Goal: Information Seeking & Learning: Learn about a topic

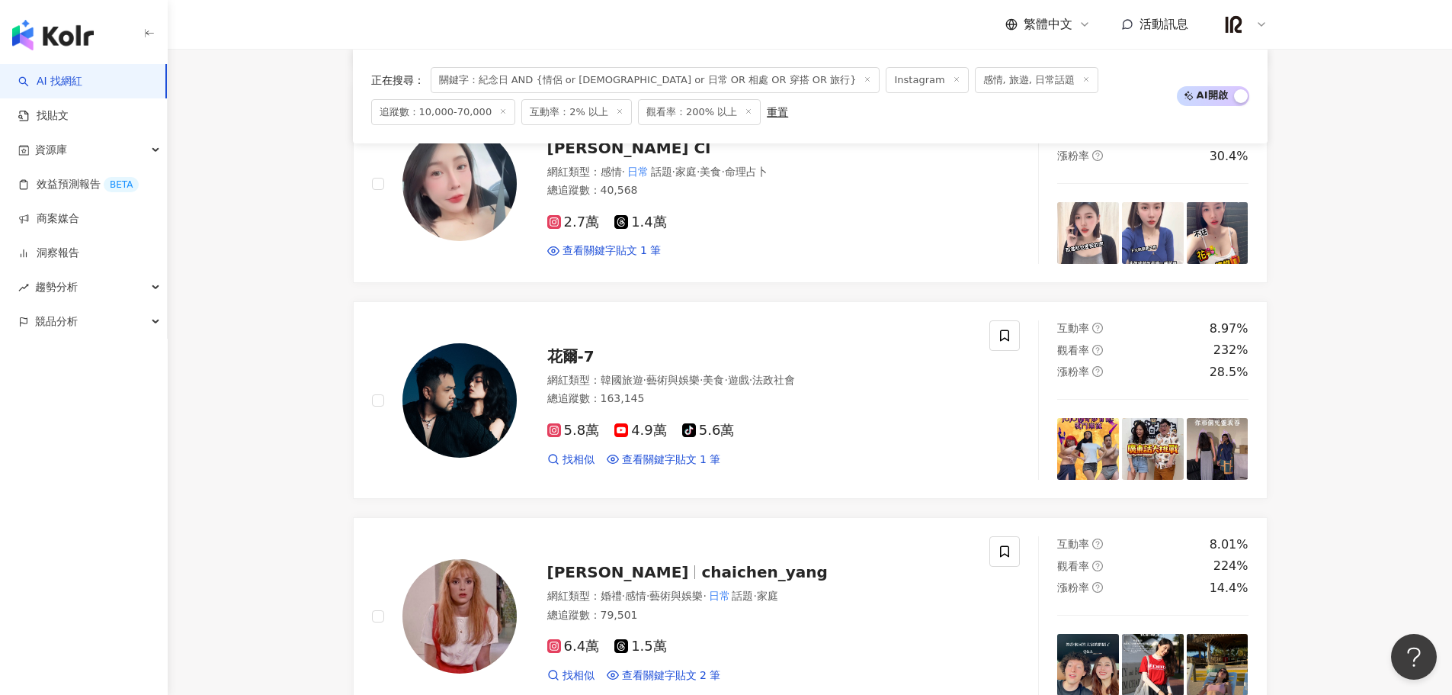
scroll to position [762, 0]
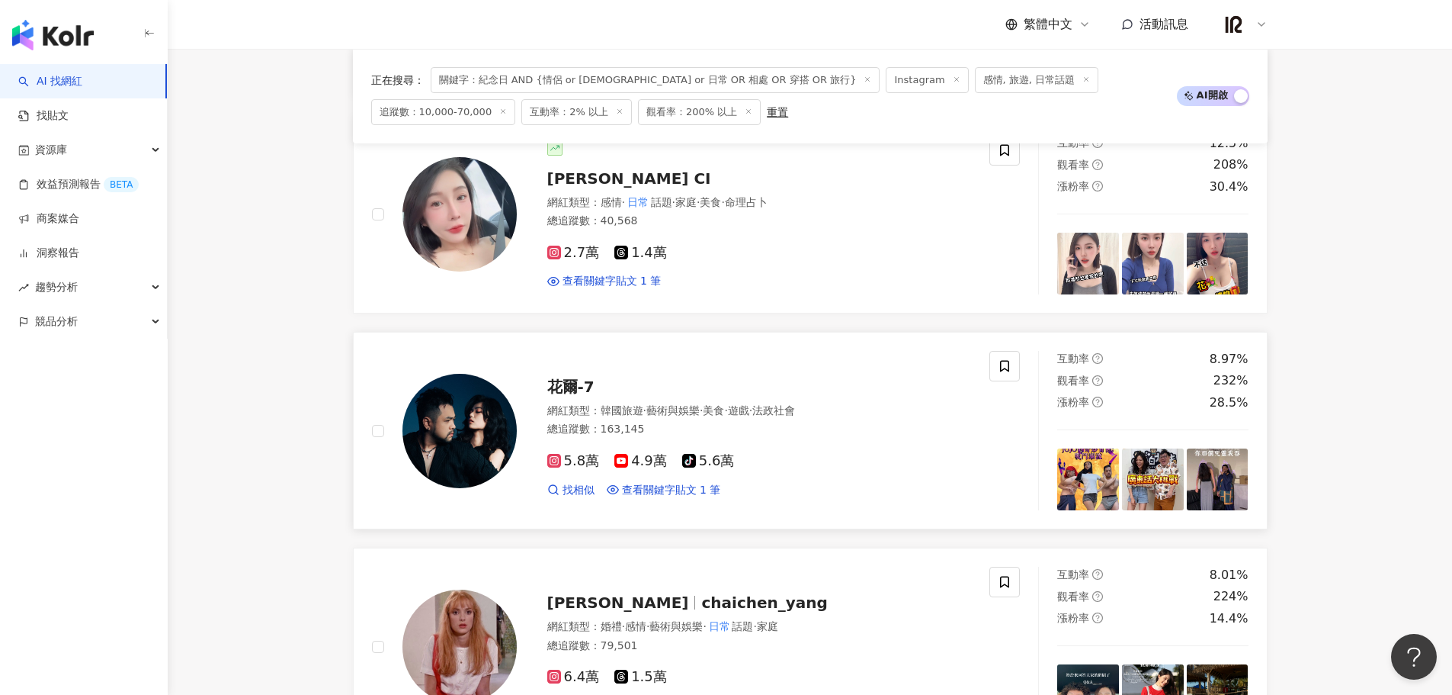
click at [576, 392] on span "花爾-7" at bounding box center [570, 386] width 47 height 18
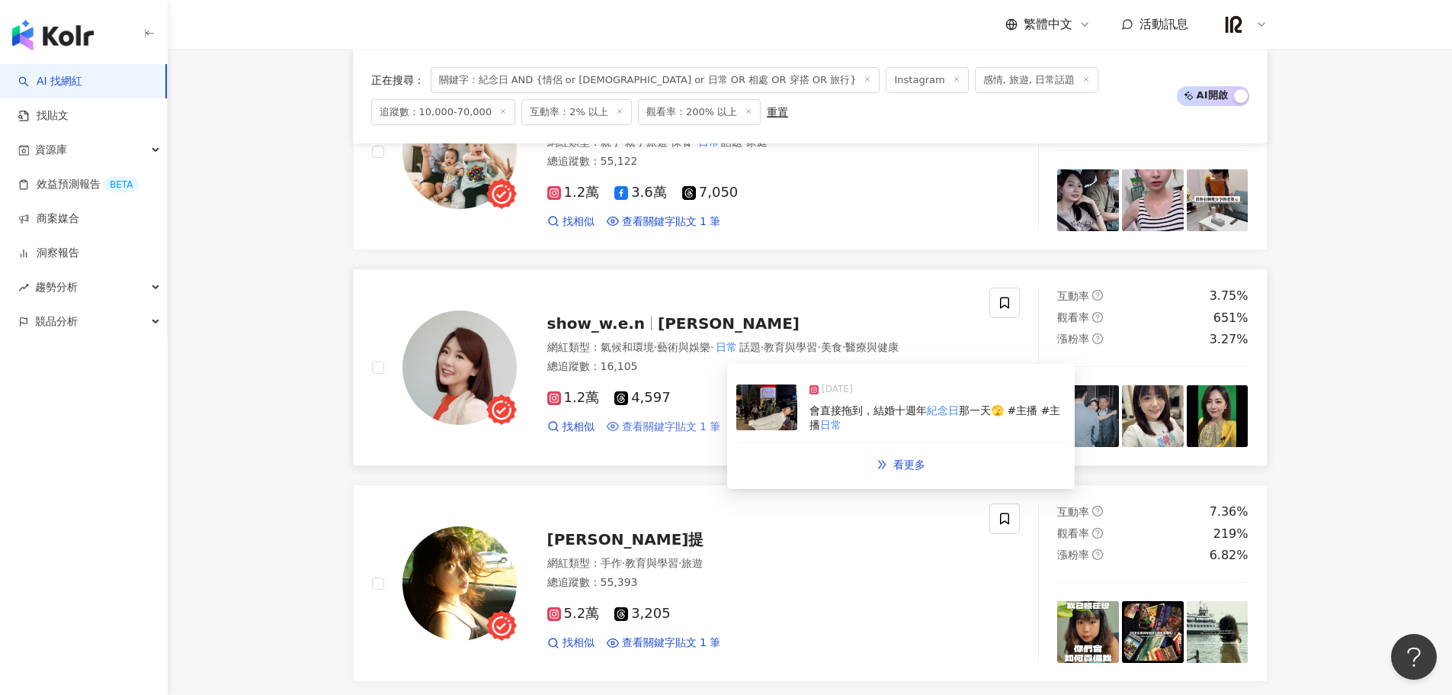
scroll to position [1525, 0]
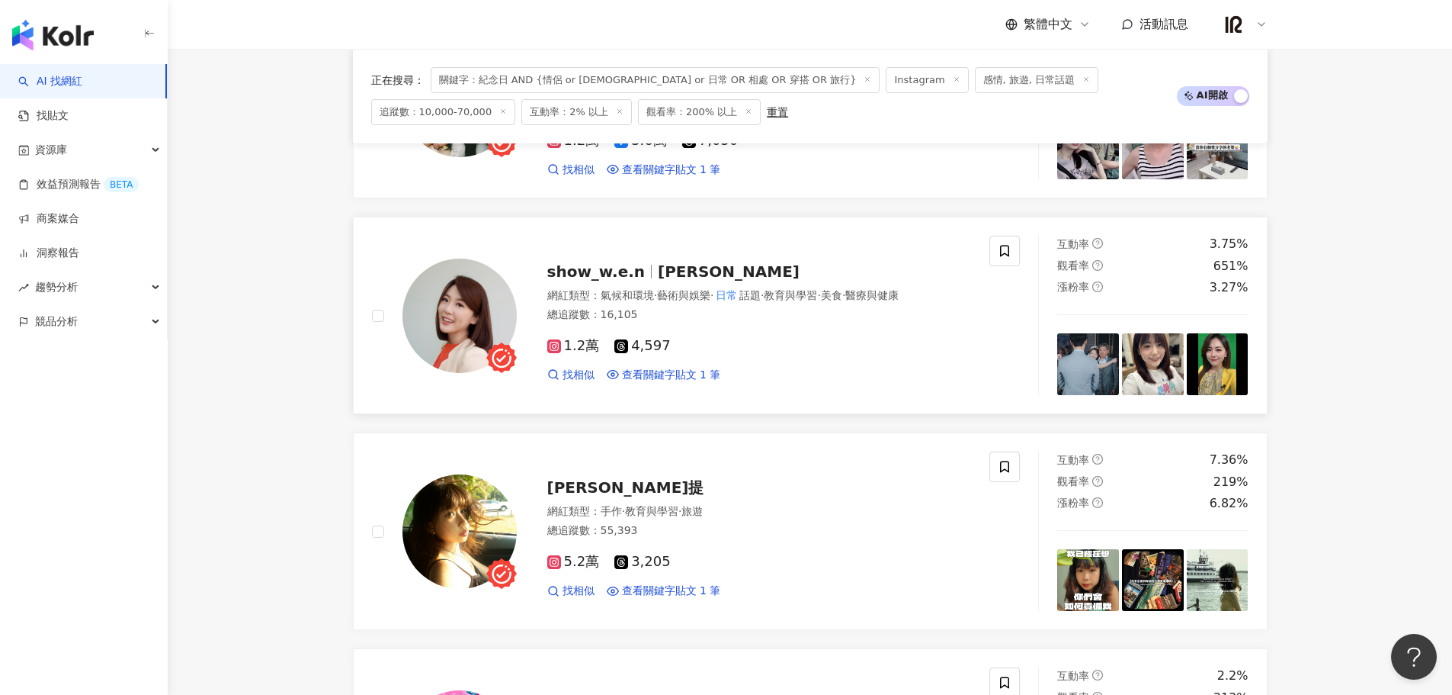
click at [691, 275] on span "黃琇雯" at bounding box center [729, 271] width 142 height 18
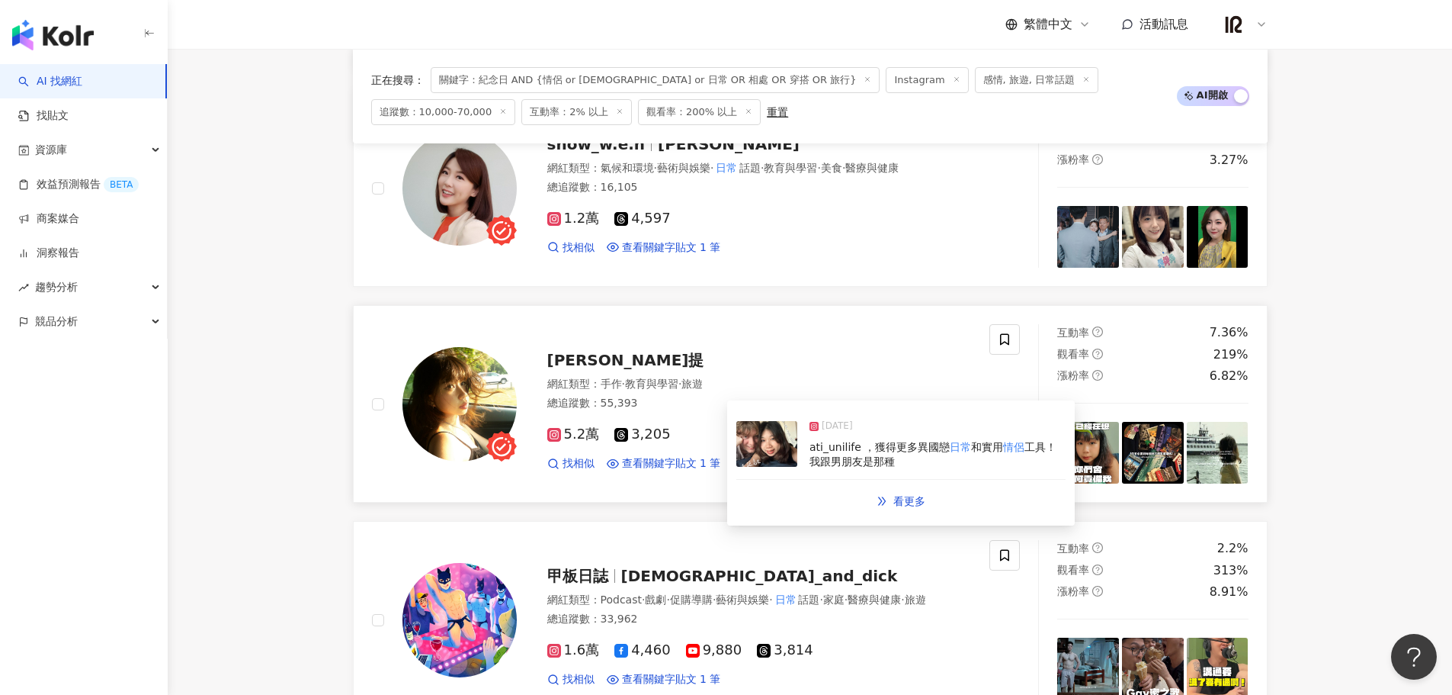
click at [567, 358] on span "Nati那提" at bounding box center [625, 360] width 157 height 18
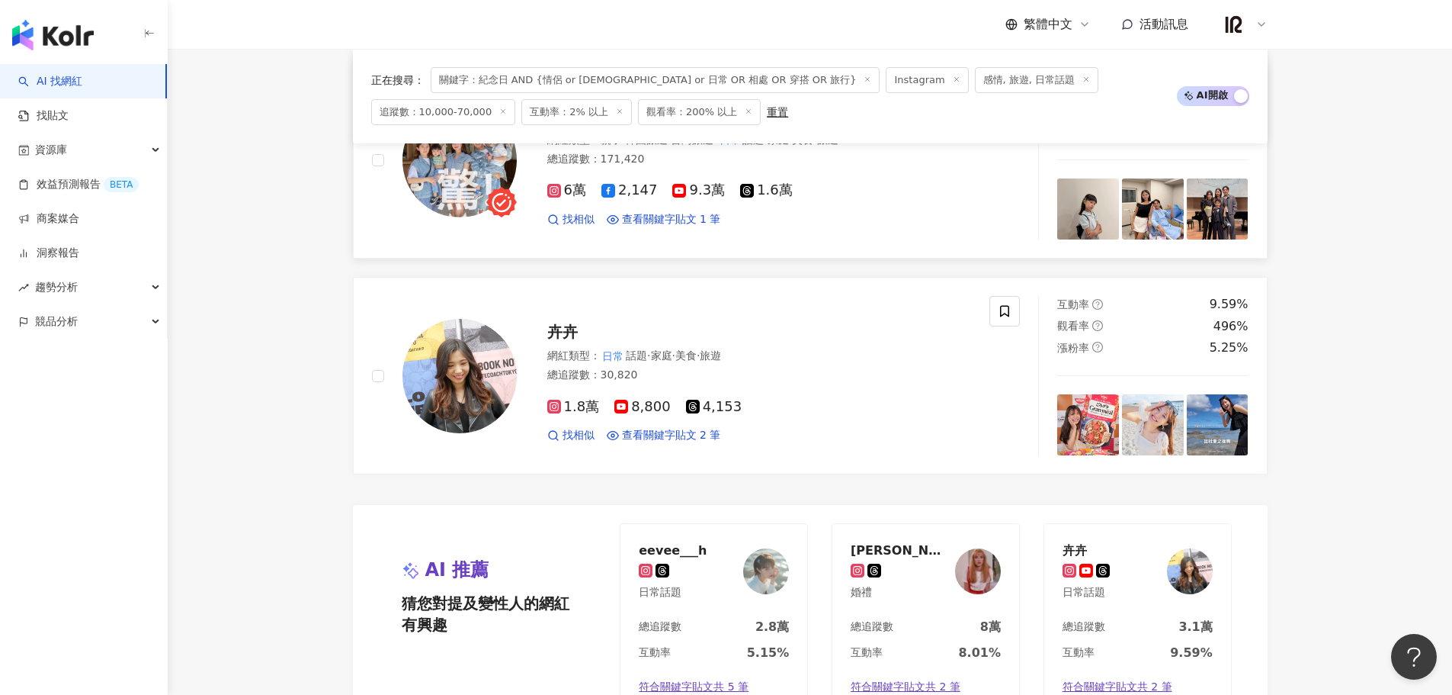
scroll to position [2796, 0]
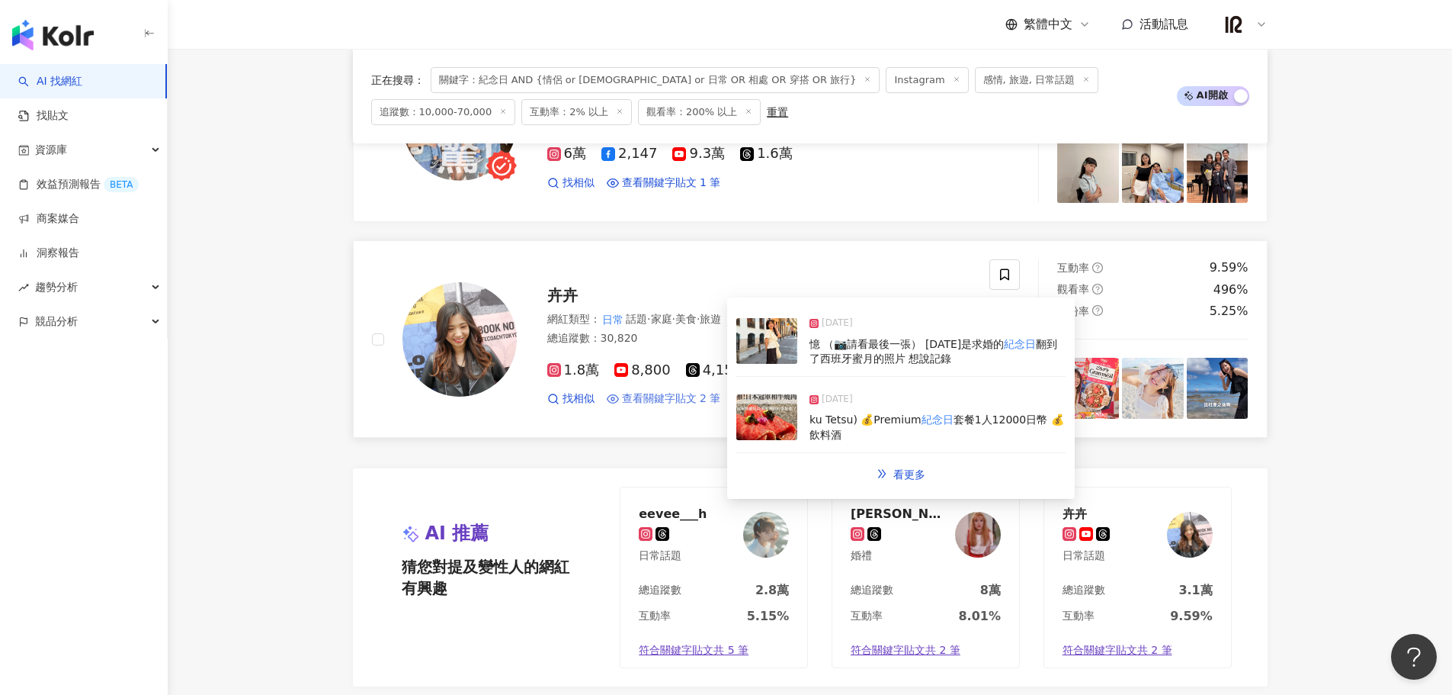
click at [662, 395] on span "查看關鍵字貼文 2 筆" at bounding box center [671, 398] width 99 height 15
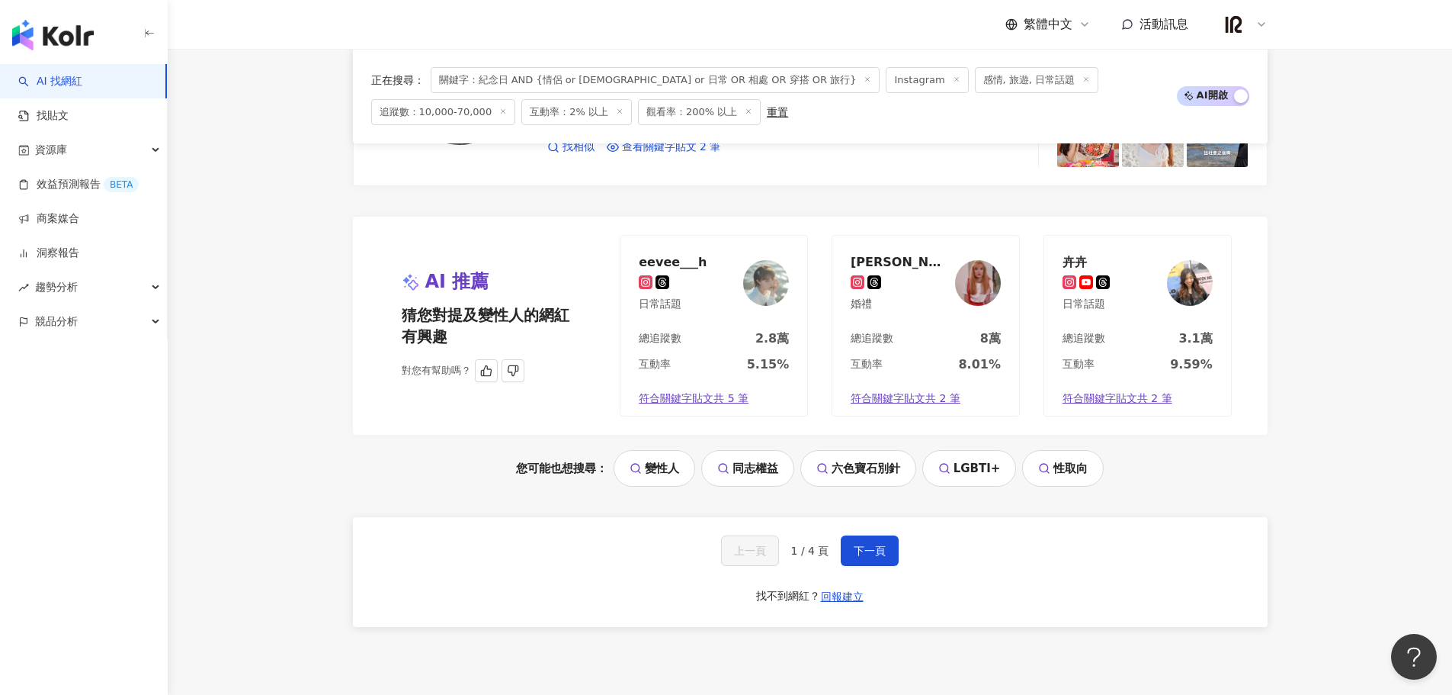
scroll to position [3049, 0]
click at [858, 551] on span "下一頁" at bounding box center [870, 548] width 32 height 12
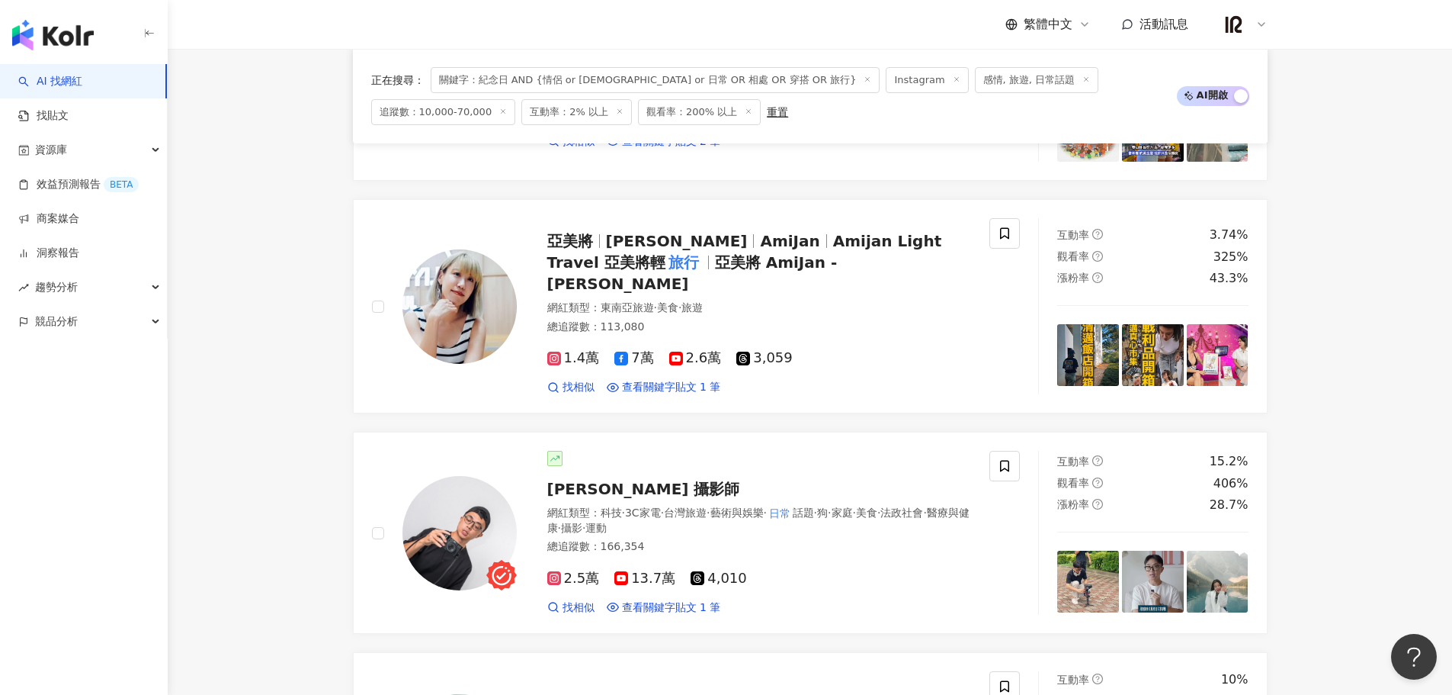
scroll to position [3053, 0]
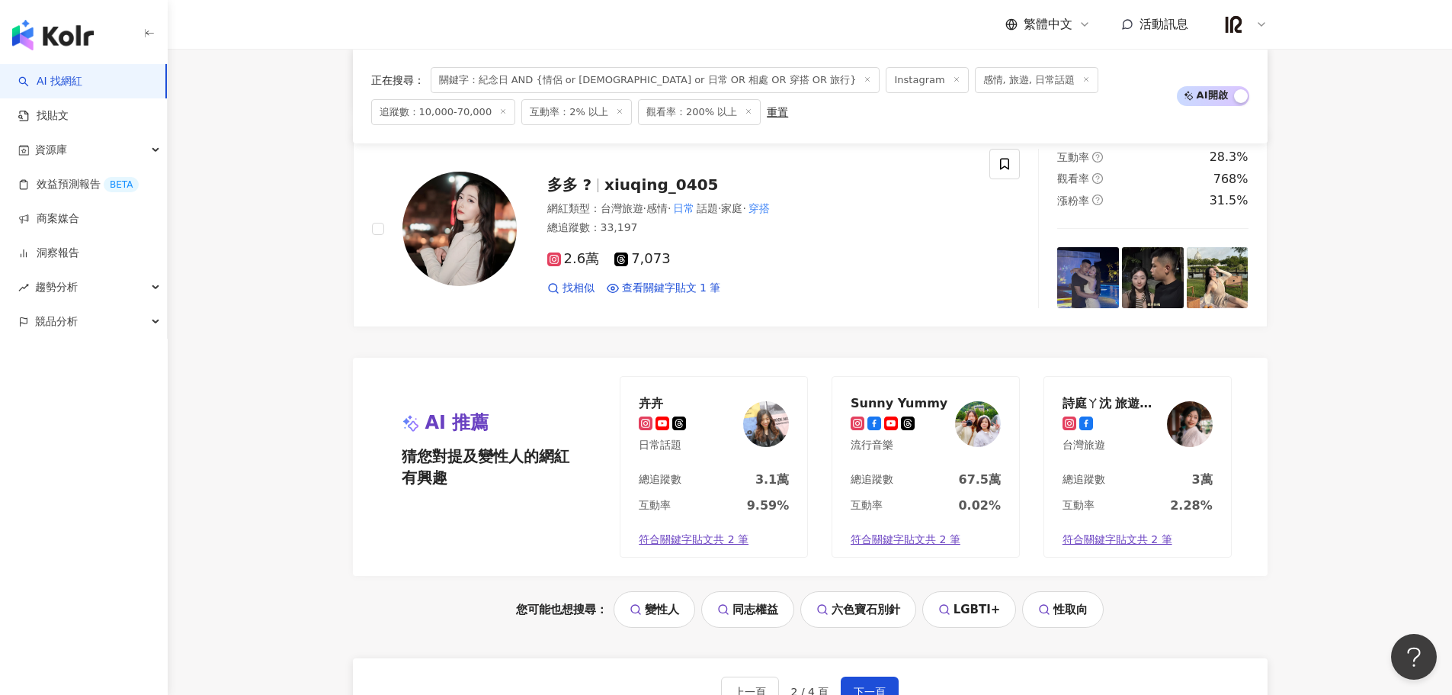
scroll to position [2799, 0]
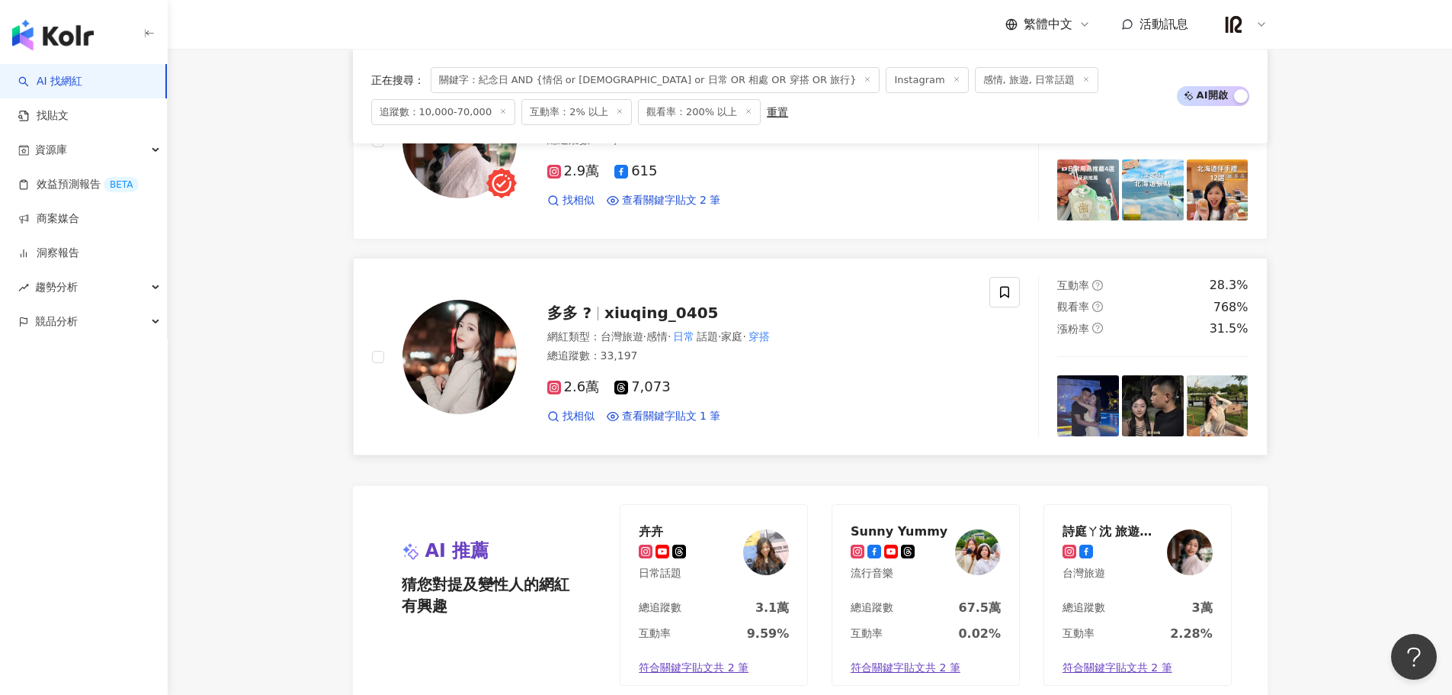
click at [662, 303] on span "xiuqing_0405" at bounding box center [662, 312] width 114 height 18
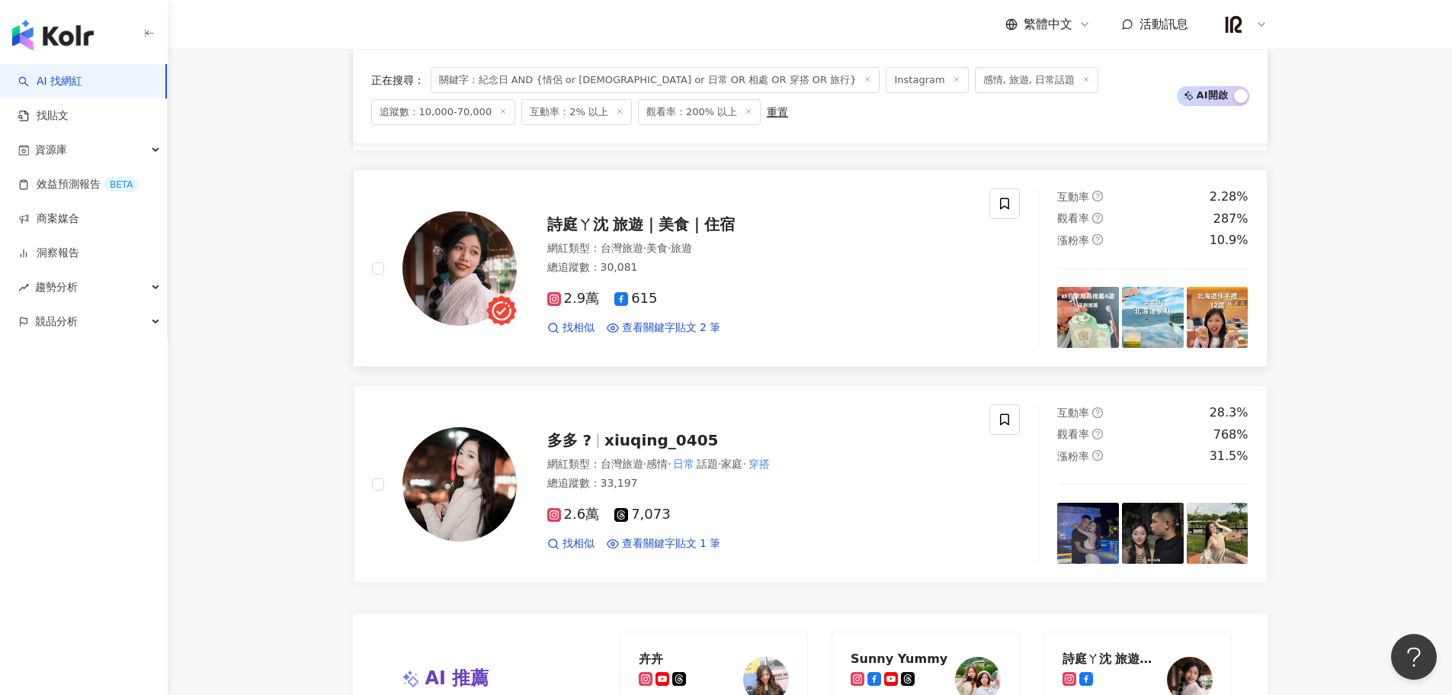
scroll to position [2545, 0]
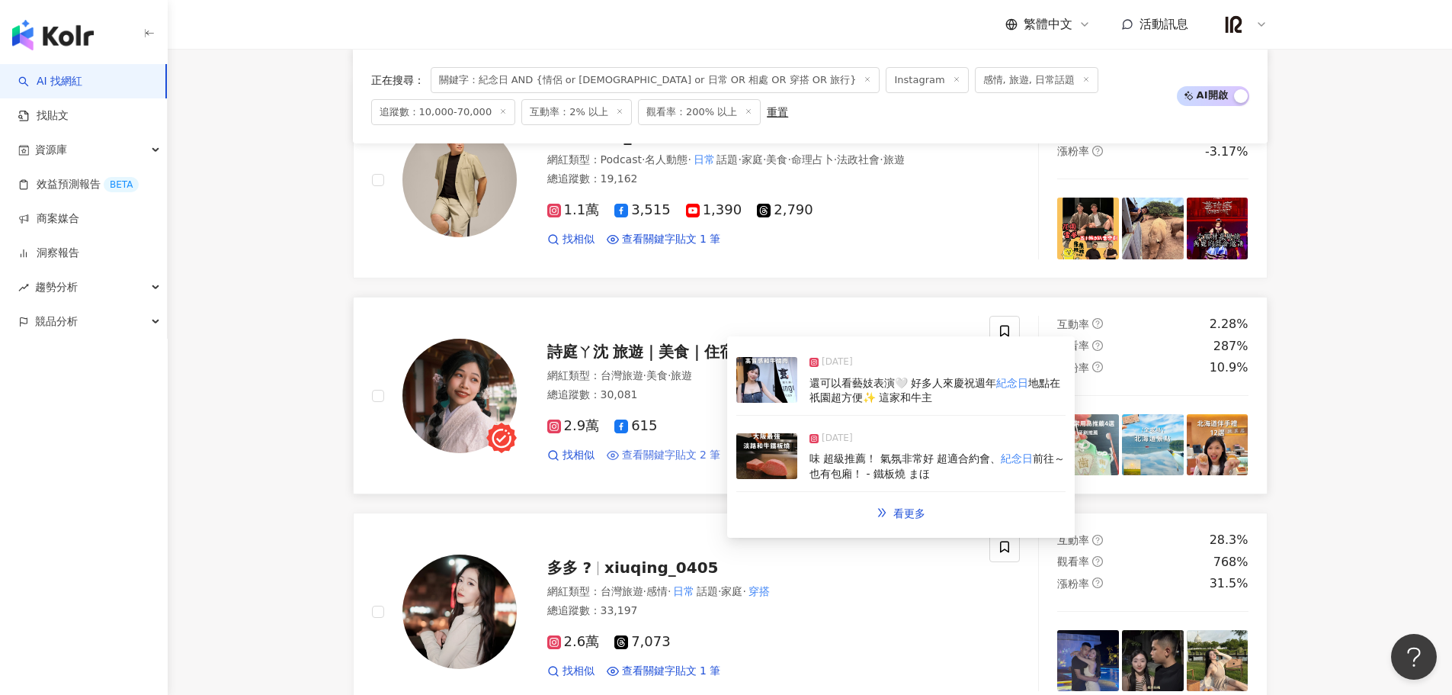
click at [712, 448] on span "查看關鍵字貼文 2 筆" at bounding box center [671, 455] width 99 height 15
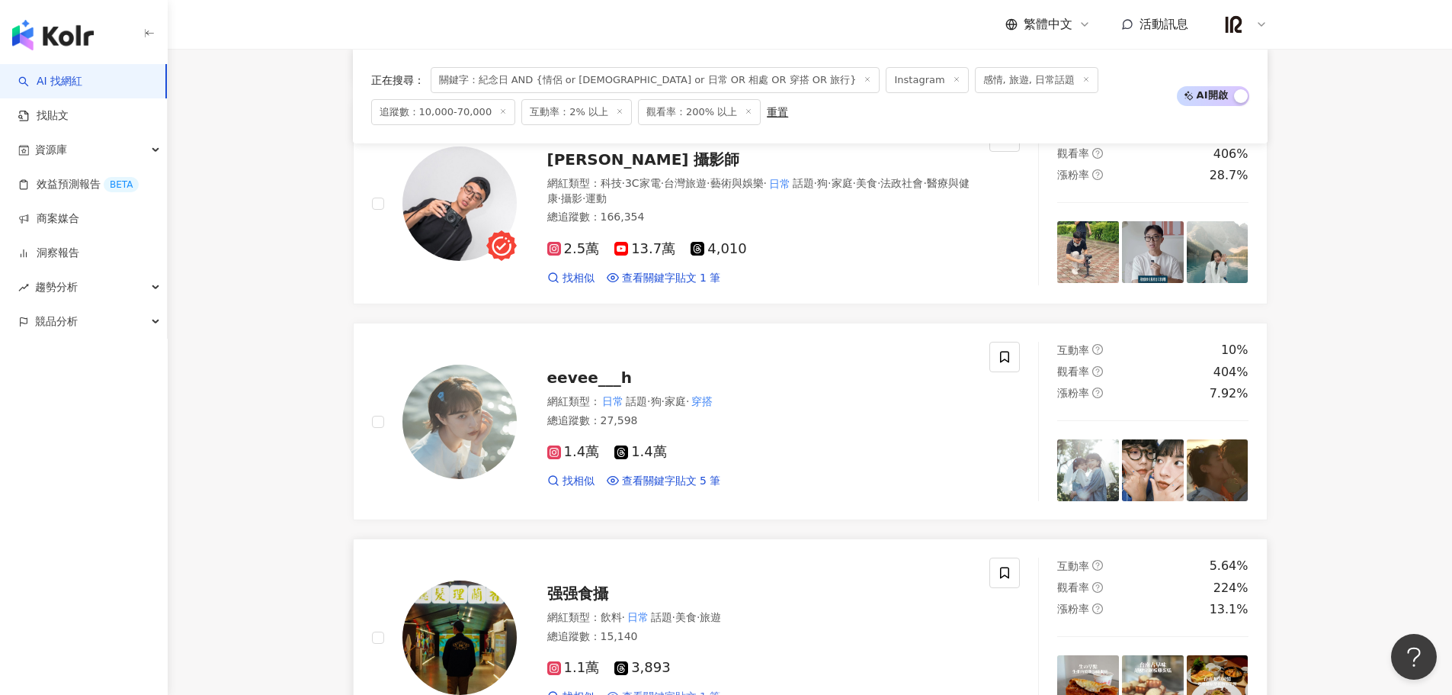
scroll to position [1529, 0]
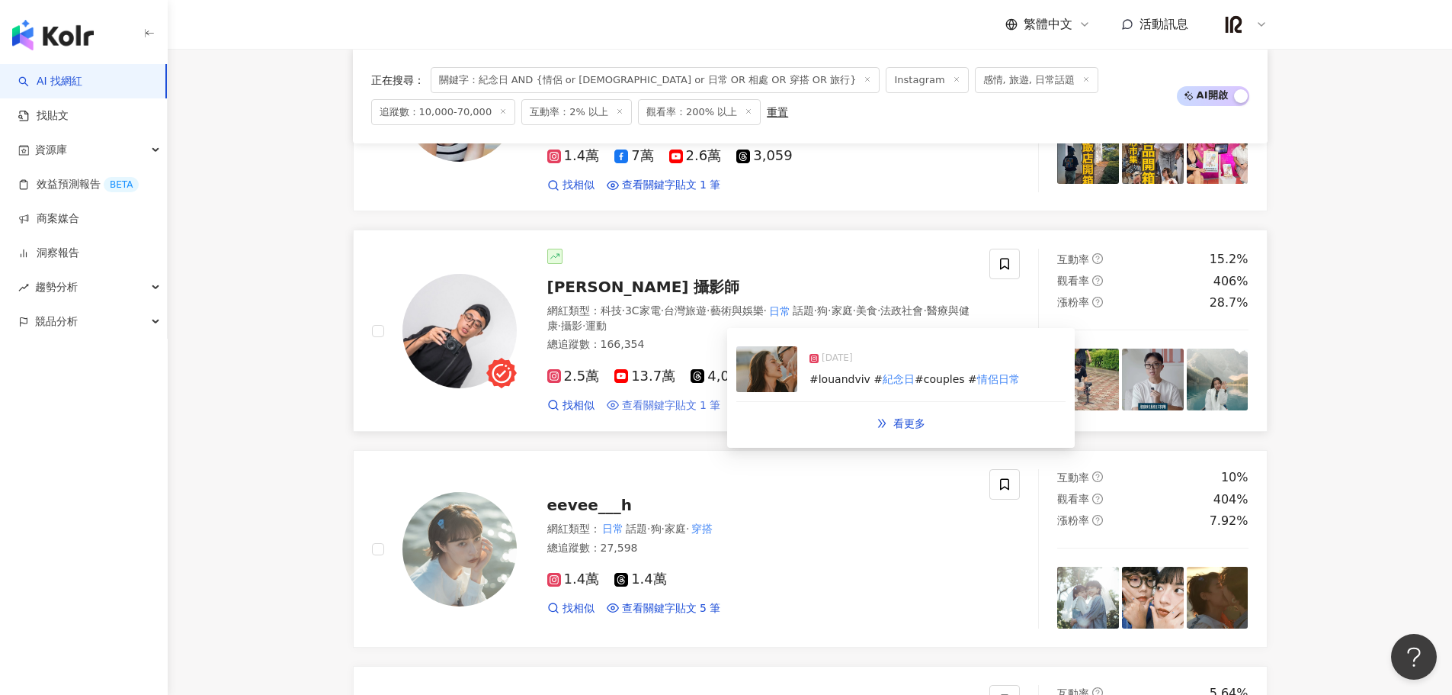
click at [629, 398] on span "查看關鍵字貼文 1 筆" at bounding box center [671, 405] width 99 height 15
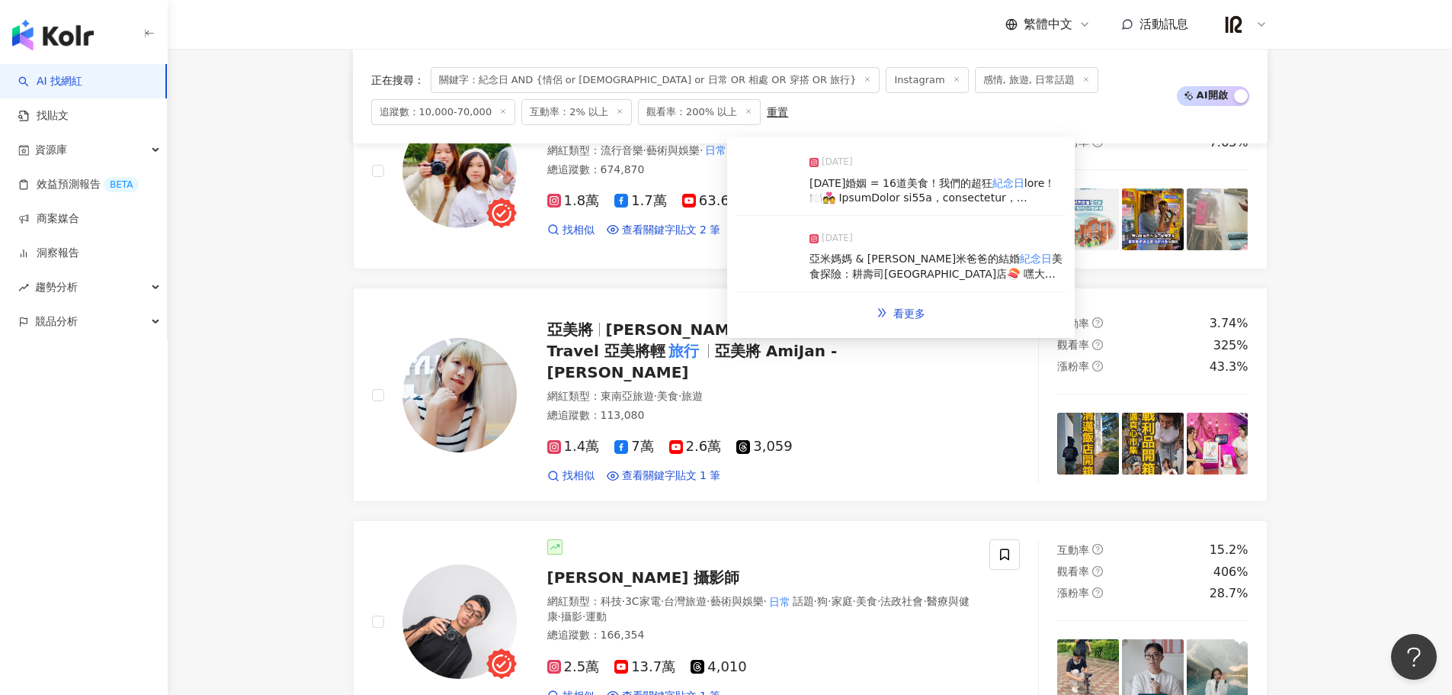
scroll to position [1275, 0]
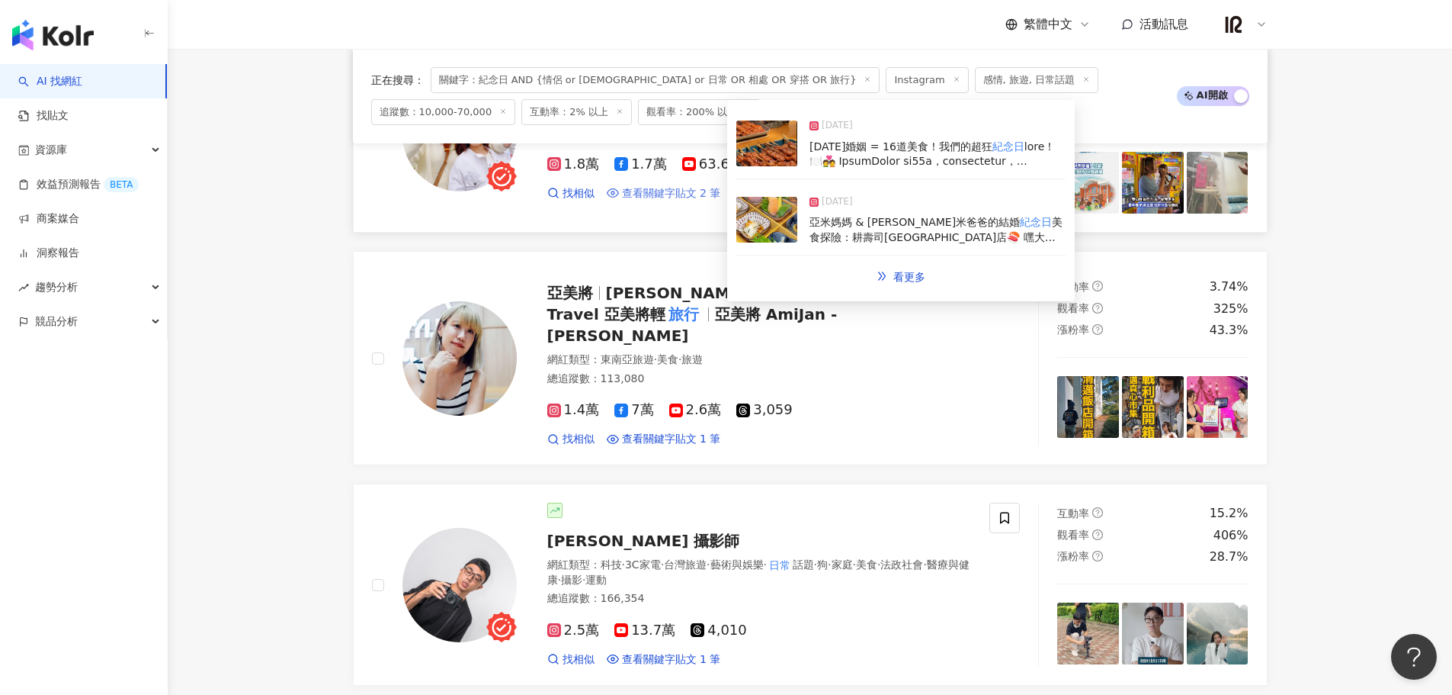
click at [666, 201] on span "查看關鍵字貼文 2 筆" at bounding box center [671, 193] width 99 height 15
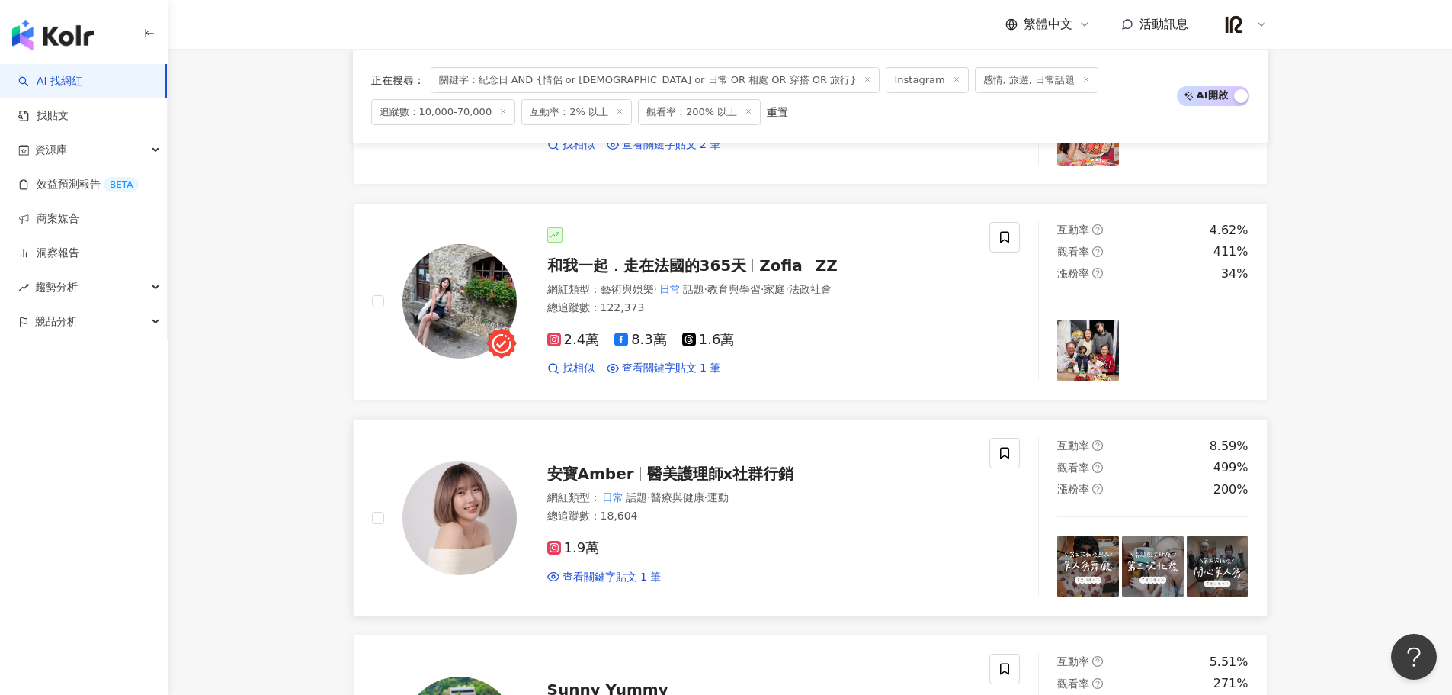
scroll to position [639, 0]
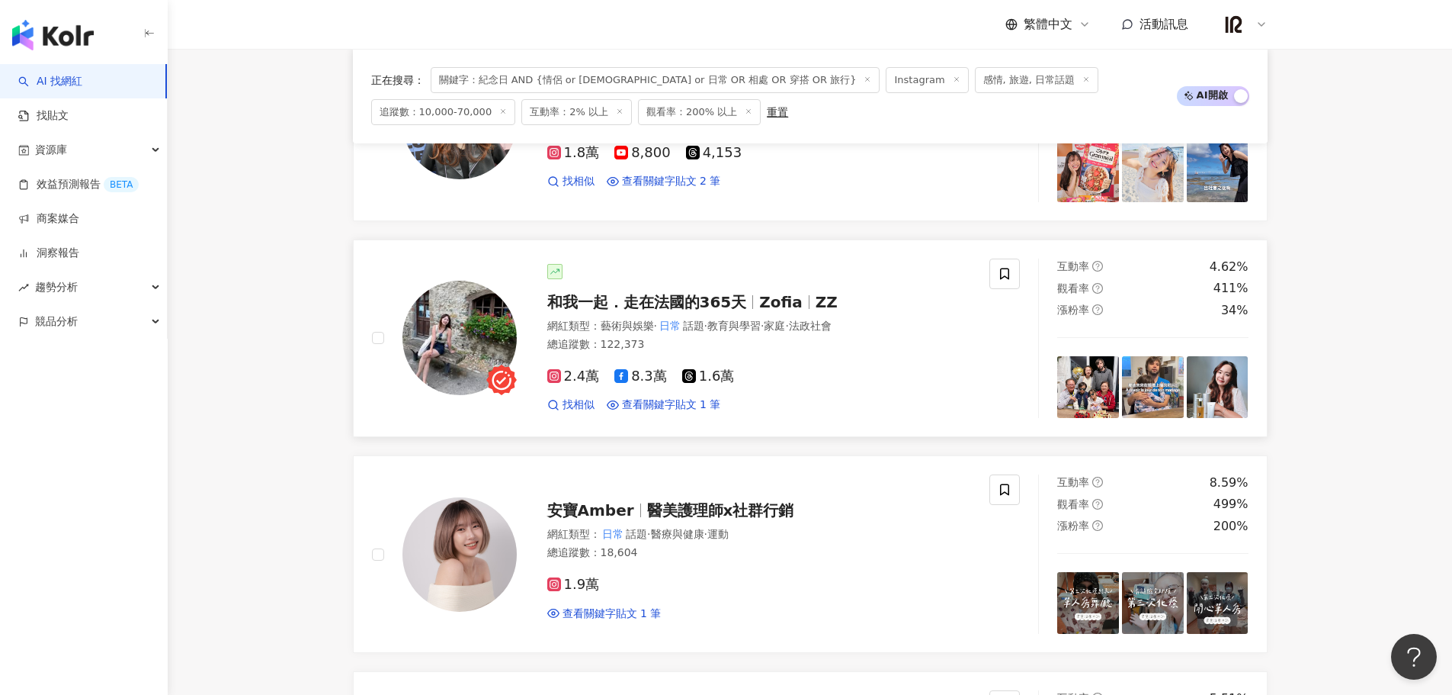
click at [699, 297] on span "和我一起．走在法國的365天" at bounding box center [647, 302] width 200 height 18
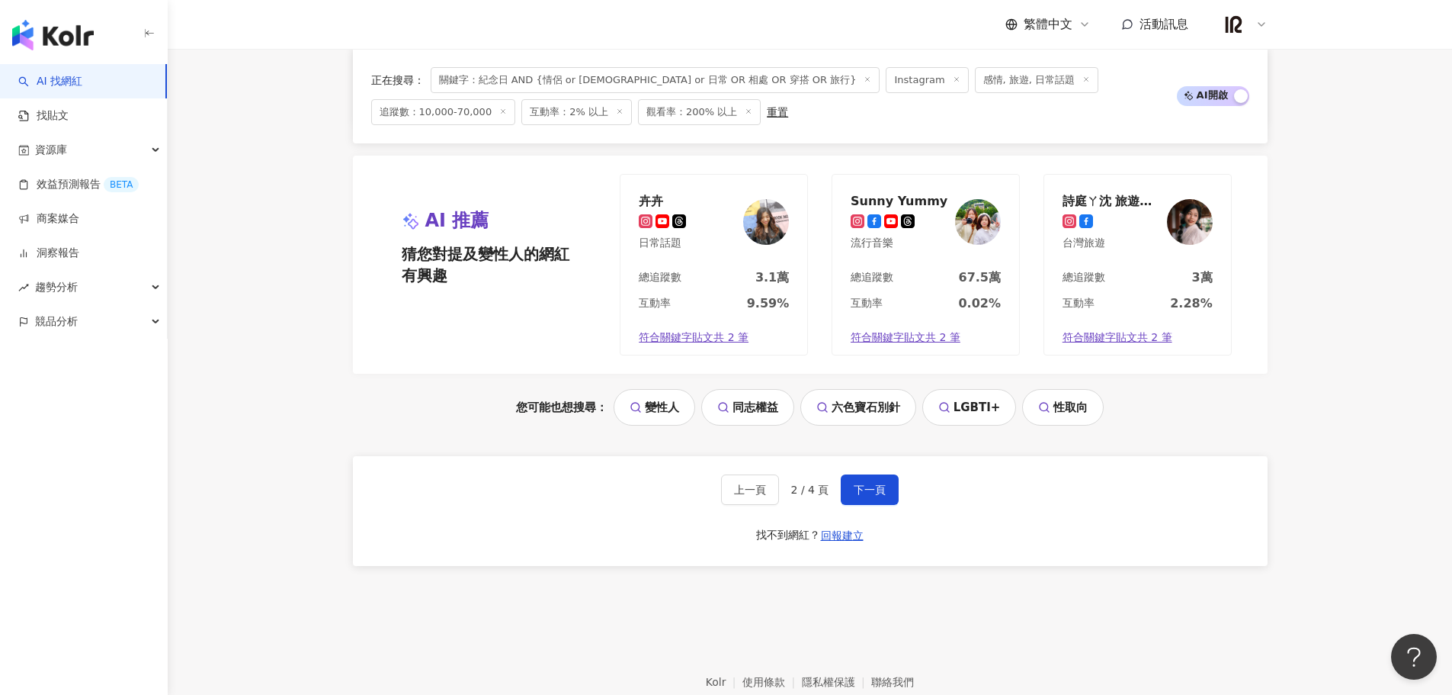
scroll to position [3191, 0]
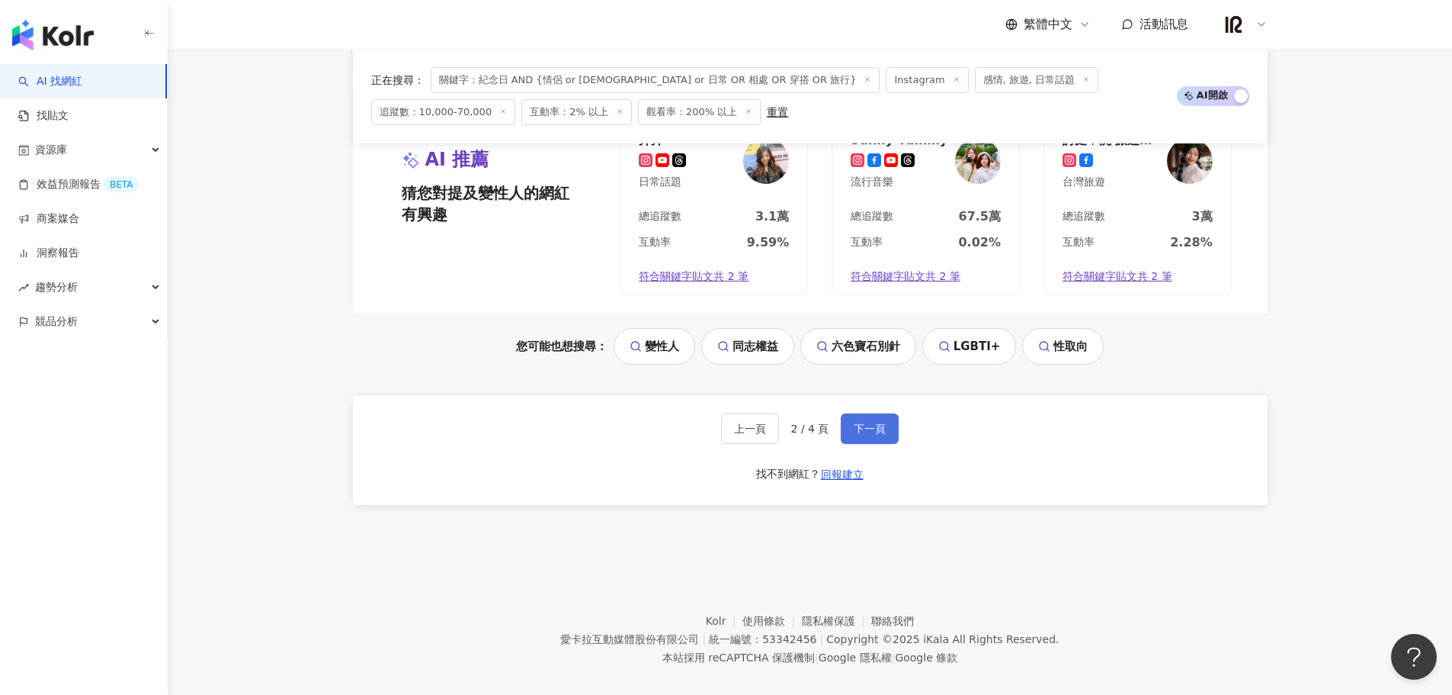
click at [877, 422] on span "下一頁" at bounding box center [870, 428] width 32 height 12
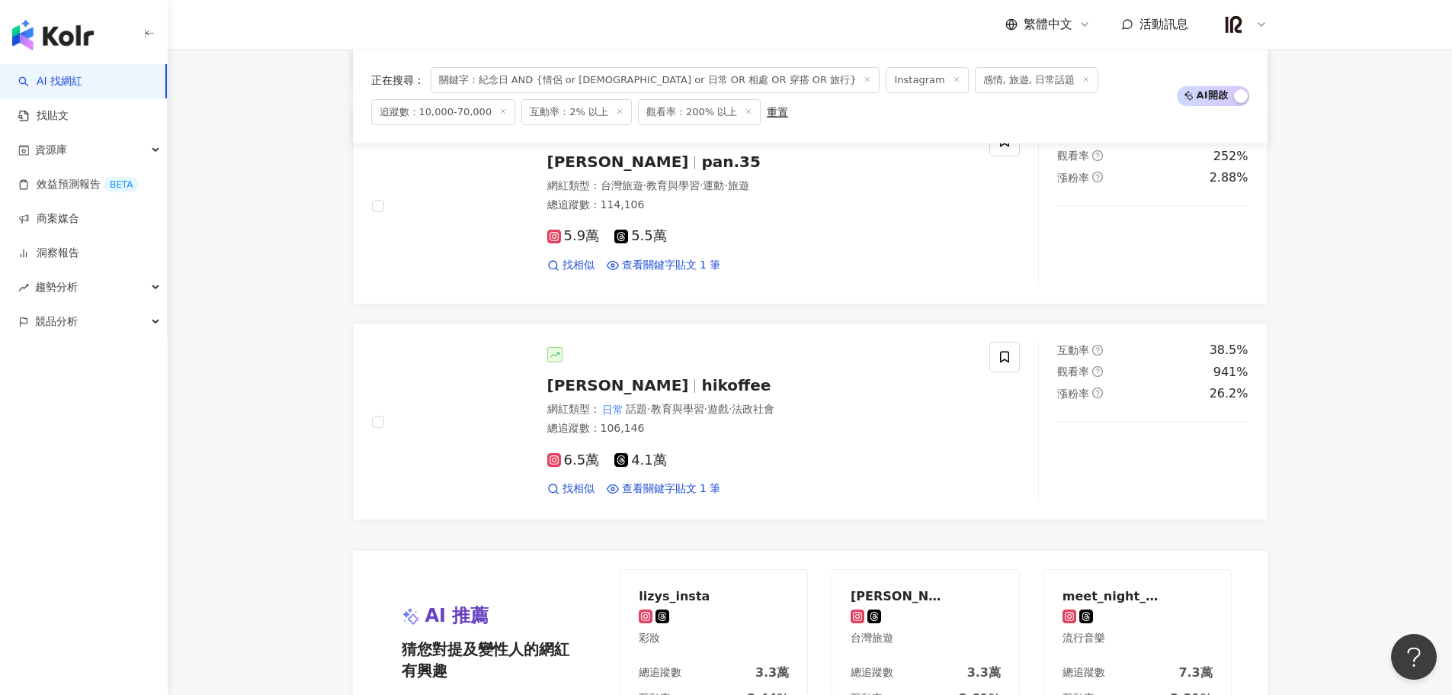
scroll to position [2678, 0]
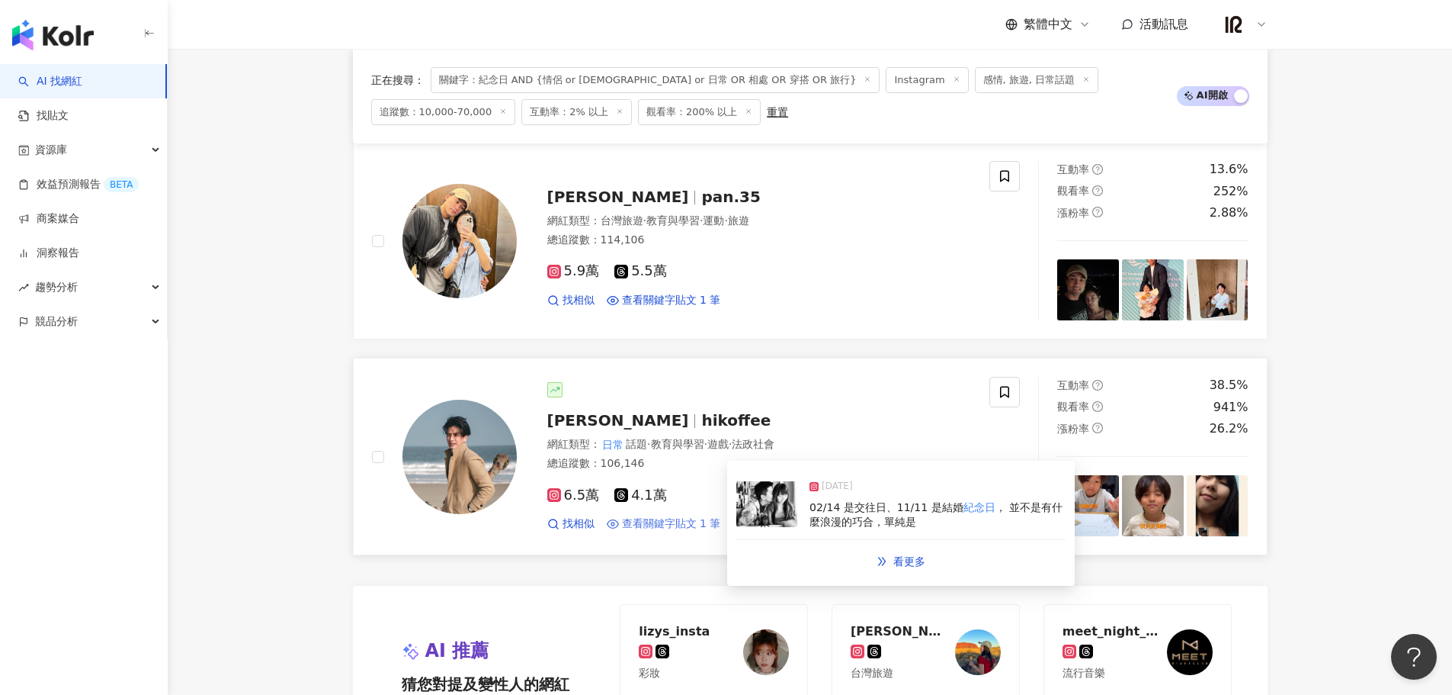
click at [700, 518] on span "查看關鍵字貼文 1 筆" at bounding box center [671, 523] width 99 height 15
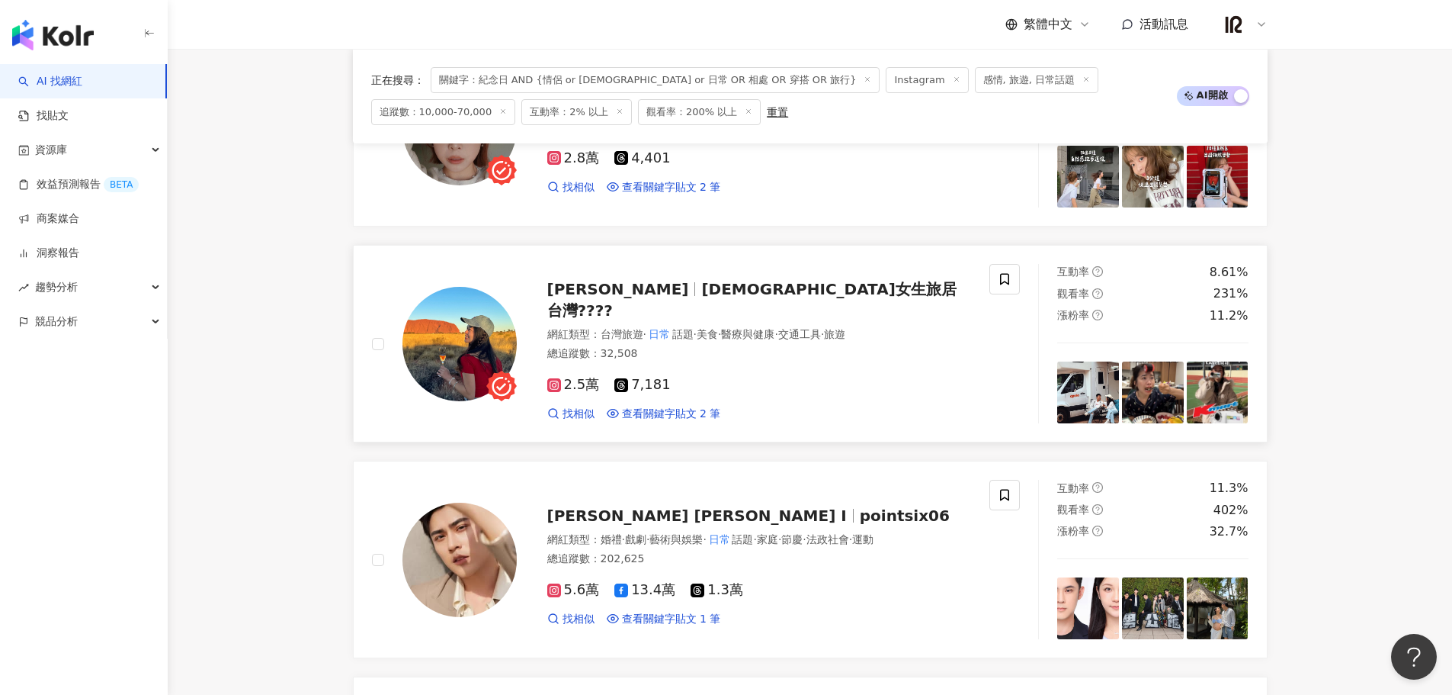
scroll to position [1153, 0]
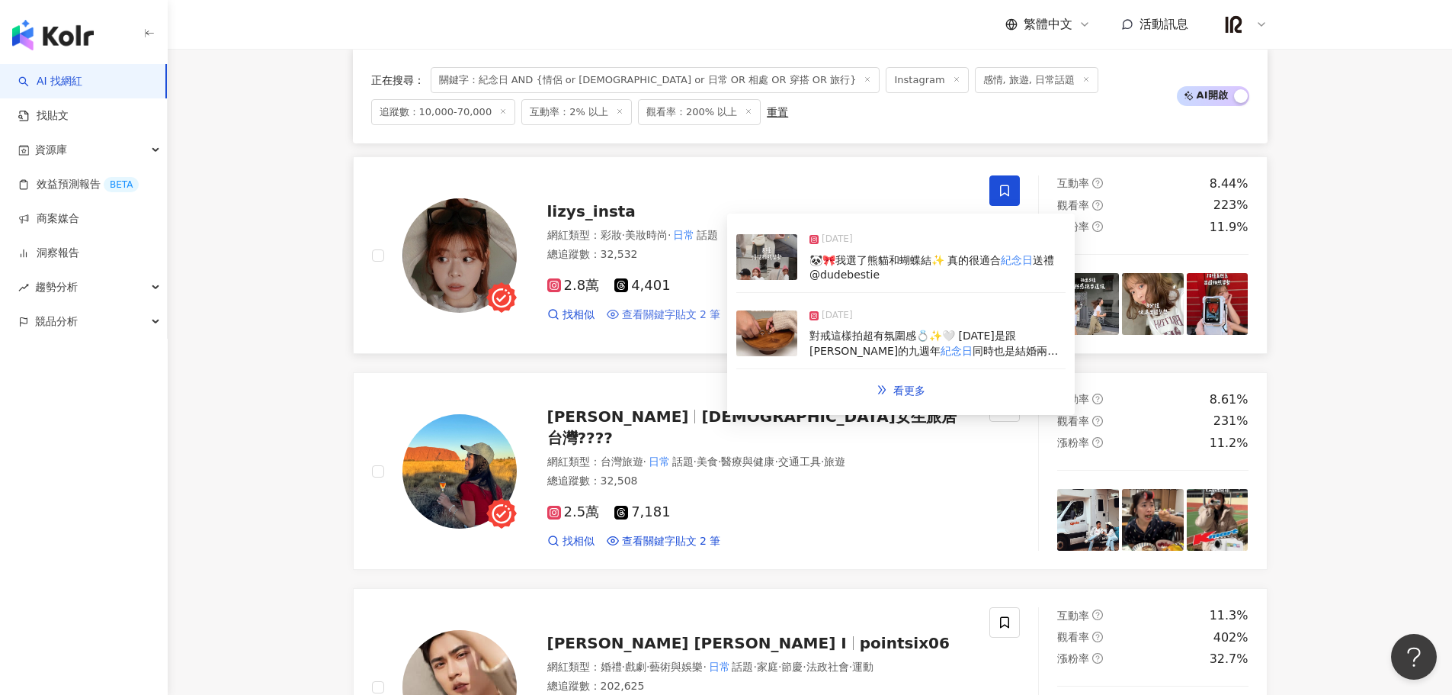
click at [700, 318] on span "查看關鍵字貼文 2 筆" at bounding box center [671, 314] width 99 height 15
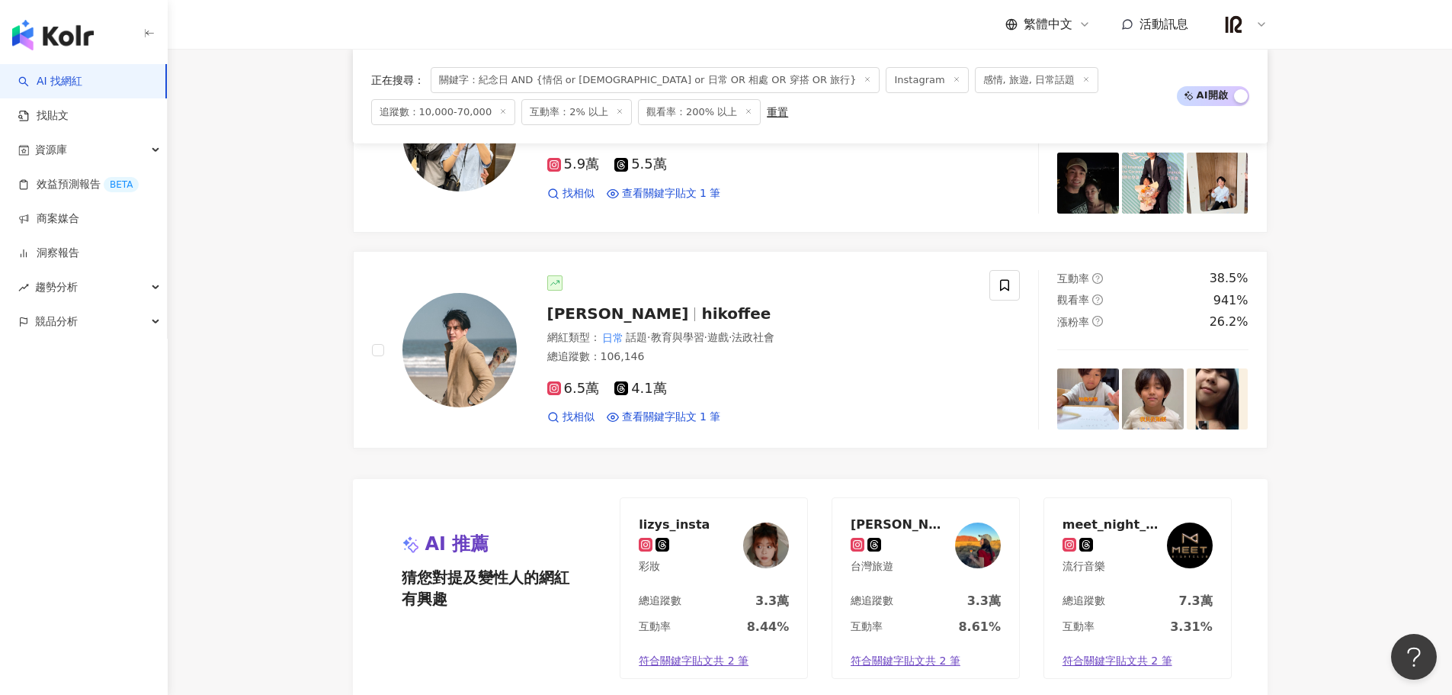
scroll to position [2678, 0]
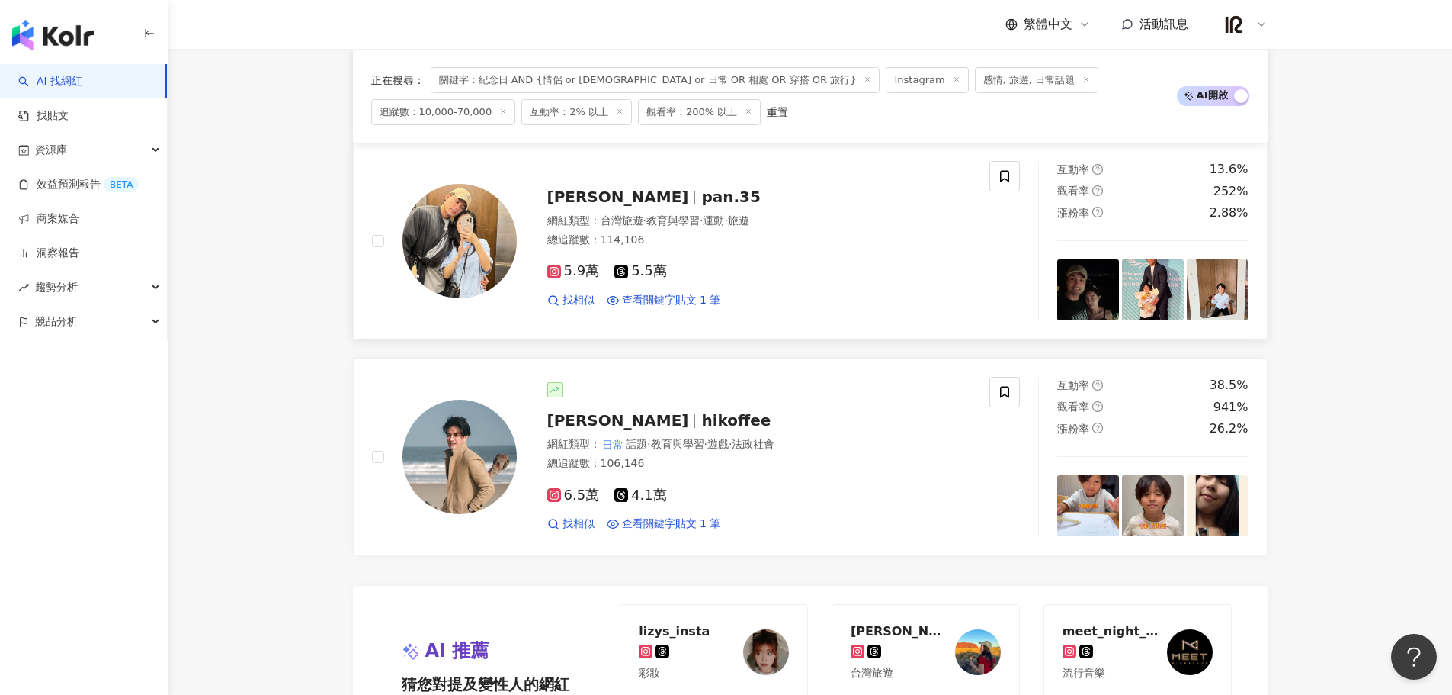
click at [588, 196] on span "潘傑楷" at bounding box center [618, 197] width 142 height 18
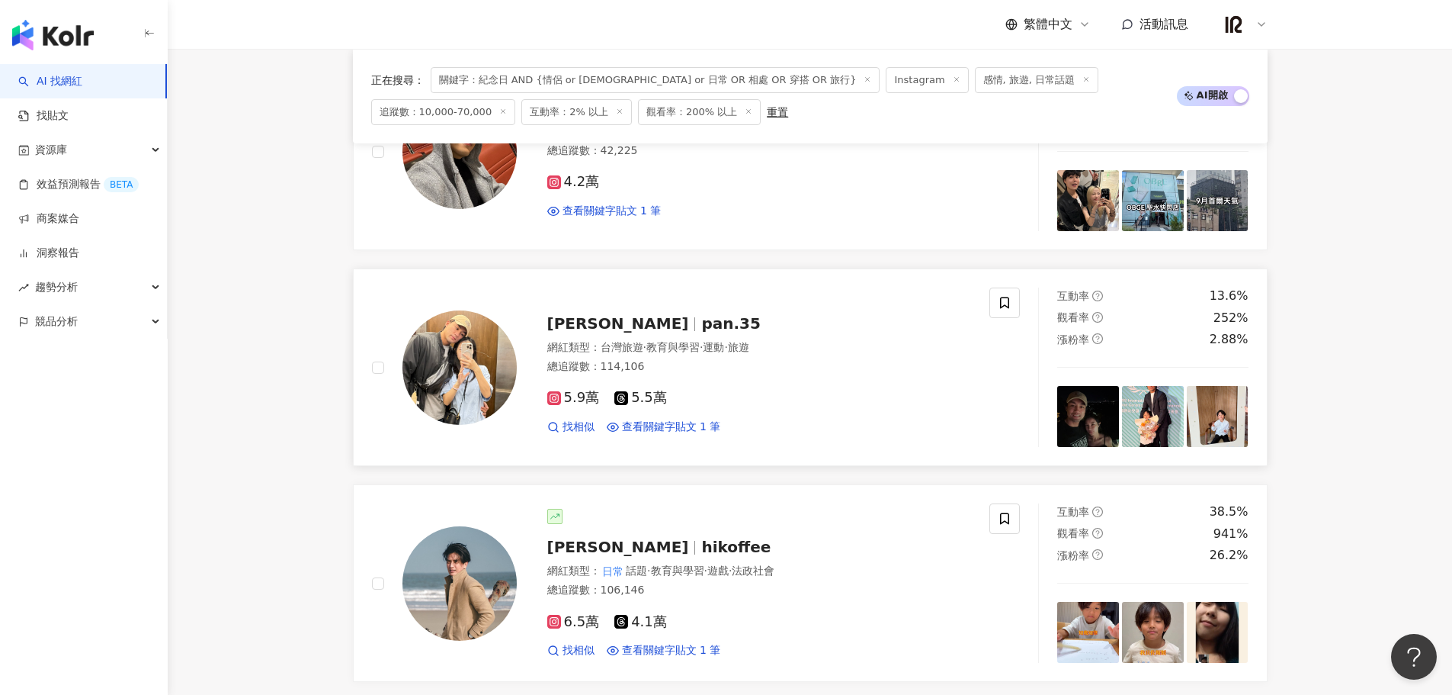
scroll to position [2424, 0]
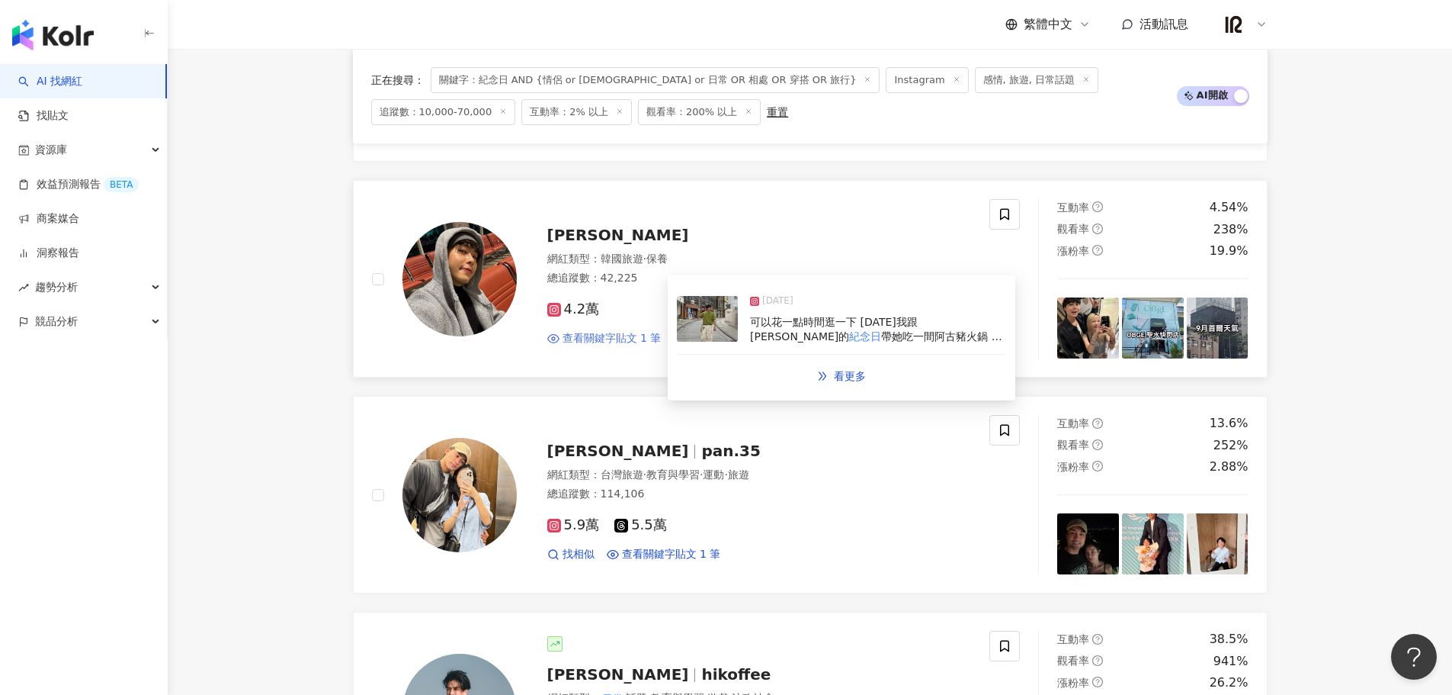
click at [589, 334] on span "查看關鍵字貼文 1 筆" at bounding box center [612, 338] width 99 height 15
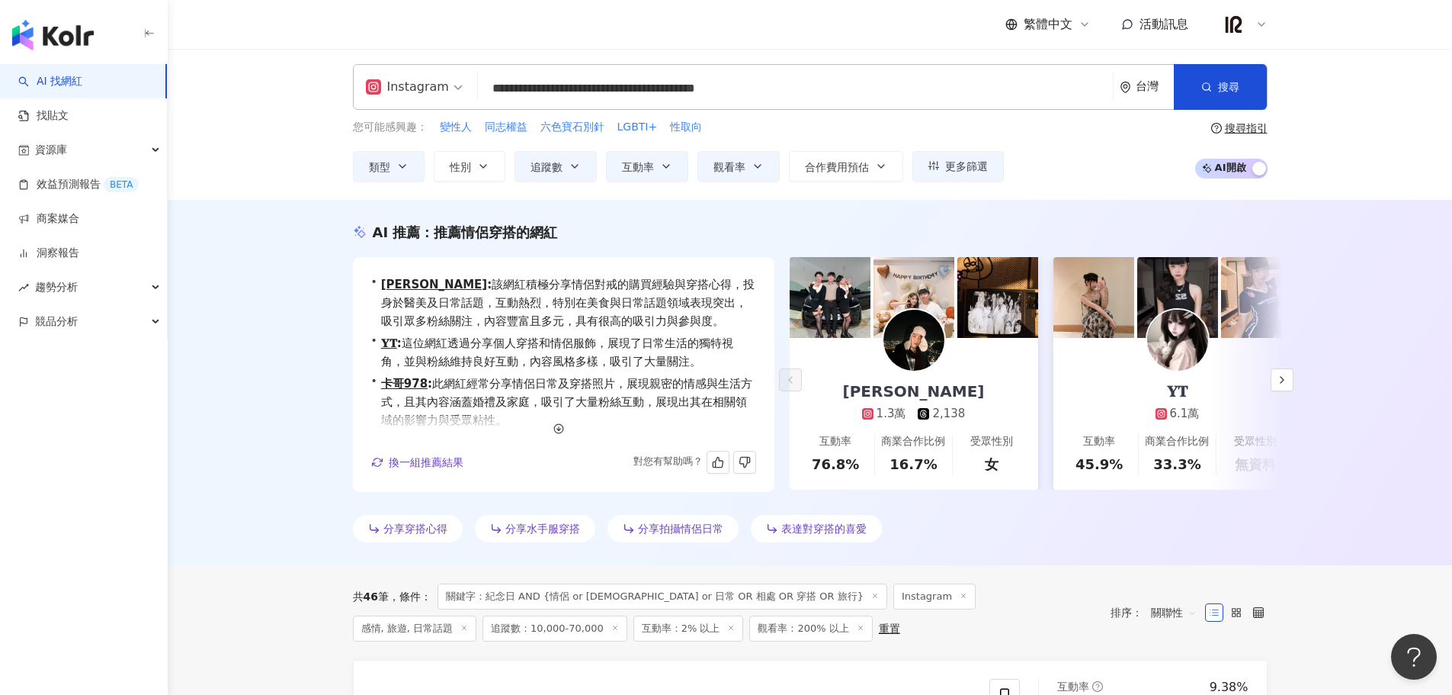
scroll to position [0, 0]
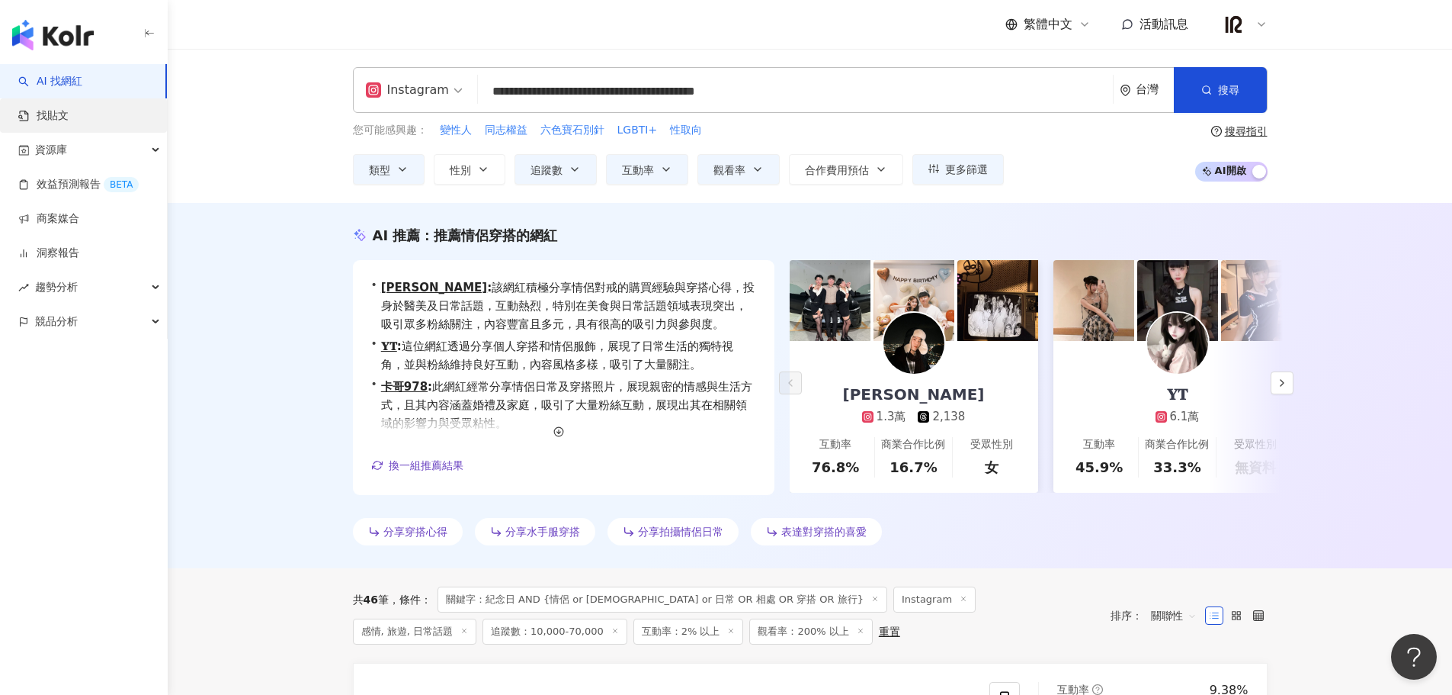
click at [69, 124] on link "找貼文" at bounding box center [43, 115] width 50 height 15
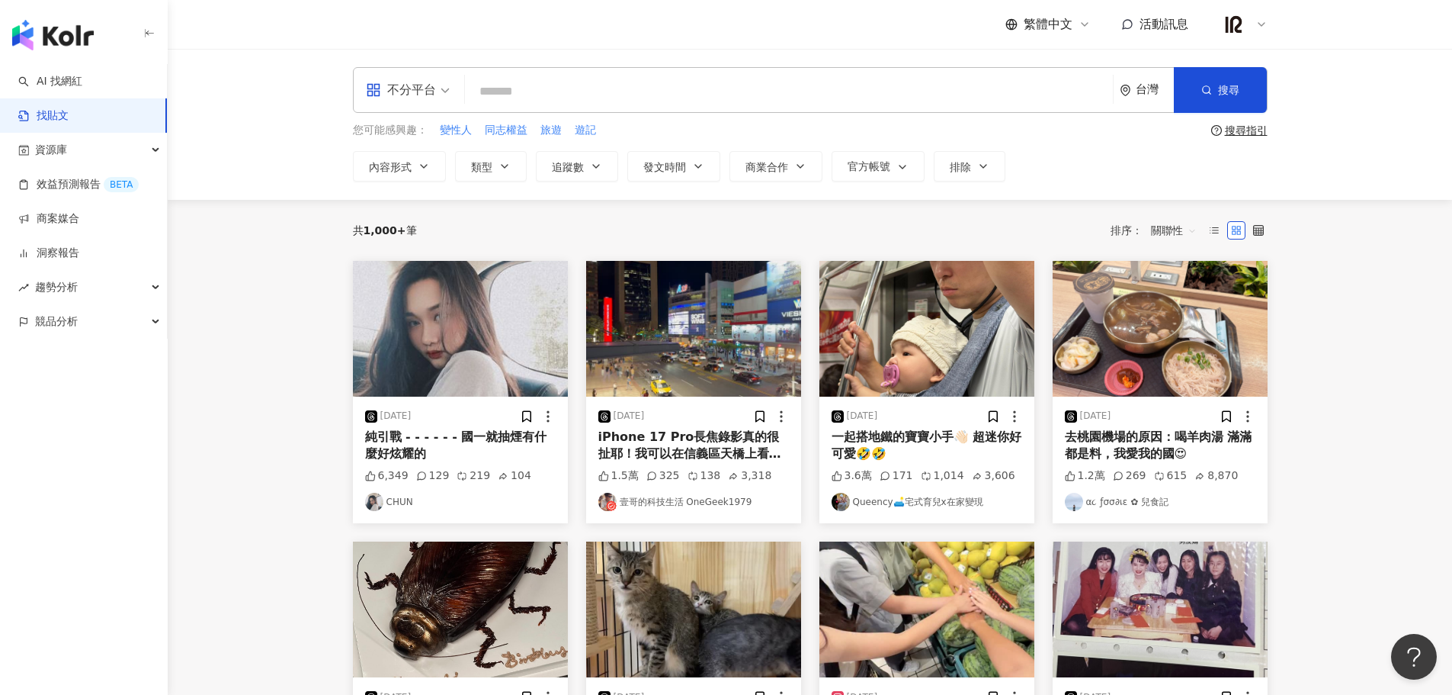
click at [569, 86] on input "search" at bounding box center [789, 91] width 636 height 33
paste input "**********"
type input "**********"
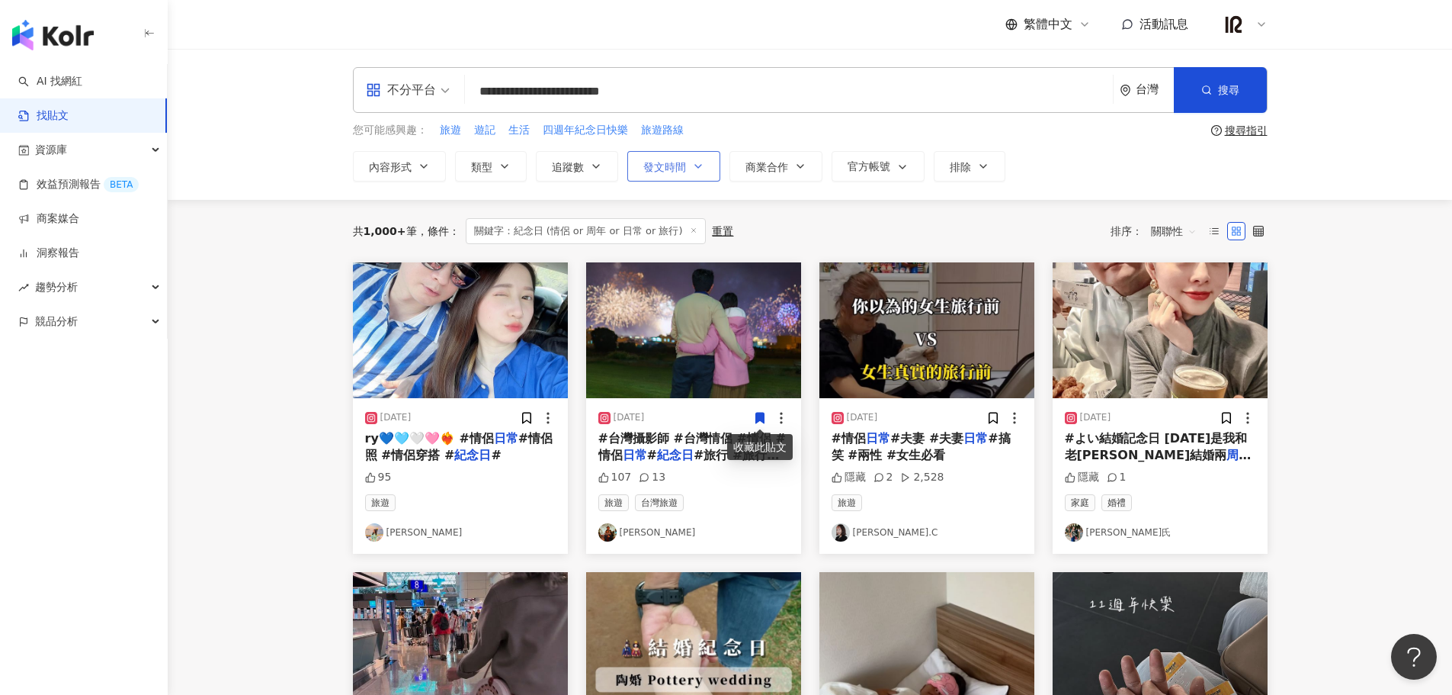
click at [681, 157] on button "發文時間" at bounding box center [673, 166] width 93 height 30
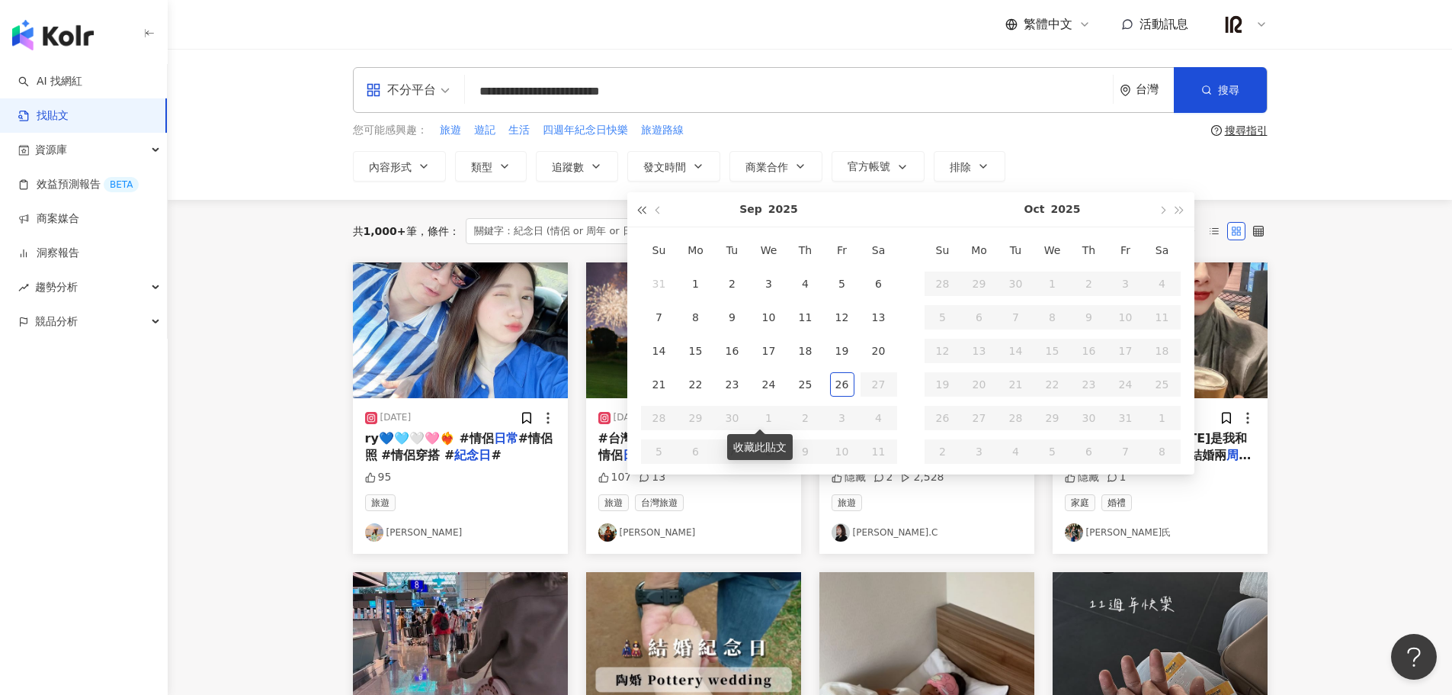
click at [637, 213] on button "button" at bounding box center [642, 209] width 17 height 34
type input "**********"
click at [844, 388] on div "27" at bounding box center [842, 384] width 24 height 24
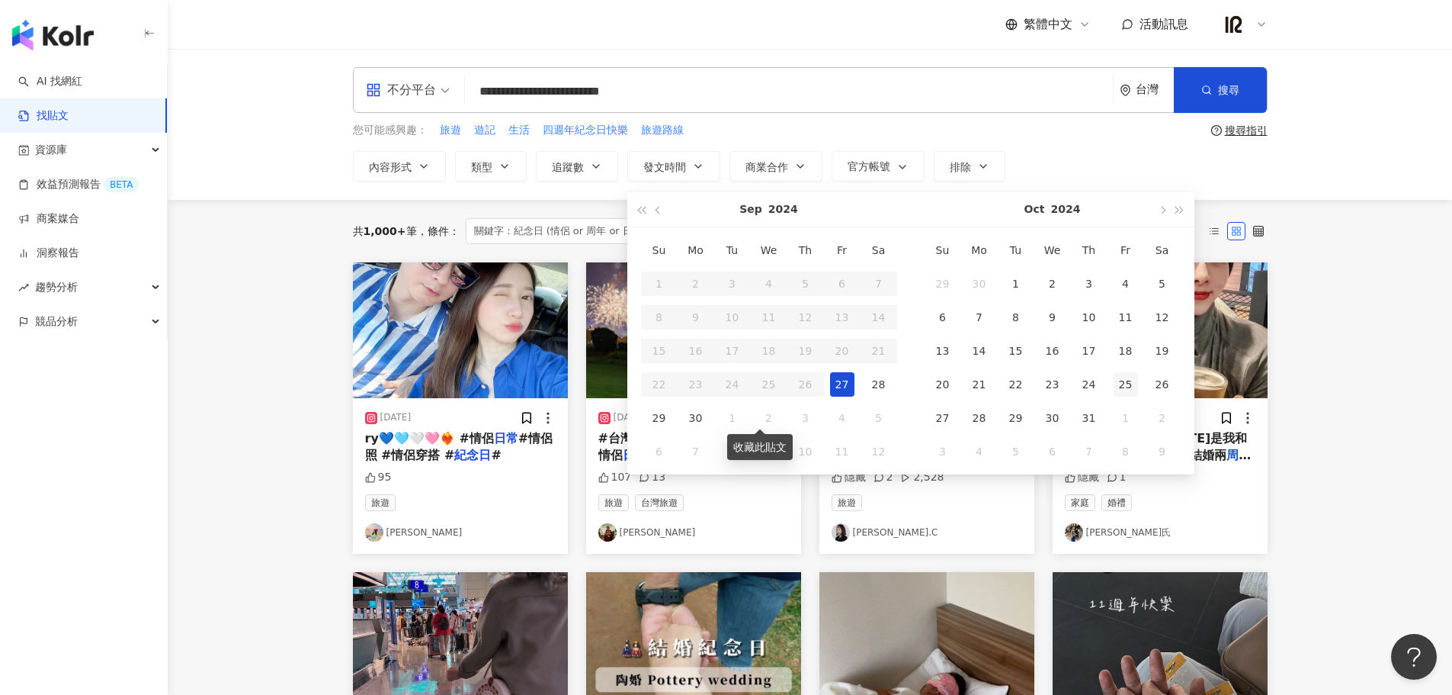
type input "**********"
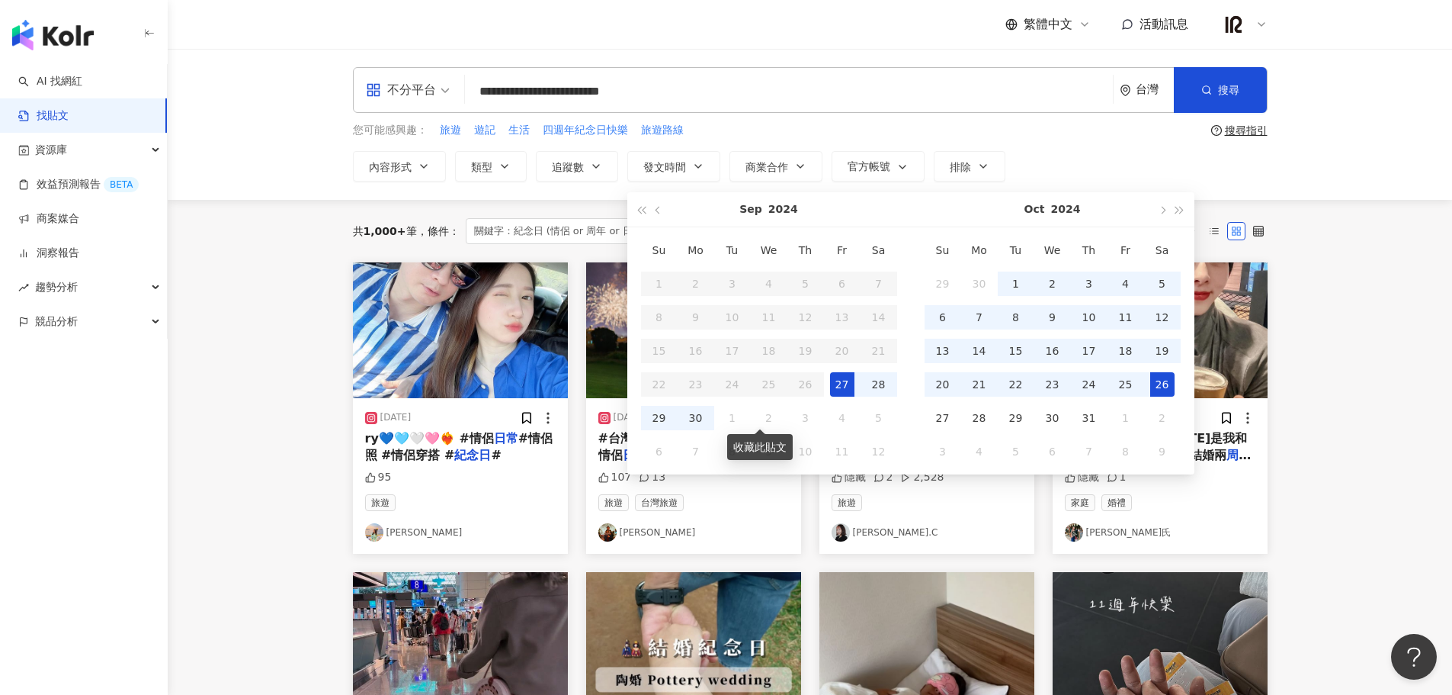
type input "**********"
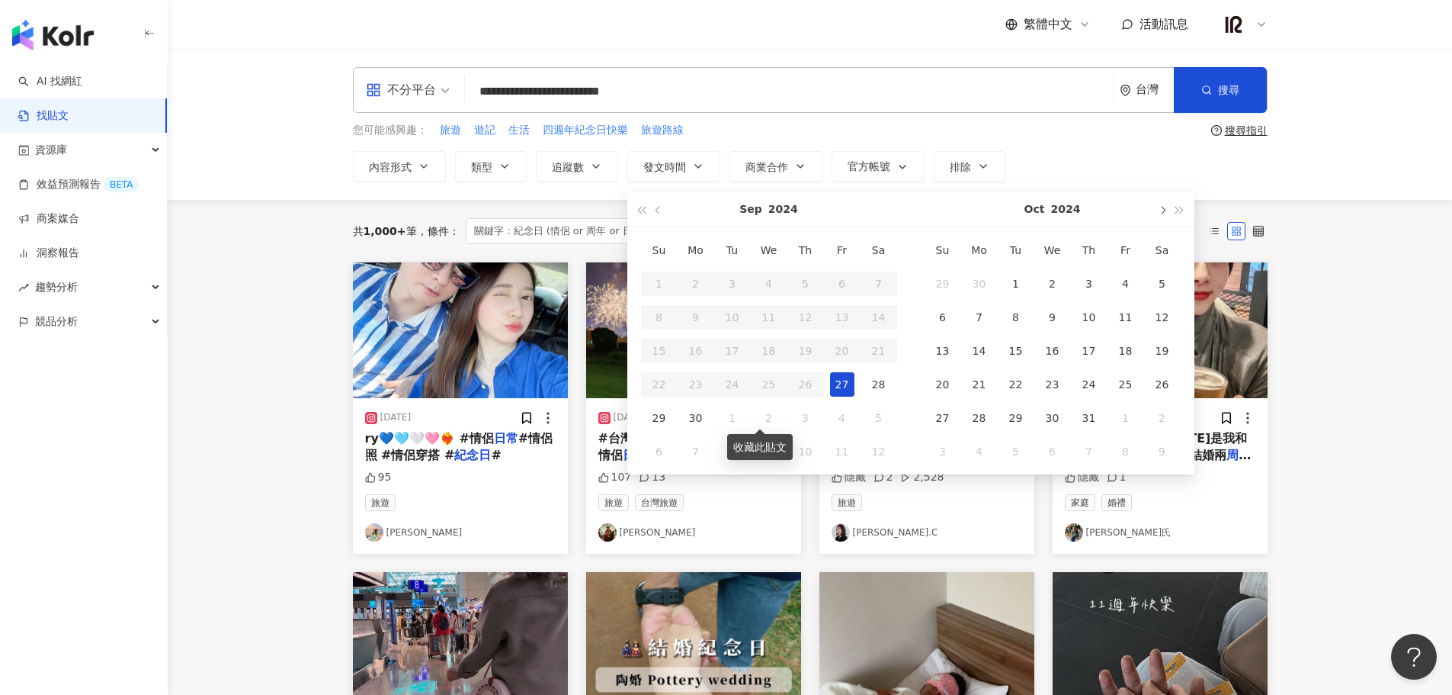
click at [1163, 217] on button "button" at bounding box center [1162, 209] width 17 height 34
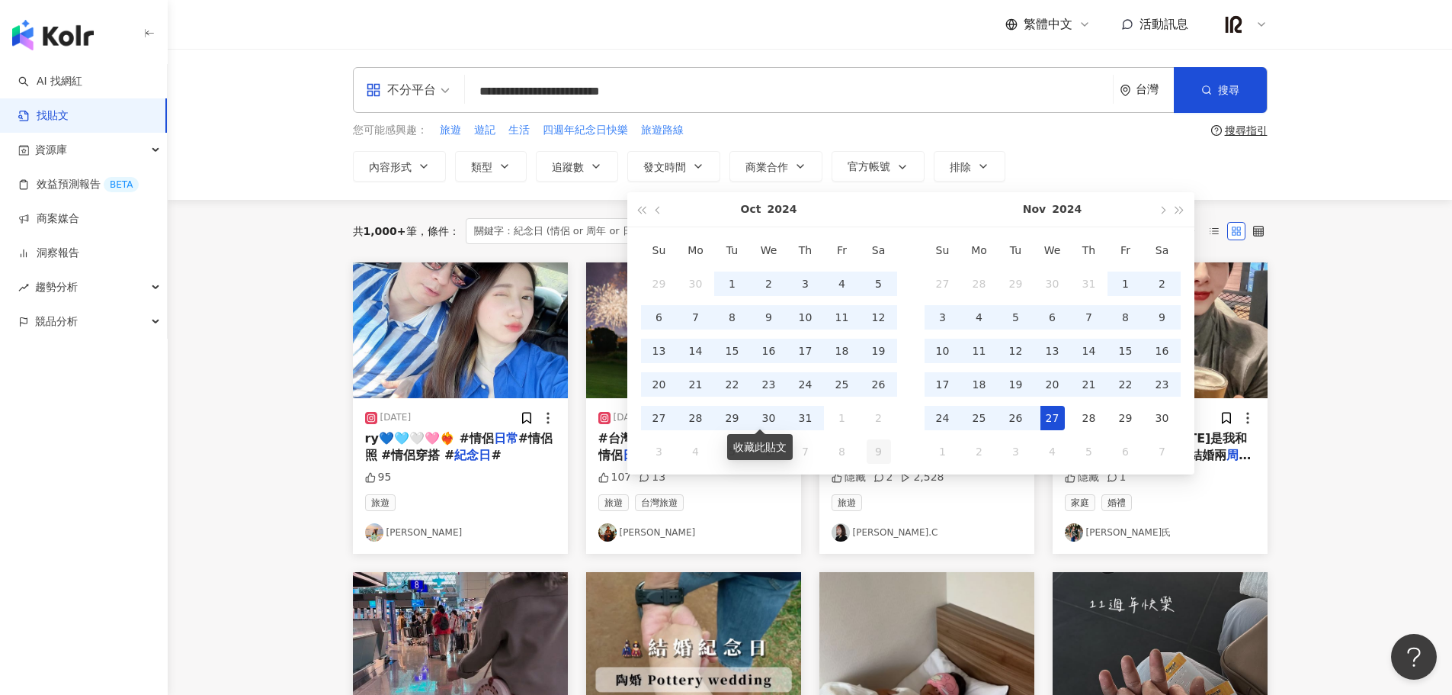
type input "**********"
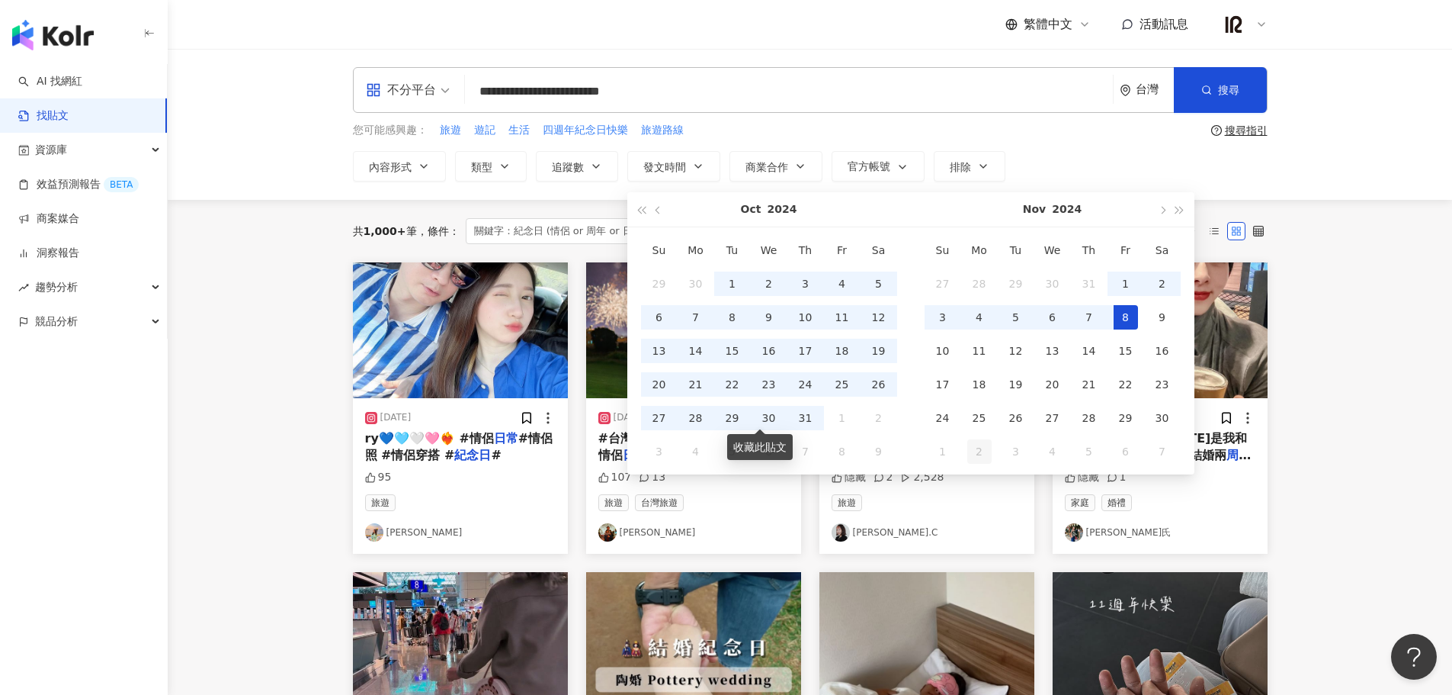
type input "**********"
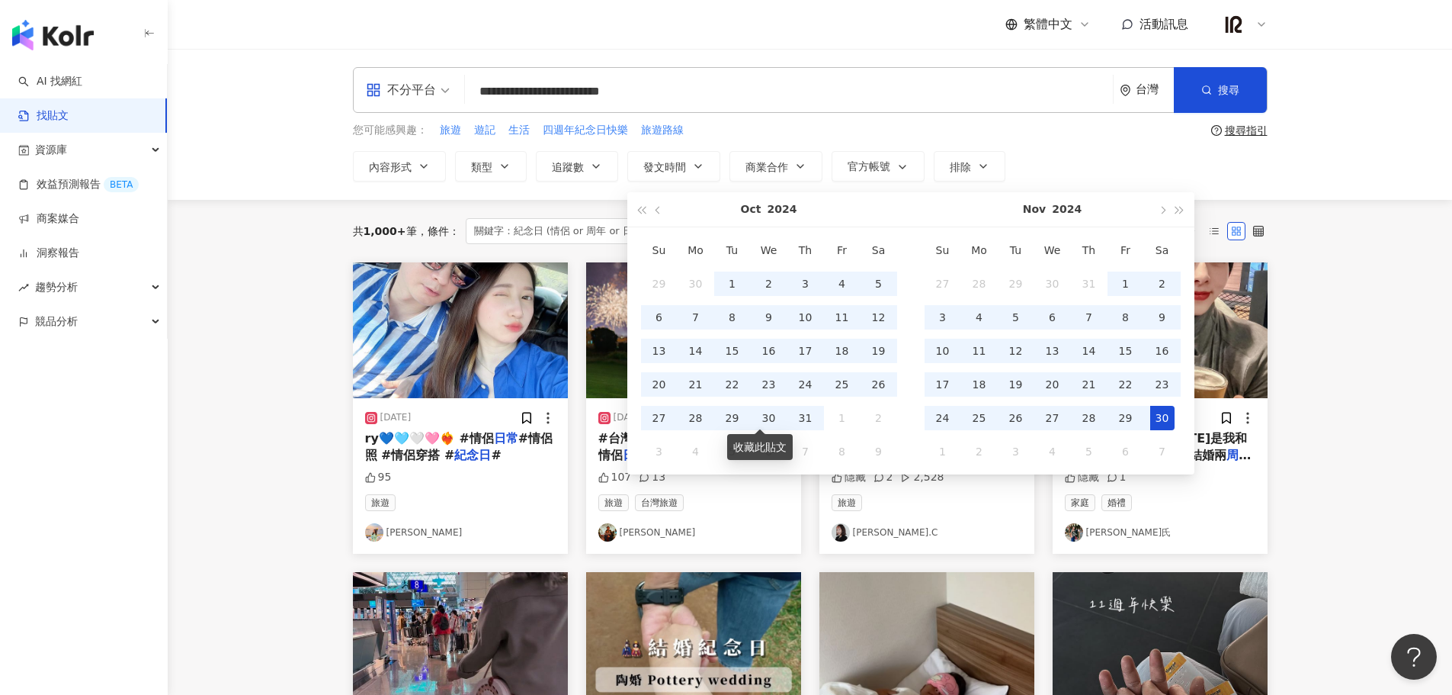
click at [1175, 423] on td "30" at bounding box center [1162, 418] width 37 height 34
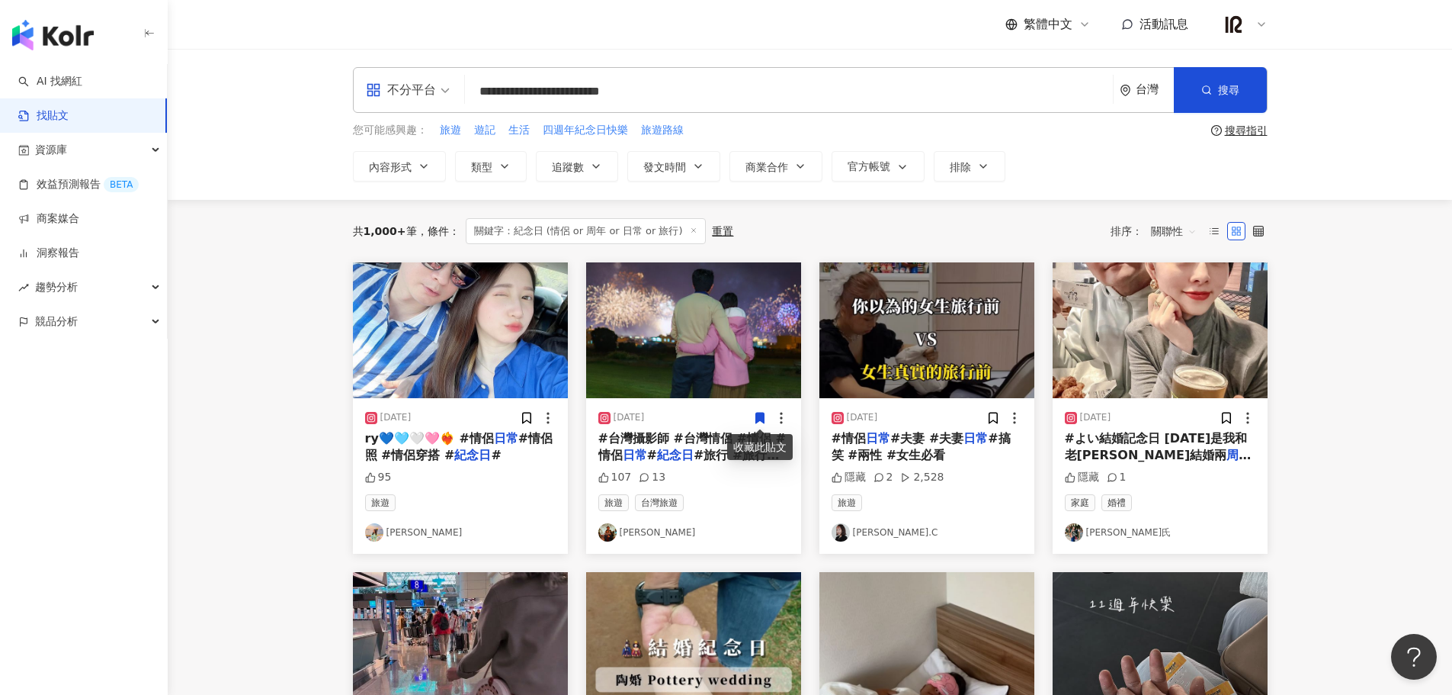
type input "**********"
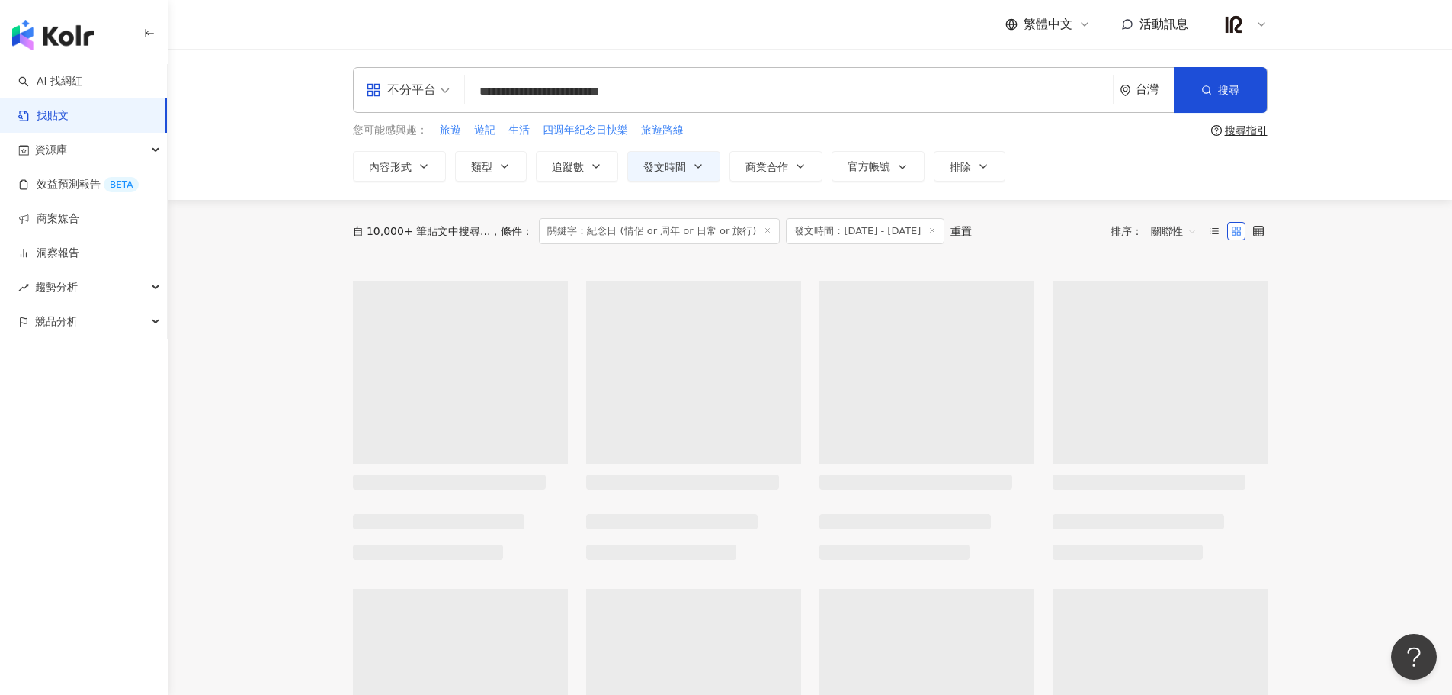
type input "**********"
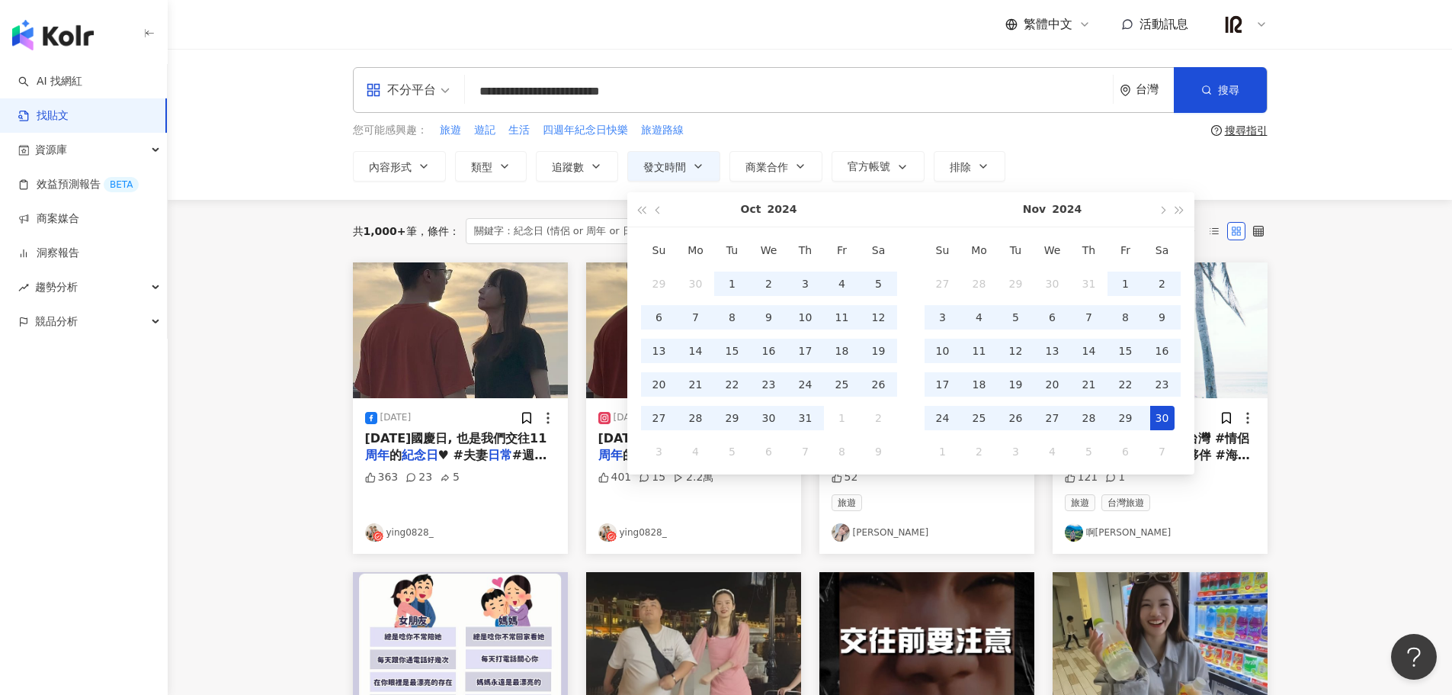
click at [1355, 317] on main "**********" at bounding box center [810, 683] width 1285 height 1268
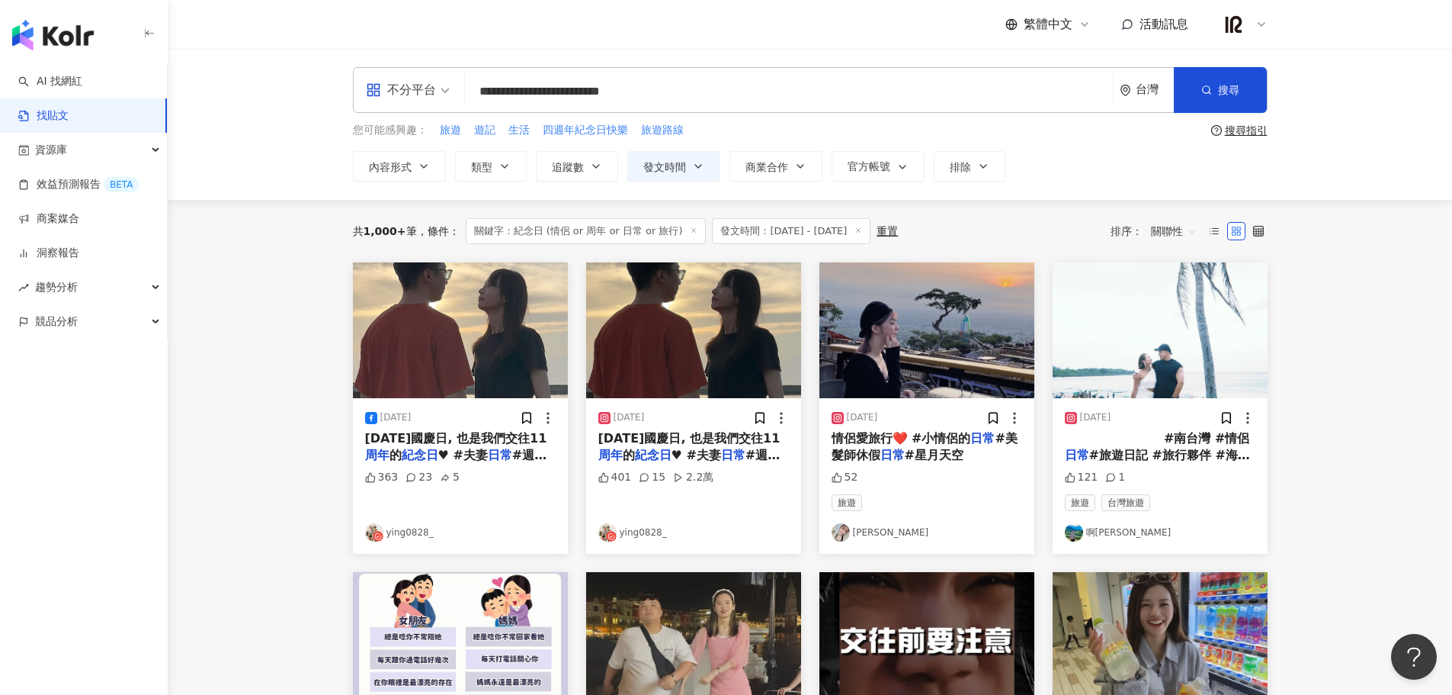
type input "**********"
click at [548, 172] on button "追蹤數" at bounding box center [577, 166] width 82 height 30
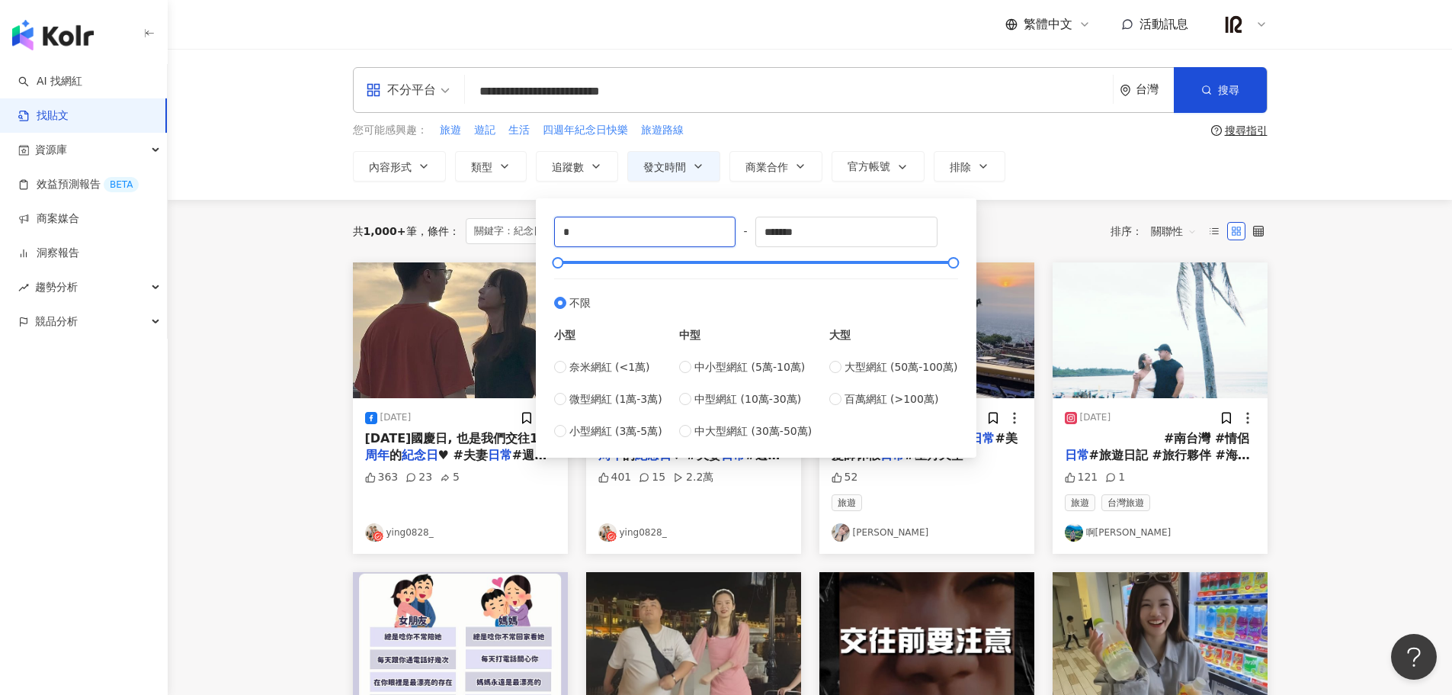
drag, startPoint x: 589, startPoint y: 230, endPoint x: 521, endPoint y: 229, distance: 68.6
click at [521, 229] on main "**********" at bounding box center [810, 683] width 1285 height 1268
type input "*****"
click at [798, 231] on input "*******" at bounding box center [846, 231] width 181 height 29
drag, startPoint x: 817, startPoint y: 233, endPoint x: 726, endPoint y: 238, distance: 91.6
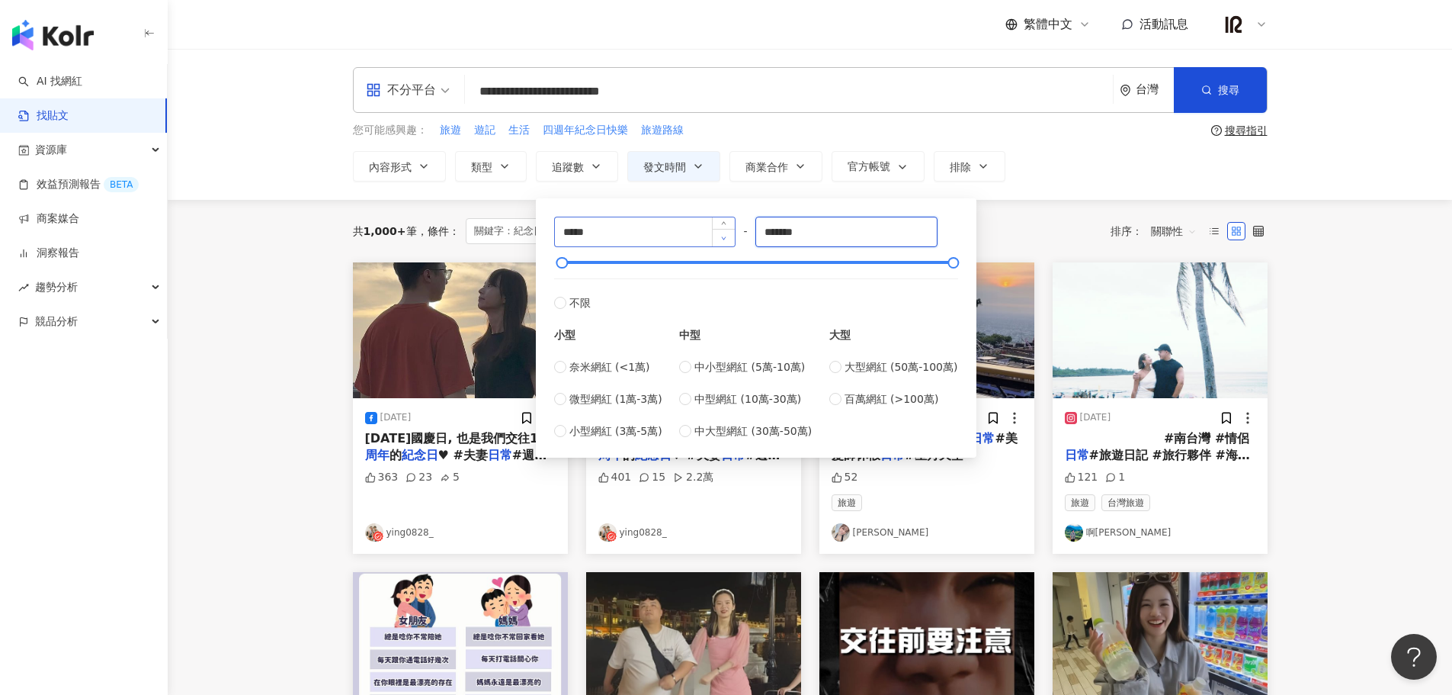
click at [726, 238] on div "***** - ******* 不限 小型 奈米網紅 (<1萬) 微型網紅 (1萬-3萬) 小型網紅 (3萬-5萬) 中型 中小型網紅 (5萬-10萬) 中型…" at bounding box center [756, 328] width 404 height 223
type input "******"
click at [1407, 396] on main "**********" at bounding box center [810, 683] width 1285 height 1268
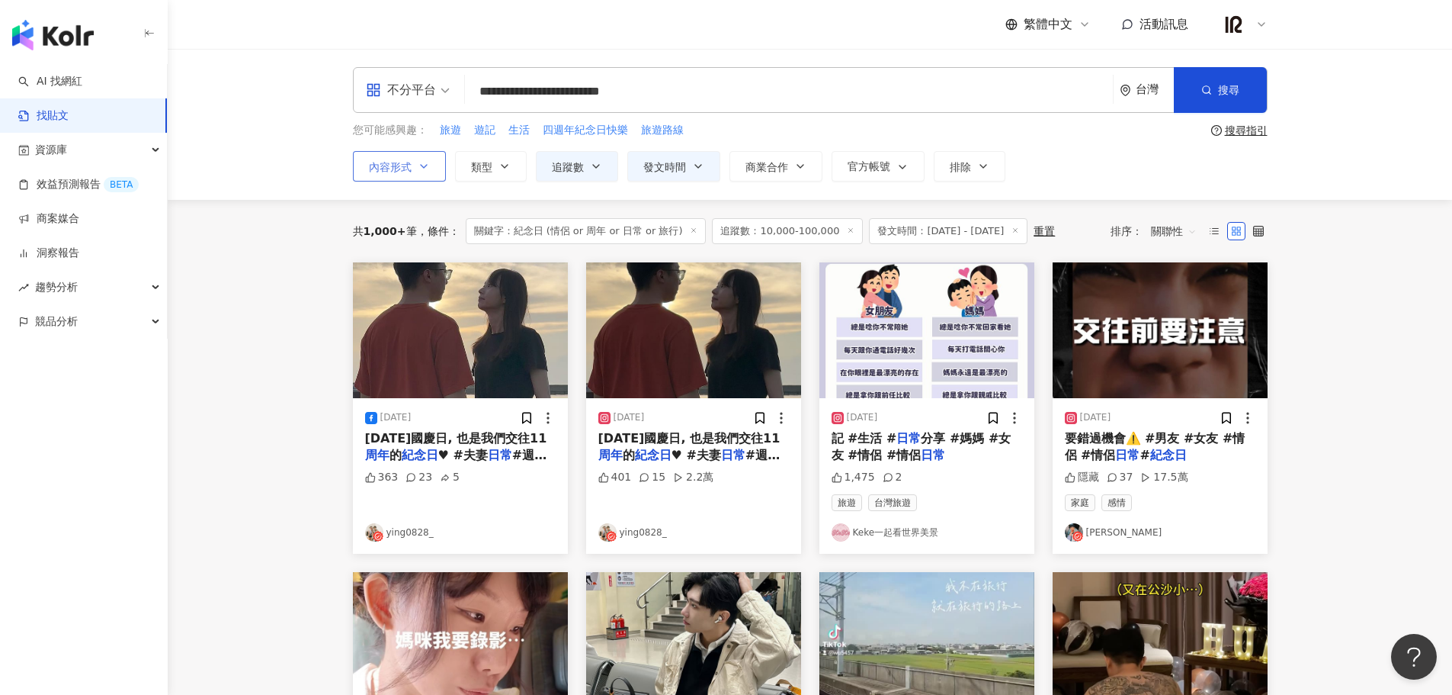
click at [438, 165] on button "內容形式" at bounding box center [399, 166] width 93 height 30
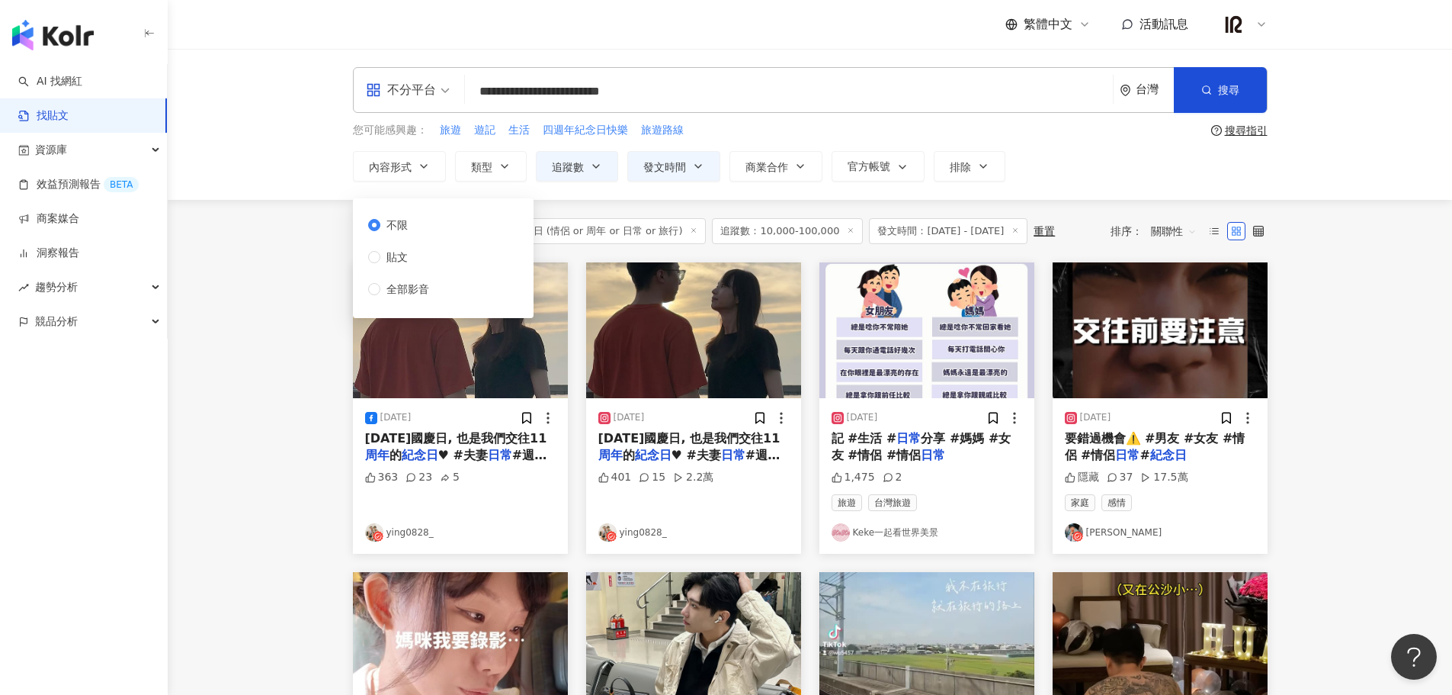
click at [280, 332] on main "**********" at bounding box center [810, 683] width 1285 height 1268
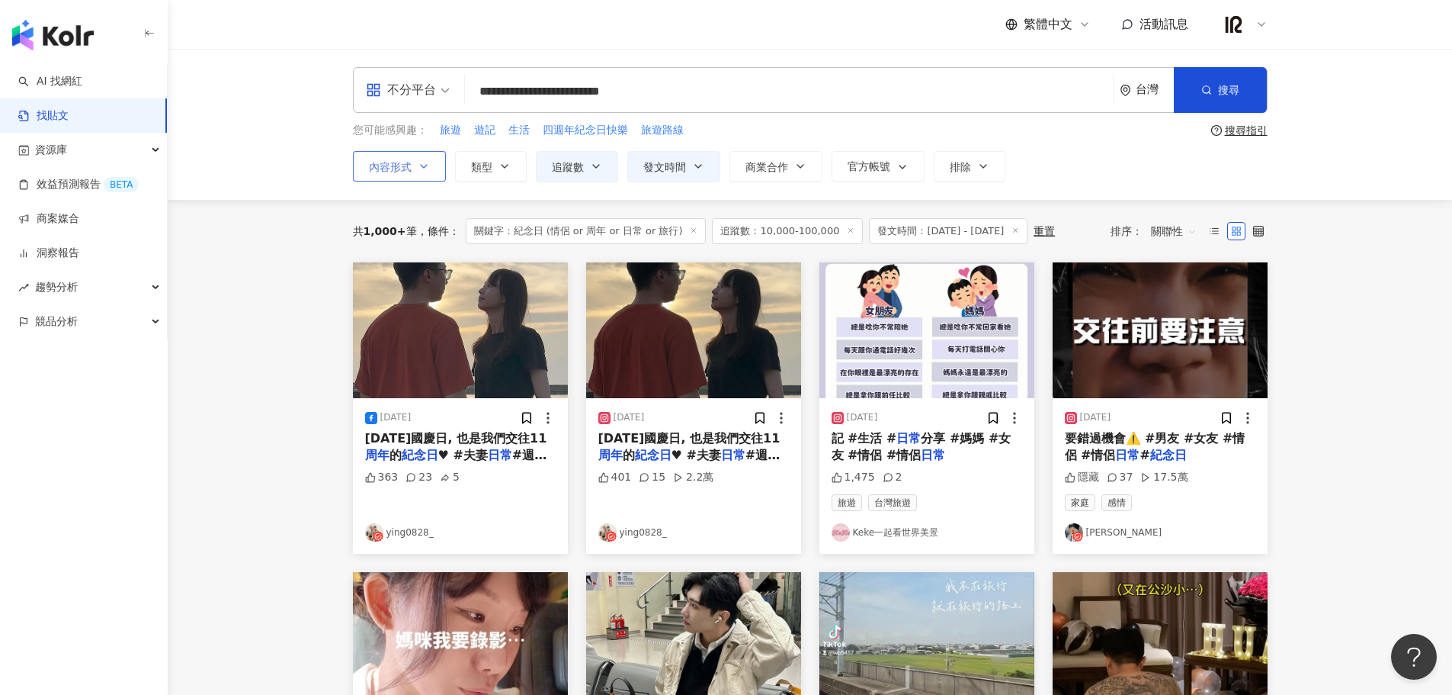
click at [428, 174] on button "內容形式" at bounding box center [399, 166] width 93 height 30
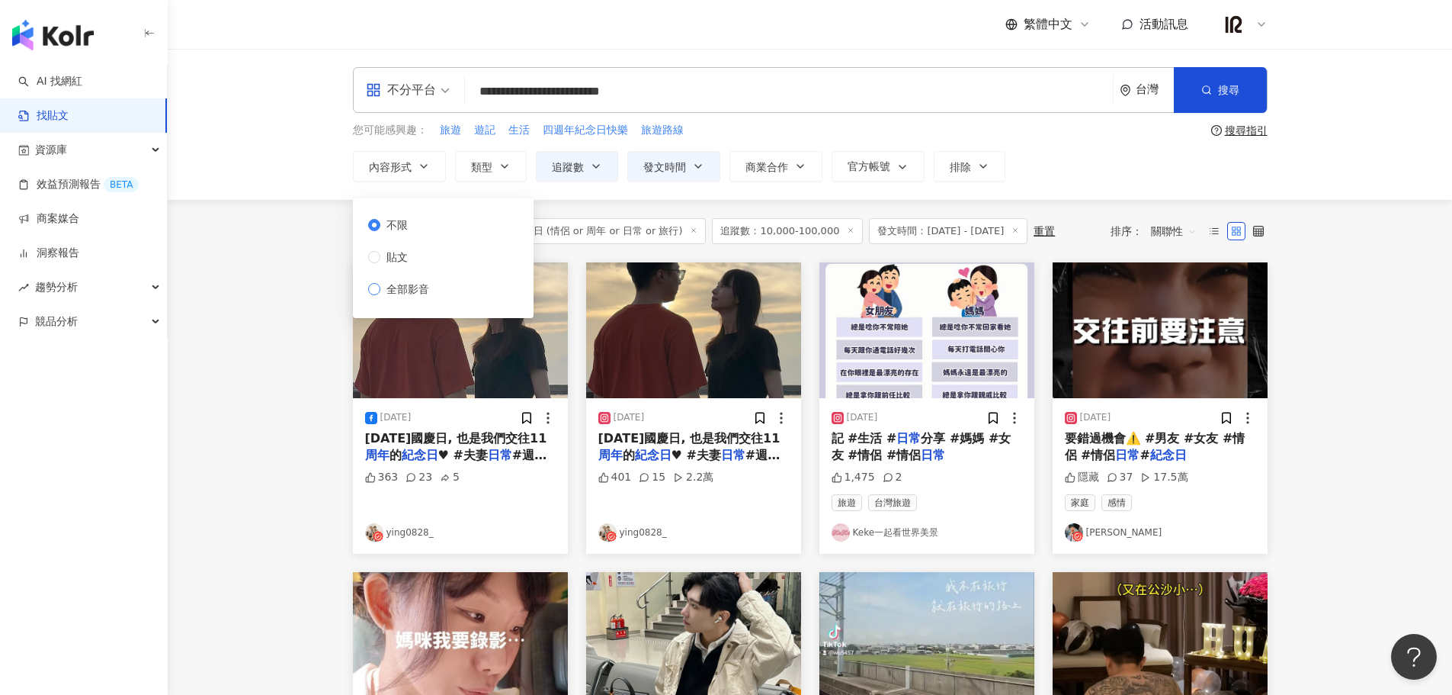
click at [389, 295] on span "全部影音" at bounding box center [407, 289] width 55 height 17
click at [1306, 303] on main "**********" at bounding box center [810, 683] width 1285 height 1268
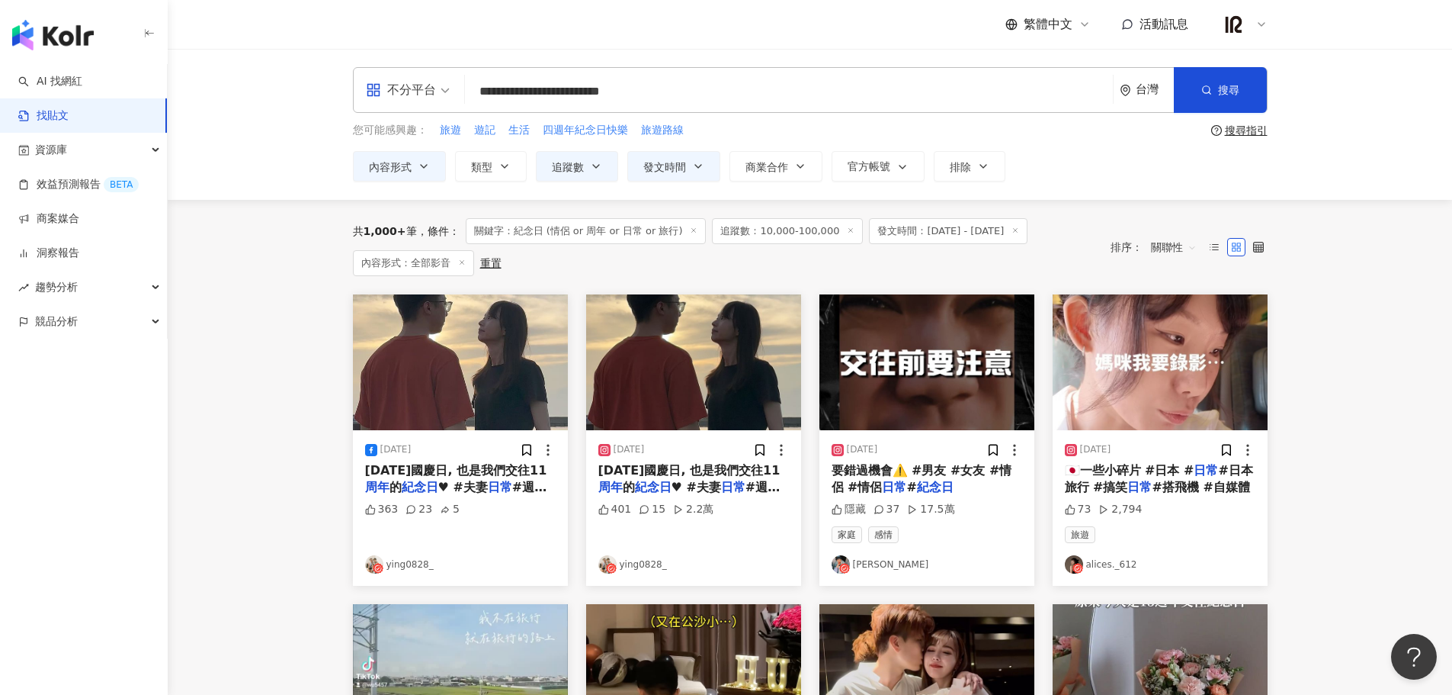
click at [1190, 485] on span "#搭飛機 #自媒體" at bounding box center [1201, 487] width 98 height 14
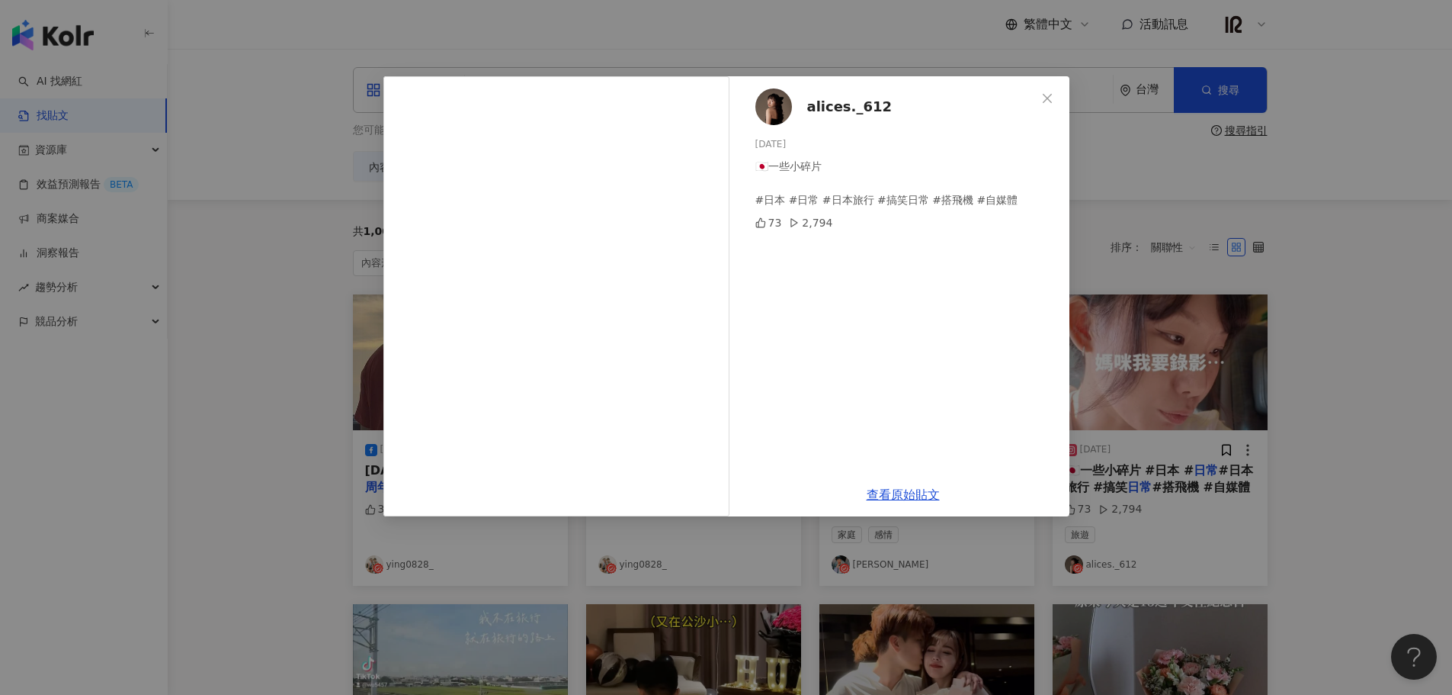
click at [1351, 479] on div "alices._612 2024/9/29 🇯🇵一些小碎片 #日本 #日常 #日本旅行 #搞笑日常 #搭飛機 #自媒體 73 2,794 查看原始貼文" at bounding box center [726, 347] width 1452 height 695
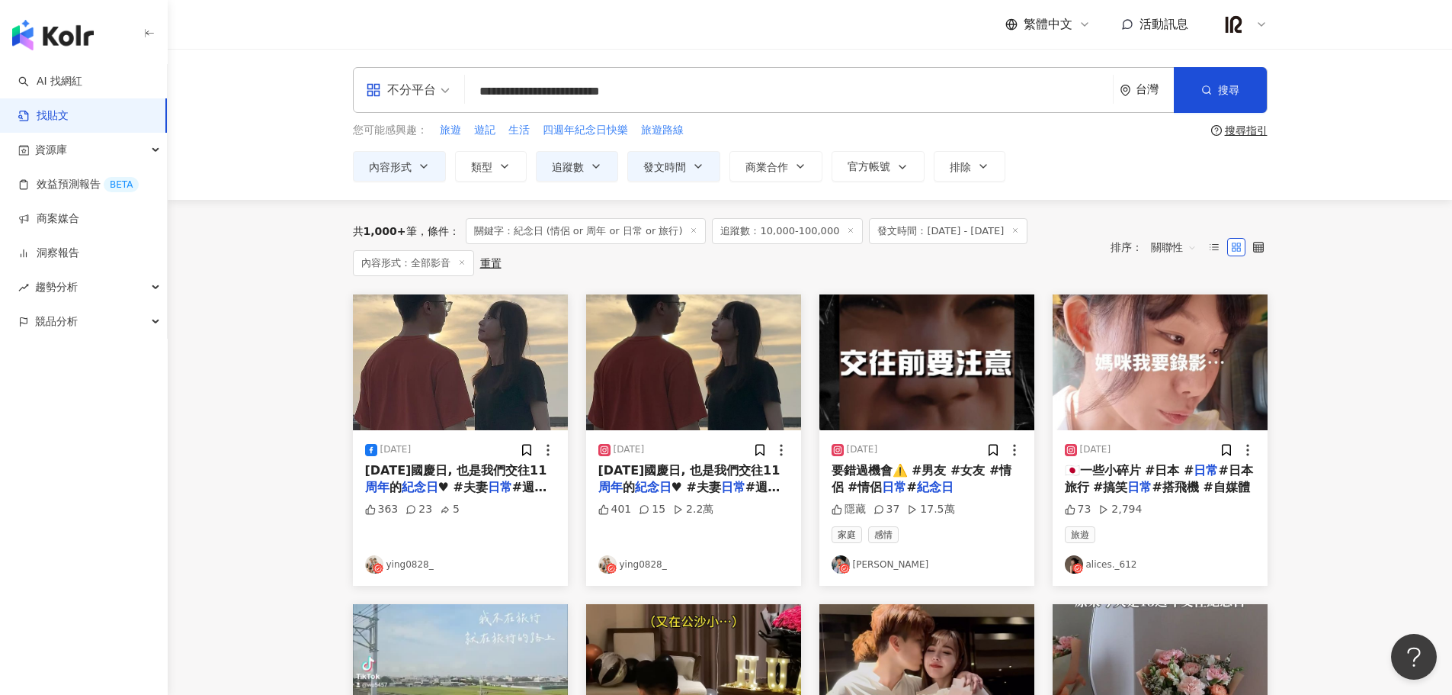
click at [639, 569] on link "ying0828_" at bounding box center [693, 564] width 191 height 18
click at [585, 164] on button "追蹤數" at bounding box center [577, 166] width 82 height 30
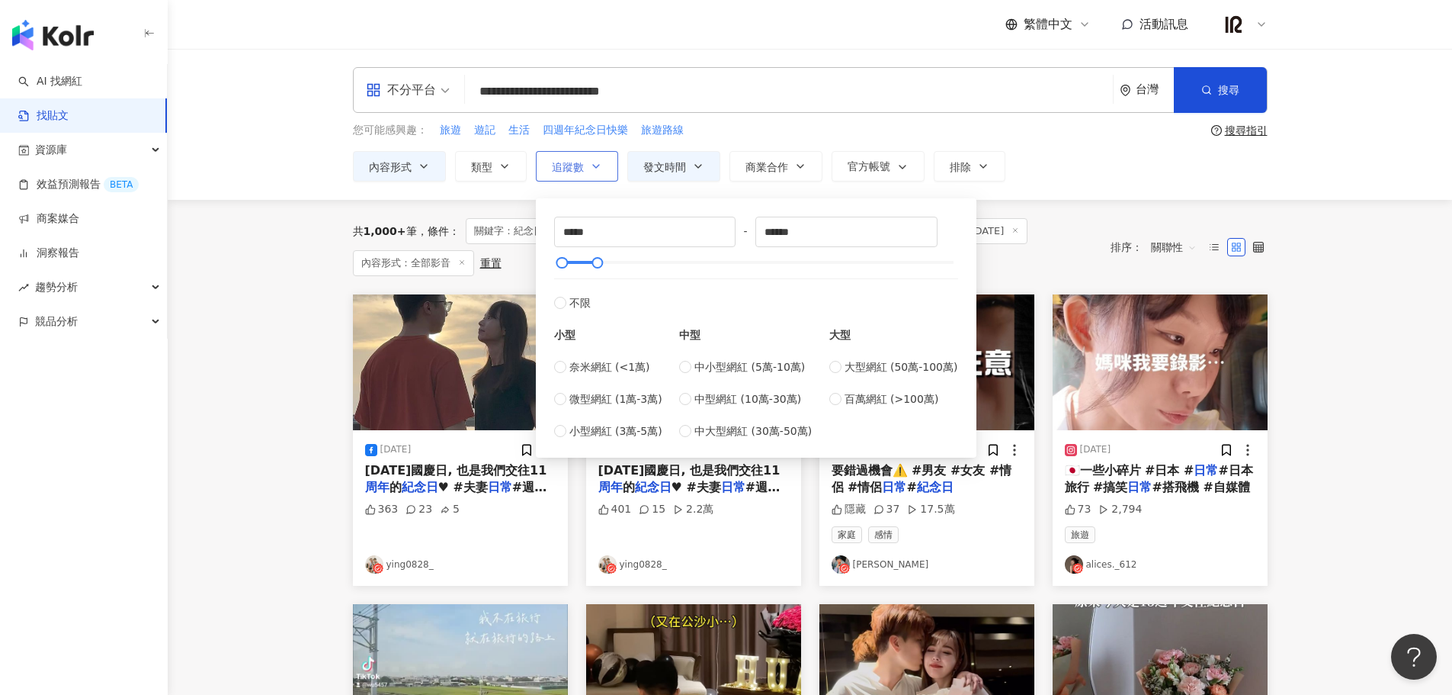
click at [585, 164] on button "追蹤數" at bounding box center [577, 166] width 82 height 30
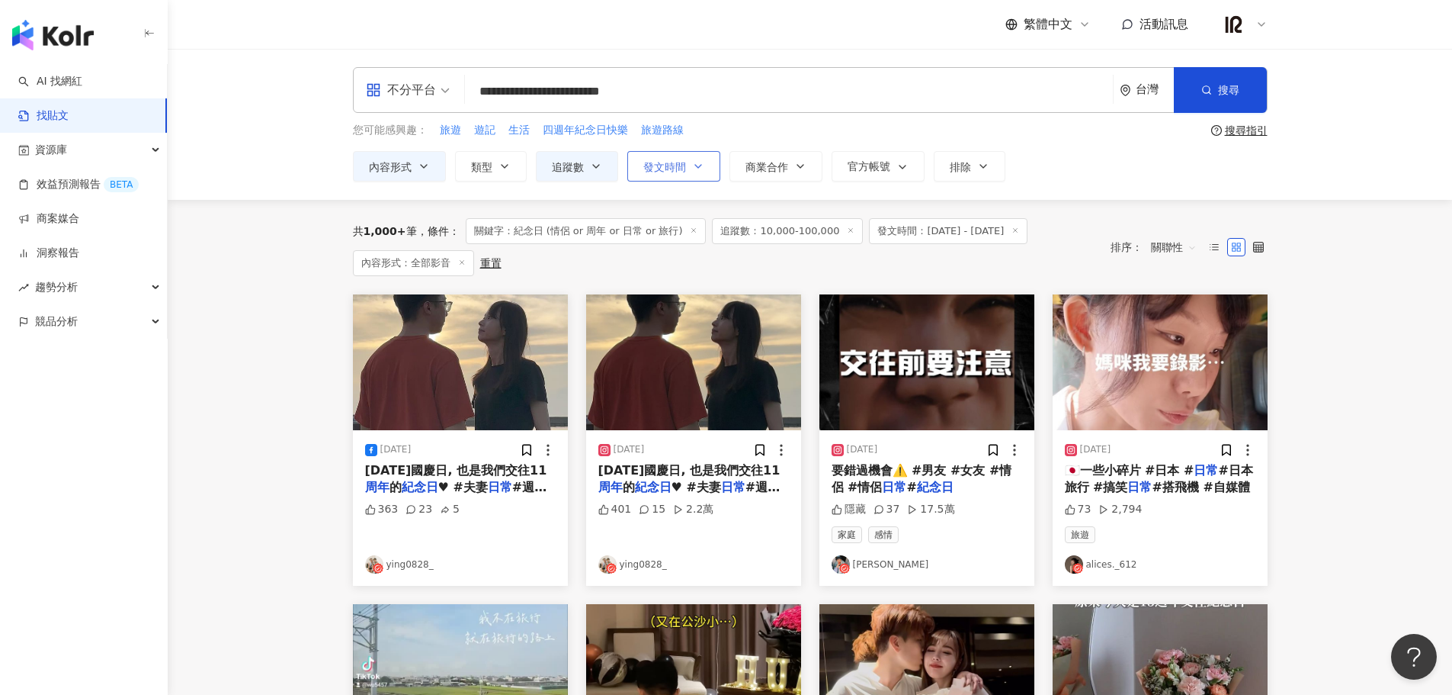
click at [662, 162] on span "發文時間" at bounding box center [664, 167] width 43 height 12
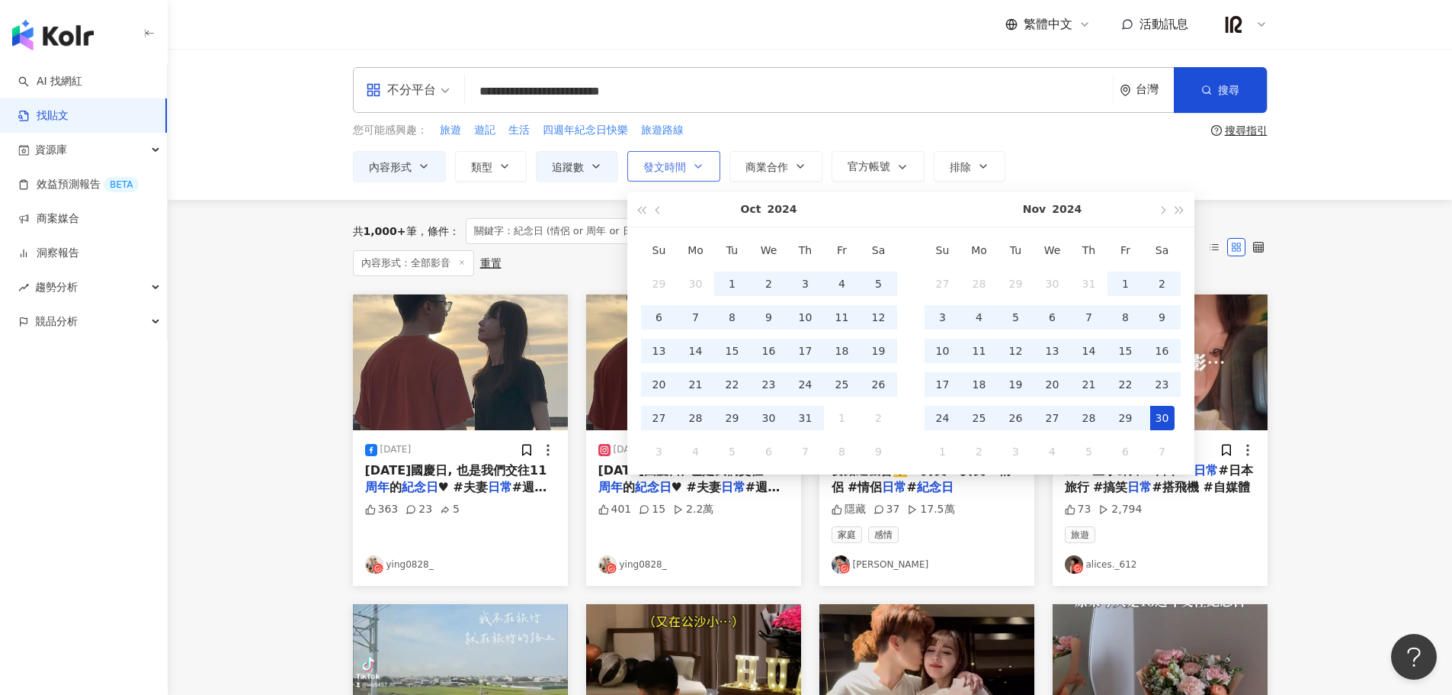
click at [662, 162] on span "發文時間" at bounding box center [664, 167] width 43 height 12
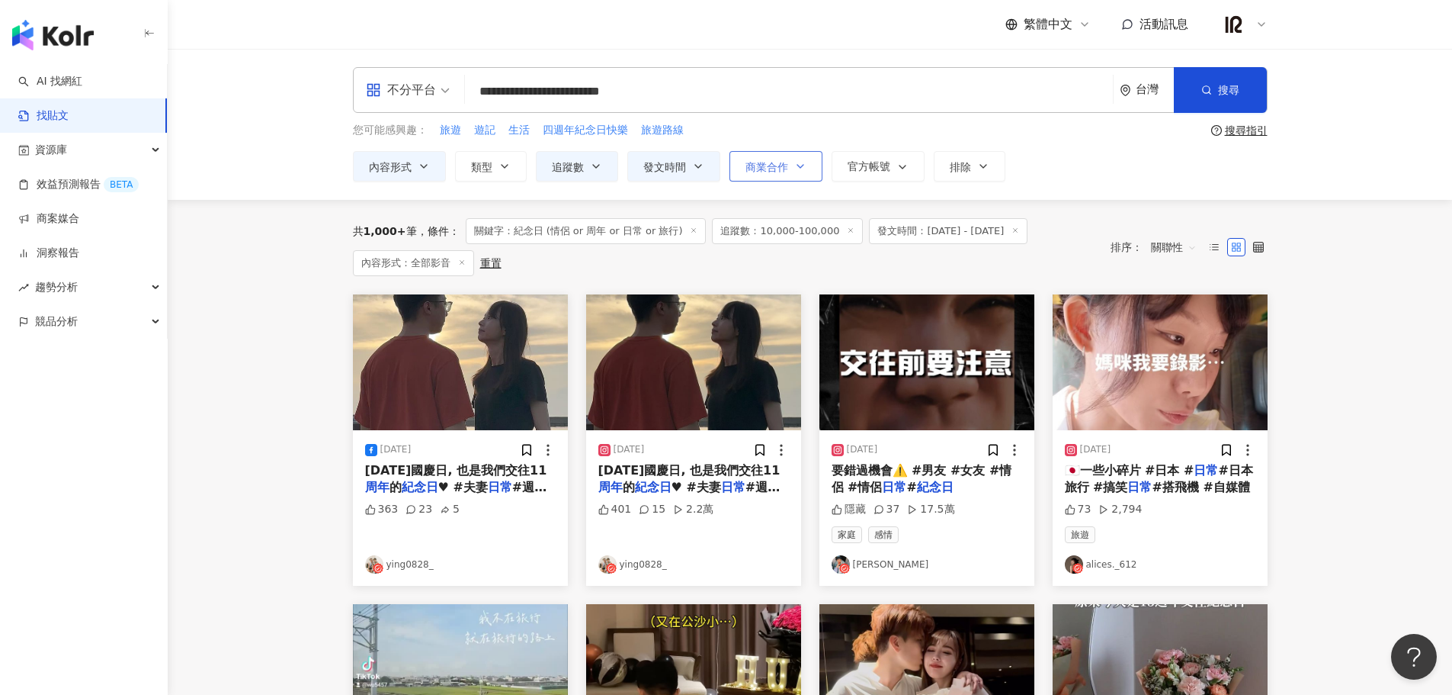
click at [791, 161] on button "商業合作" at bounding box center [776, 166] width 93 height 30
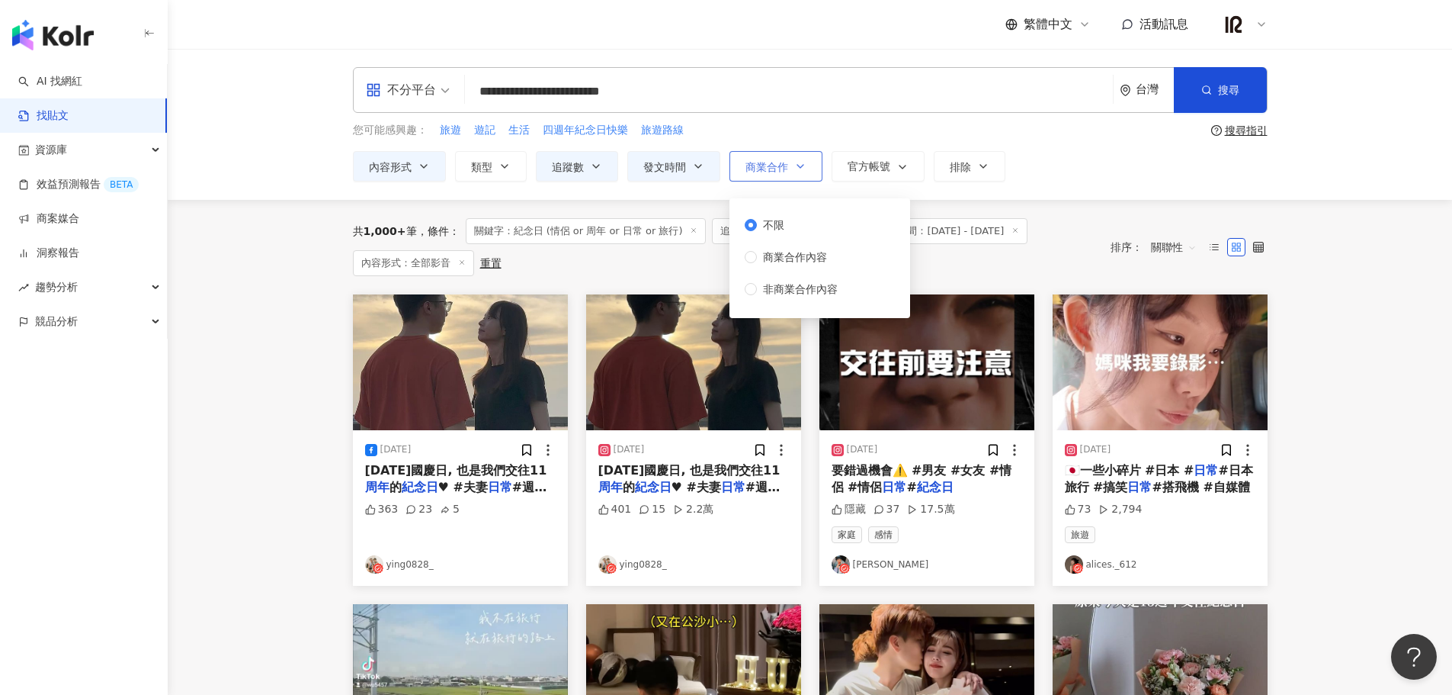
click at [791, 161] on button "商業合作" at bounding box center [776, 166] width 93 height 30
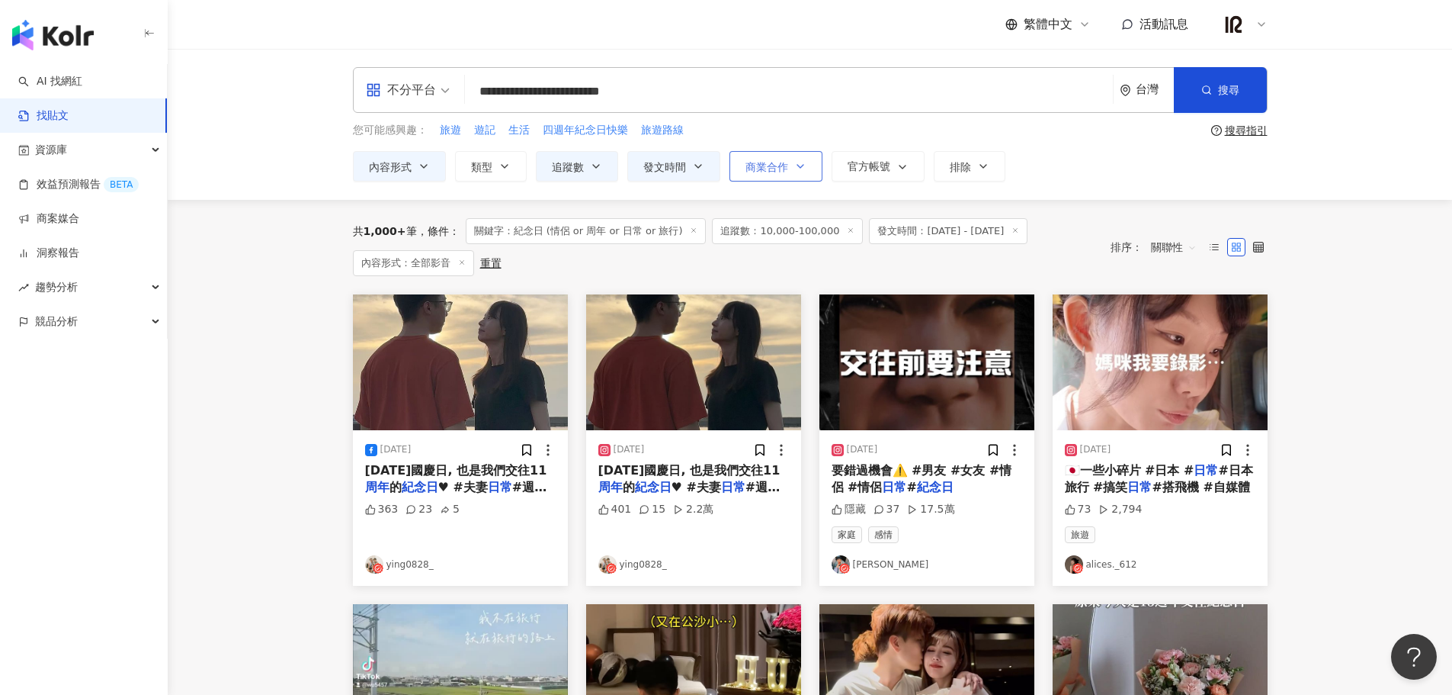
click at [791, 161] on button "商業合作" at bounding box center [776, 166] width 93 height 30
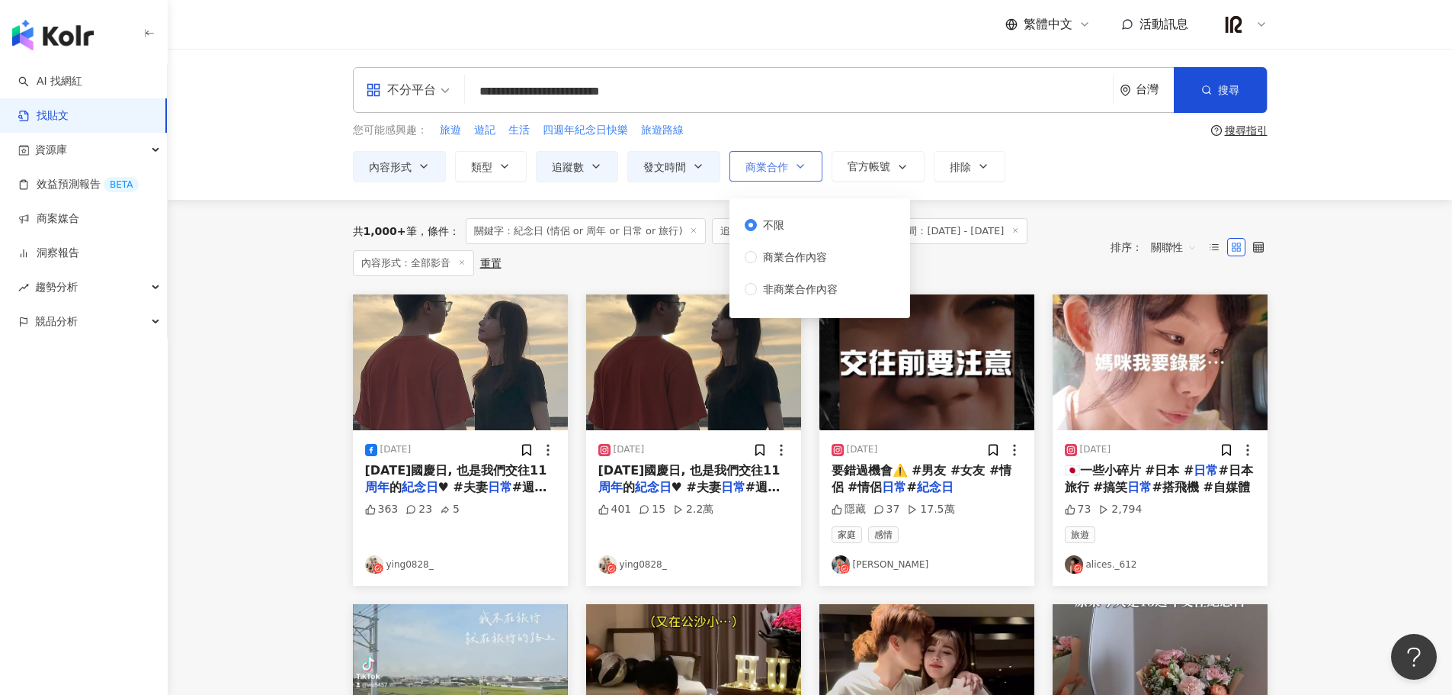
click at [791, 161] on button "商業合作" at bounding box center [776, 166] width 93 height 30
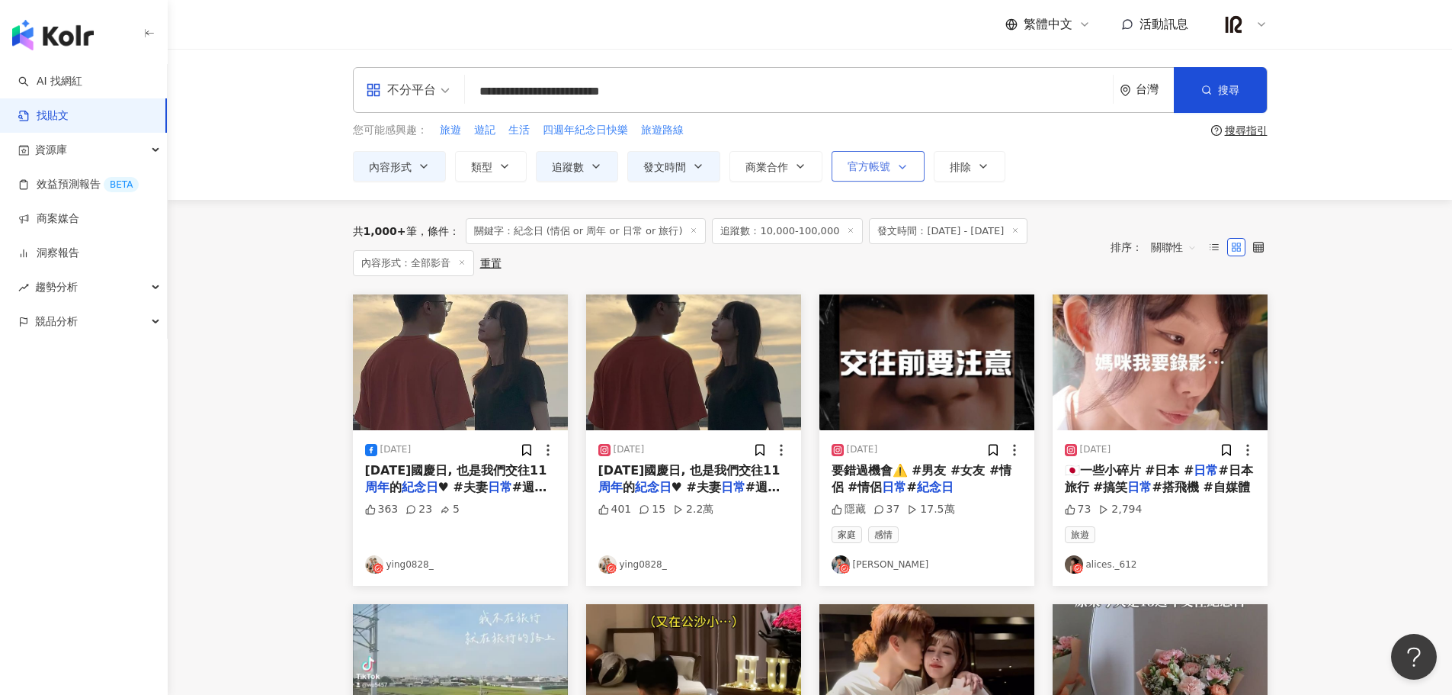
click at [848, 165] on span "官方帳號" at bounding box center [869, 166] width 43 height 12
click at [973, 154] on button "排除" at bounding box center [970, 166] width 72 height 30
click at [969, 158] on button "排除" at bounding box center [970, 166] width 72 height 30
click at [483, 176] on button "類型" at bounding box center [491, 166] width 72 height 30
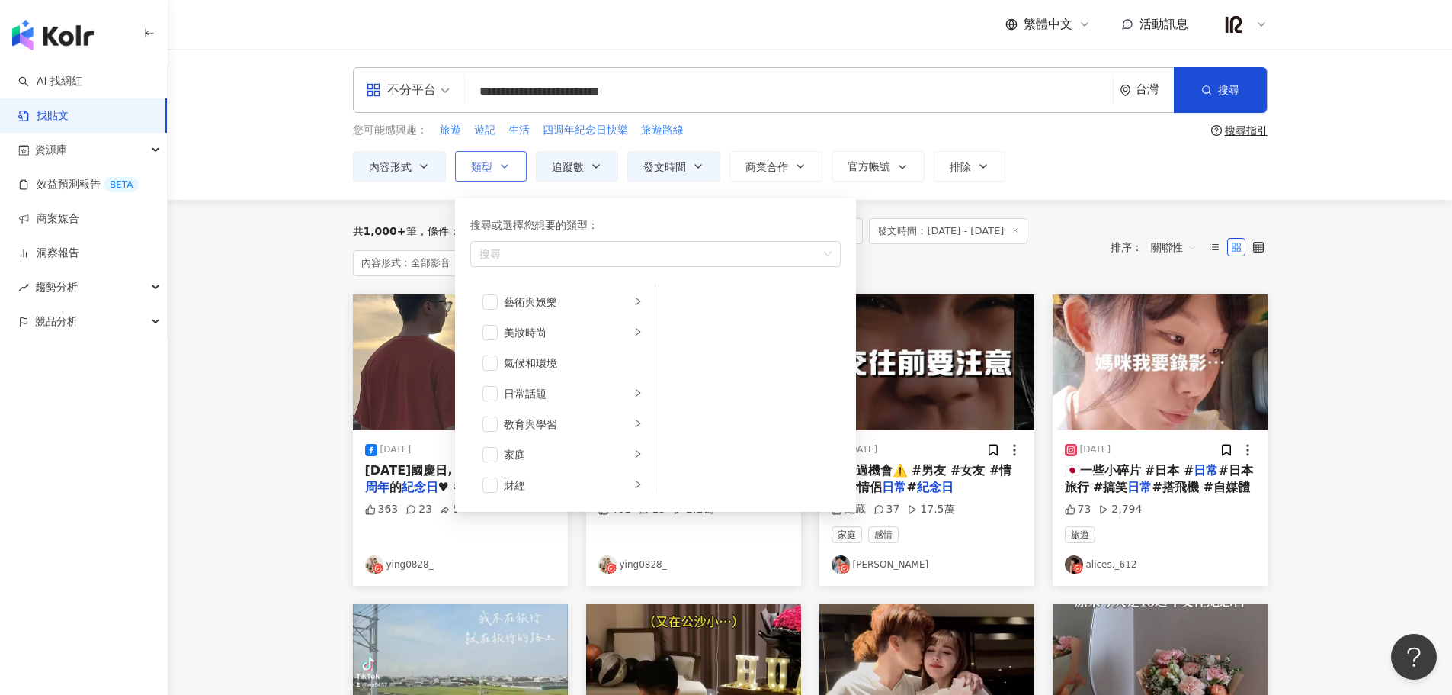
click at [483, 176] on button "類型 搜尋或選擇您想要的類型： 搜尋 藝術與娛樂 美妝時尚 氣候和環境 日常話題 教育與學習 家庭 財經 美食 命理占卜 遊戲 法政社會 生活風格 影視娛樂 …" at bounding box center [491, 166] width 72 height 30
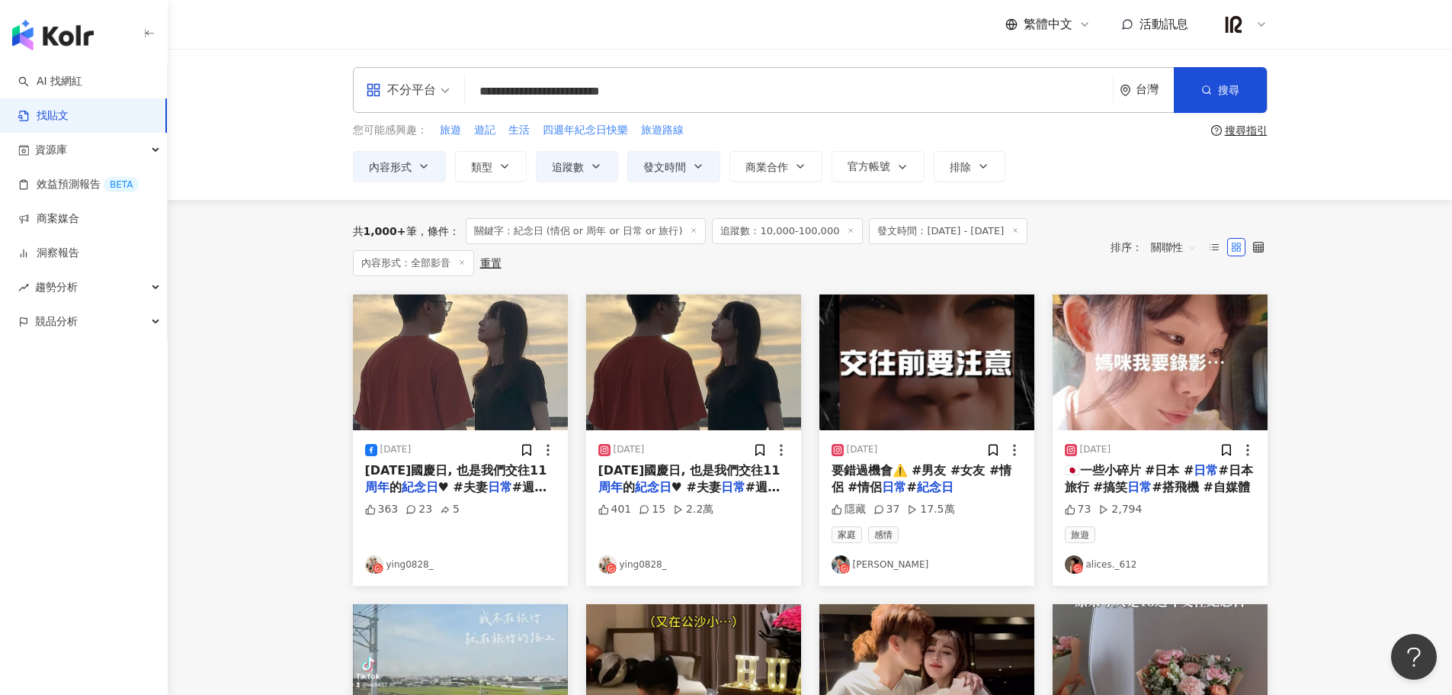
click at [1339, 377] on main "**********" at bounding box center [810, 699] width 1285 height 1300
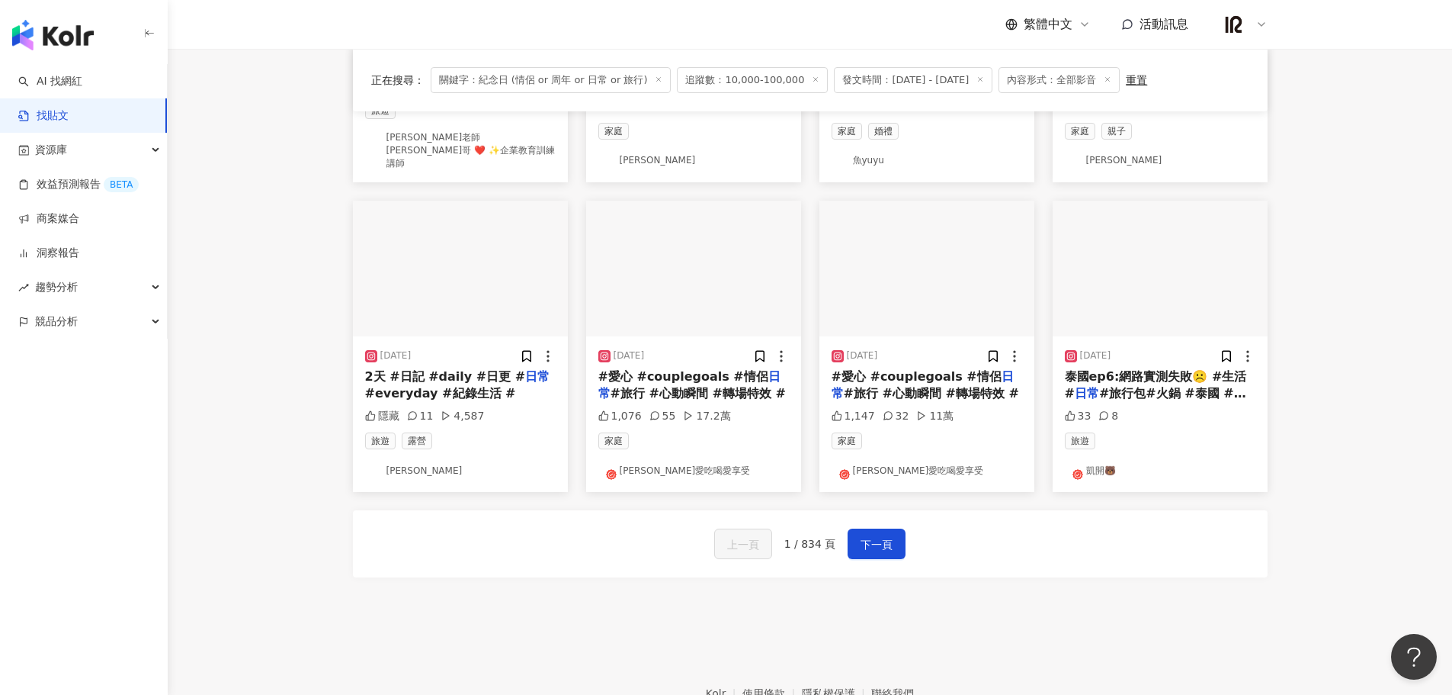
scroll to position [730, 0]
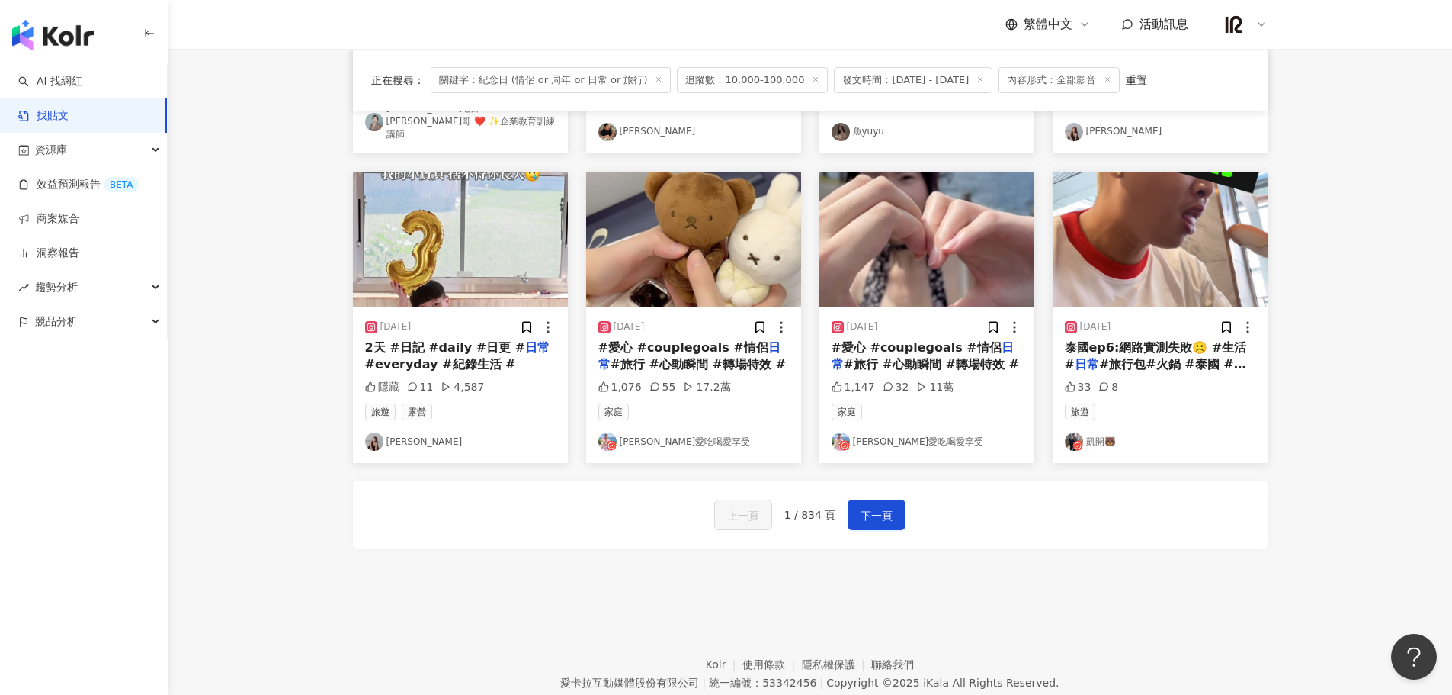
click at [861, 506] on span "下一頁" at bounding box center [877, 515] width 32 height 18
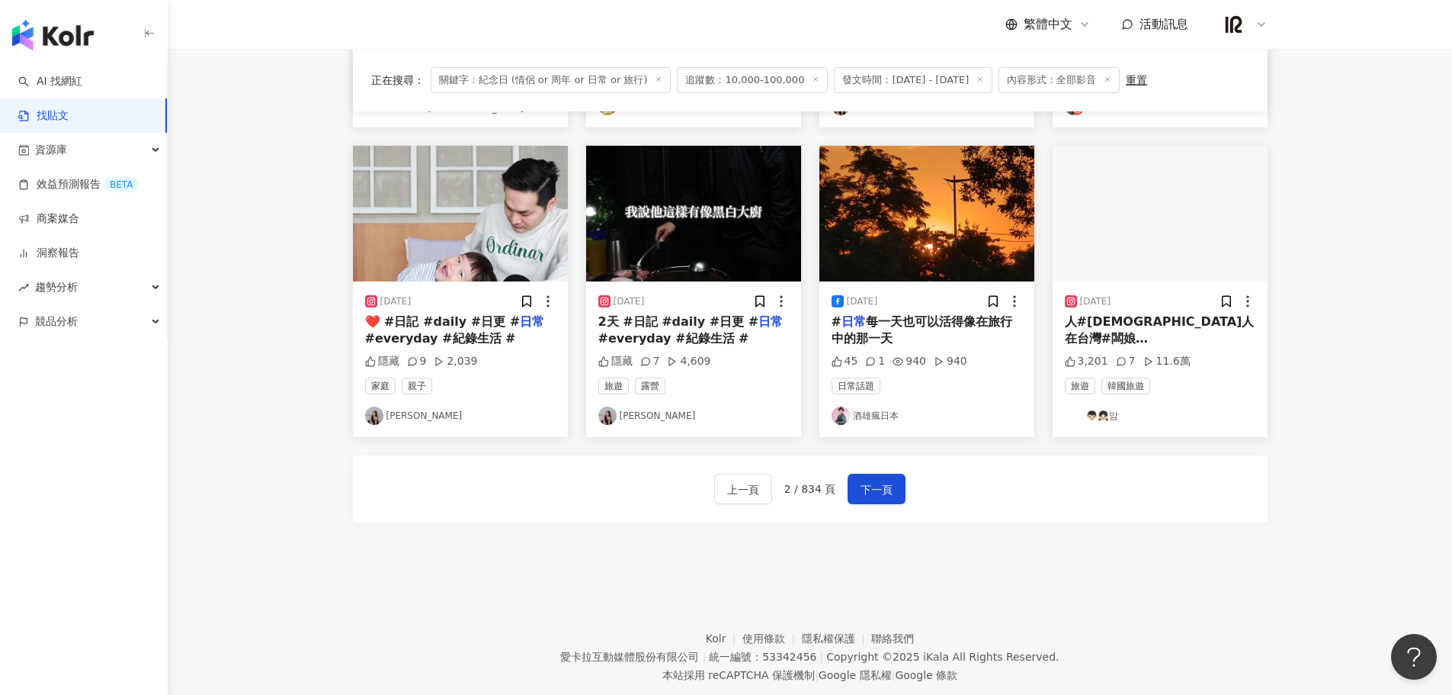
scroll to position [737, 0]
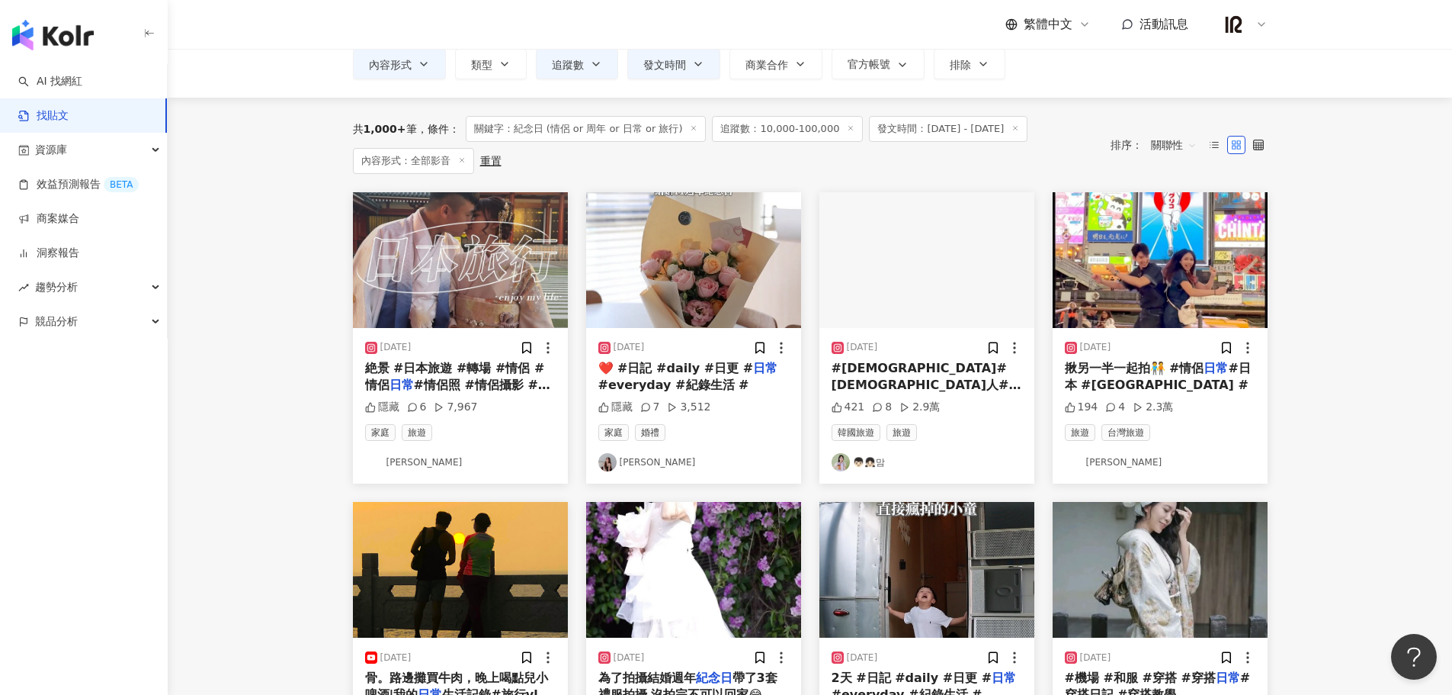
scroll to position [0, 0]
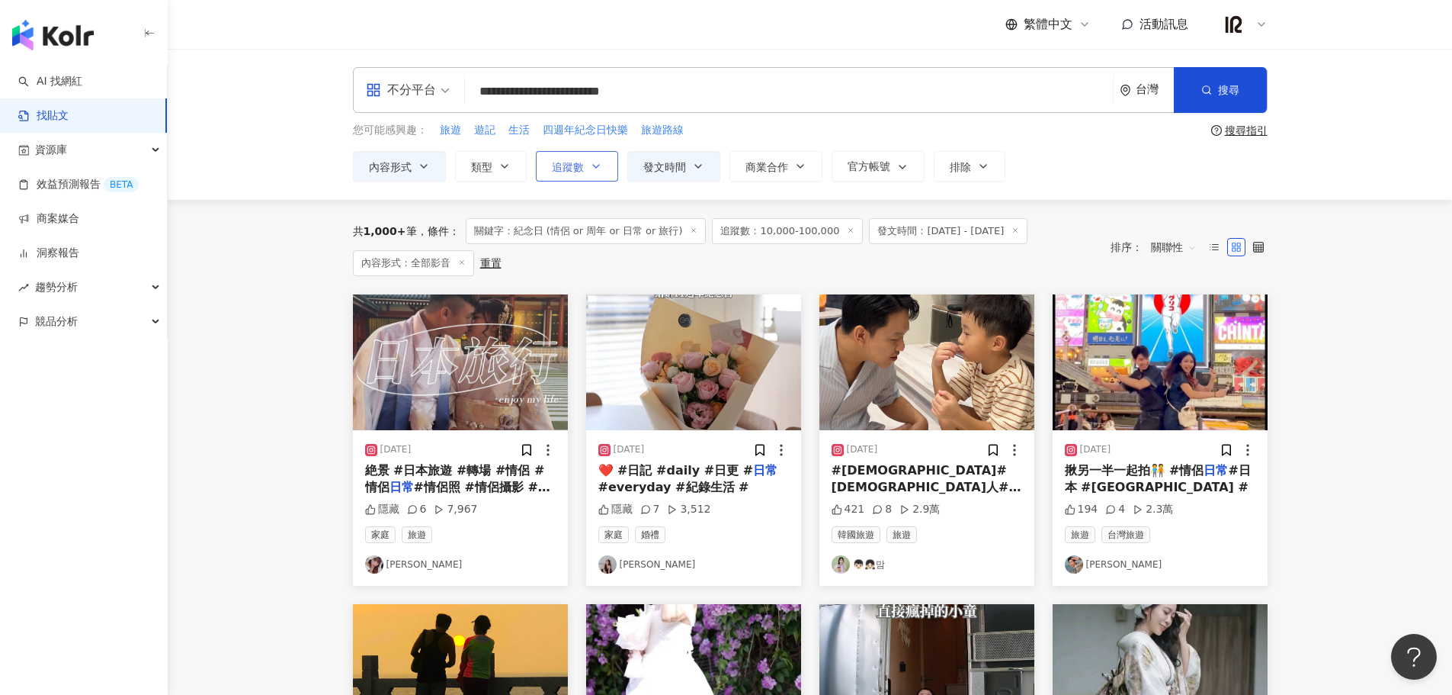
click at [550, 168] on button "追蹤數" at bounding box center [577, 166] width 82 height 30
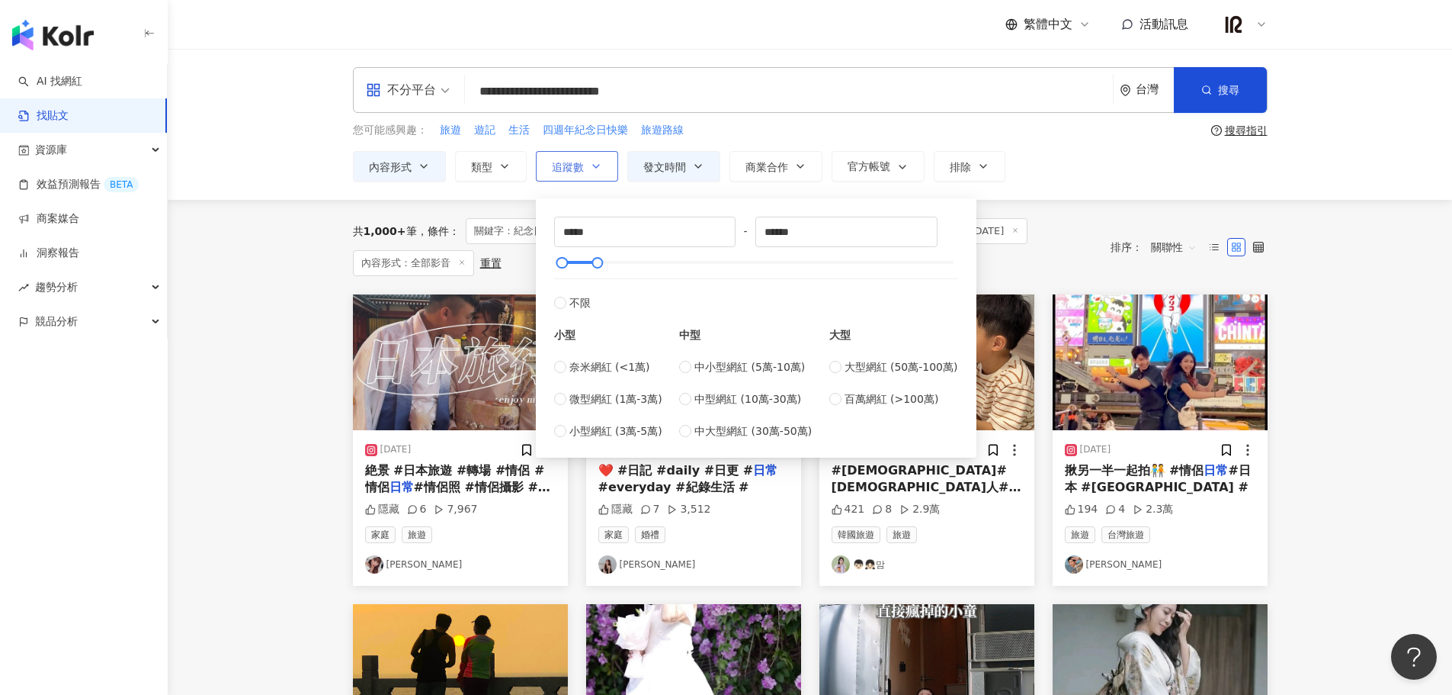
click at [550, 168] on button "追蹤數" at bounding box center [577, 166] width 82 height 30
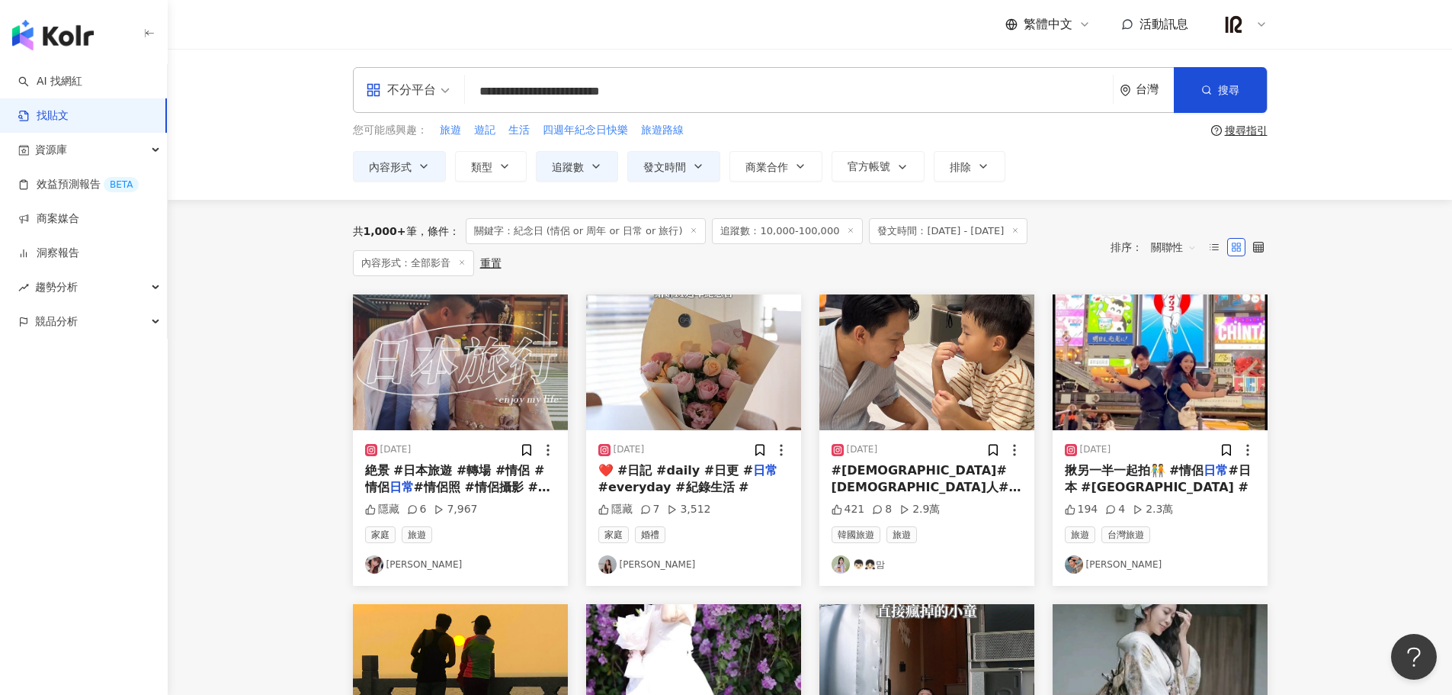
click at [1359, 409] on main "**********" at bounding box center [810, 692] width 1285 height 1287
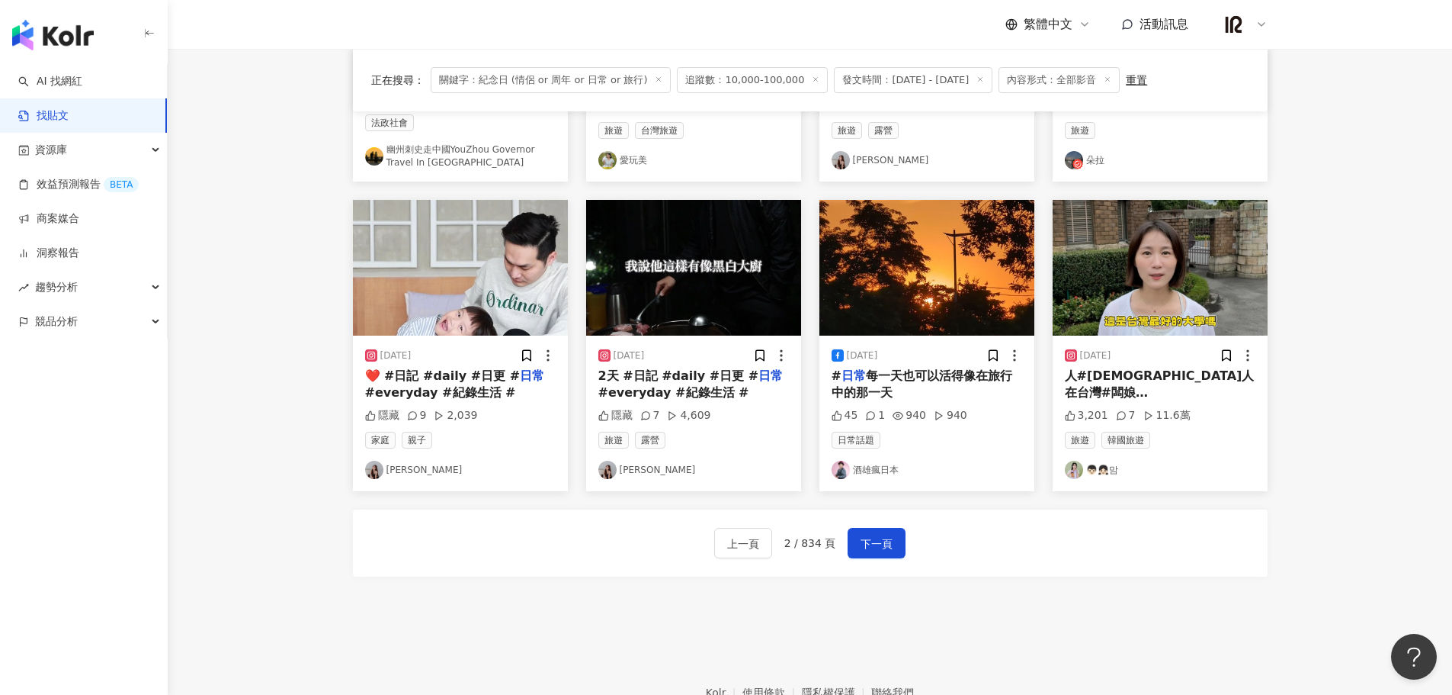
scroll to position [778, 0]
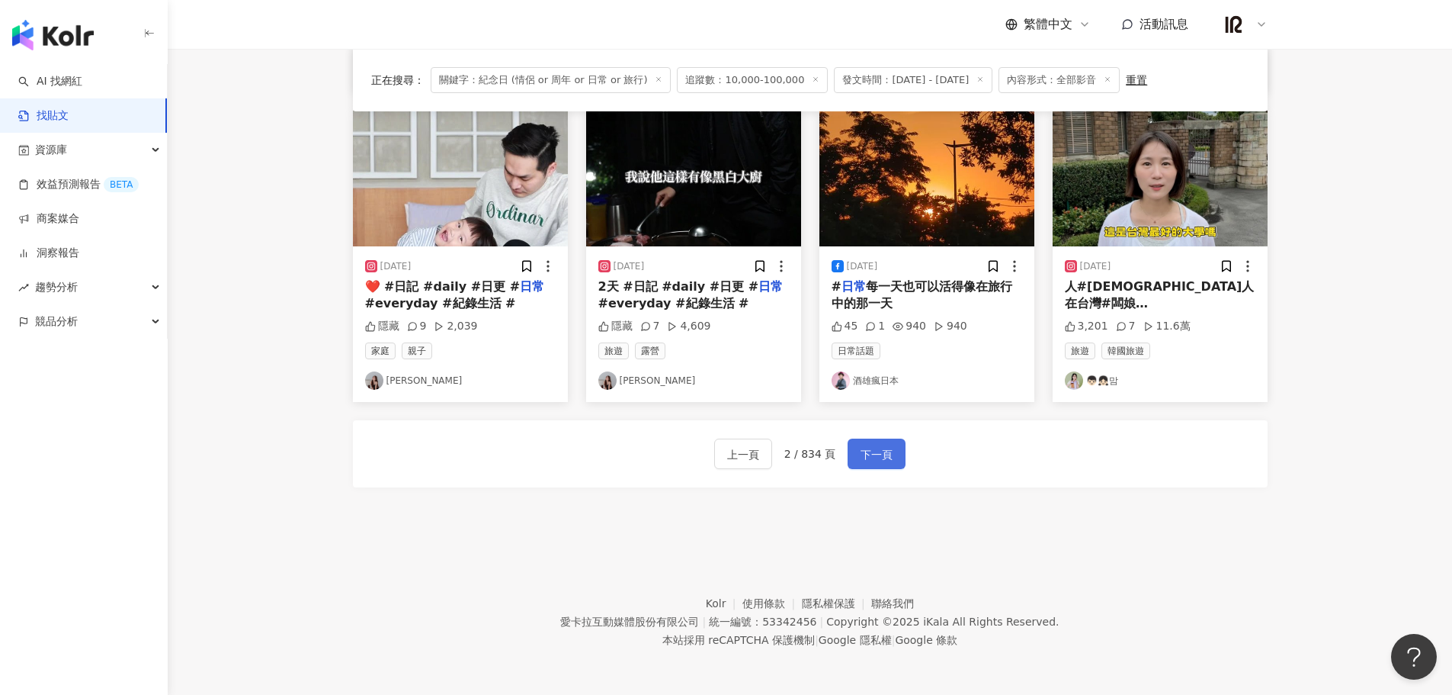
click at [862, 466] on button "下一頁" at bounding box center [877, 453] width 58 height 30
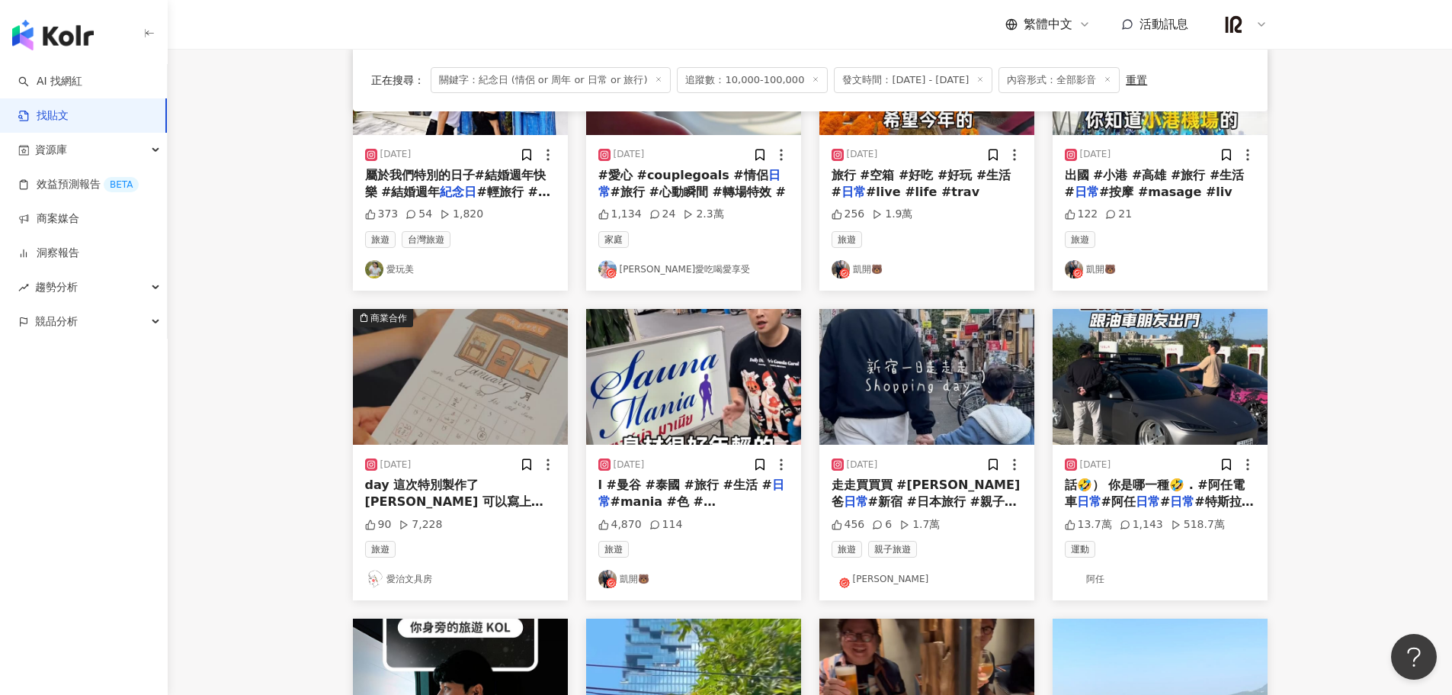
scroll to position [136, 0]
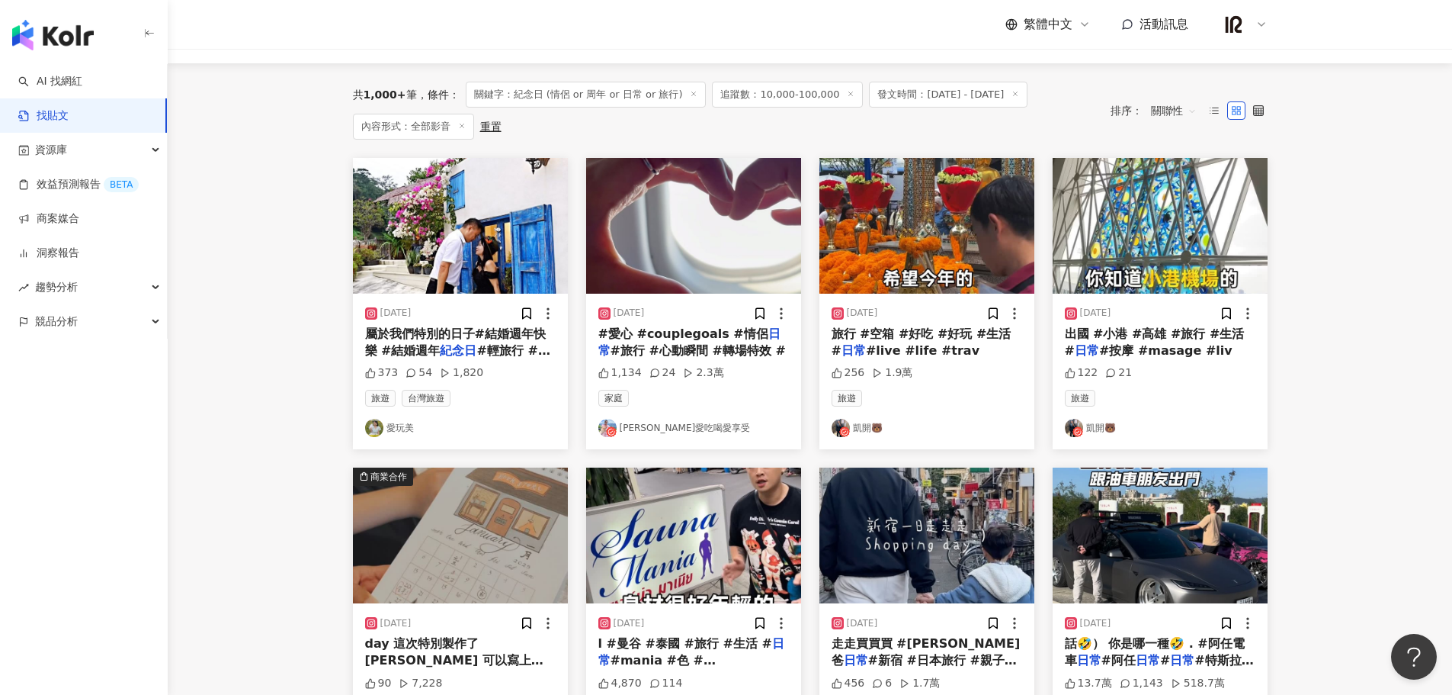
click at [698, 434] on link "阿修愛吃喝愛享受" at bounding box center [693, 428] width 191 height 18
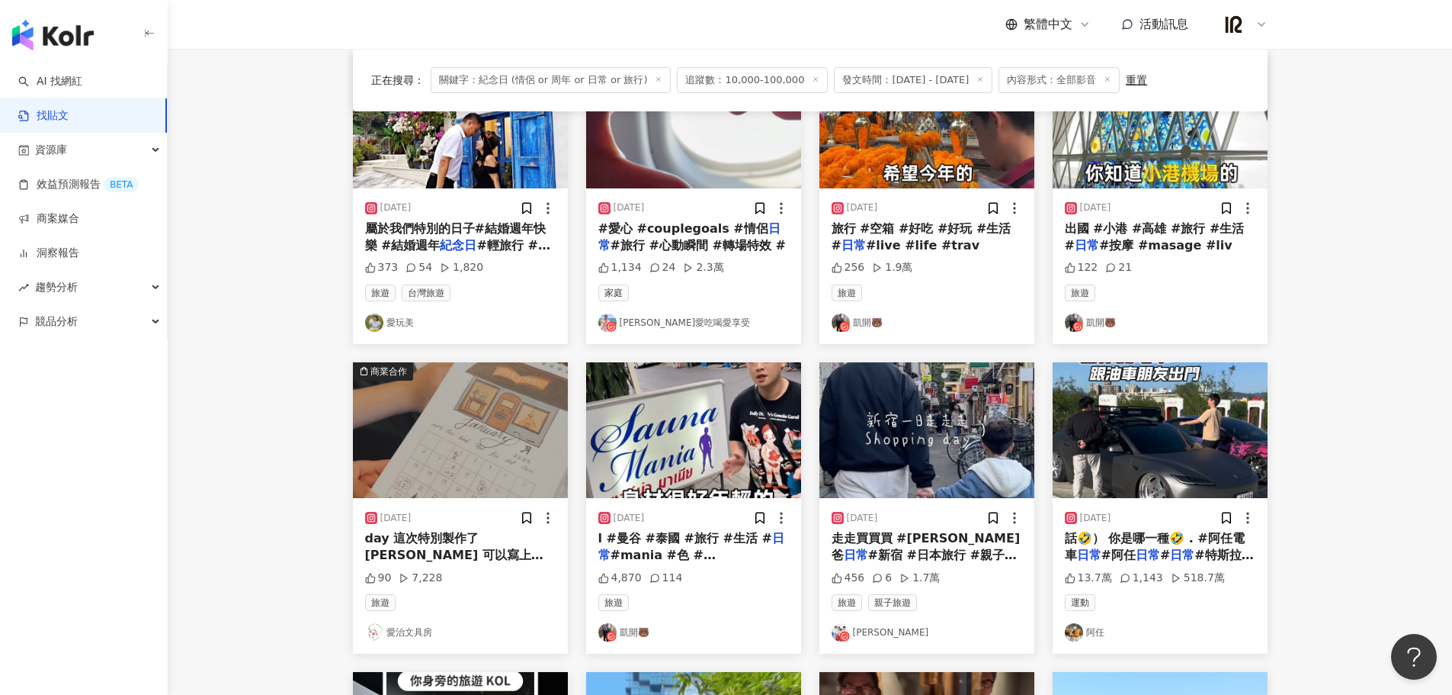
scroll to position [263, 0]
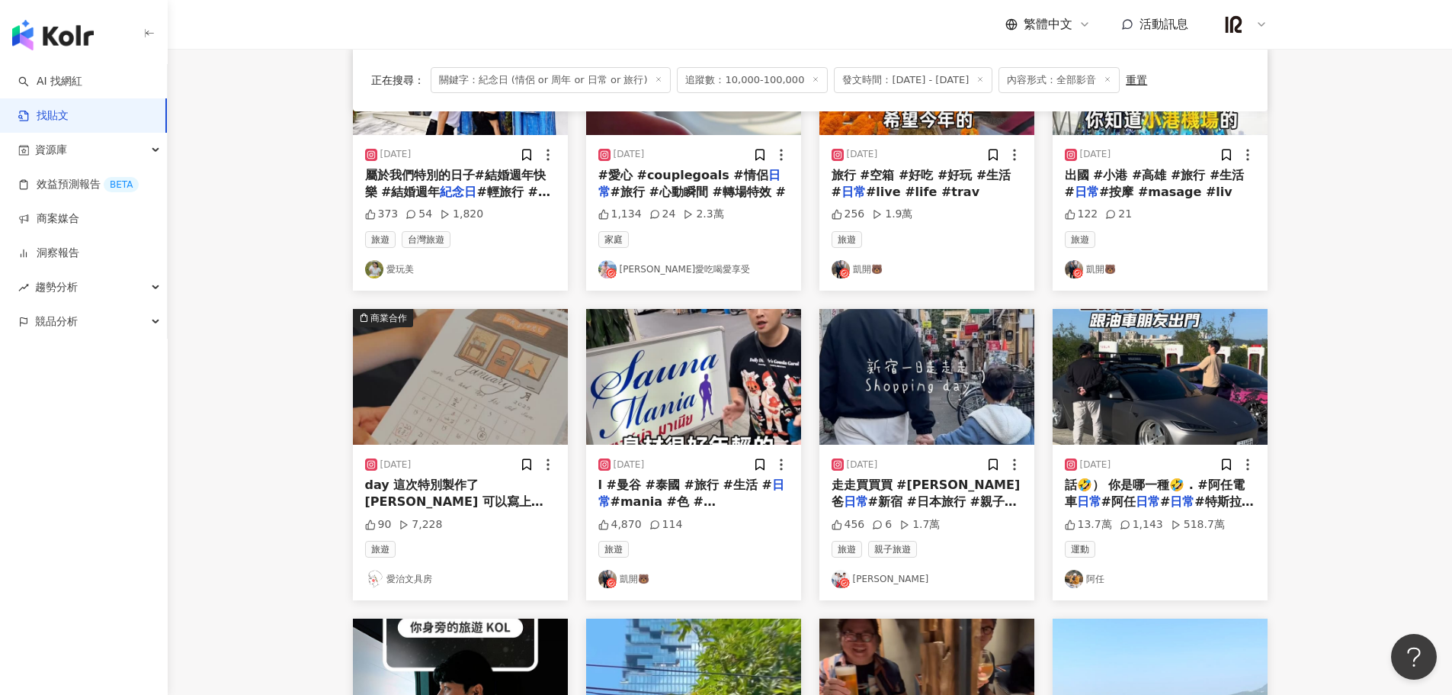
click at [868, 576] on link "[PERSON_NAME]" at bounding box center [927, 578] width 191 height 18
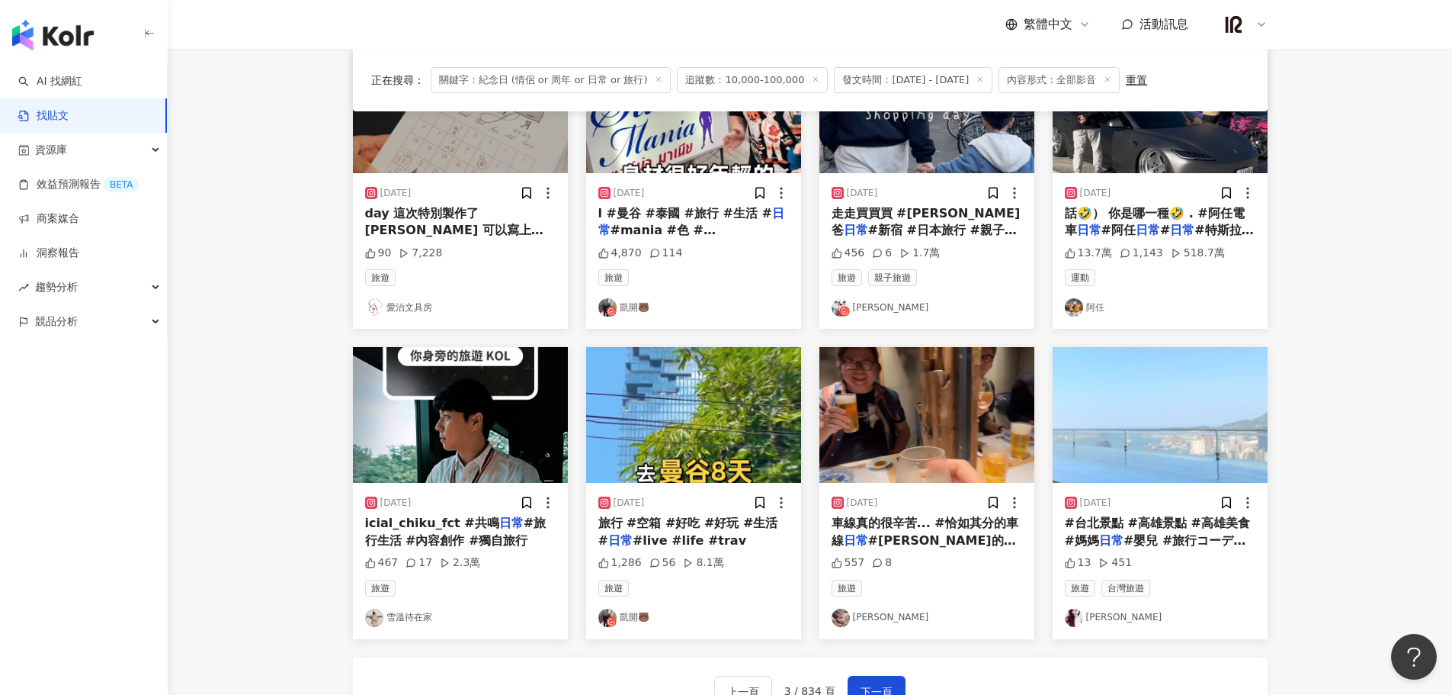
scroll to position [644, 0]
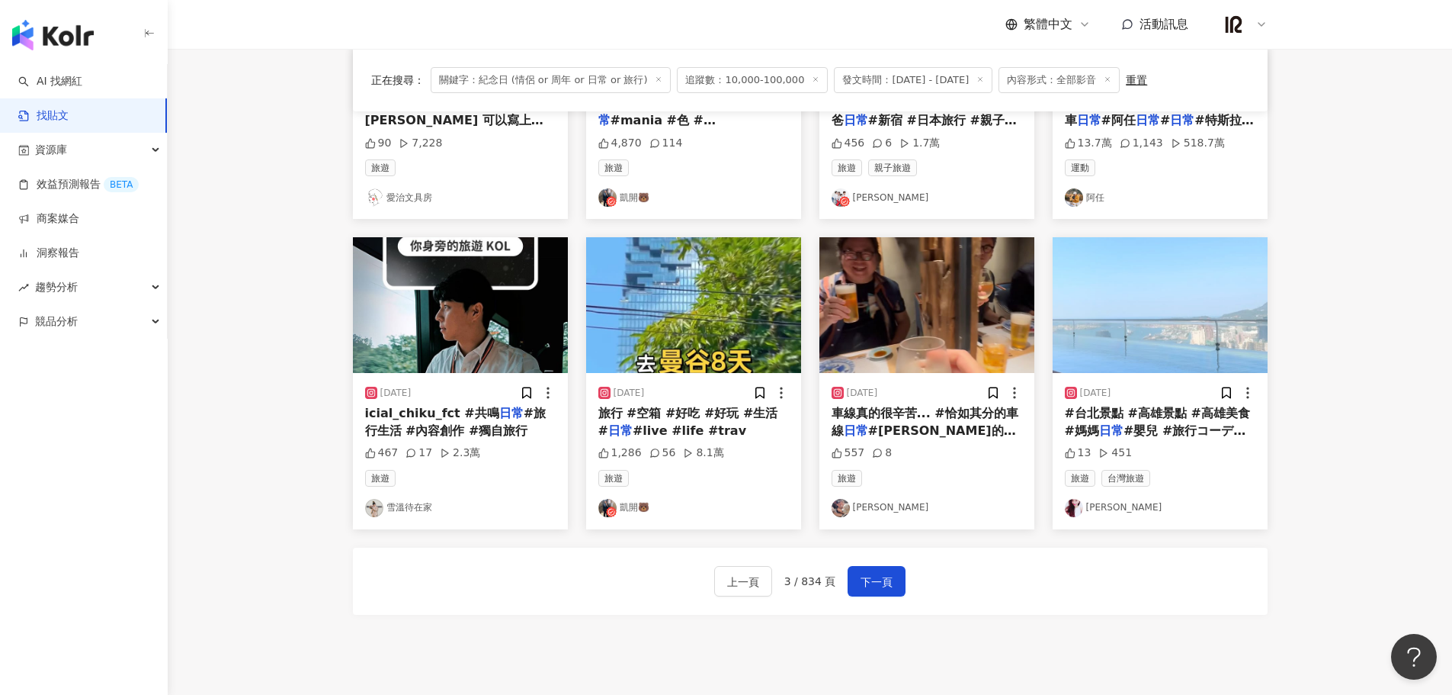
click at [693, 417] on span "旅行 #空箱 #好吃 #好玩 #生活 #" at bounding box center [688, 421] width 180 height 31
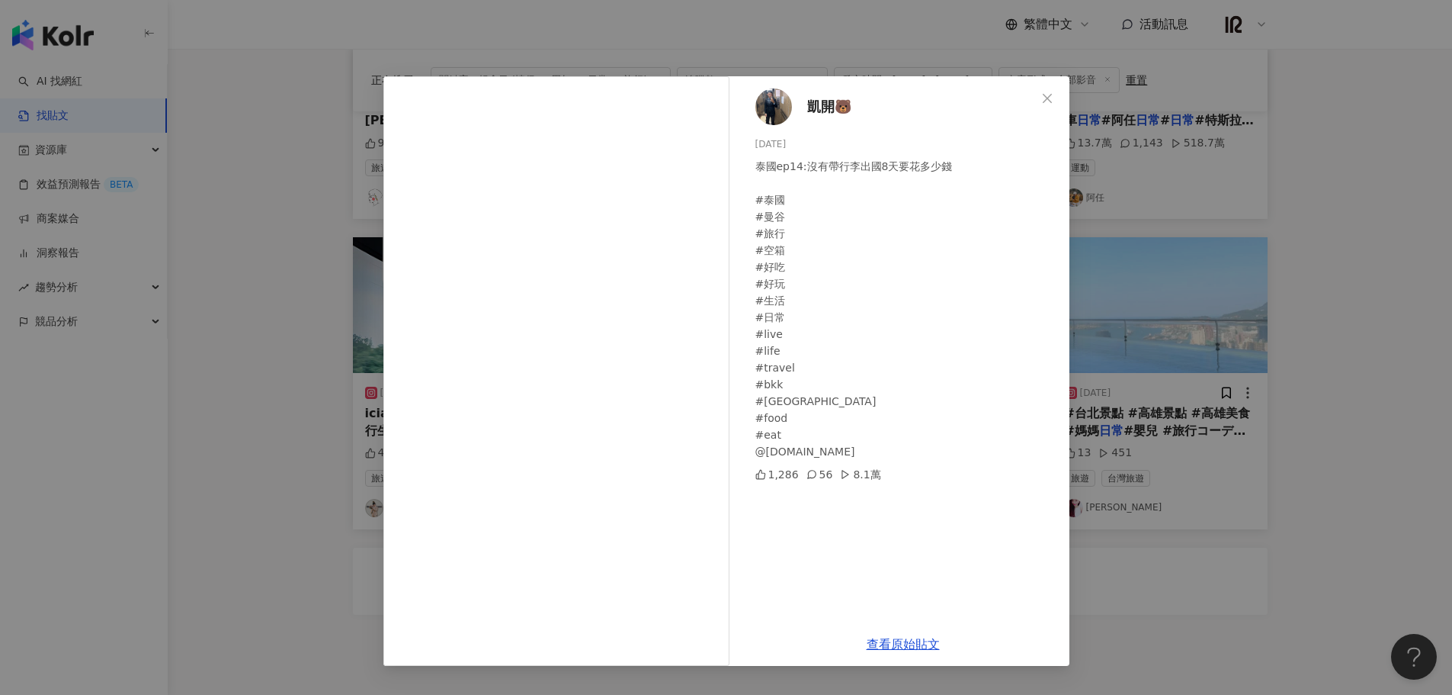
click at [1378, 516] on div "凱開🐻 2024/11/11 泰國ep14:沒有帶行李出國8天要花多少錢 #泰國 #曼谷 #旅行 #空箱 #好吃 #好玩 #生活 #日常 #live #lif…" at bounding box center [726, 347] width 1452 height 695
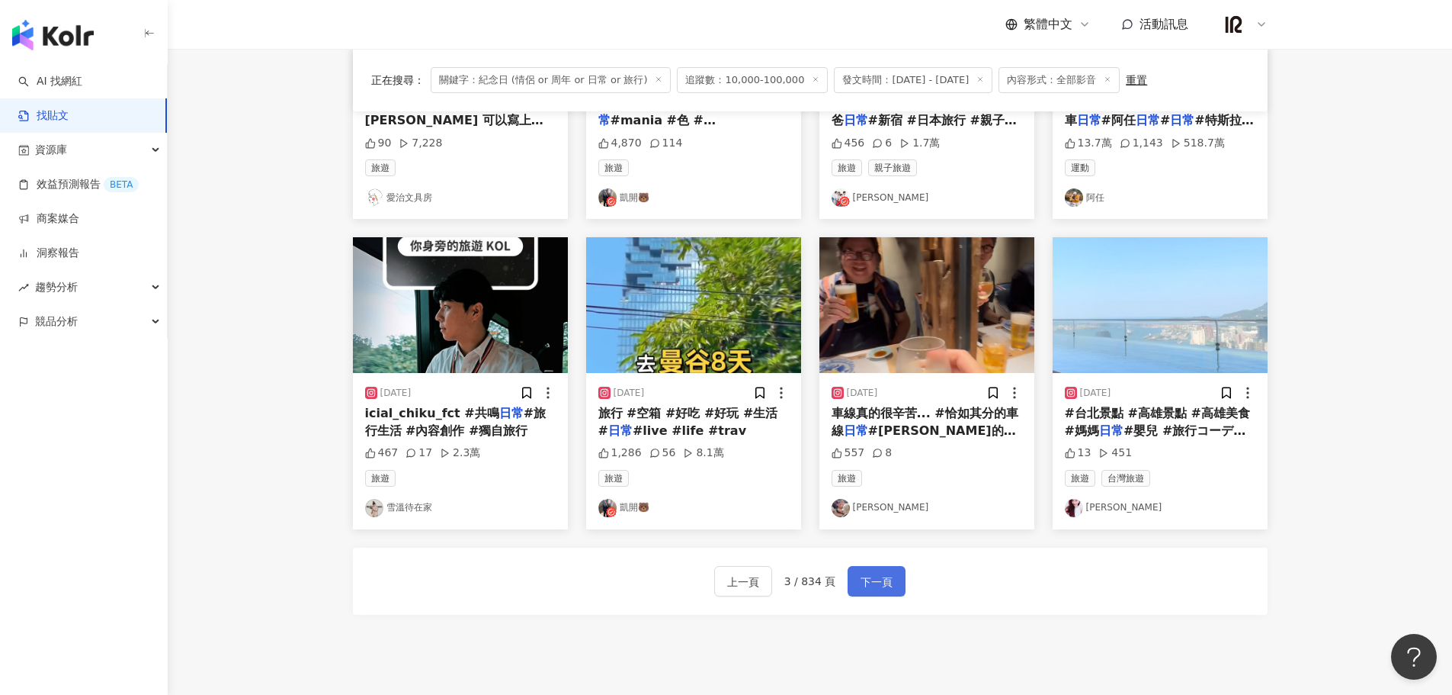
click at [869, 574] on span "下一頁" at bounding box center [877, 582] width 32 height 18
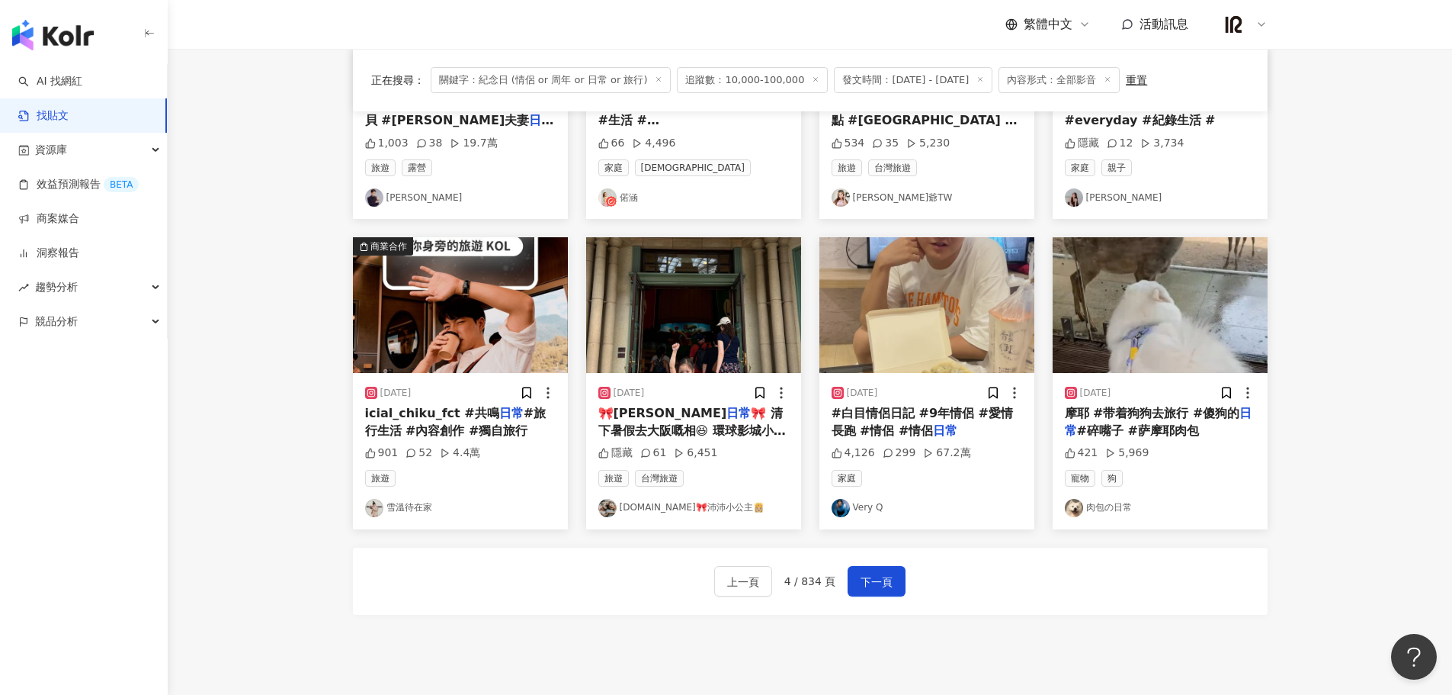
click at [940, 412] on span "#白目情侶日記 #9年情侶 #愛情長跑 #情侶 #情侶" at bounding box center [923, 421] width 182 height 31
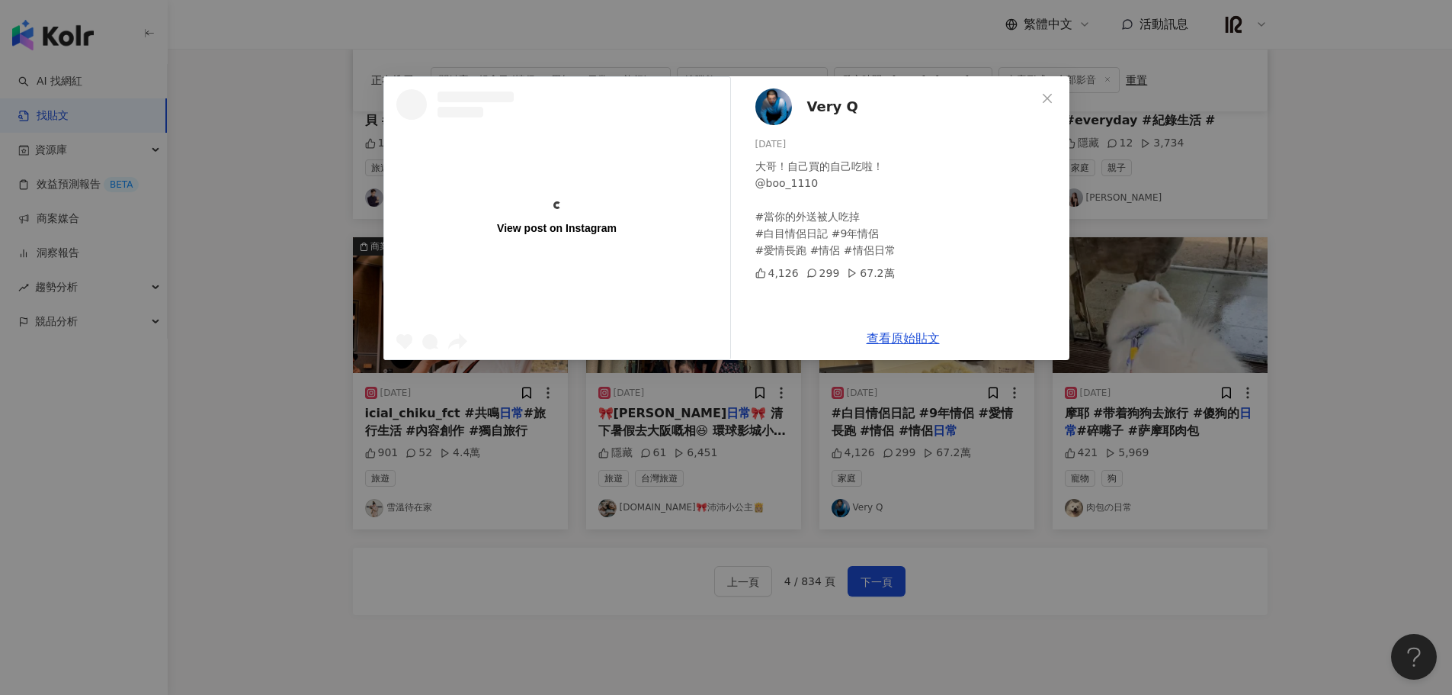
click at [922, 316] on div "Very Q 2024/9/30 大哥！自己買的自己吃啦！ @boo_1110 #當你的外送被人吃掉 #白目情侶日記 #9年情侶 #愛情長跑 #情侶 #情侶日…" at bounding box center [903, 196] width 332 height 240
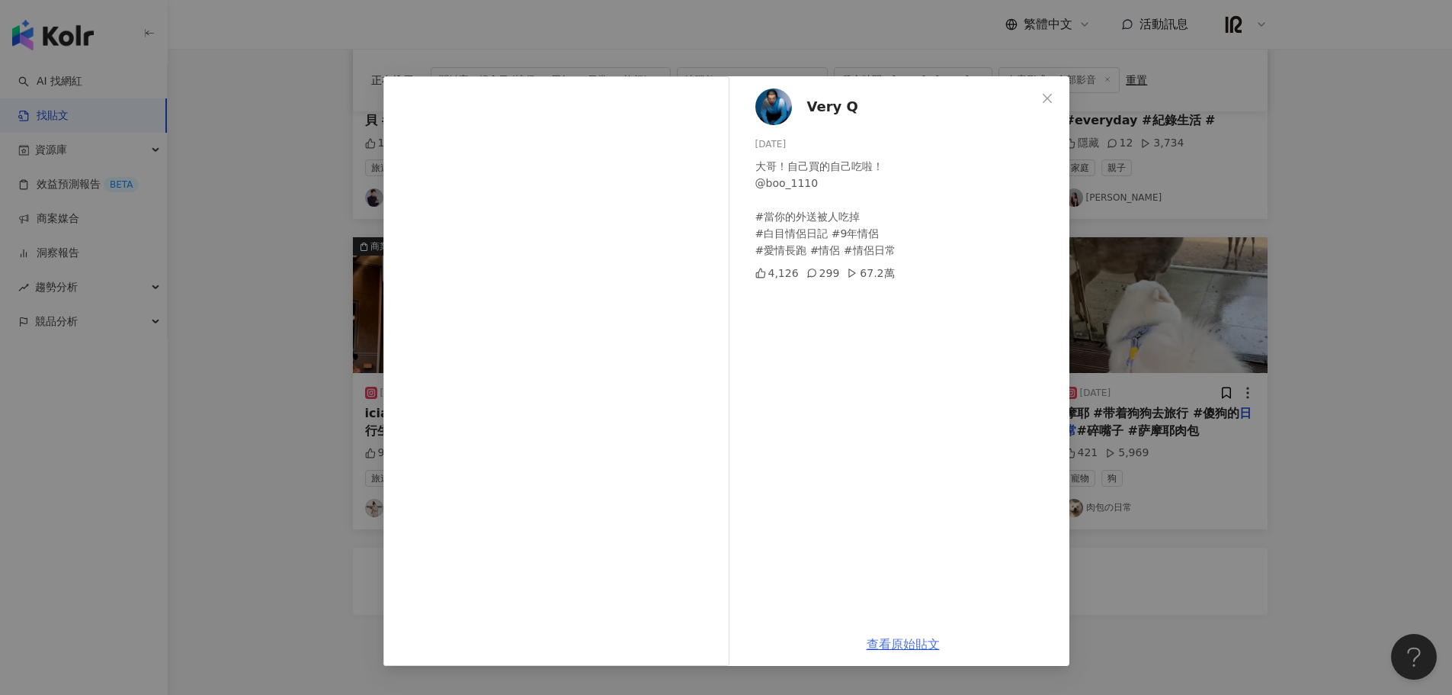
click at [889, 646] on link "查看原始貼文" at bounding box center [903, 644] width 73 height 14
click at [1356, 500] on div "Very Q 2024/9/30 大哥！自己買的自己吃啦！ @boo_1110 #當你的外送被人吃掉 #白目情侶日記 #9年情侶 #愛情長跑 #情侶 #情侶日…" at bounding box center [726, 347] width 1452 height 695
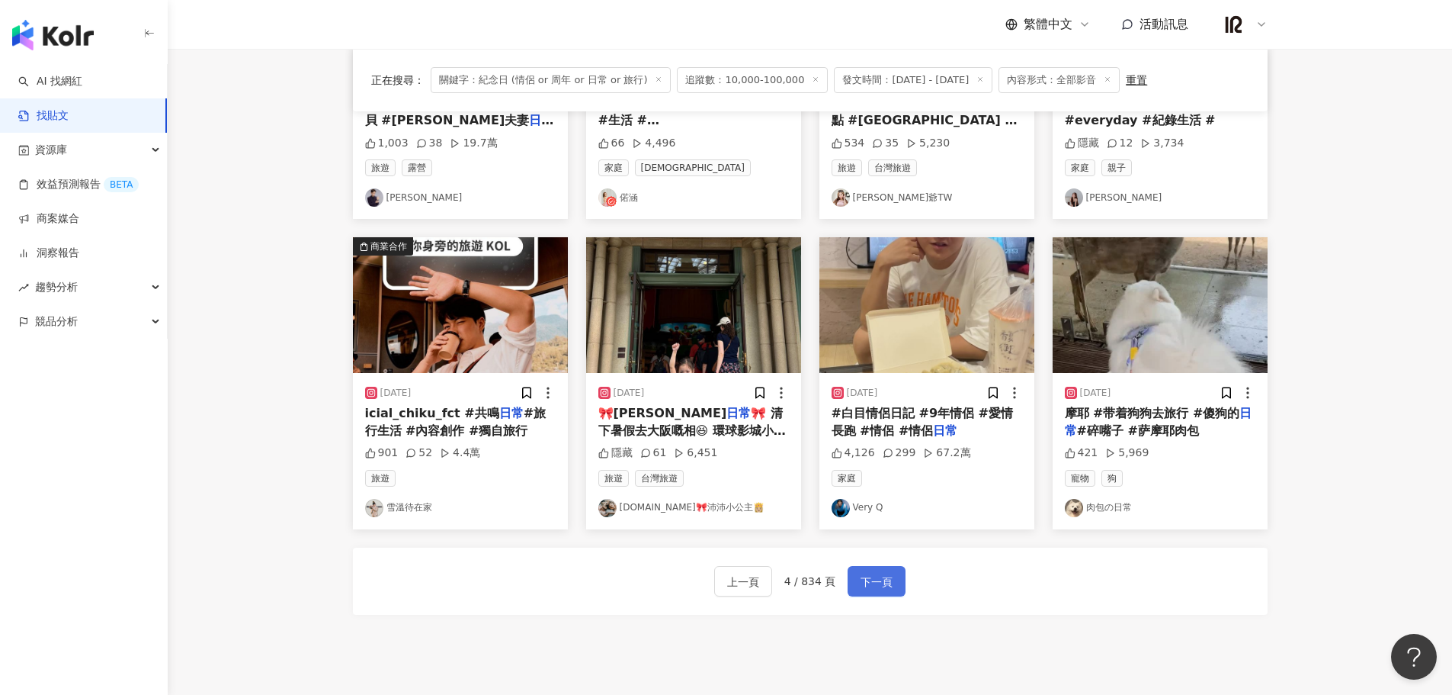
click at [852, 579] on button "下一頁" at bounding box center [877, 581] width 58 height 30
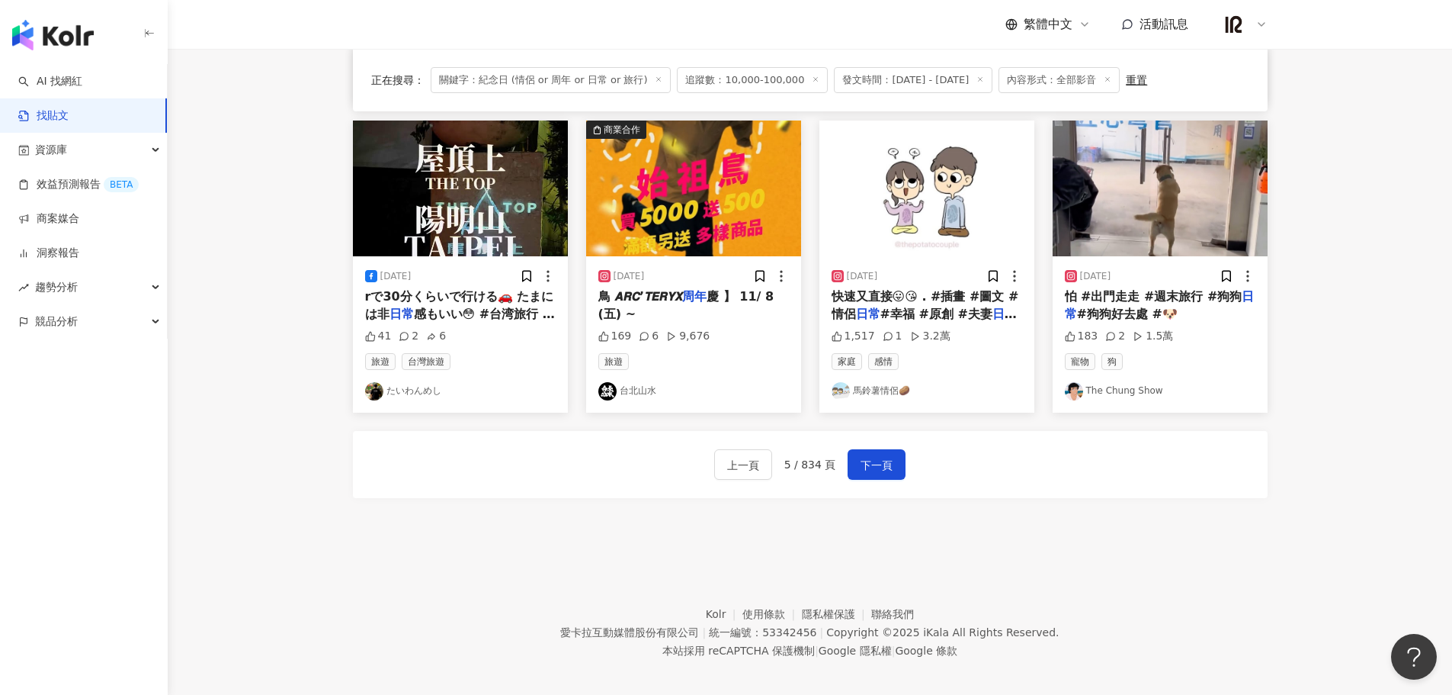
scroll to position [772, 0]
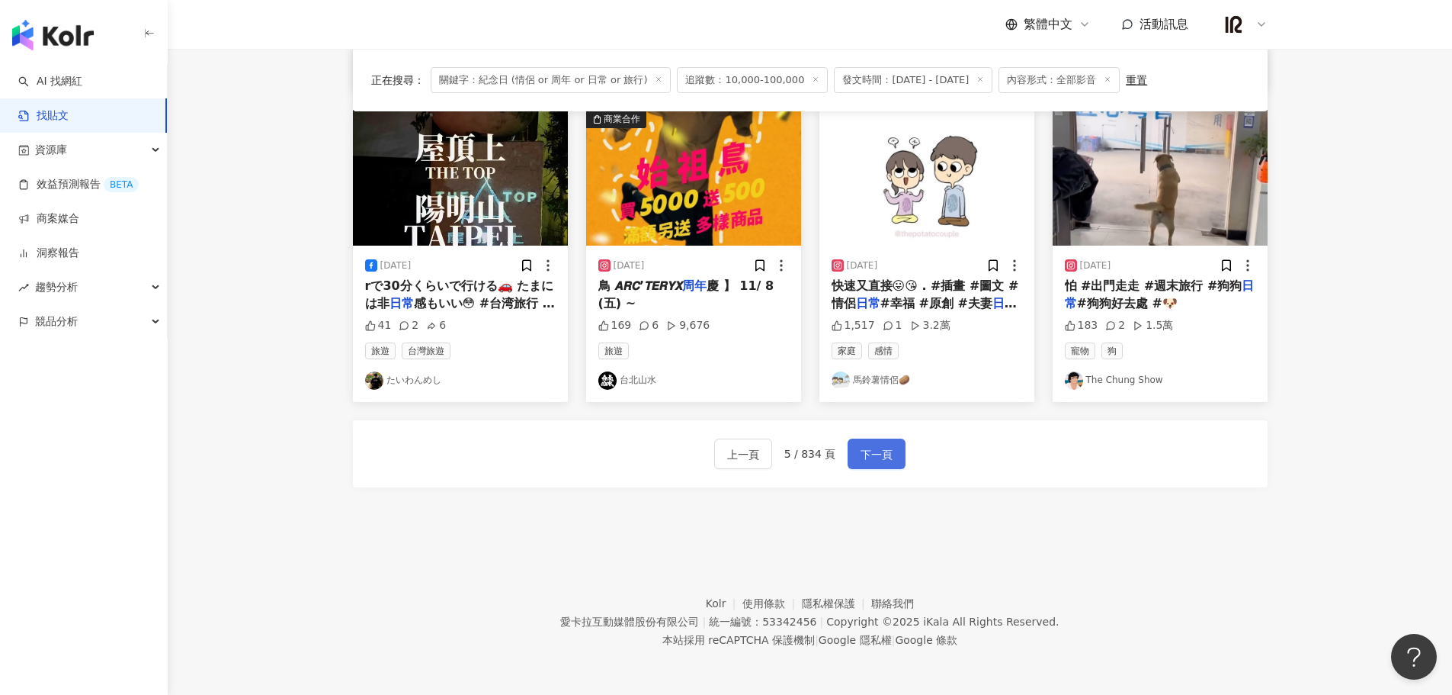
click at [886, 457] on span "下一頁" at bounding box center [877, 454] width 32 height 18
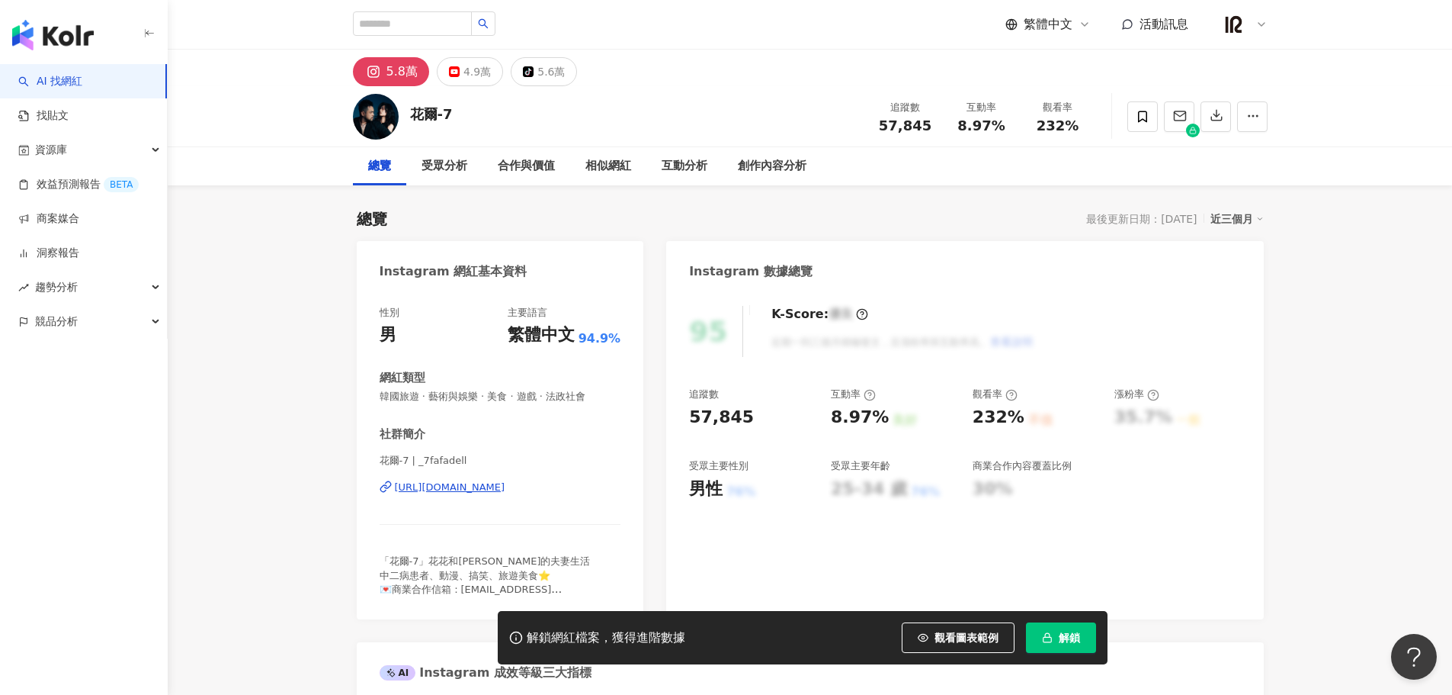
click at [505, 487] on div "https://www.instagram.com/_7fafadell/" at bounding box center [450, 487] width 111 height 14
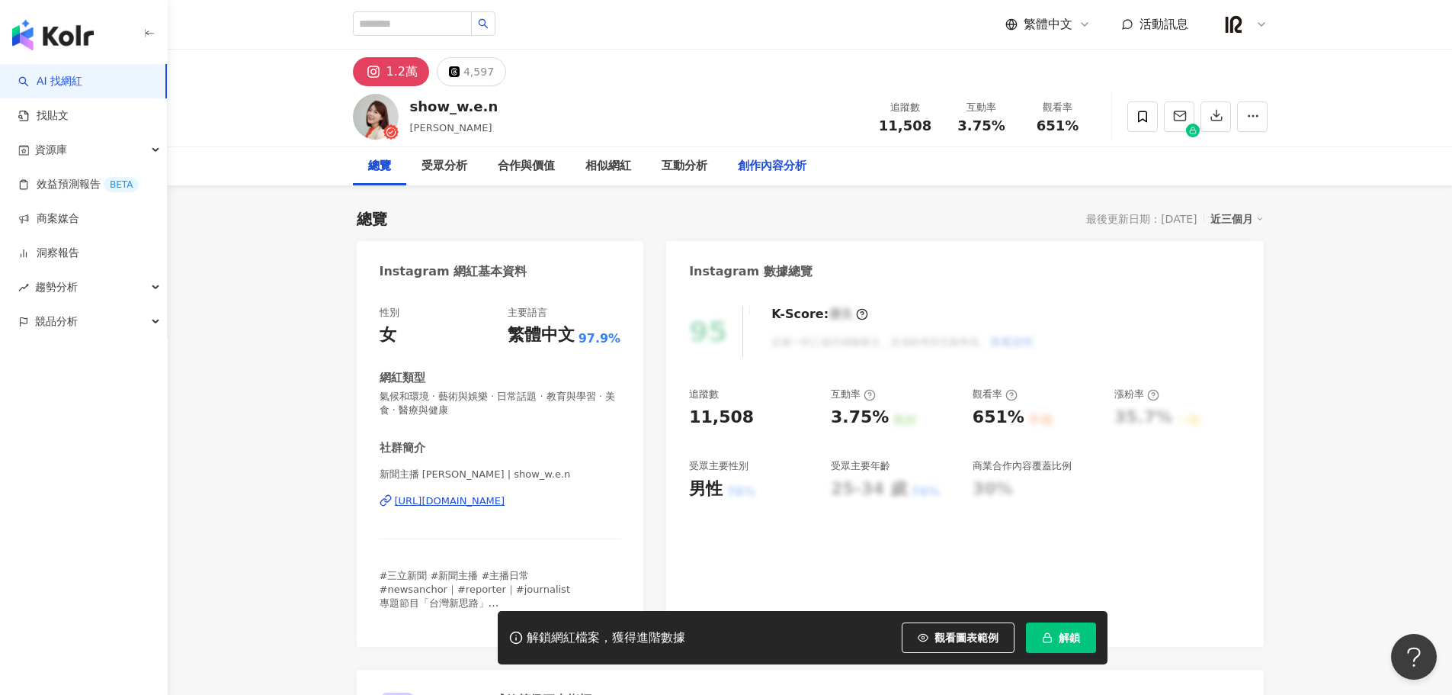
click at [764, 176] on div "創作內容分析" at bounding box center [772, 166] width 99 height 38
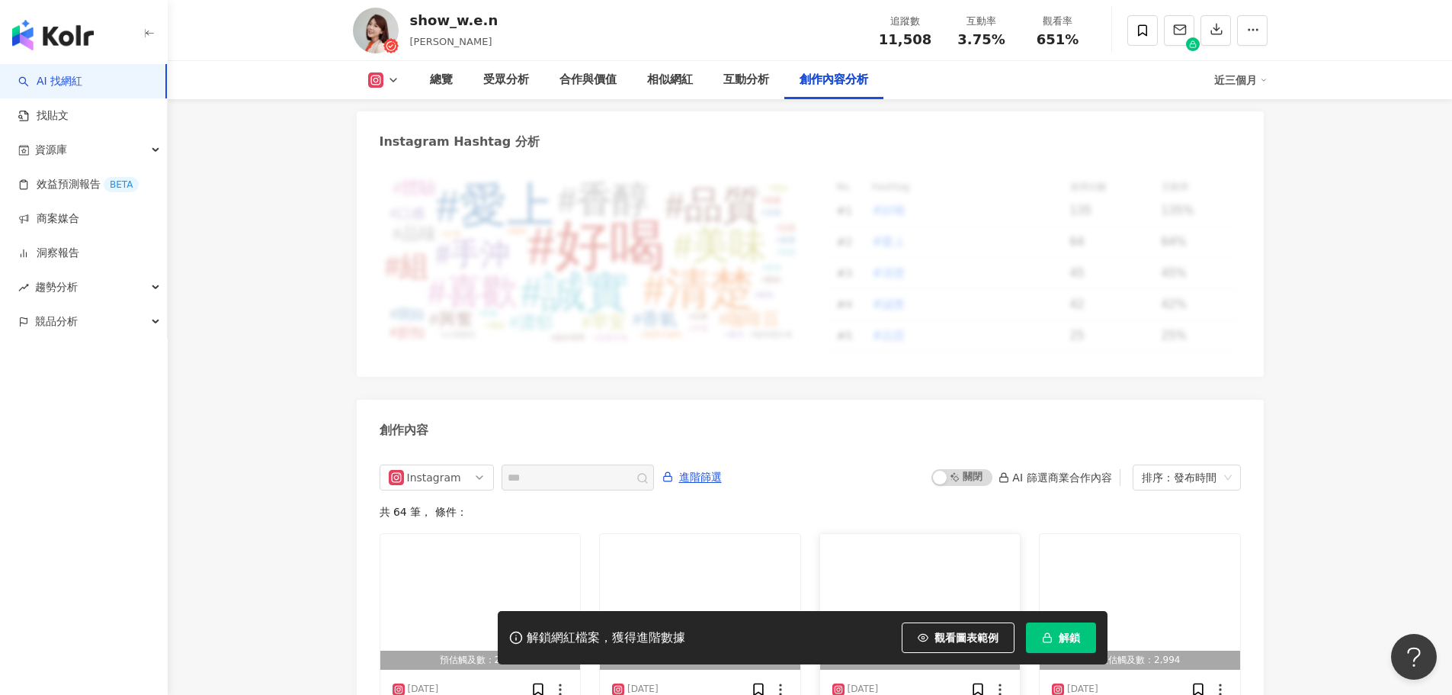
scroll to position [4675, 0]
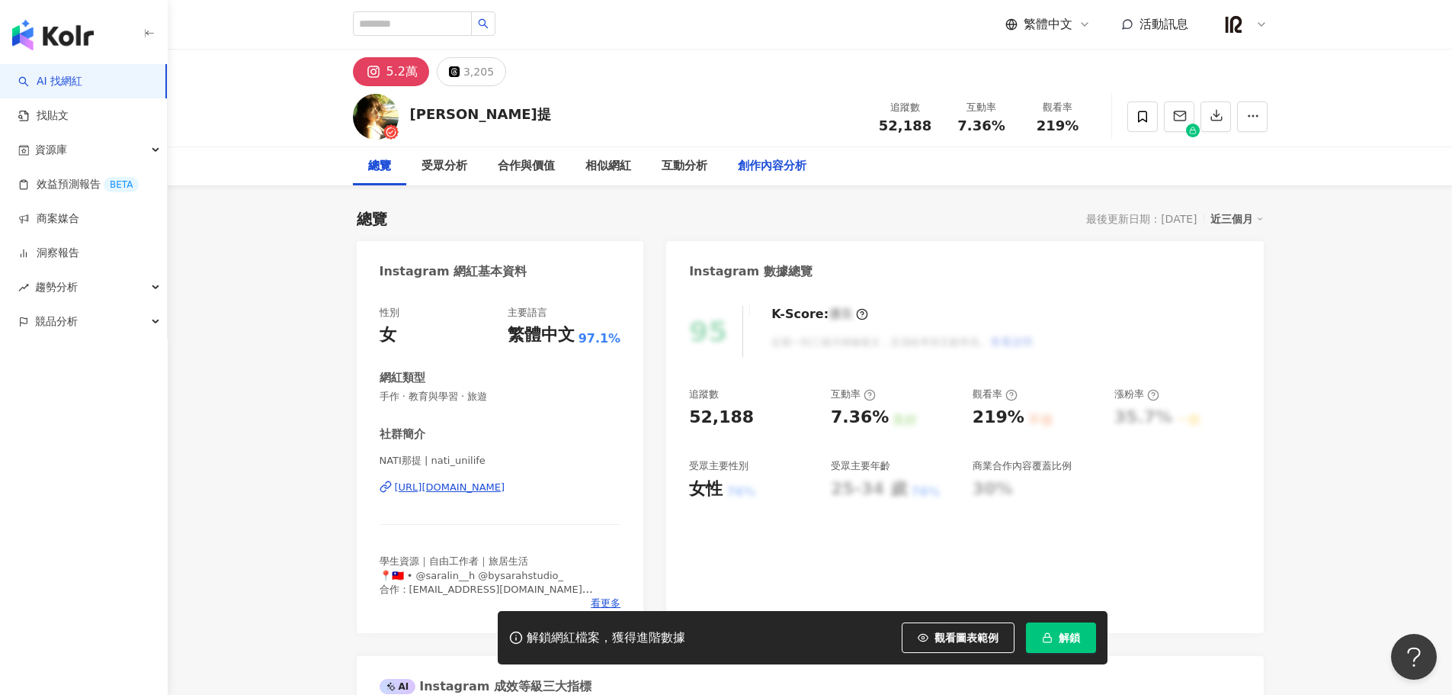
click at [775, 171] on div "創作內容分析" at bounding box center [772, 166] width 69 height 18
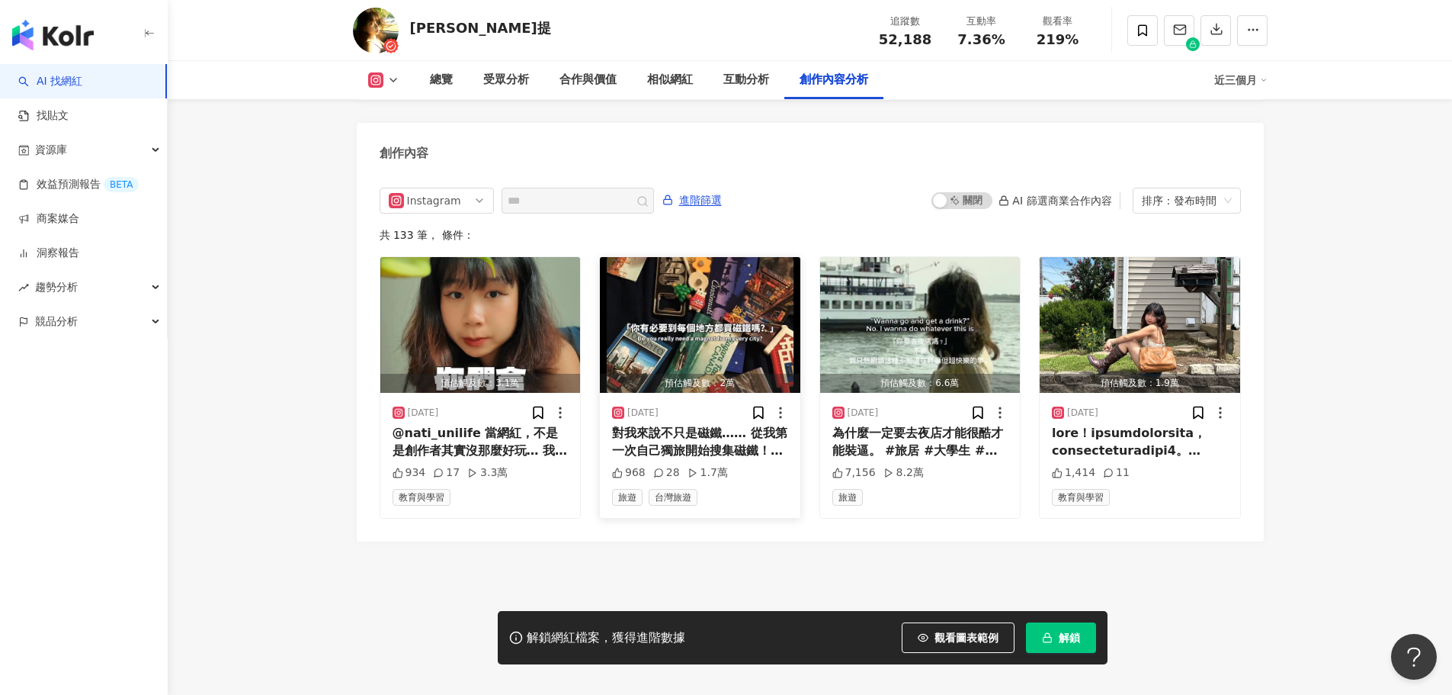
scroll to position [4668, 0]
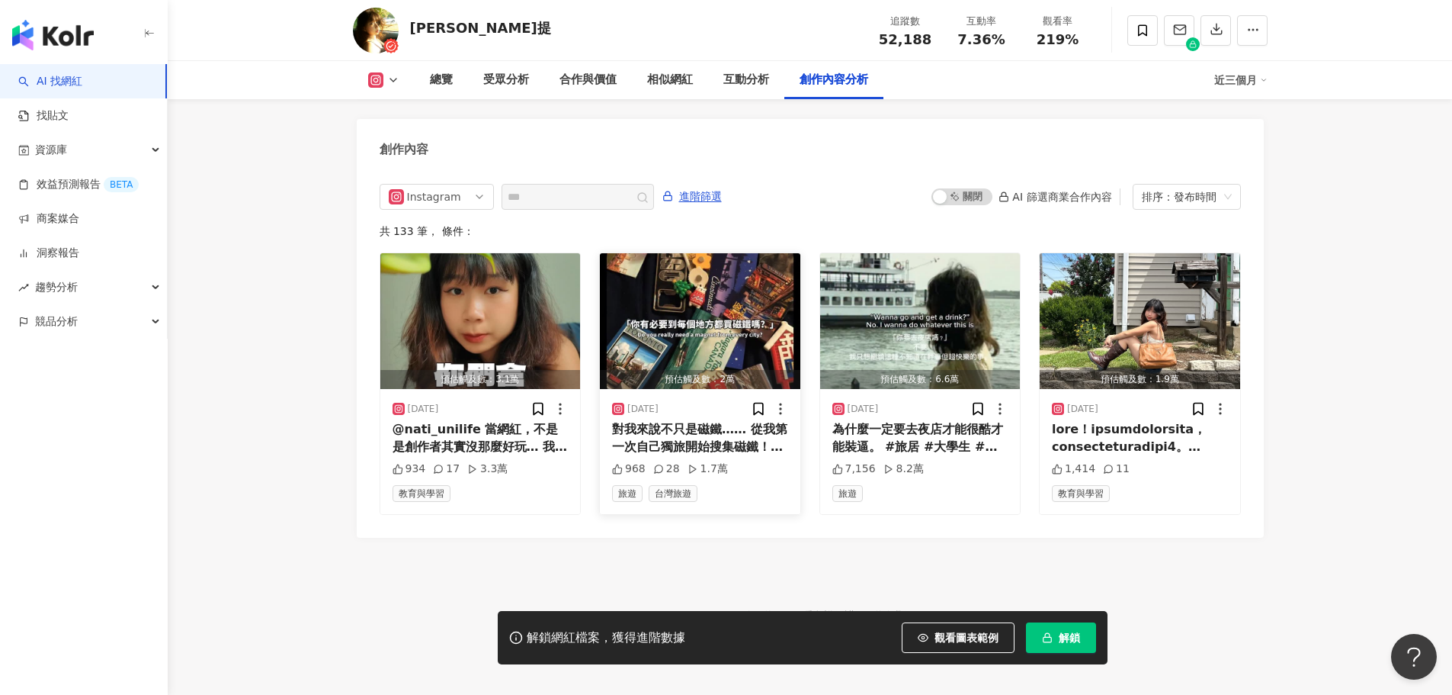
click at [707, 461] on div "1.7萬" at bounding box center [708, 468] width 40 height 15
click at [717, 438] on div "對我來說不只是磁鐵…… 從我第一次自己獨旅開始搜集磁鐵！每到一個城市就搜集一個，於是冰箱上可以看到好多回憶。 每個城市的磁鐵都是小楊對應城市的明信片藝術品或是…" at bounding box center [700, 438] width 176 height 34
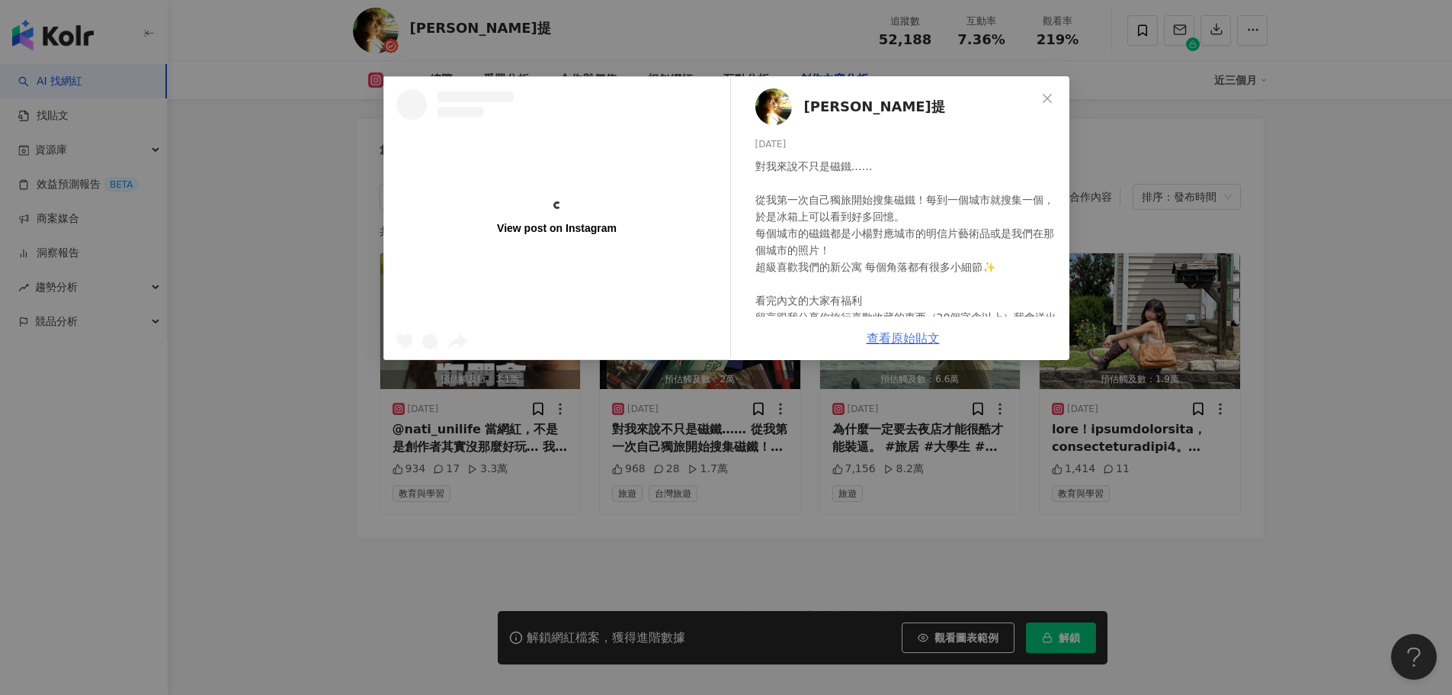
click at [897, 338] on link "查看原始貼文" at bounding box center [903, 338] width 73 height 14
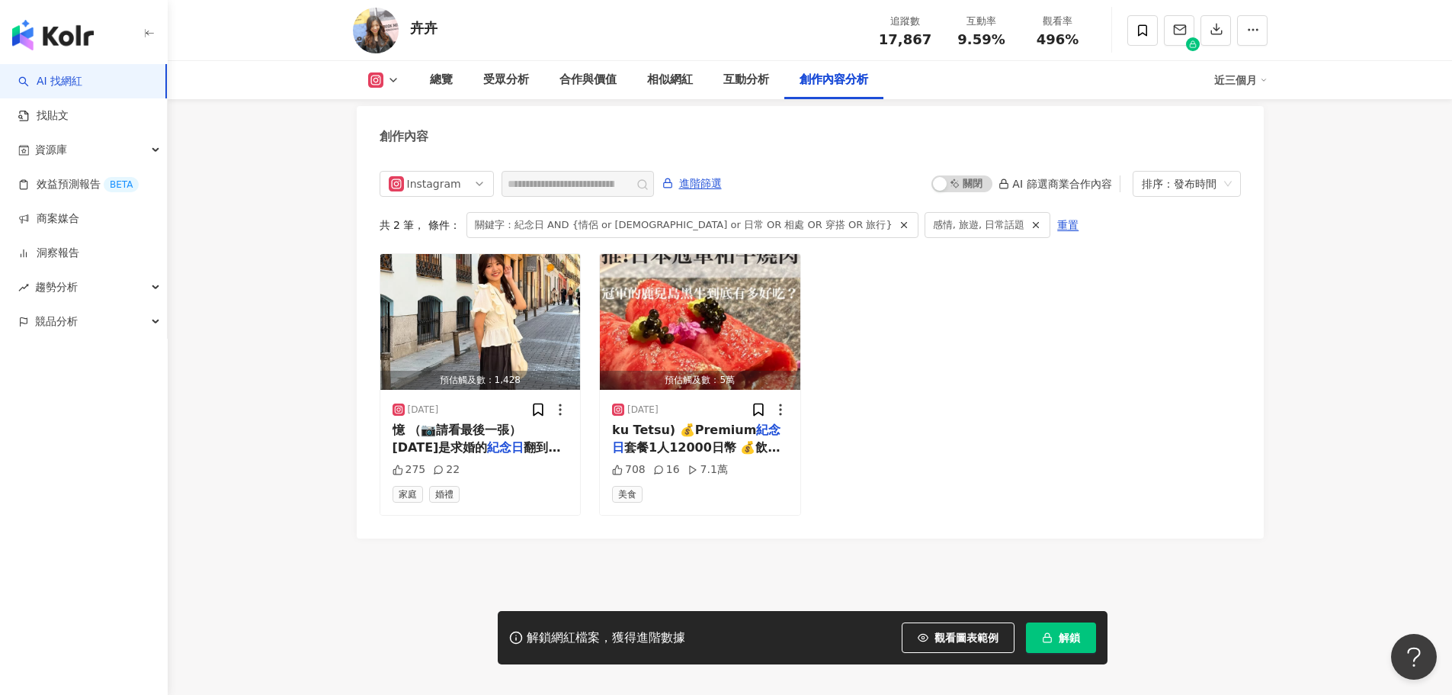
scroll to position [4682, 0]
click at [478, 439] on span "翻到了西班牙蜜月的照片 想說記錄" at bounding box center [477, 454] width 168 height 31
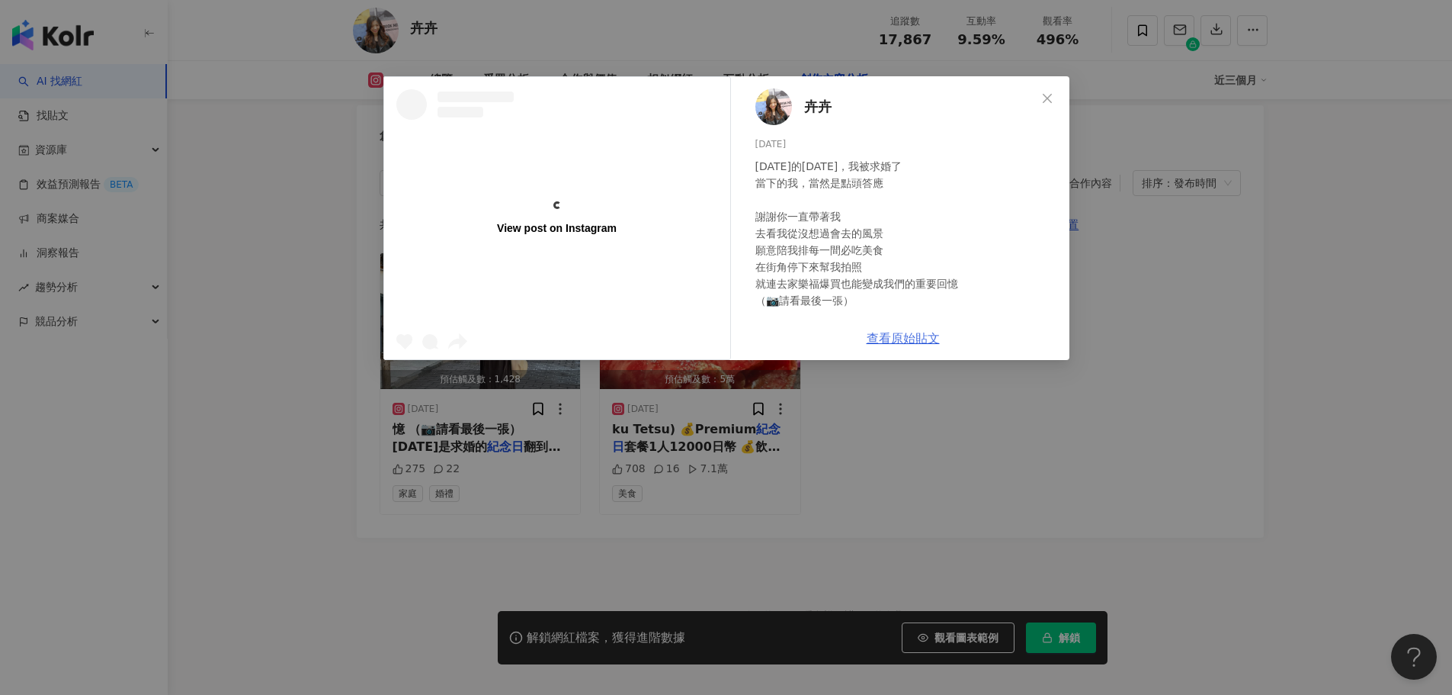
click at [907, 335] on link "查看原始貼文" at bounding box center [903, 338] width 73 height 14
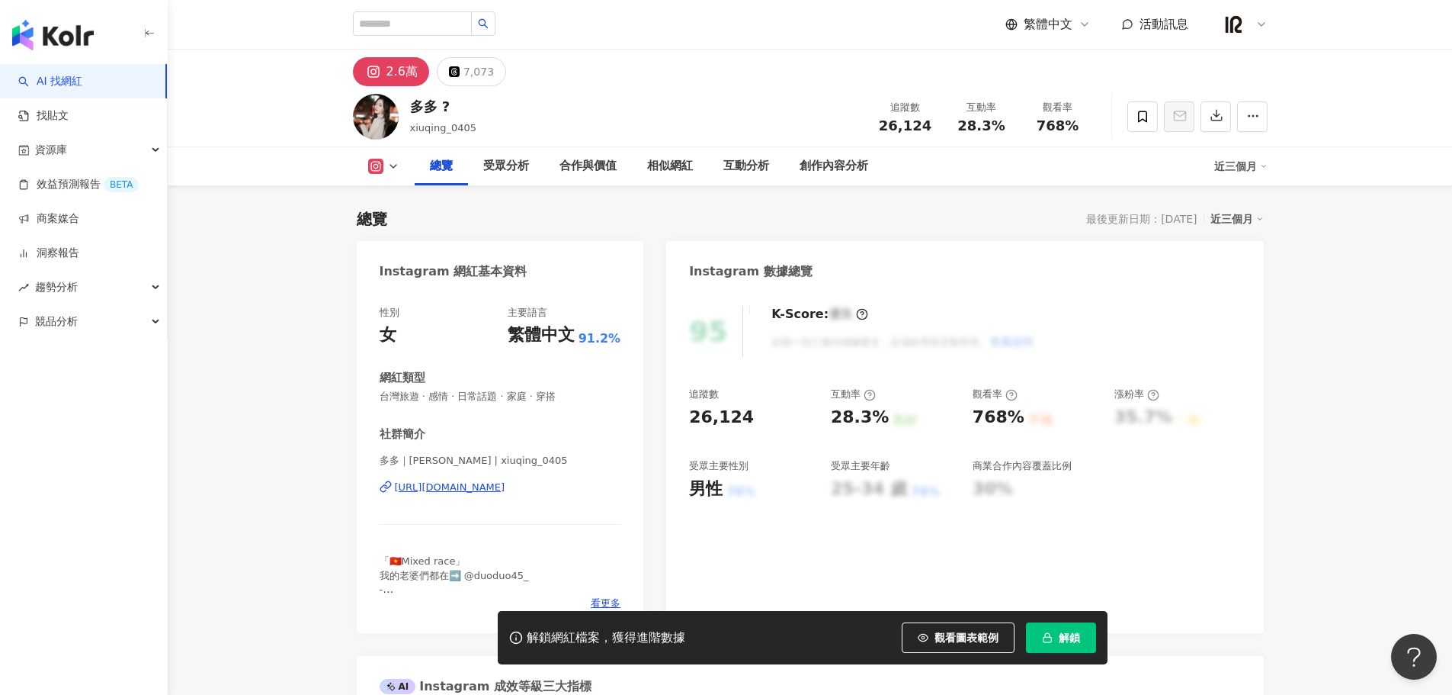
scroll to position [381, 0]
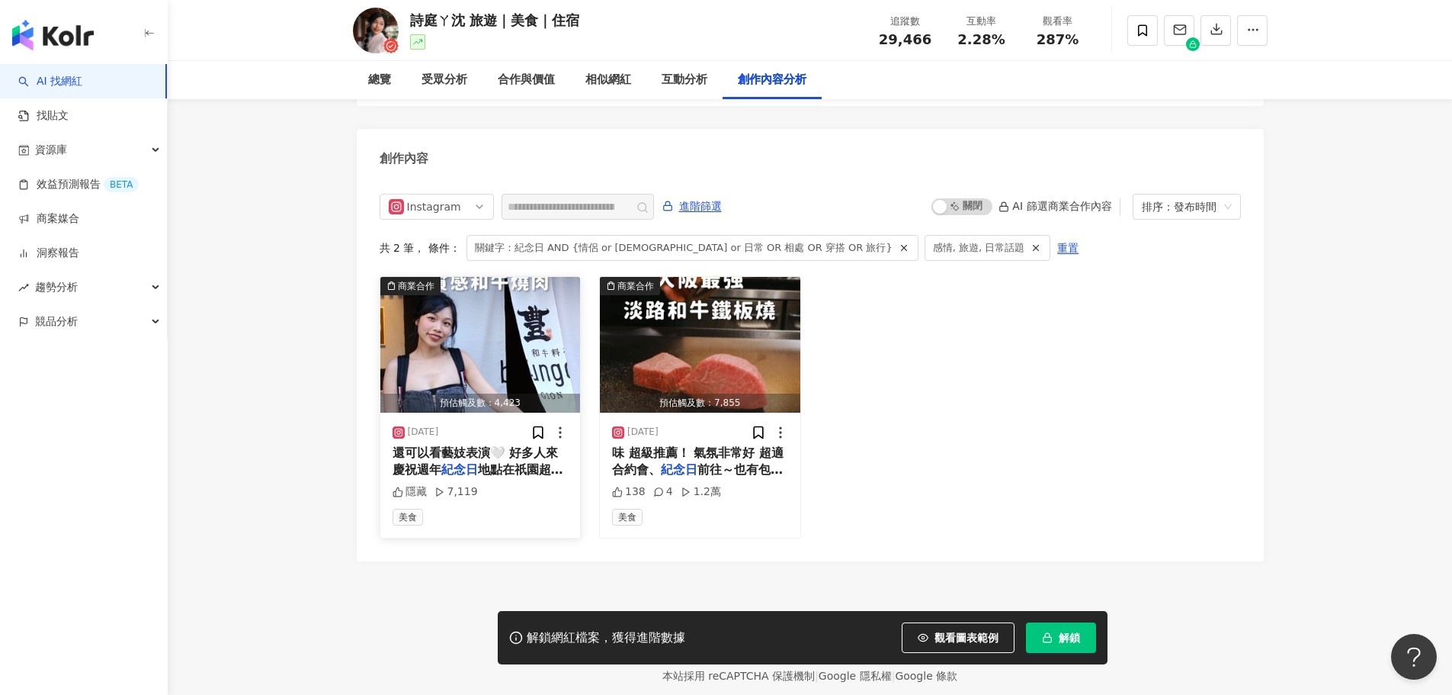
click at [551, 277] on img "button" at bounding box center [480, 345] width 201 height 136
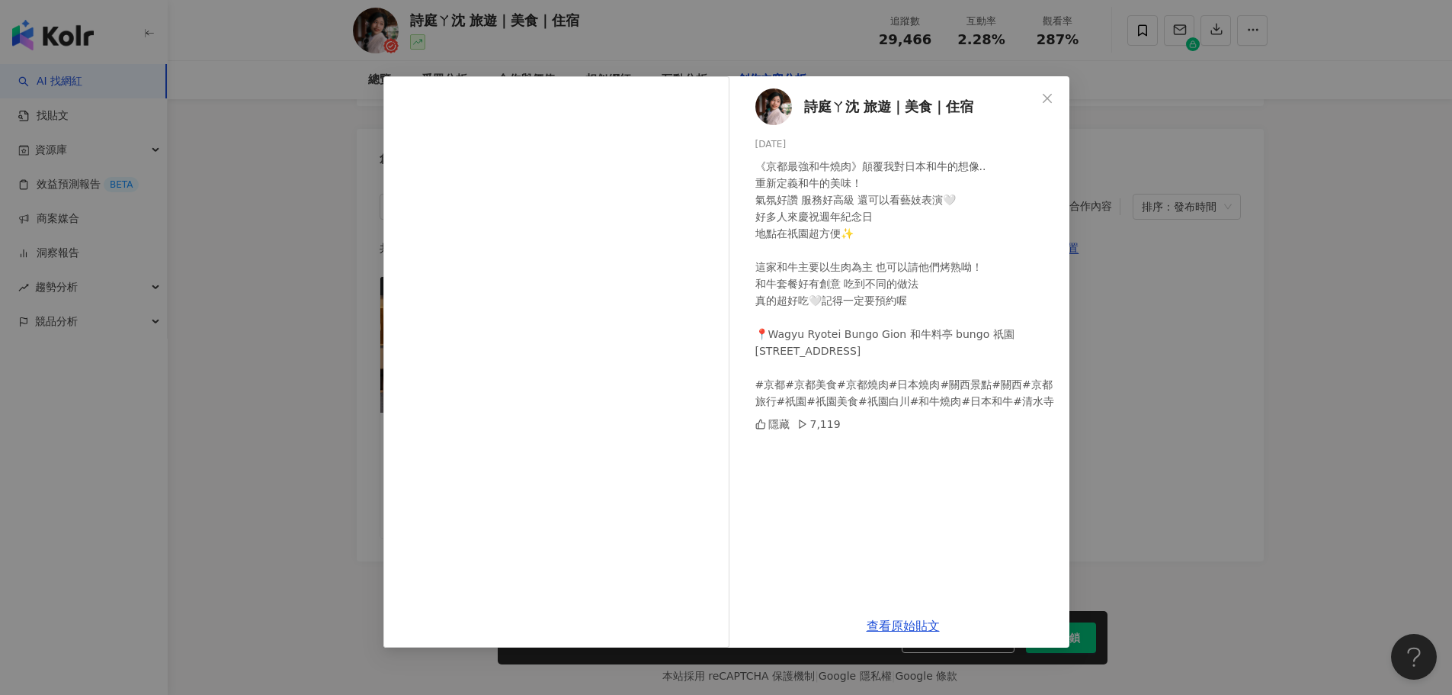
click at [925, 338] on div "《京都最強和牛燒肉》顛覆我對日本和牛的想像.. 重新定義和牛的美味！ 氣氛好讚 服務好高級 還可以看藝妓表演🤍 好多人來慶祝週年紀念日 地點在祇園超方便✨ 這…" at bounding box center [907, 284] width 302 height 252
click at [919, 628] on link "查看原始貼文" at bounding box center [903, 625] width 73 height 14
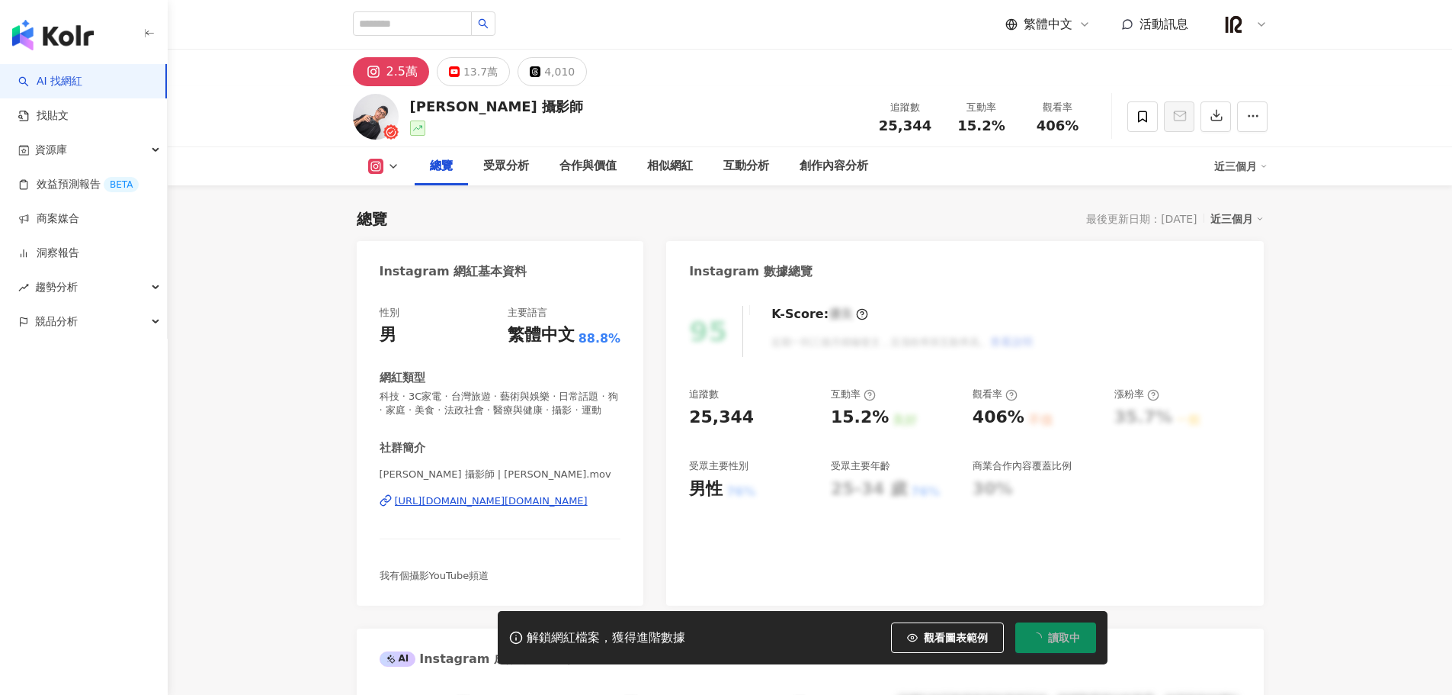
drag, startPoint x: 814, startPoint y: 420, endPoint x: 465, endPoint y: 515, distance: 361.9
click at [465, 508] on div "https://www.instagram.com/louishsieh.mov/" at bounding box center [491, 501] width 193 height 14
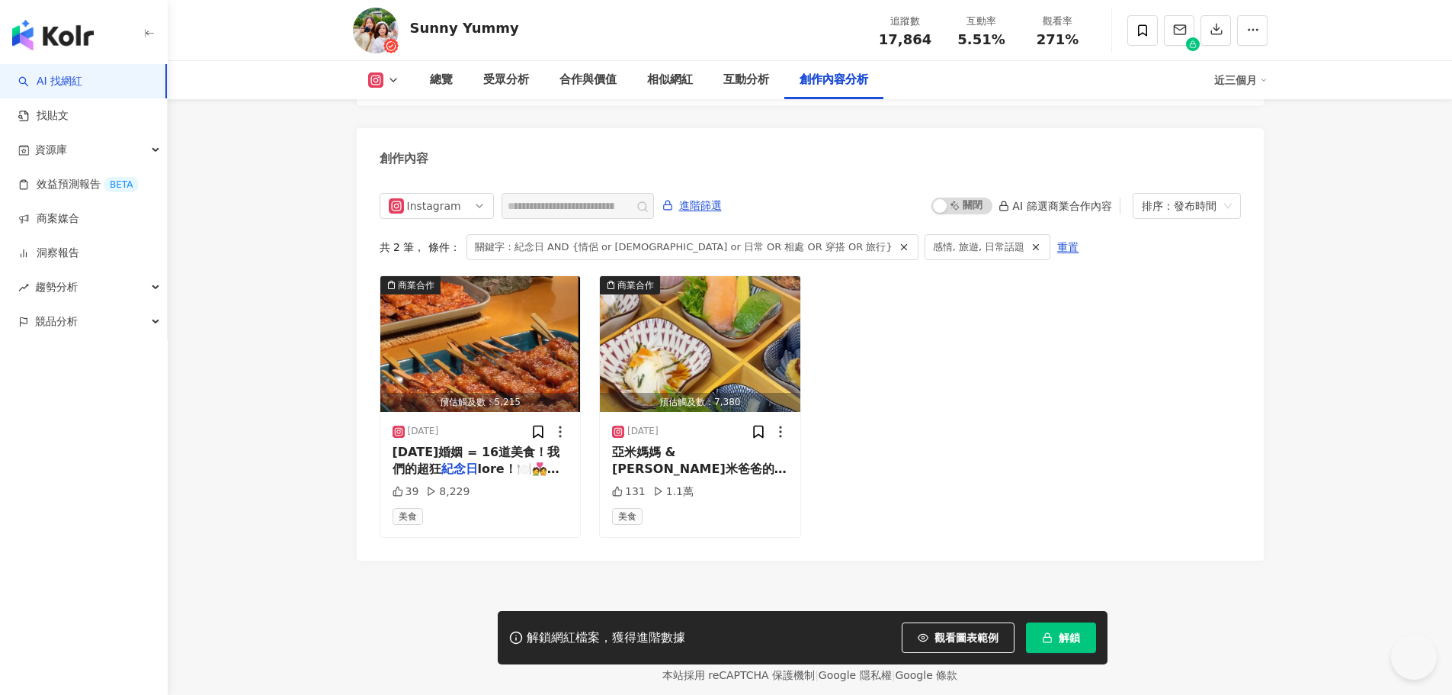
scroll to position [4693, 0]
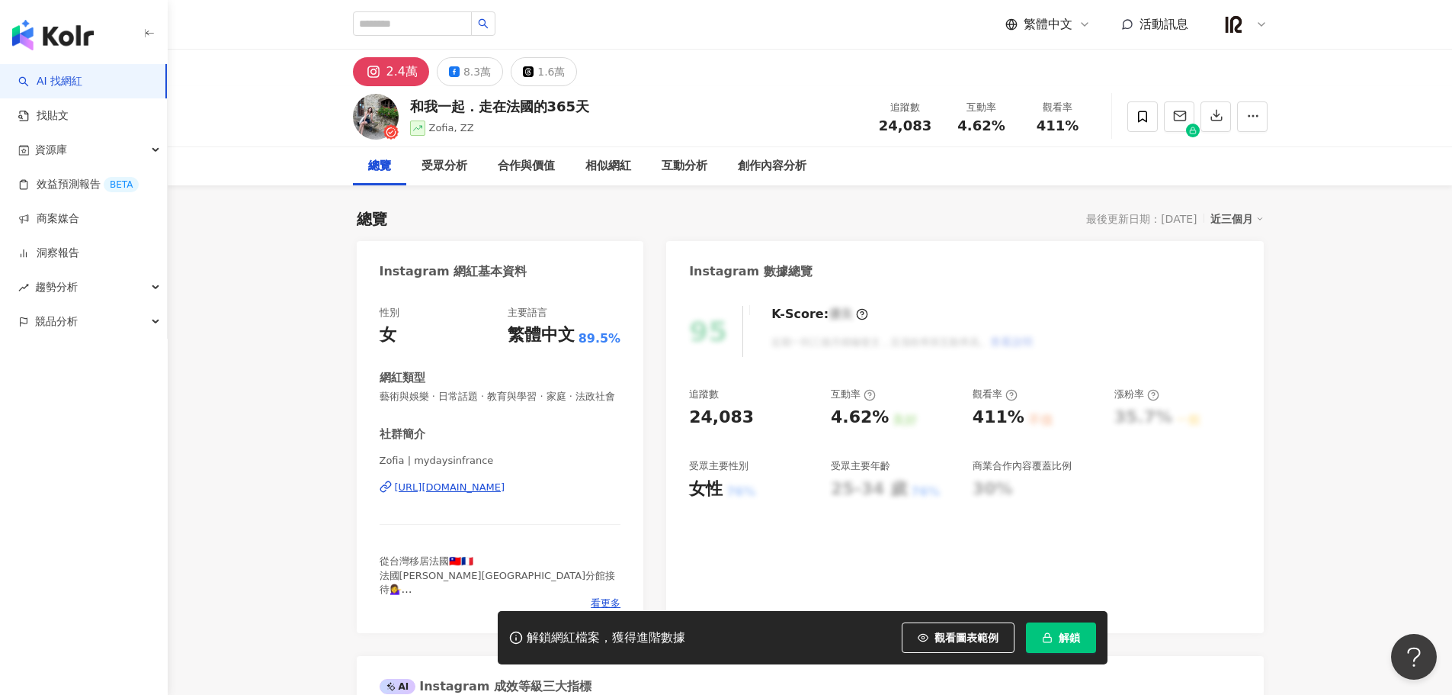
click at [505, 494] on div "[URL][DOMAIN_NAME]" at bounding box center [450, 487] width 111 height 14
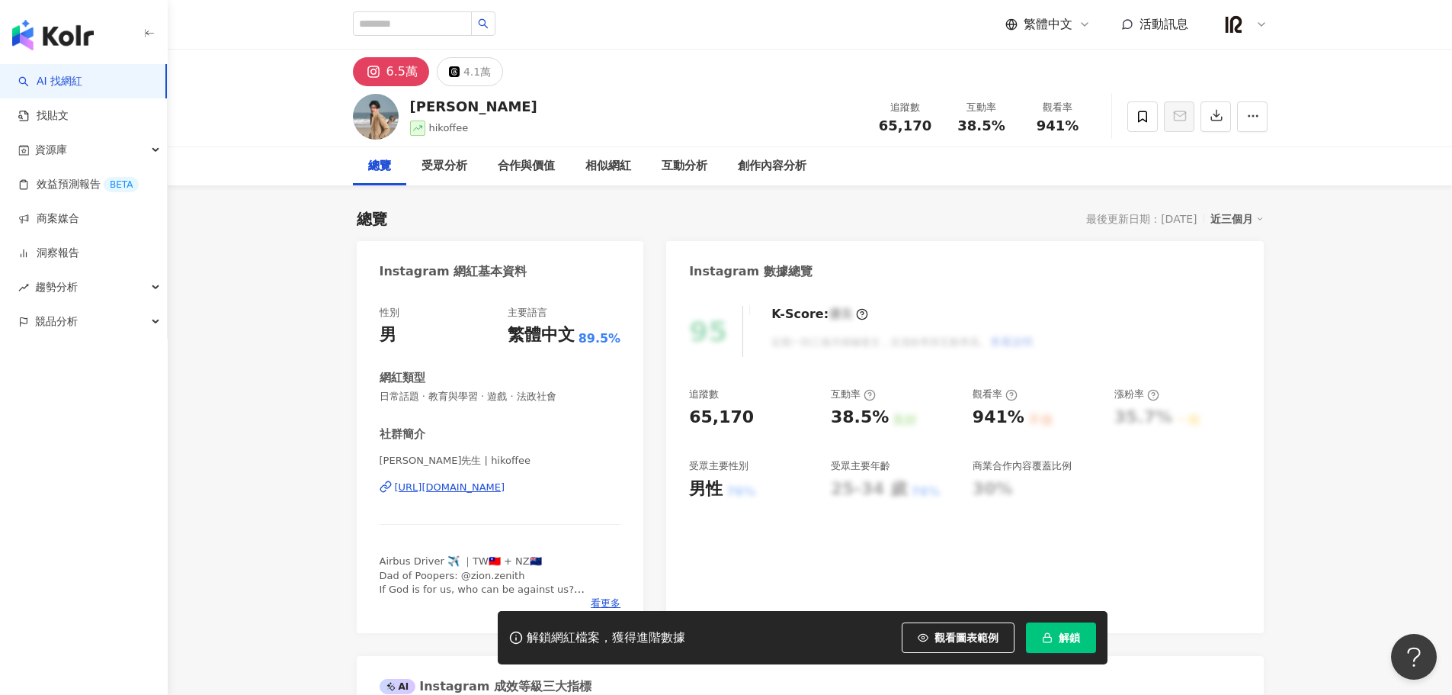
click at [485, 486] on div "[URL][DOMAIN_NAME]" at bounding box center [450, 487] width 111 height 14
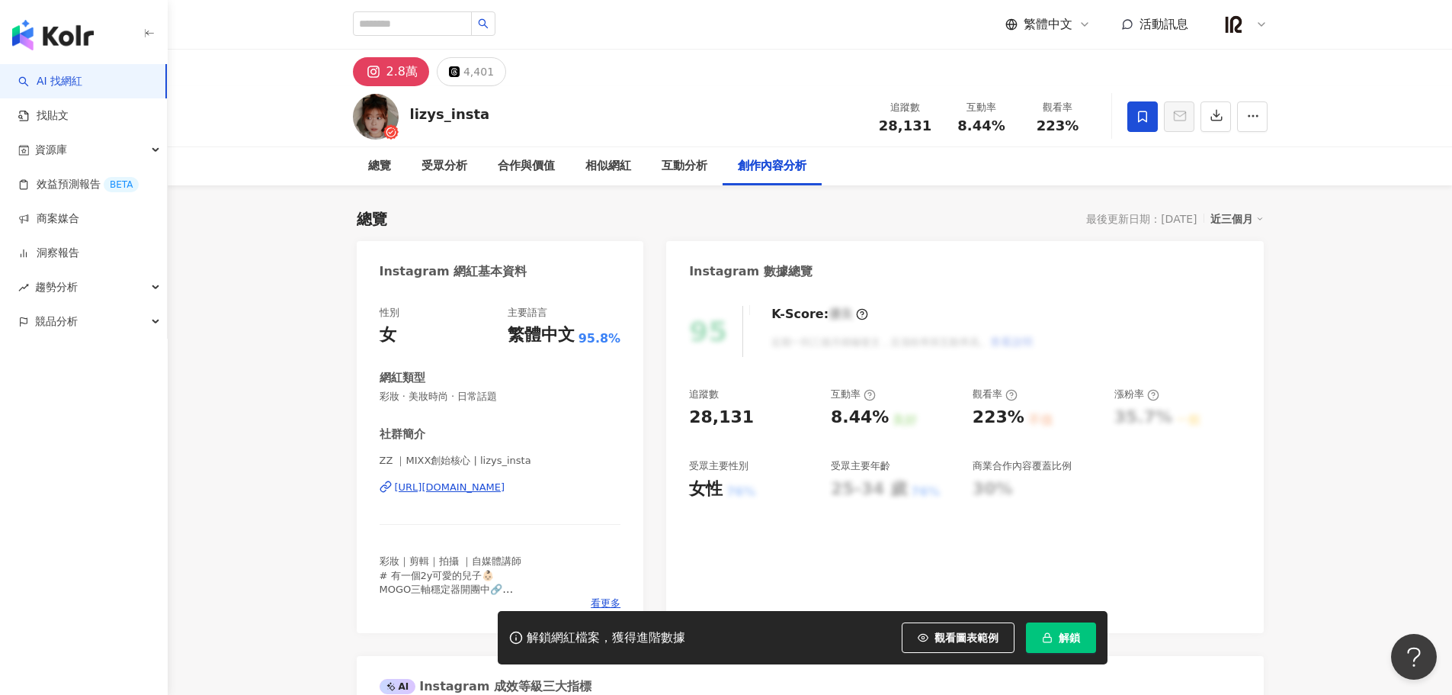
click at [505, 491] on div "https://www.instagram.com/lizys_insta/" at bounding box center [450, 487] width 111 height 14
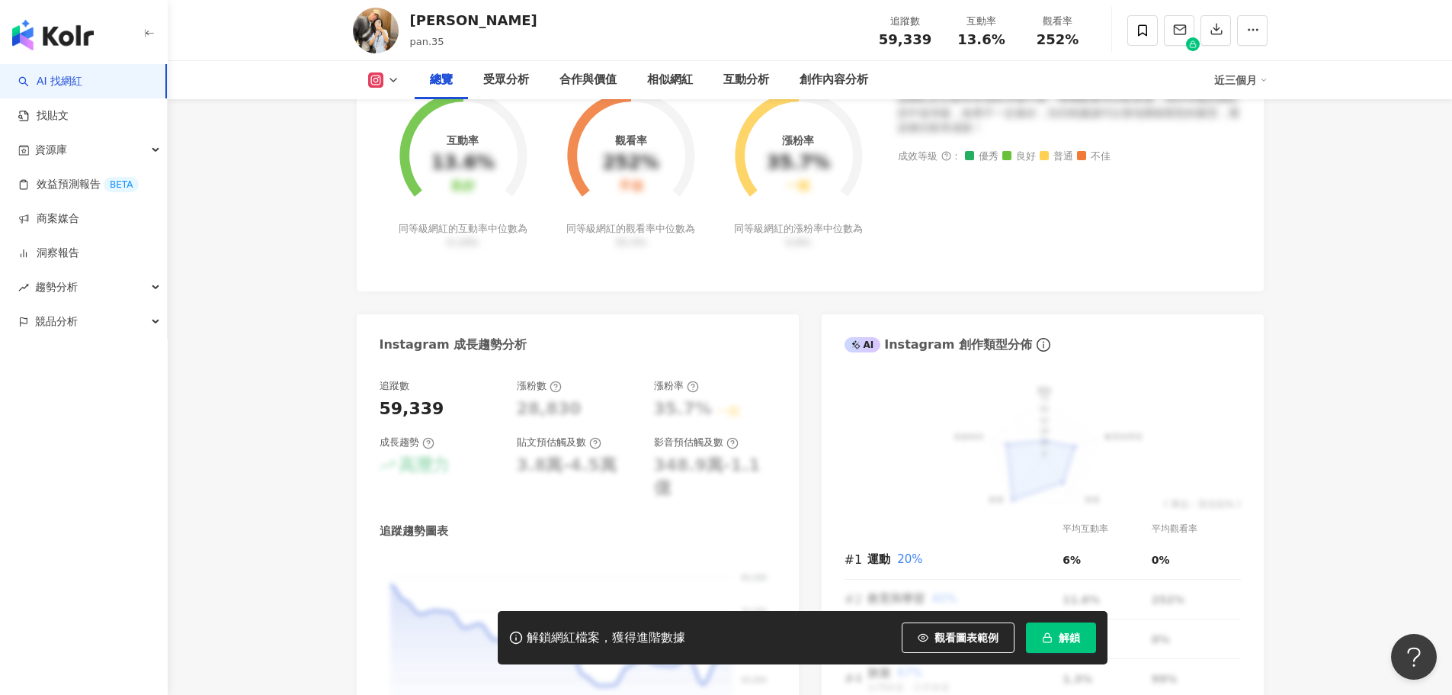
scroll to position [254, 0]
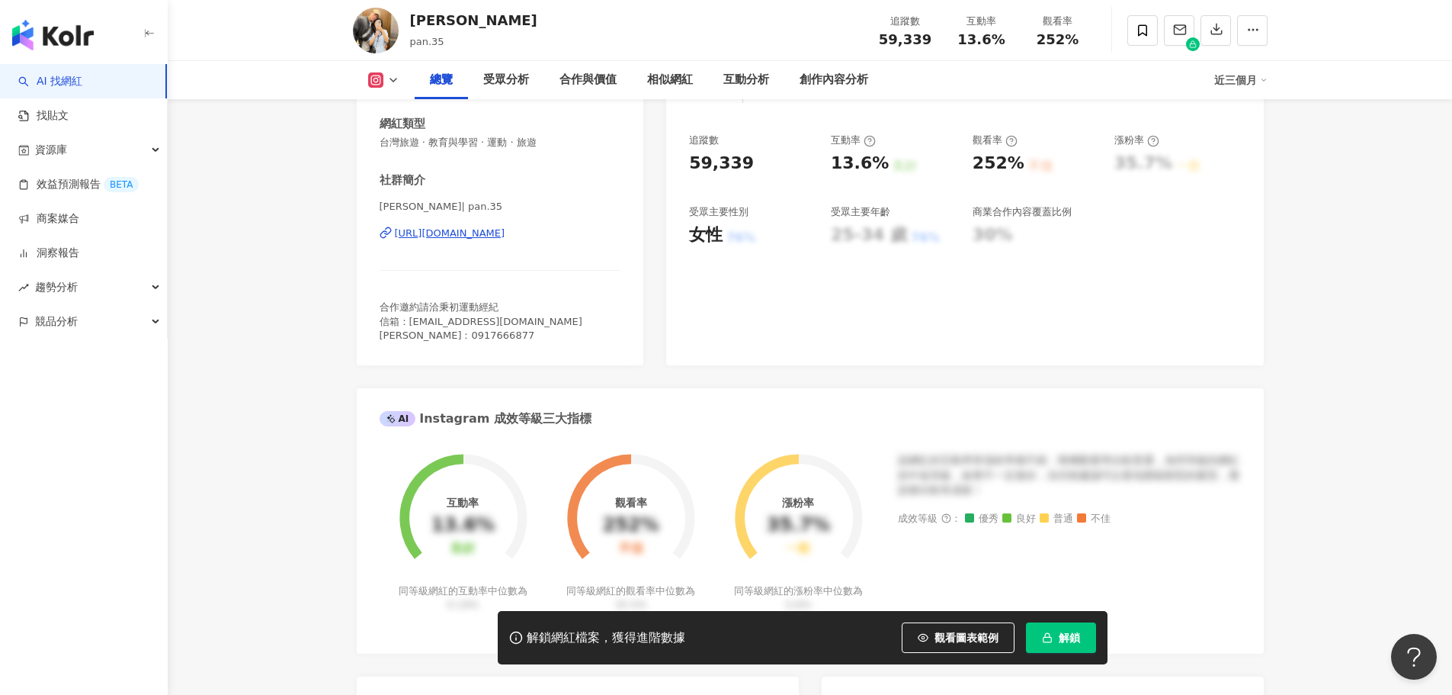
click at [492, 230] on div "https://www.instagram.com/pan.35/" at bounding box center [450, 233] width 111 height 14
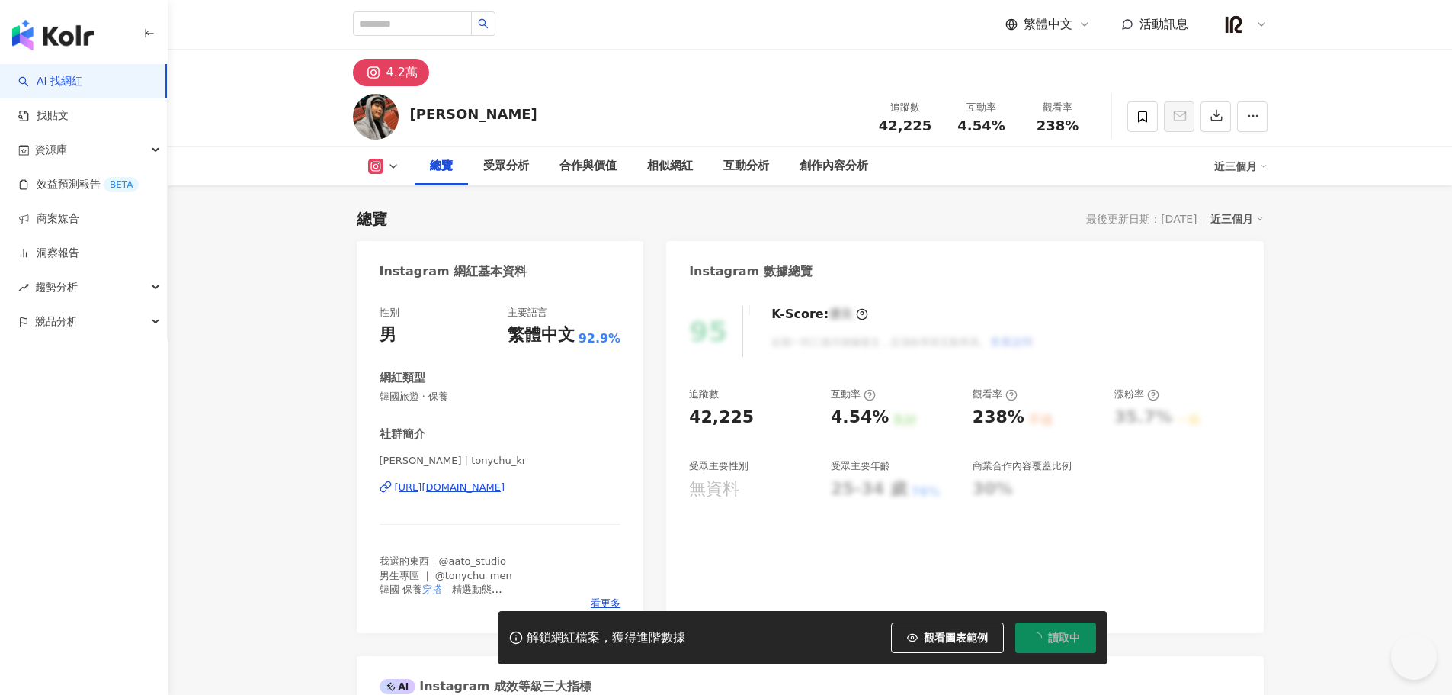
click at [505, 486] on div "[URL][DOMAIN_NAME]" at bounding box center [450, 487] width 111 height 14
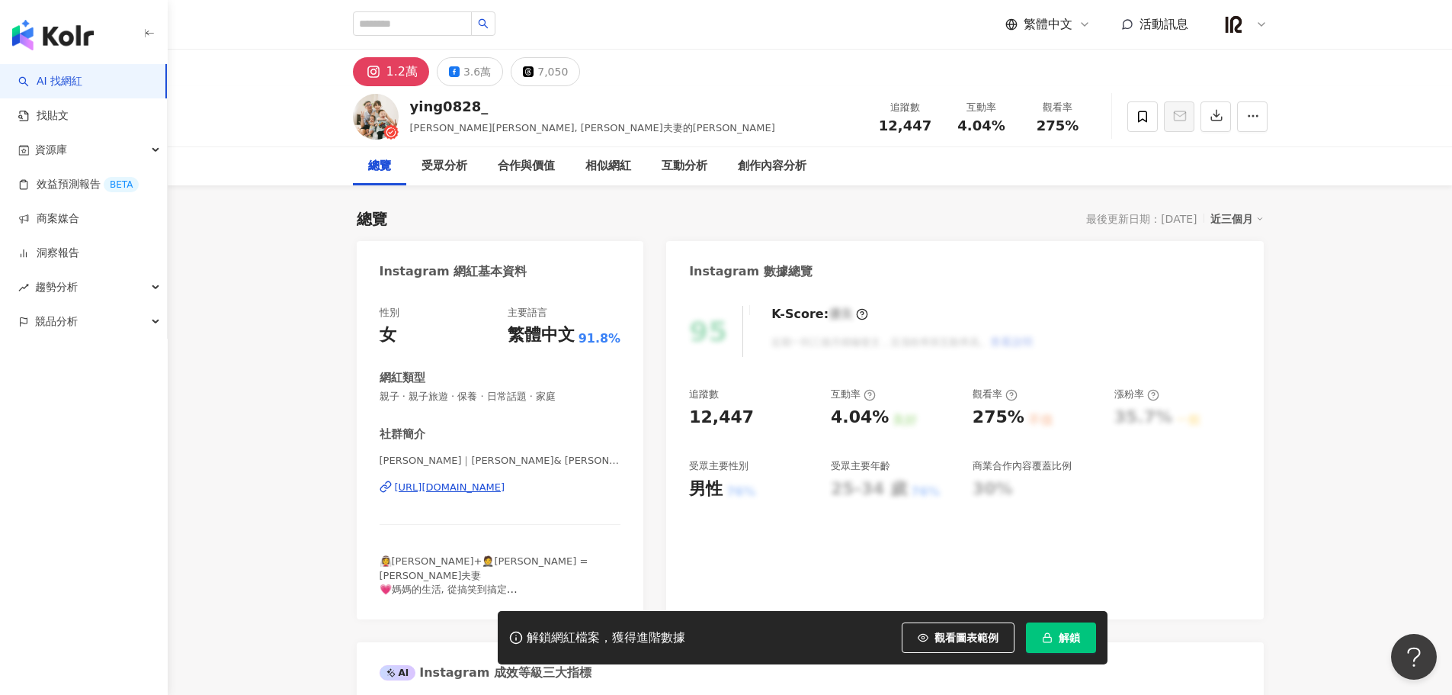
click at [505, 484] on div "[URL][DOMAIN_NAME]" at bounding box center [450, 487] width 111 height 14
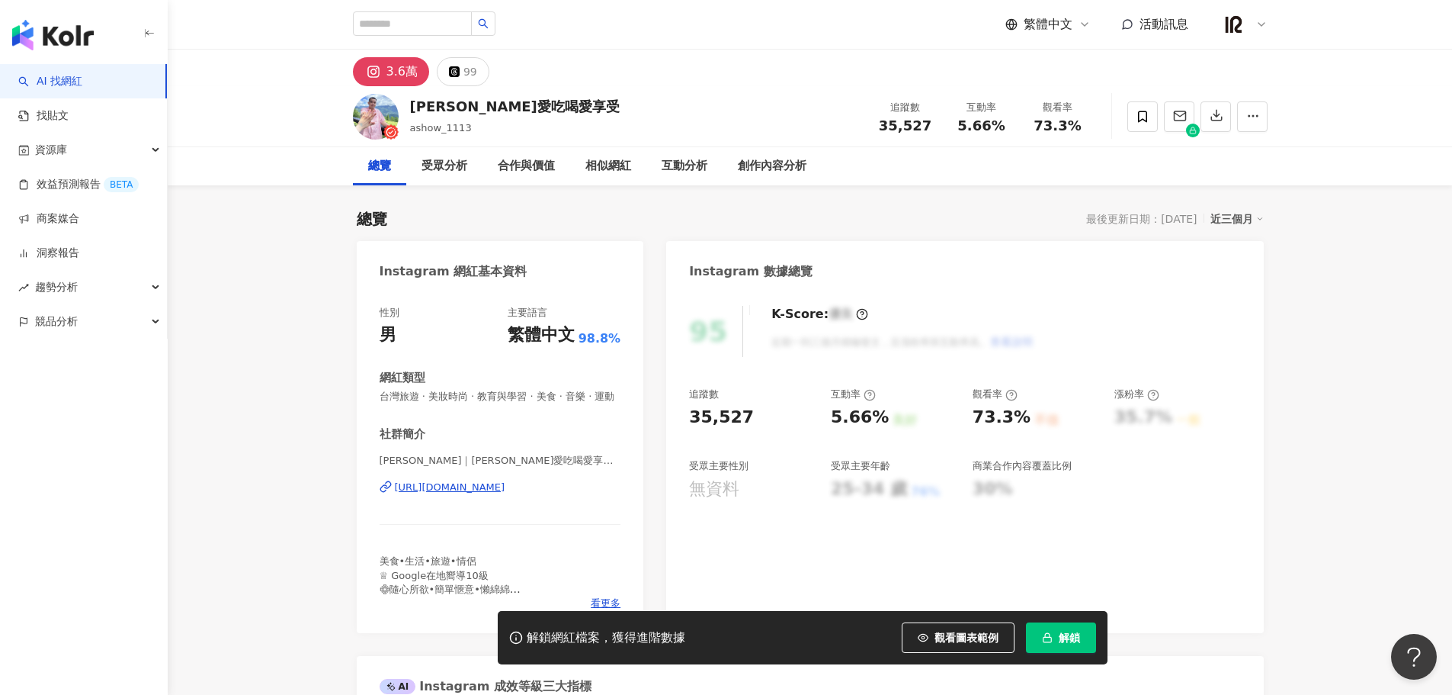
click at [1244, 430] on div "95 K-Score : 優良 近期一到三個月積極發文，且漲粉率與互動率高。 查看說明 追蹤數 35,527 互動率 5.66% 良好 觀看率 73.3% 不…" at bounding box center [964, 461] width 597 height 342
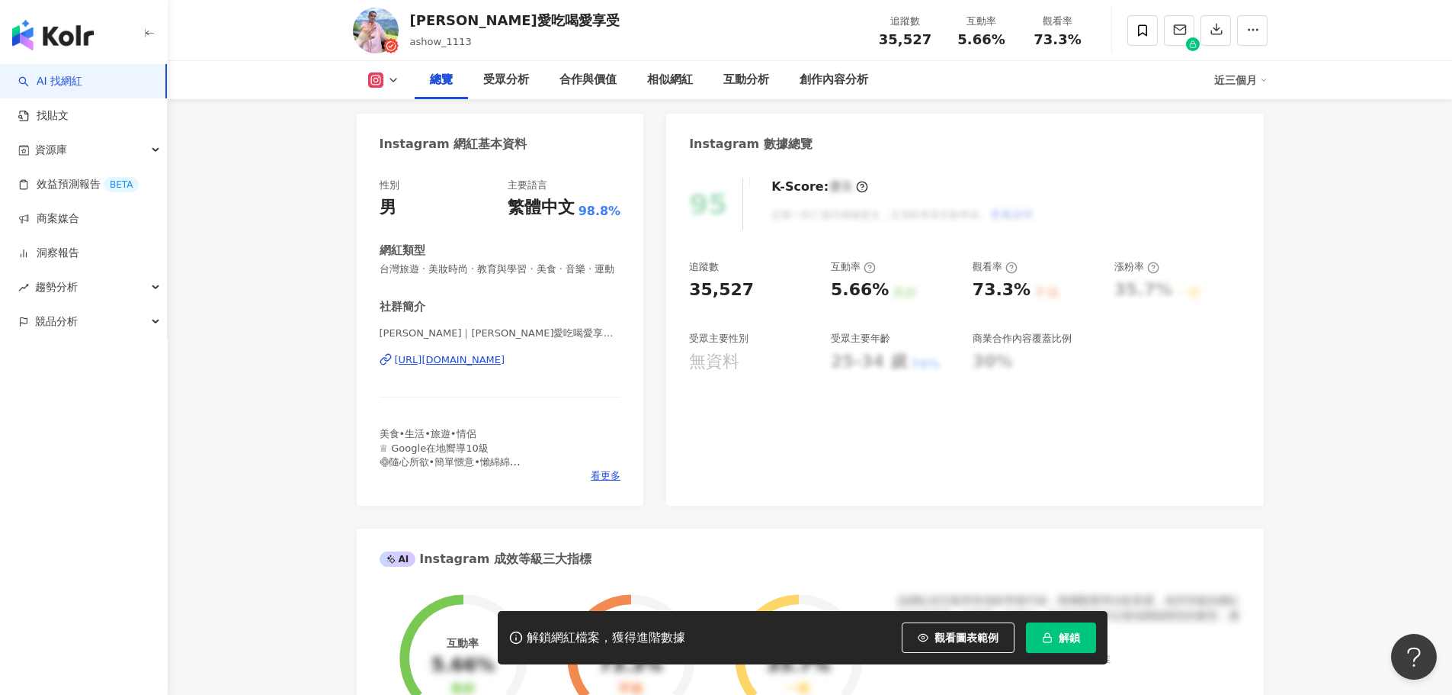
click at [505, 367] on div "https://www.instagram.com/ashow_1113/" at bounding box center [450, 360] width 111 height 14
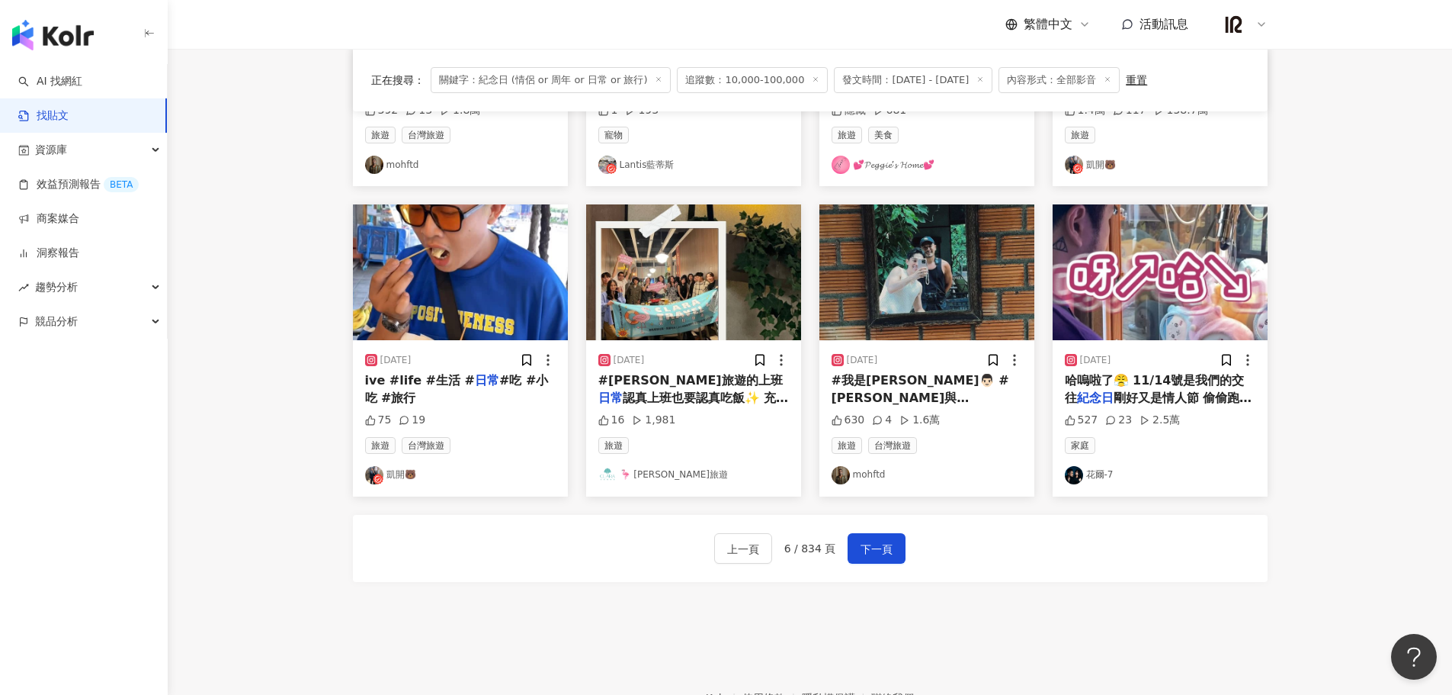
scroll to position [644, 0]
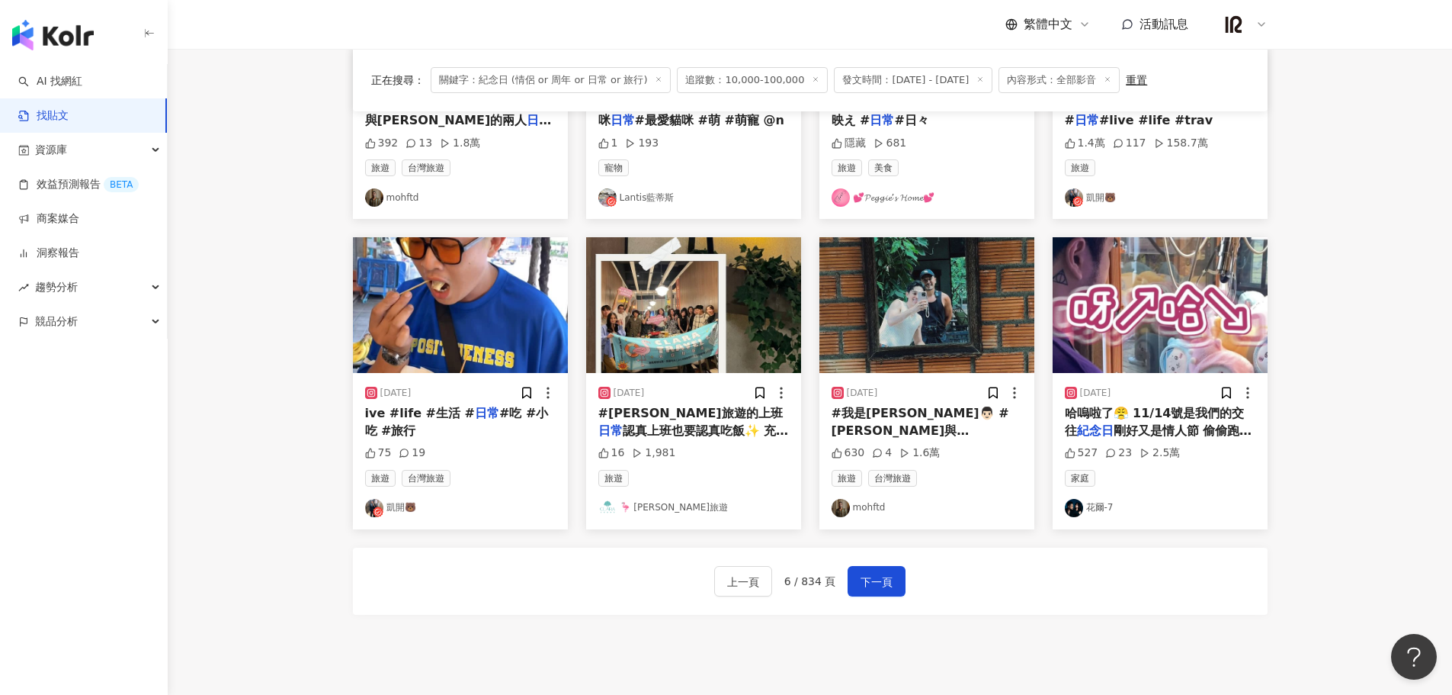
click at [983, 408] on span "#我是[PERSON_NAME]👨🏻 #[PERSON_NAME]與[PERSON_NAME]的兩人" at bounding box center [921, 430] width 178 height 49
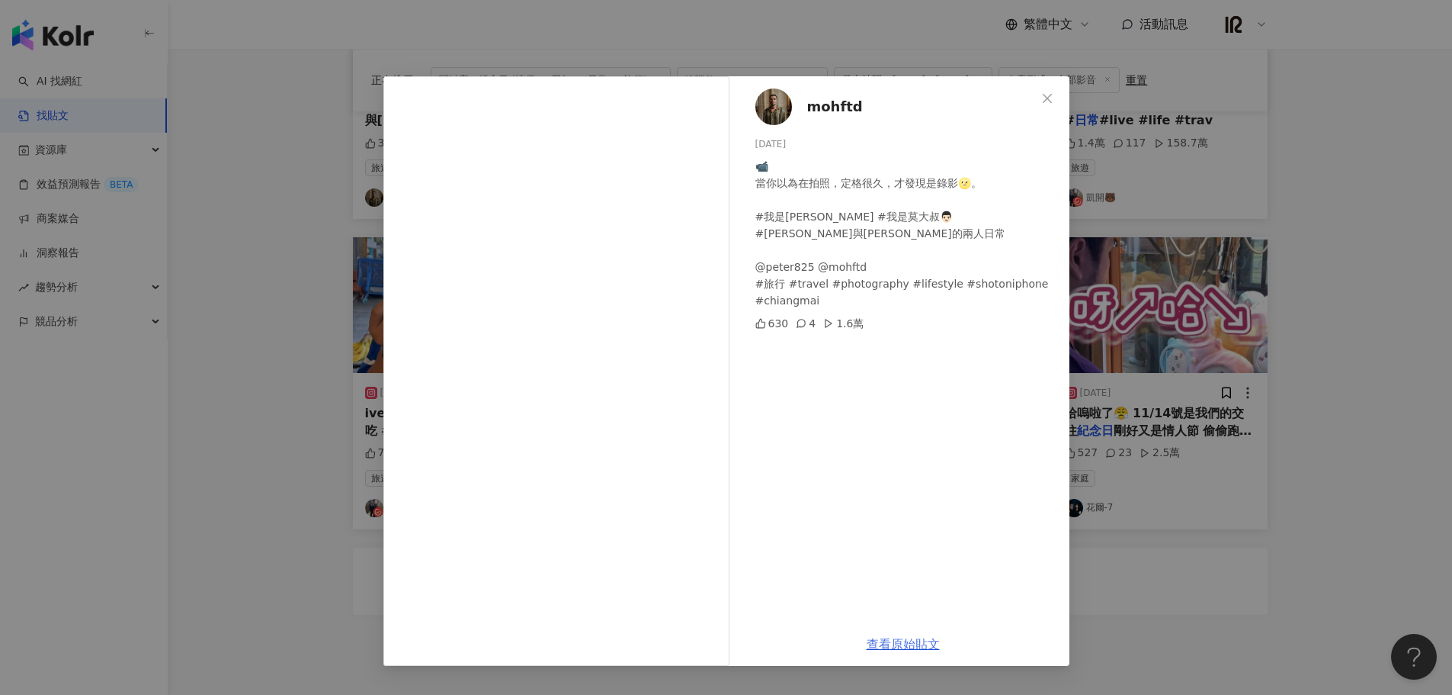
click at [906, 643] on link "查看原始貼文" at bounding box center [903, 644] width 73 height 14
click at [1220, 439] on div "mohftd [DATE] 📹 當你以為在拍照，定格很久，才發現是錄影🌝。 #我是[PERSON_NAME] #我是莫大叔👨🏻 #[PERSON_NAME]與…" at bounding box center [726, 347] width 1452 height 695
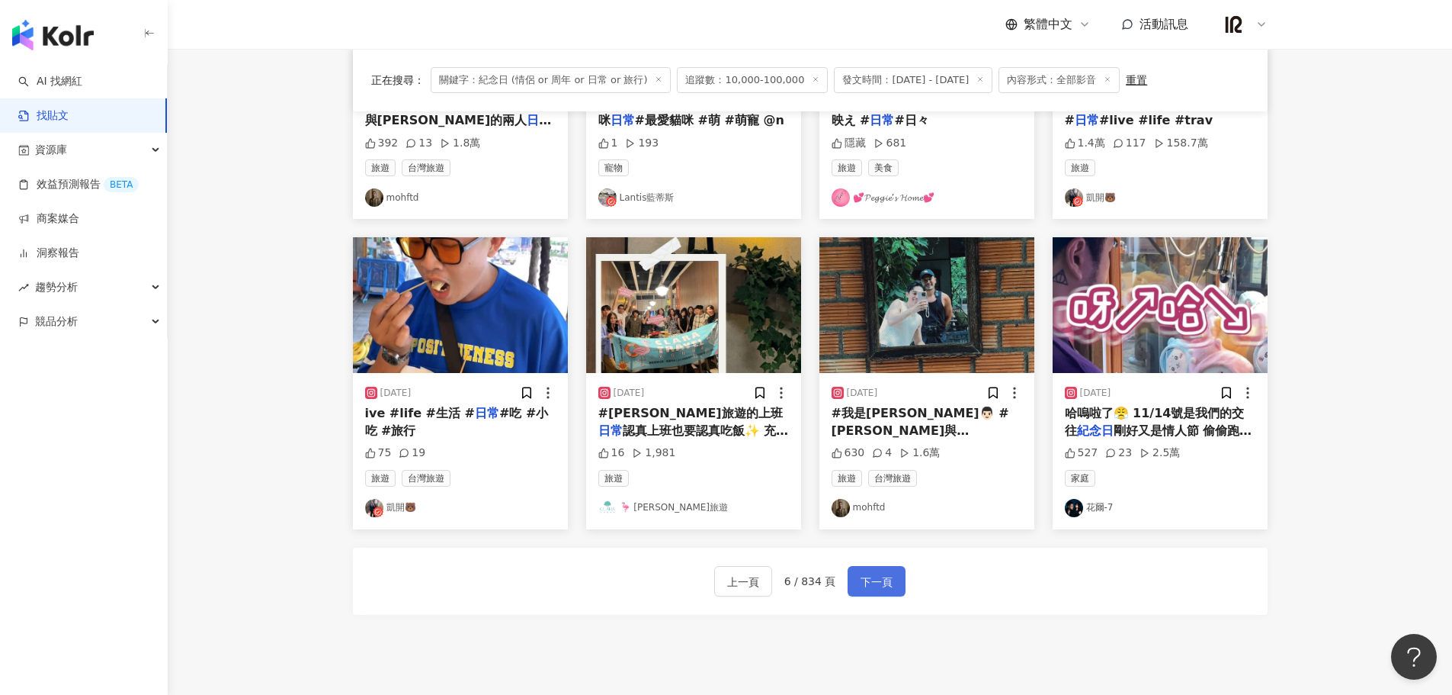
click at [881, 590] on span "下一頁" at bounding box center [877, 582] width 32 height 18
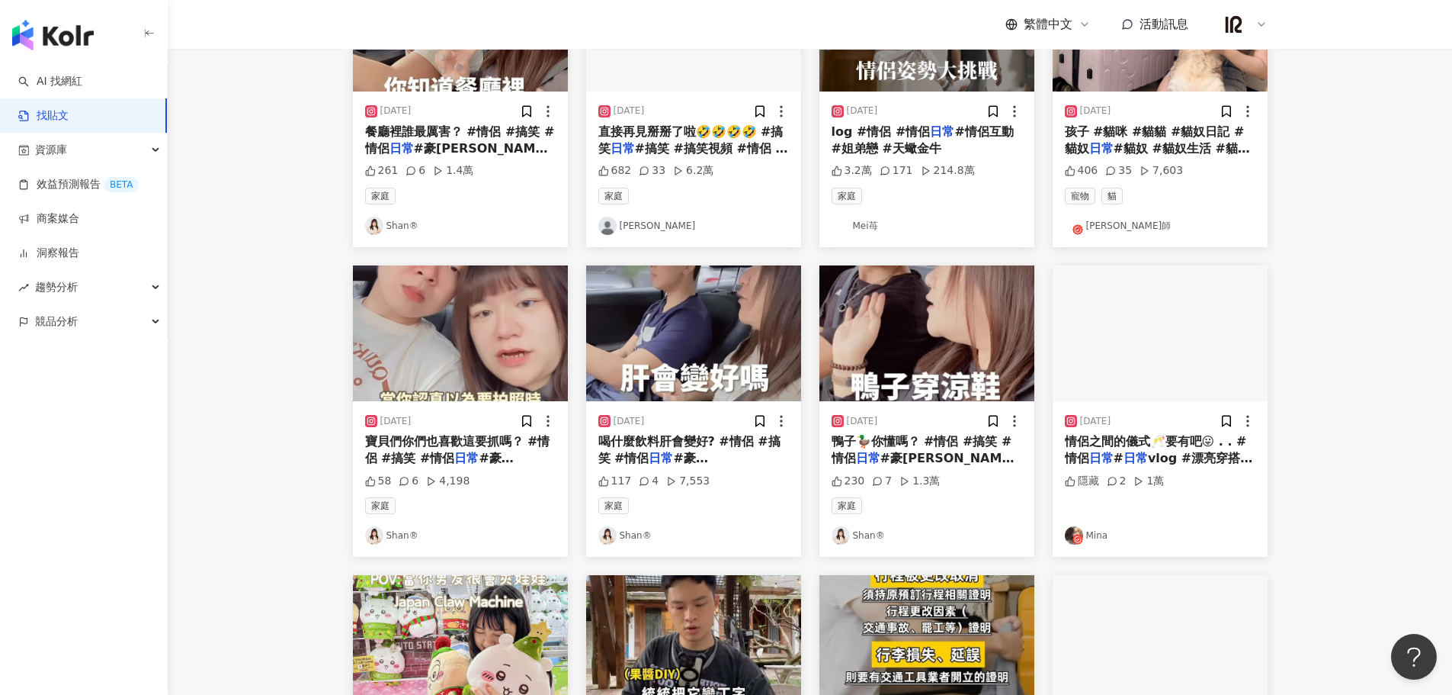
scroll to position [381, 0]
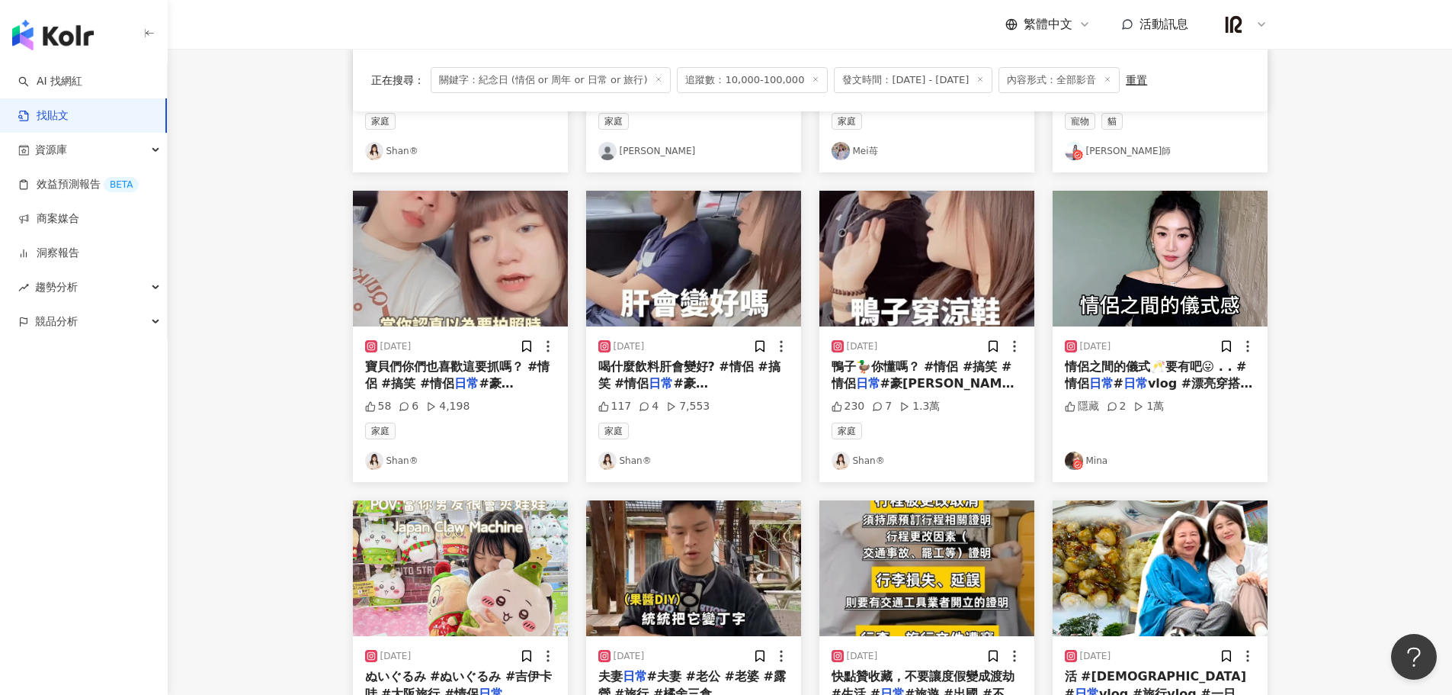
click at [867, 465] on link "Shan®" at bounding box center [927, 460] width 191 height 18
click at [957, 306] on img "button" at bounding box center [927, 259] width 215 height 136
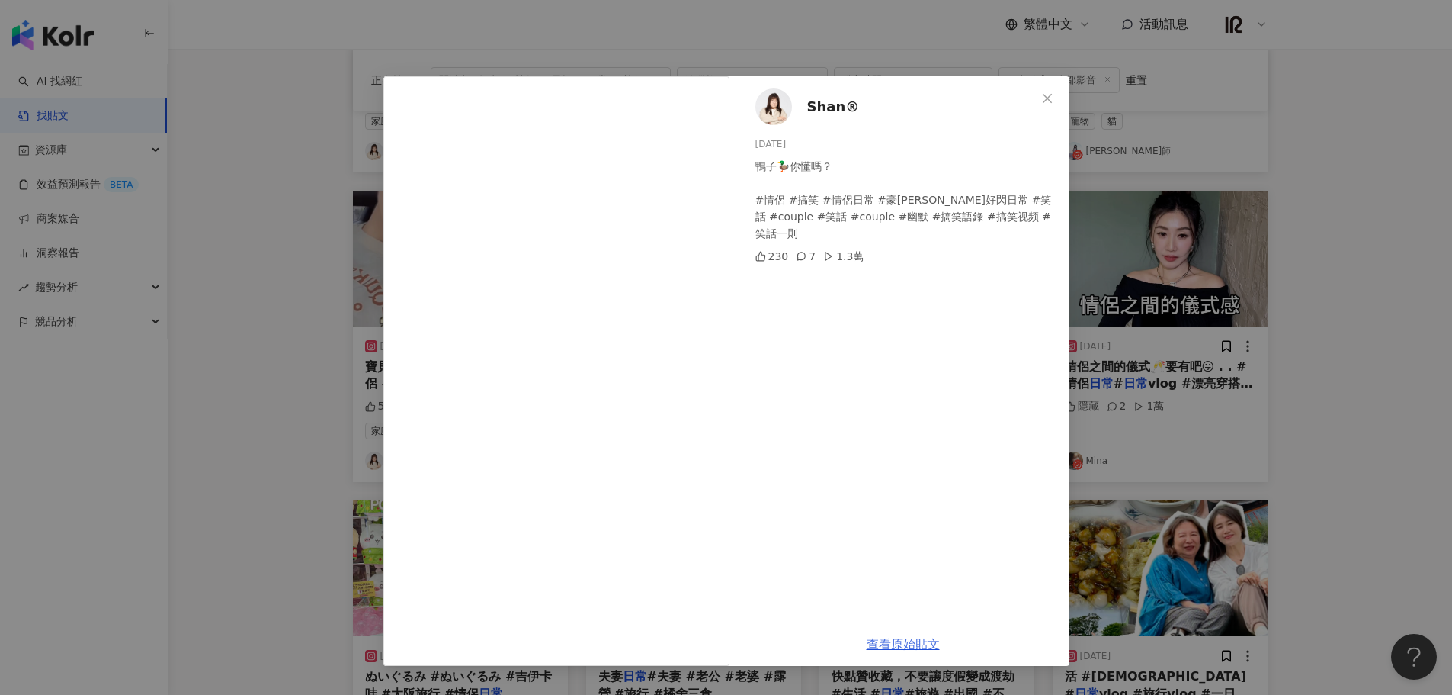
click at [911, 340] on div "Shan® [DATE] 鴨子🦆你懂嗎？ #情侶 #搞笑 #情侶日常 #豪[PERSON_NAME]好閃日常 #笑話 #couple #笑話 #couple …" at bounding box center [903, 349] width 332 height 546
click at [895, 642] on link "查看原始貼文" at bounding box center [903, 644] width 73 height 14
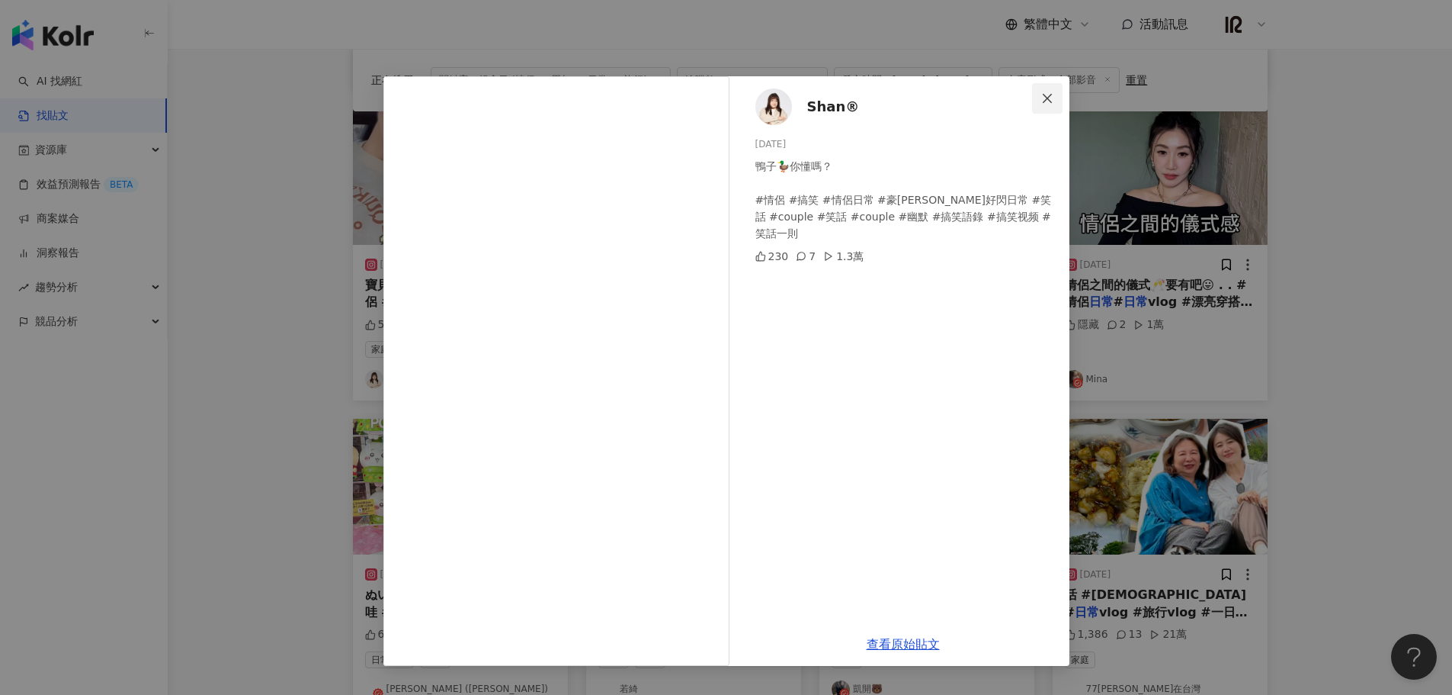
scroll to position [635, 0]
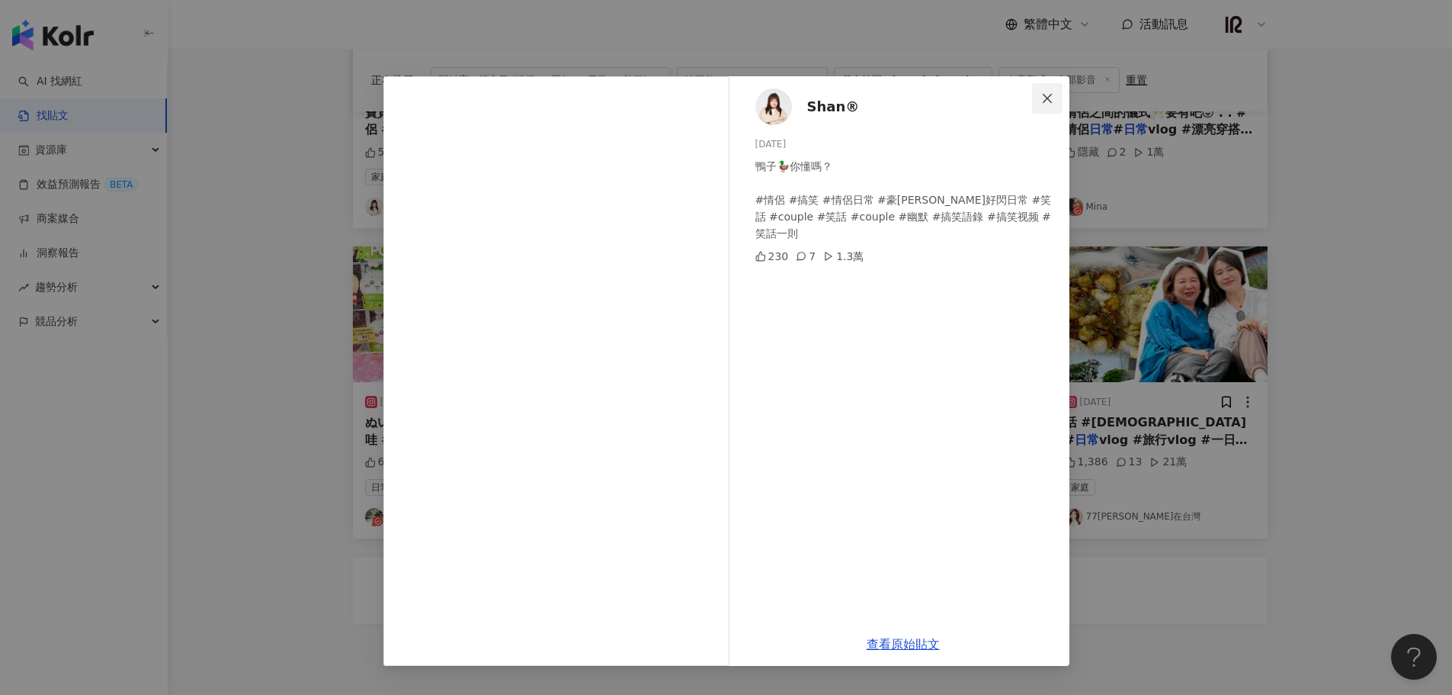
click at [1045, 94] on icon "close" at bounding box center [1047, 98] width 12 height 12
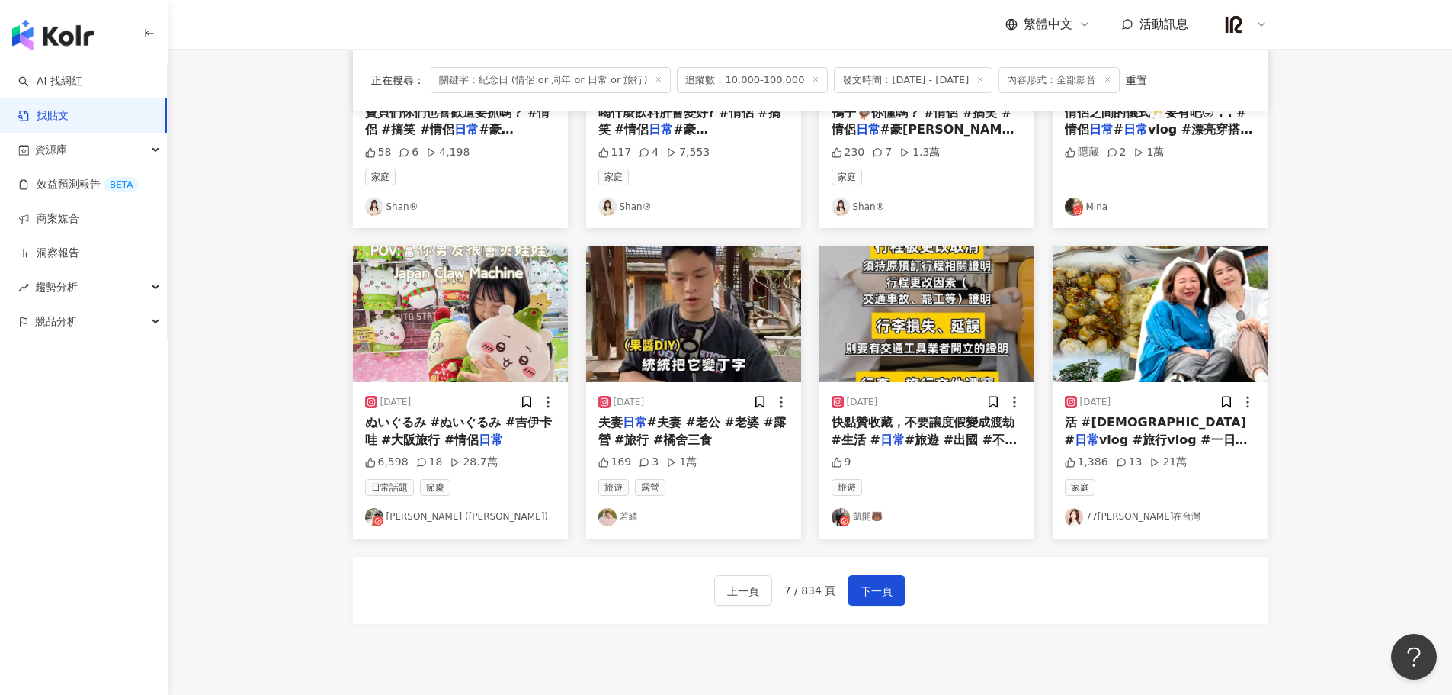
click at [889, 618] on div "上一頁 7 / 834 頁 下一頁" at bounding box center [810, 590] width 915 height 67
drag, startPoint x: 890, startPoint y: 585, endPoint x: 892, endPoint y: 576, distance: 8.5
click at [892, 576] on button "下一頁" at bounding box center [877, 590] width 58 height 30
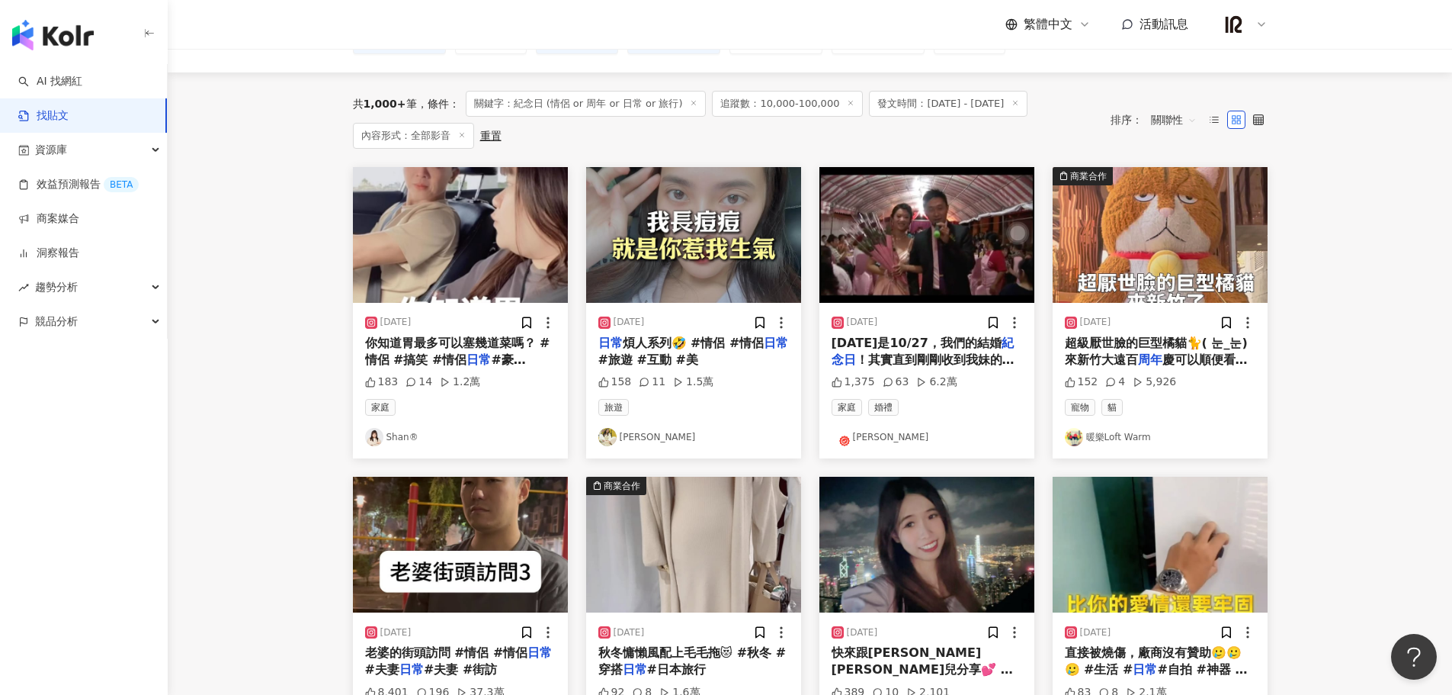
scroll to position [0, 0]
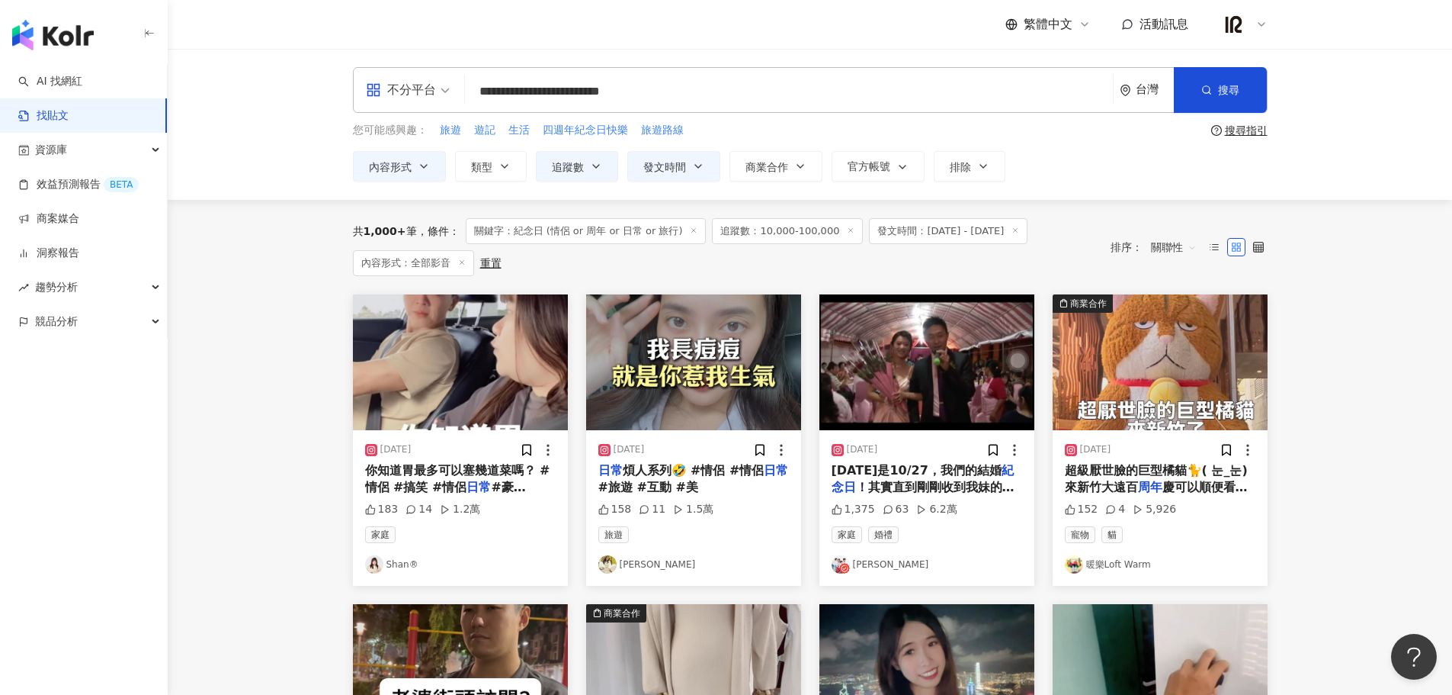
click at [698, 382] on img "button" at bounding box center [693, 362] width 215 height 136
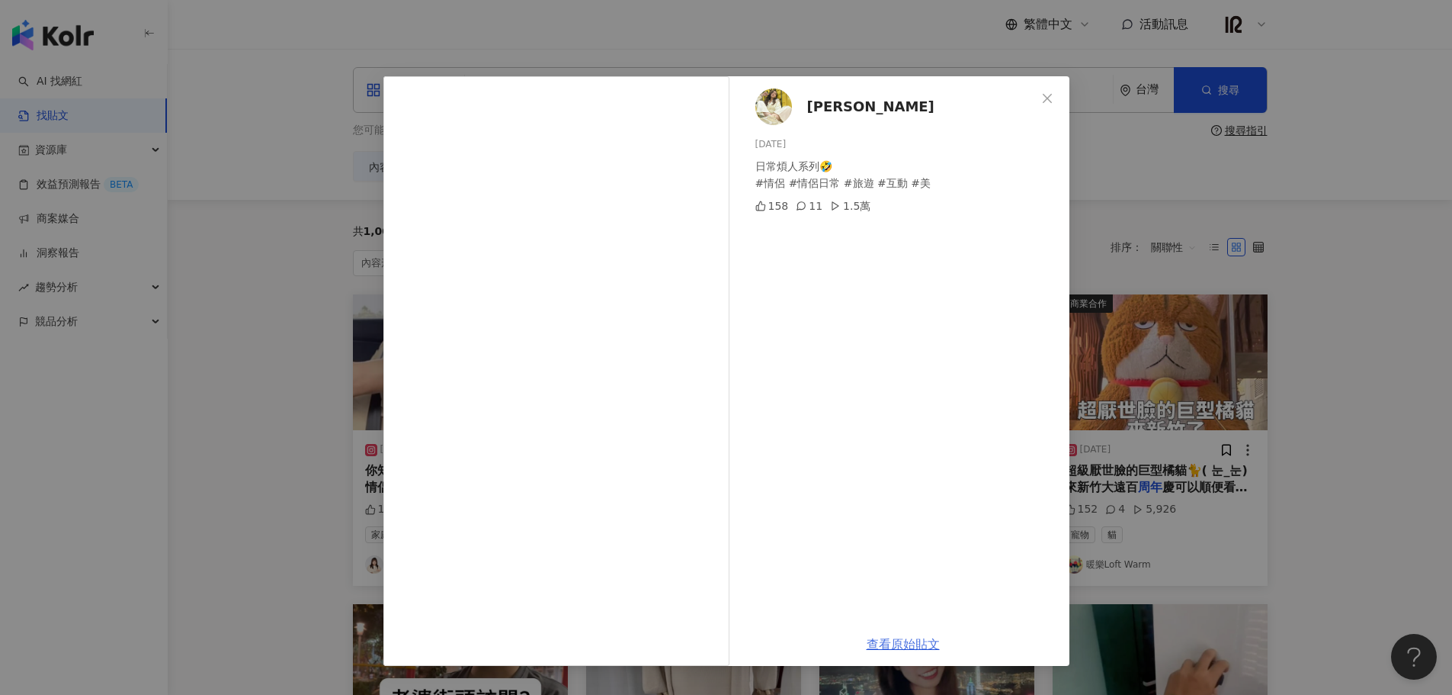
click at [904, 643] on link "查看原始貼文" at bounding box center [903, 644] width 73 height 14
click at [1365, 313] on div "[PERSON_NAME][DATE] 日常煩人系列🤣 #情侶 #情侶日常 #旅遊 #互動 #美 158 11 1.5萬 查看原始貼文" at bounding box center [726, 347] width 1452 height 695
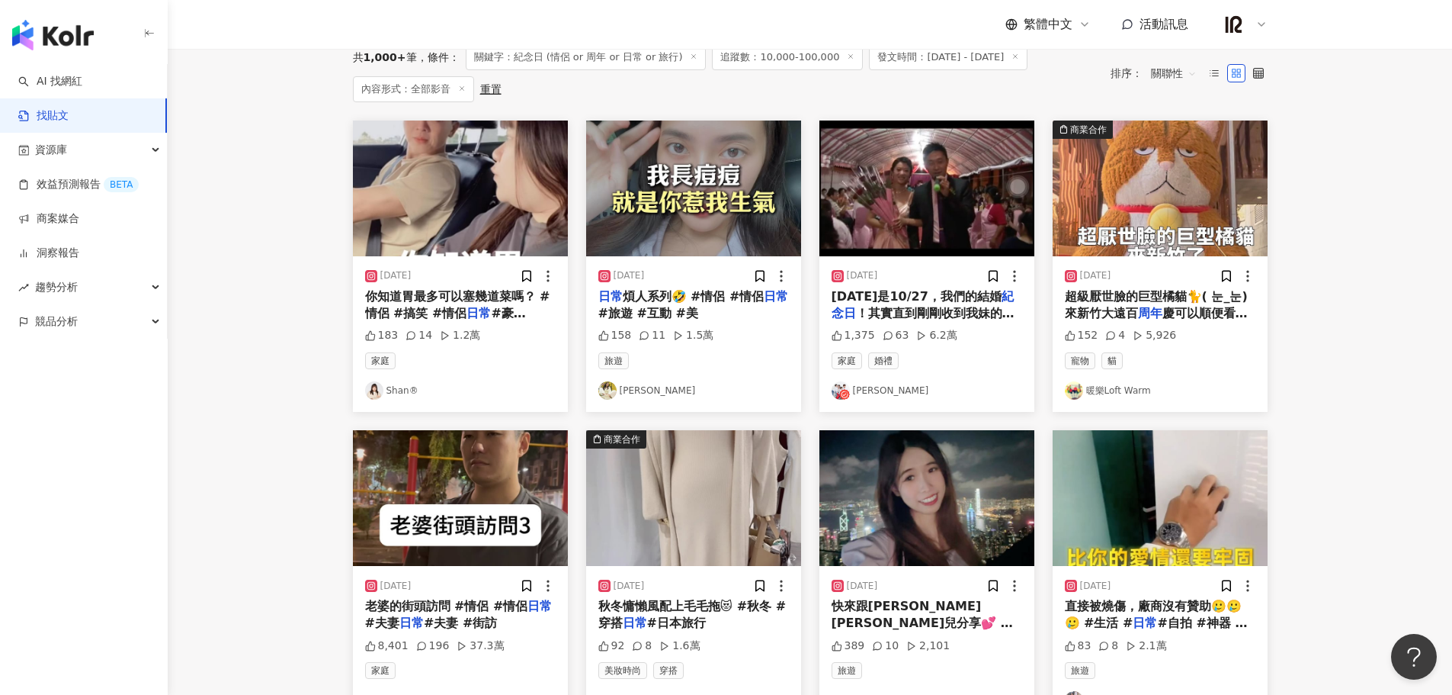
scroll to position [127, 0]
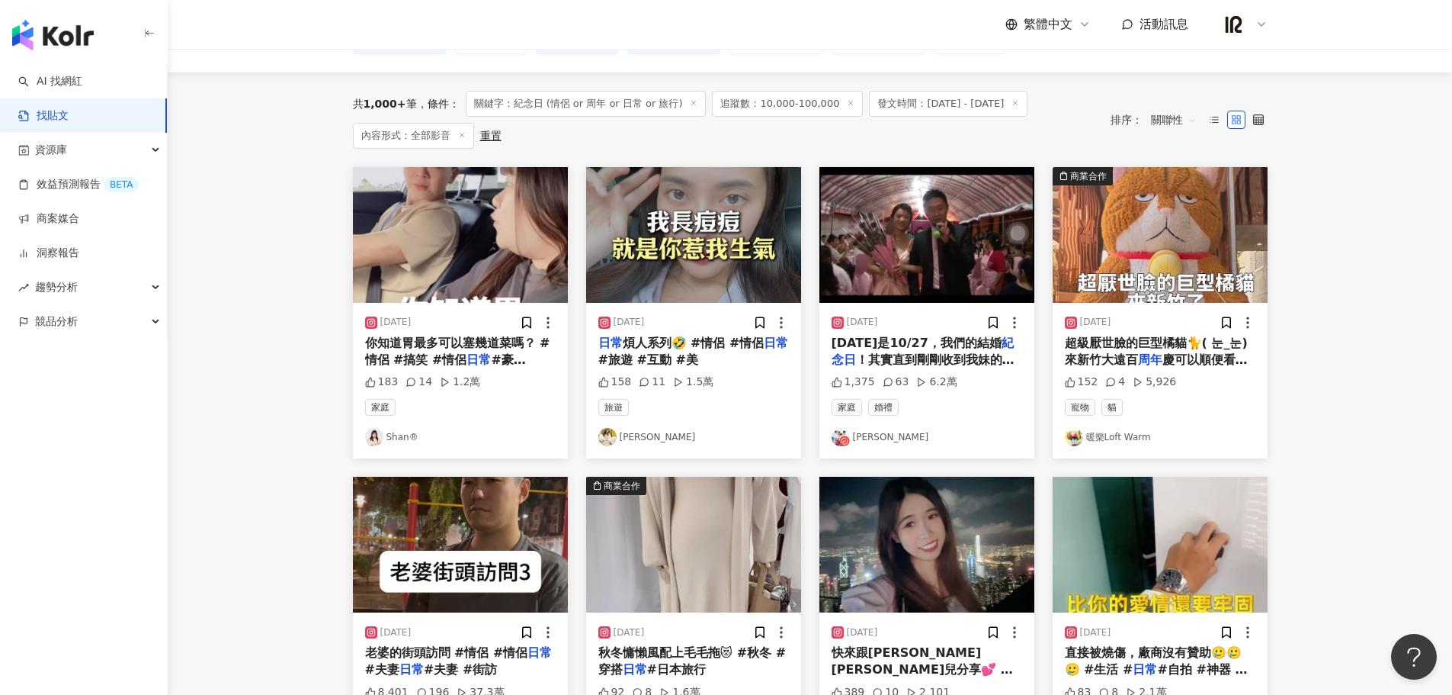
click at [913, 270] on img "button" at bounding box center [927, 235] width 215 height 136
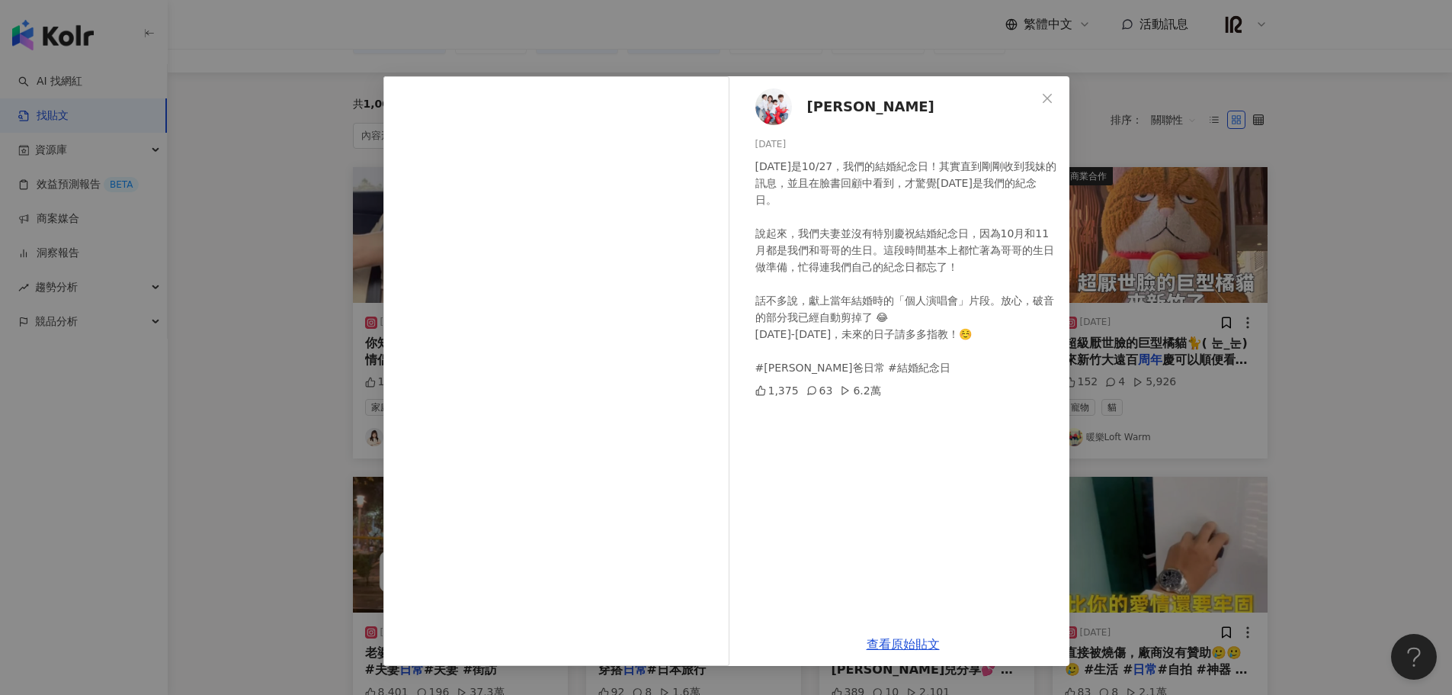
click at [924, 339] on div "[DATE]是10/27，我們的結婚紀念日！其實直到剛剛收到我妹的訊息，並且在臉書回顧中看到，才驚覺[DATE]是我們的紀念日。 說起來，我們夫妻並沒有特別慶…" at bounding box center [907, 267] width 302 height 218
click at [916, 650] on link "查看原始貼文" at bounding box center [903, 644] width 73 height 14
click at [1132, 96] on div "[PERSON_NAME] [DATE] [DATE]是10/27，我們的結婚紀念日！其實直到剛剛收到我妹的訊息，並且在臉書回顧中看到，才驚覺[DATE]是我…" at bounding box center [726, 347] width 1452 height 695
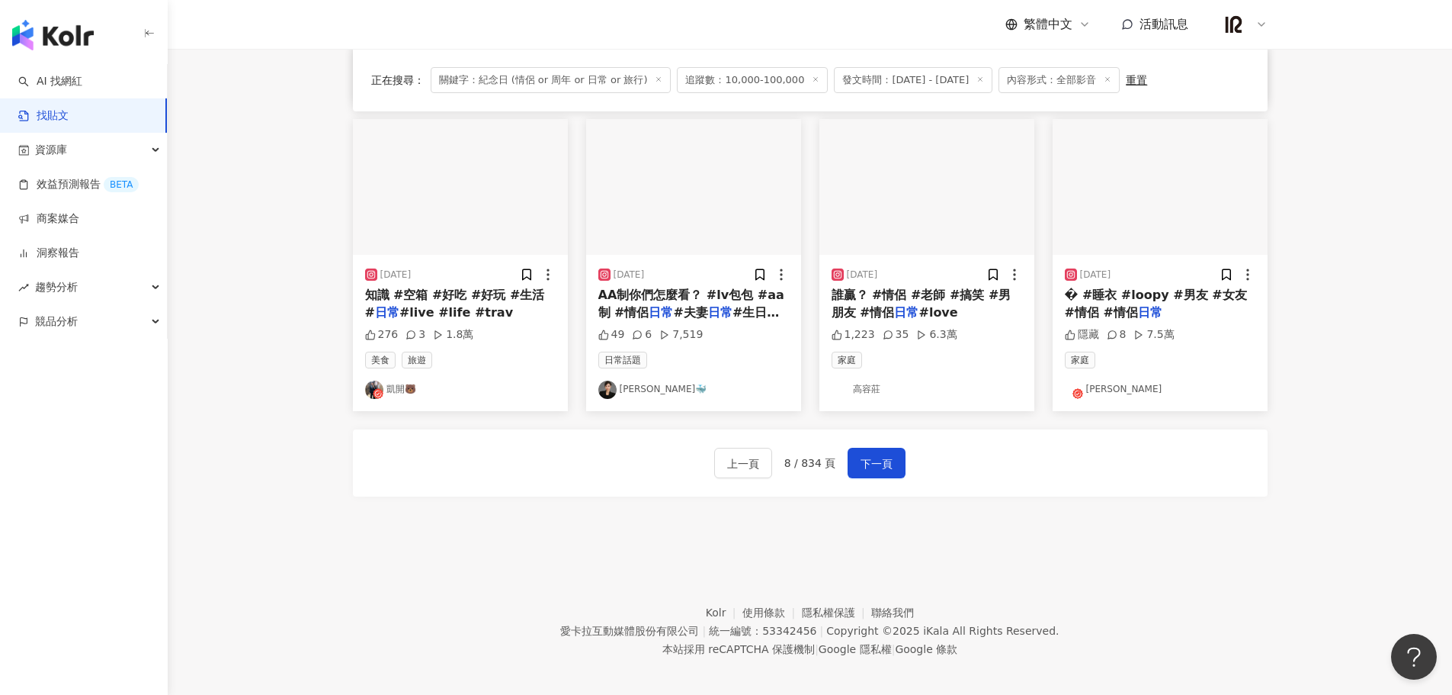
scroll to position [772, 0]
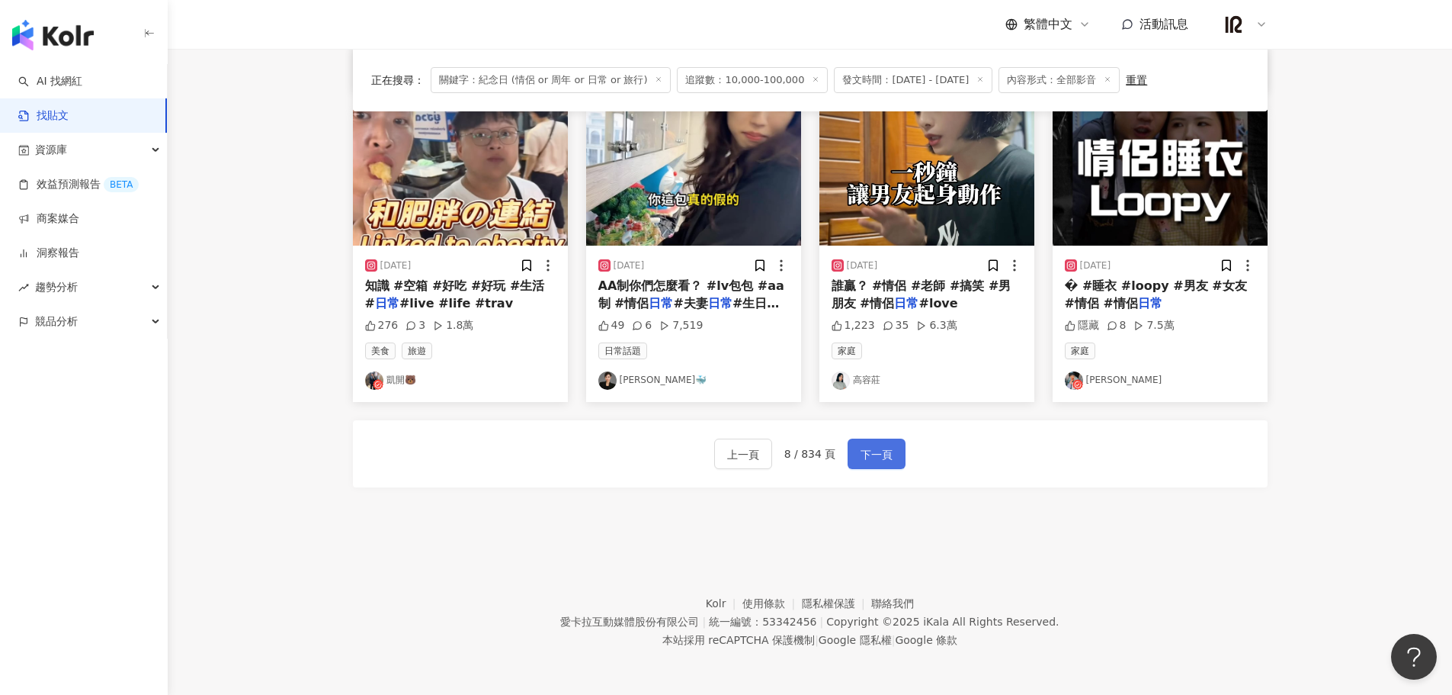
click at [890, 467] on button "下一頁" at bounding box center [877, 453] width 58 height 30
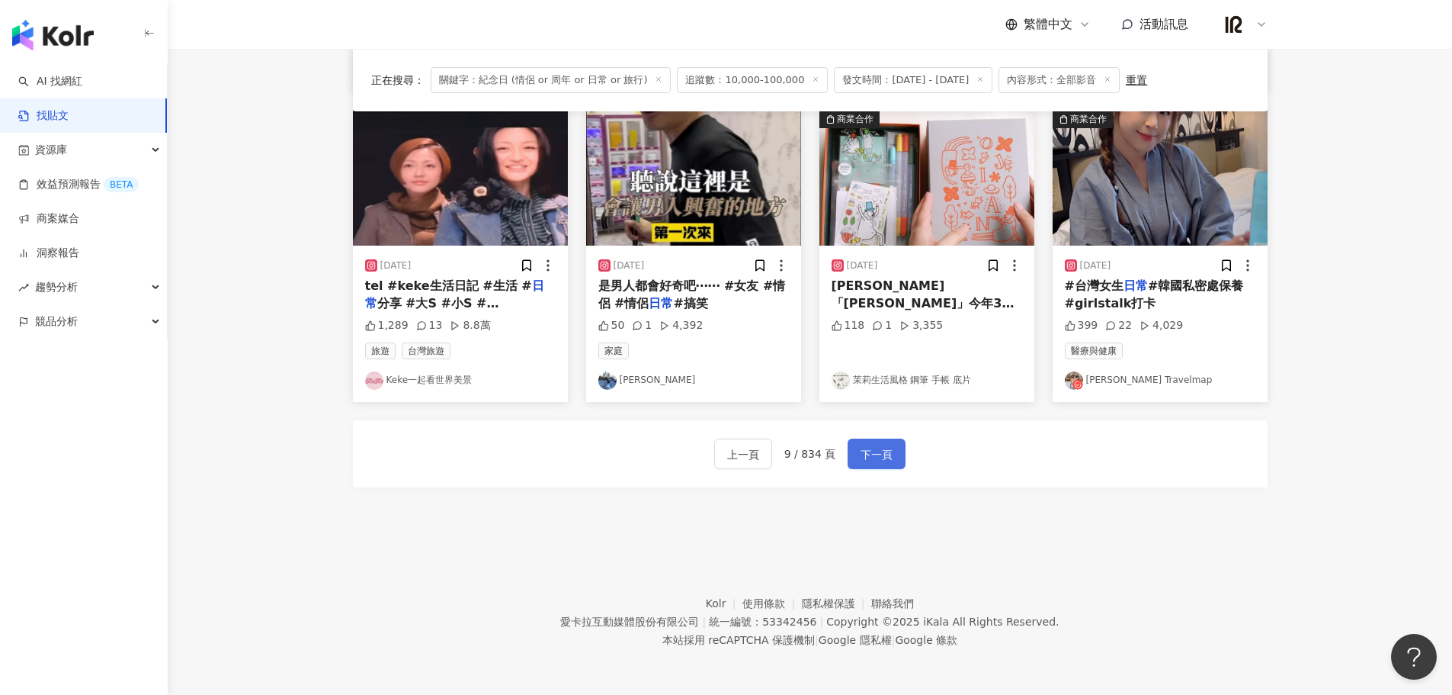
click at [877, 455] on span "下一頁" at bounding box center [877, 454] width 32 height 18
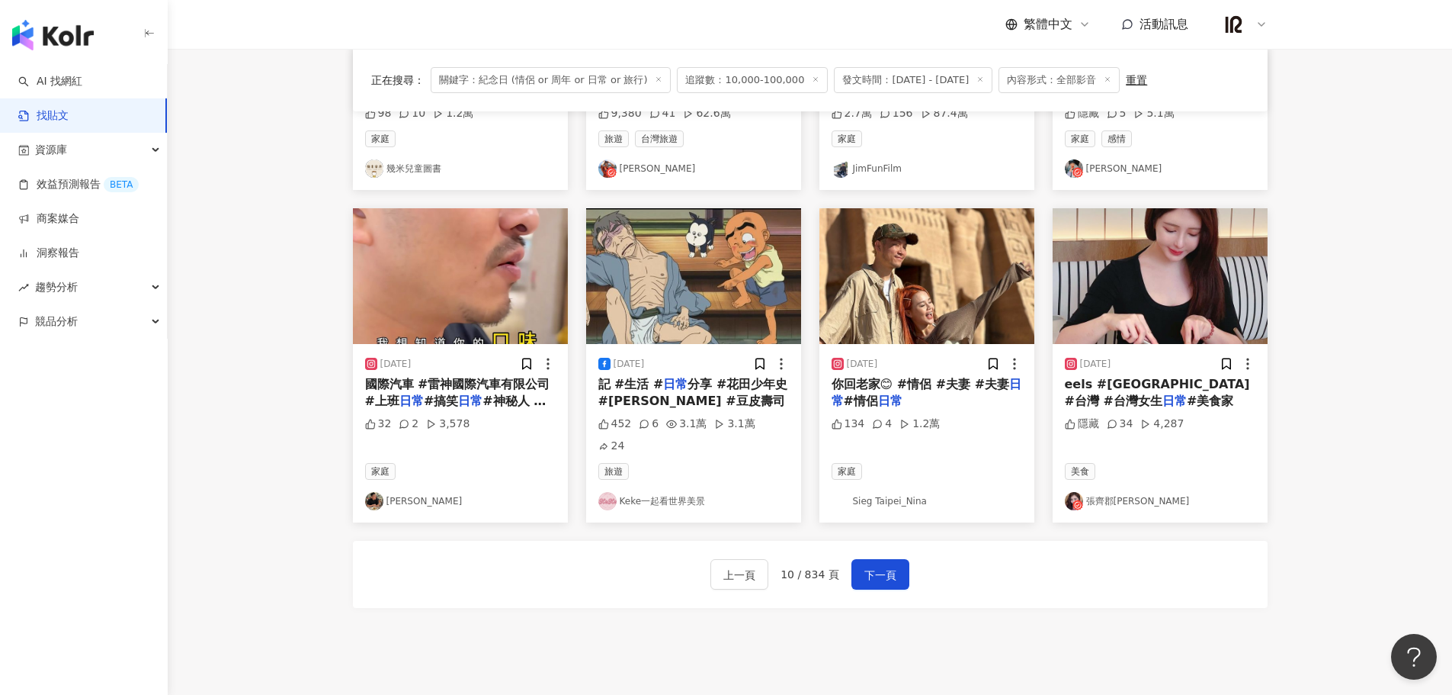
scroll to position [644, 0]
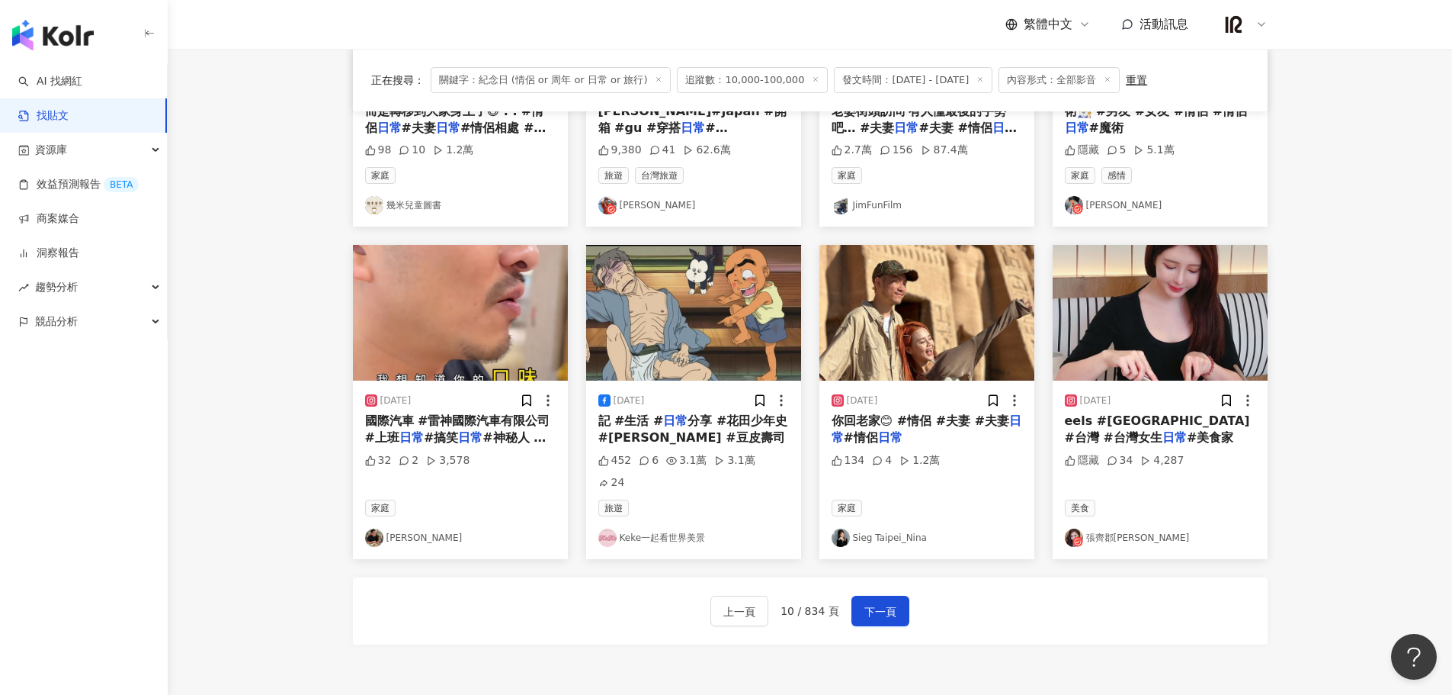
click at [958, 499] on div "家庭" at bounding box center [927, 507] width 191 height 17
click at [956, 338] on img "button" at bounding box center [927, 313] width 215 height 136
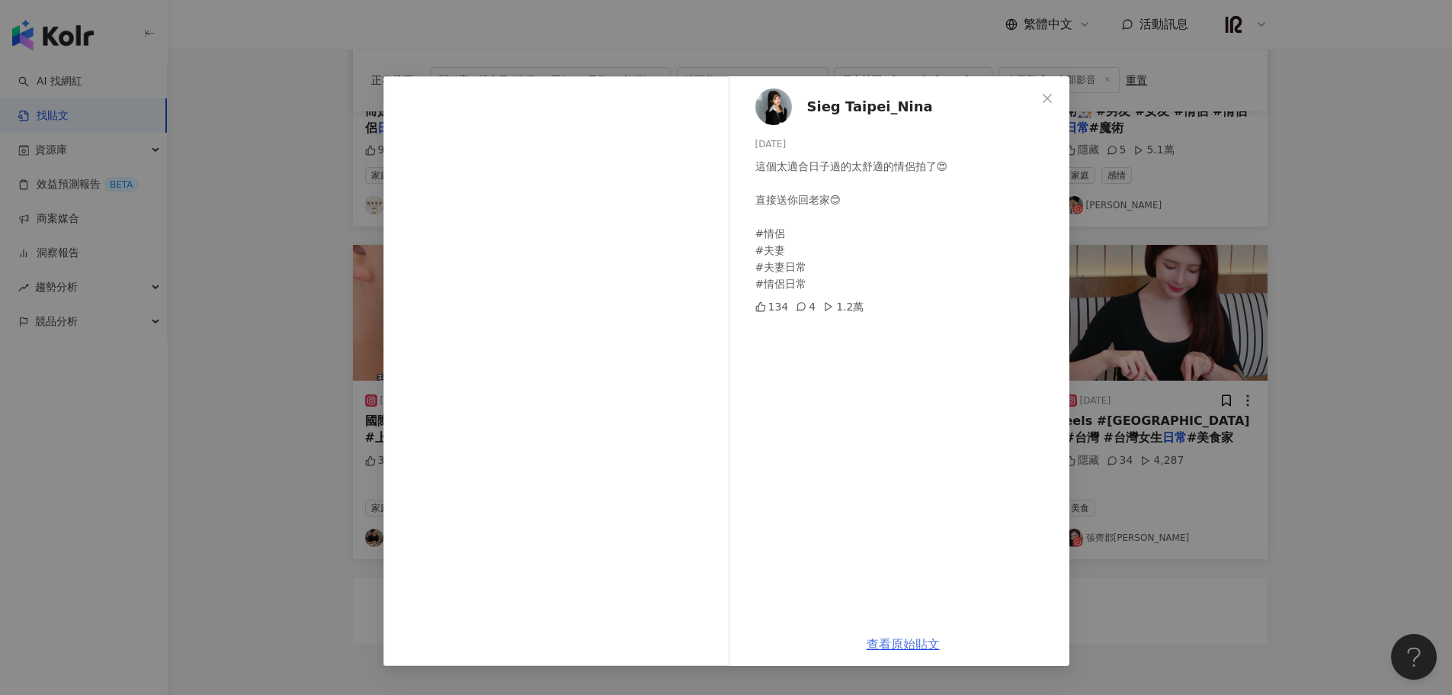
click at [907, 639] on link "查看原始貼文" at bounding box center [903, 644] width 73 height 14
click at [1112, 187] on div "Sieg Taipei_Nina [DATE] 這個太適合日子過的太舒適的情侶拍了😍 直接送你回老家😊 #情侶 #夫妻 #夫妻日常 #情侶日常 134 4 1…" at bounding box center [726, 347] width 1452 height 695
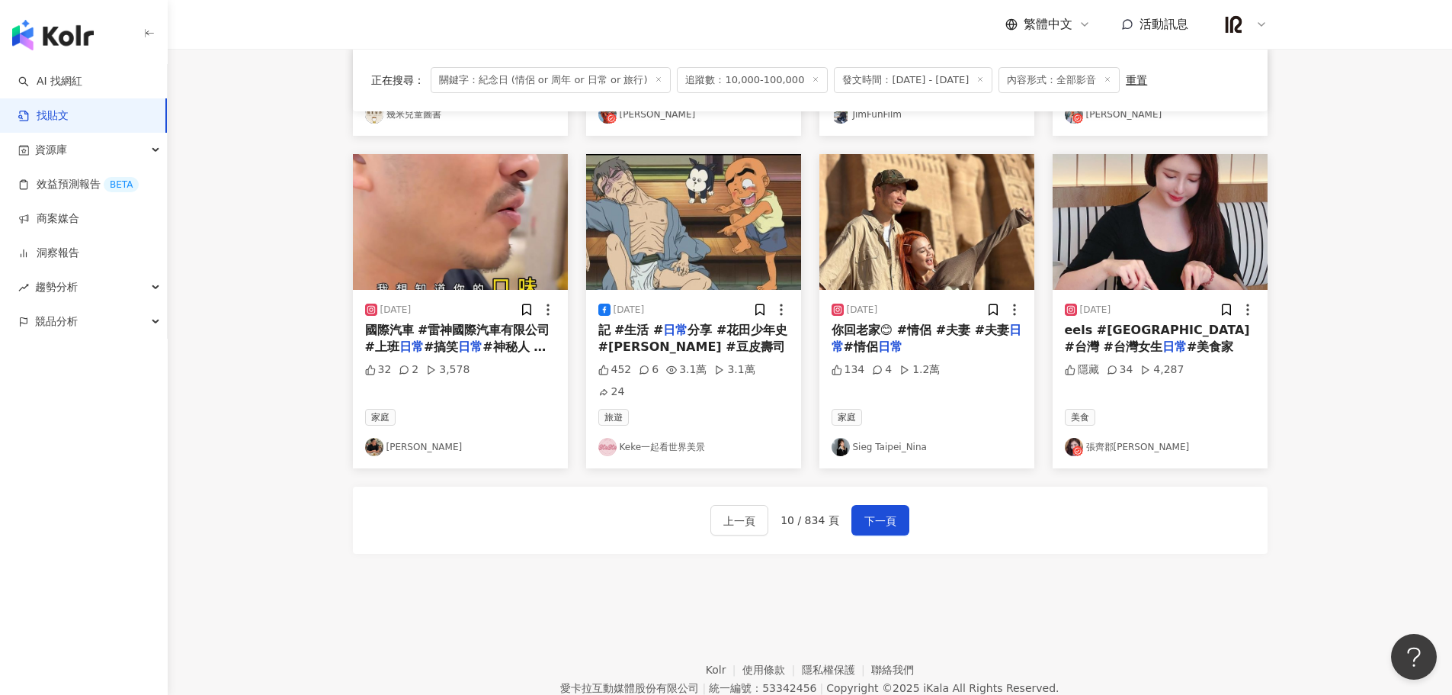
scroll to position [772, 0]
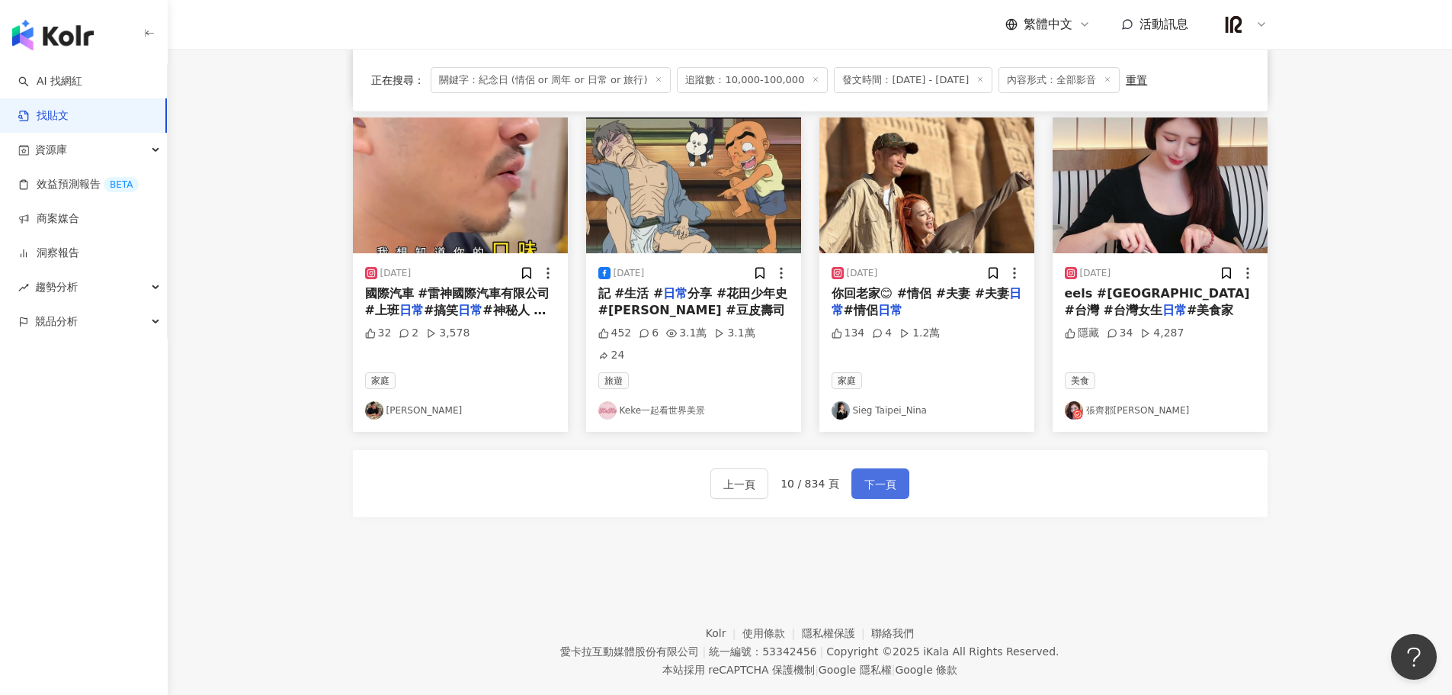
click at [881, 475] on span "下一頁" at bounding box center [881, 484] width 32 height 18
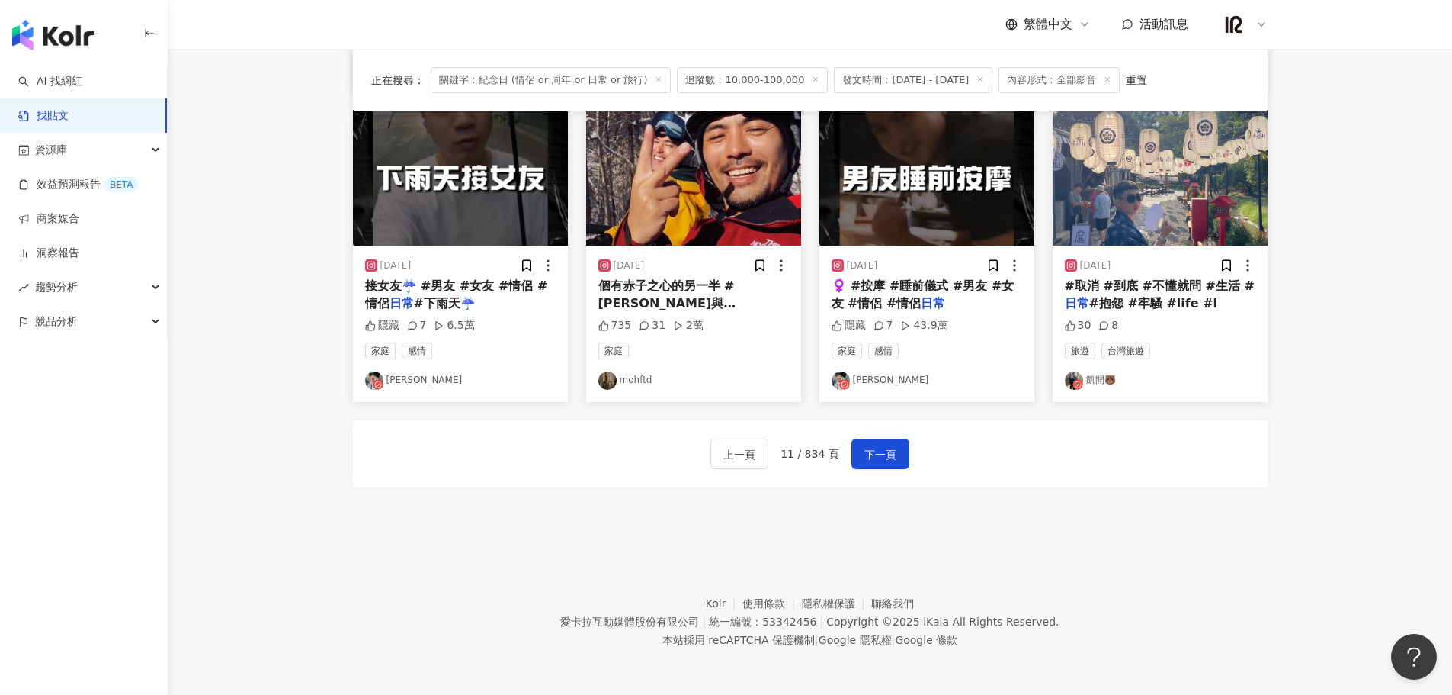
click at [1028, 555] on footer "Kolr 使用條款 隱私權保護 聯絡我們 愛卡拉互動媒體股份有限公司 | 統一編號：53342456 | Copyright © 2025 iKala All…" at bounding box center [810, 609] width 1285 height 169
click at [879, 463] on span "下一頁" at bounding box center [881, 454] width 32 height 18
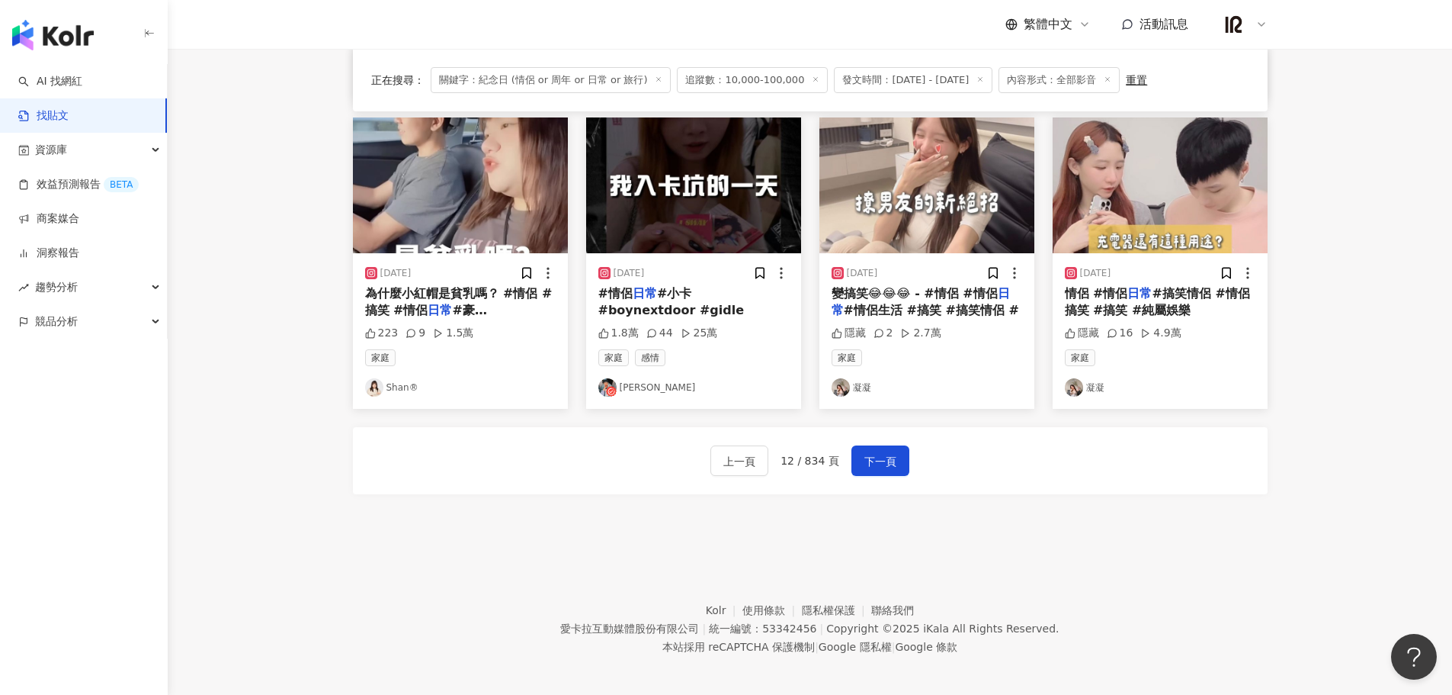
click at [964, 303] on span "#情侶生活 #搞笑 #搞笑情侶 #" at bounding box center [931, 310] width 175 height 14
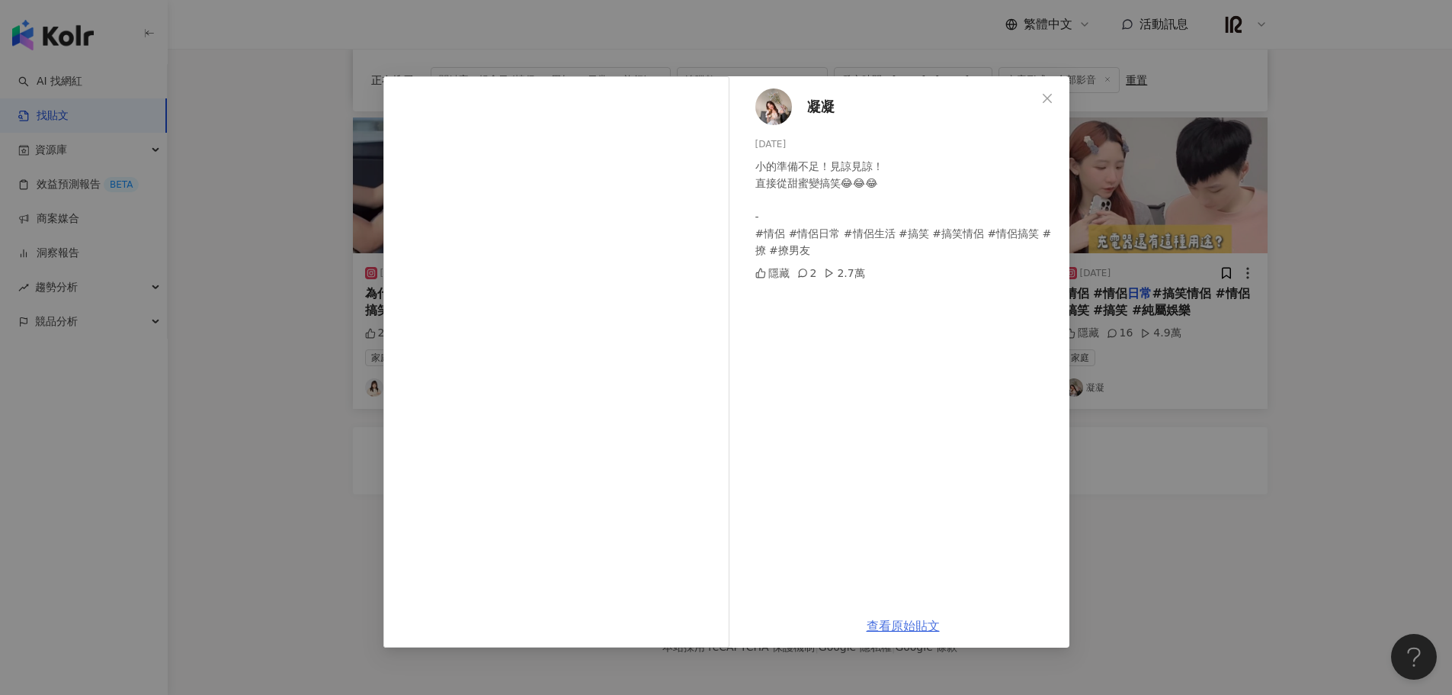
click at [919, 338] on div "凝凝 [DATE] 小的準備不足！見諒見諒！ 直接從甜蜜變搞笑😂😂😂 - #情侶 #情侶日常 #情侶生活 #搞笑 #搞笑情侶 #情侶搞笑 #撩 #撩男友 隱藏…" at bounding box center [903, 340] width 332 height 528
click at [1288, 525] on div "凝凝 [DATE] 小的準備不足！見諒見諒！ 直接從甜蜜變搞笑😂😂😂 - #情侶 #情侶日常 #情侶生活 #搞笑 #搞笑情侶 #情侶搞笑 #撩 #撩男友 隱藏…" at bounding box center [726, 347] width 1452 height 695
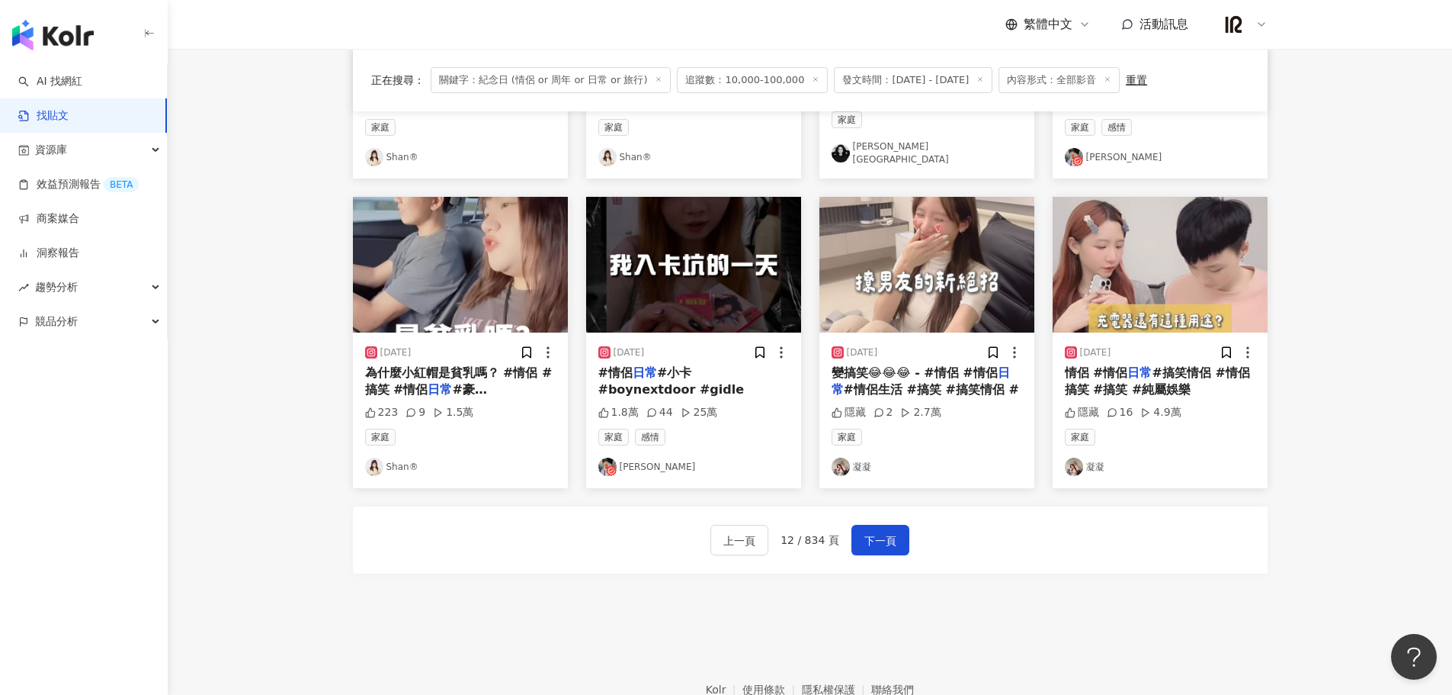
scroll to position [644, 0]
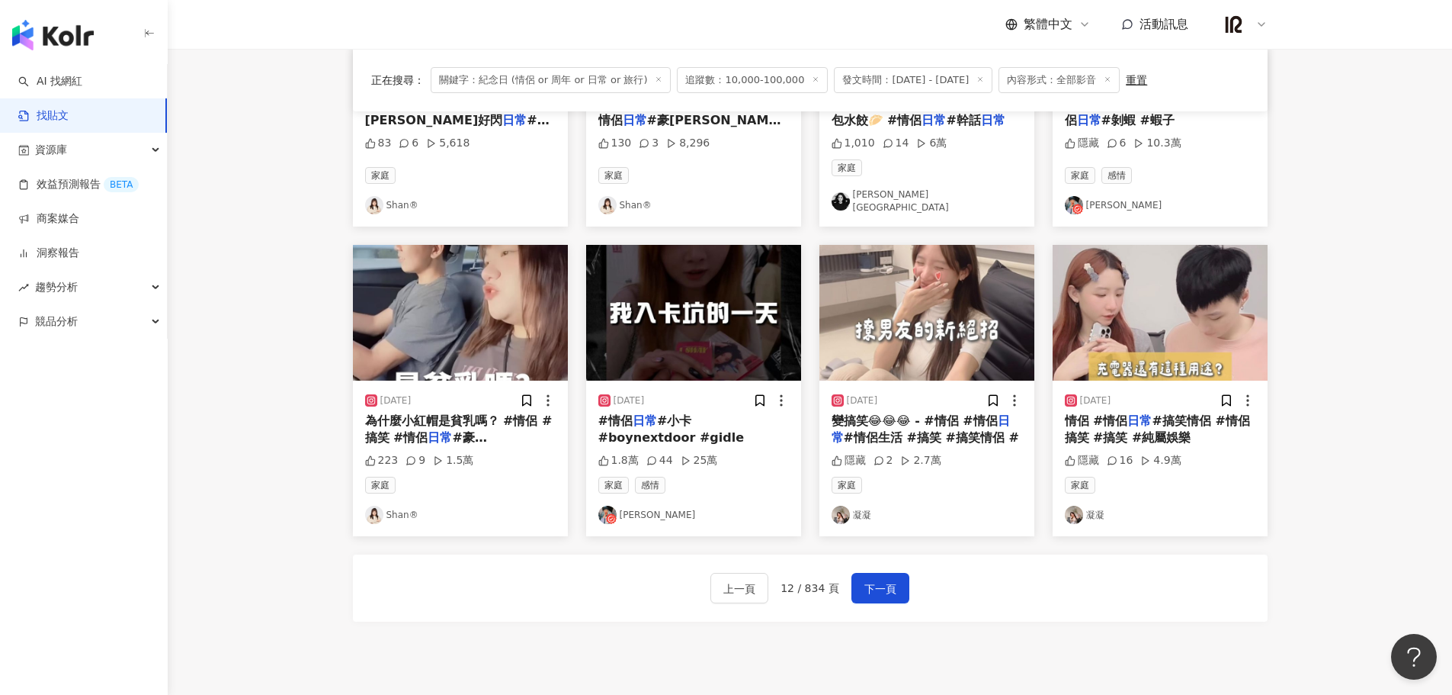
click at [736, 300] on img "button" at bounding box center [693, 313] width 215 height 136
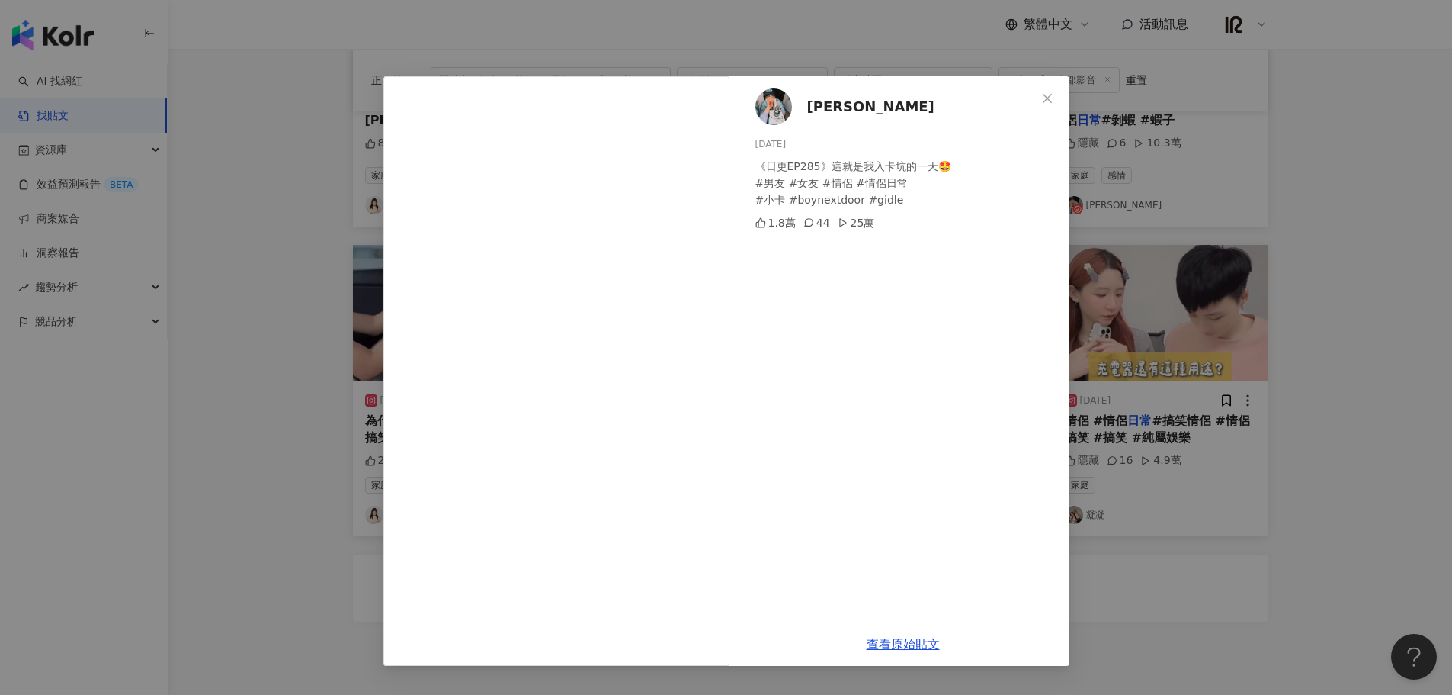
click at [1291, 600] on div "[PERSON_NAME] [DATE] 《日更EP285》這就是我入卡坑的一天🤩 #男友 #女友 #情侶 #情侶日常 #小卡 #boynextdoor #g…" at bounding box center [726, 347] width 1452 height 695
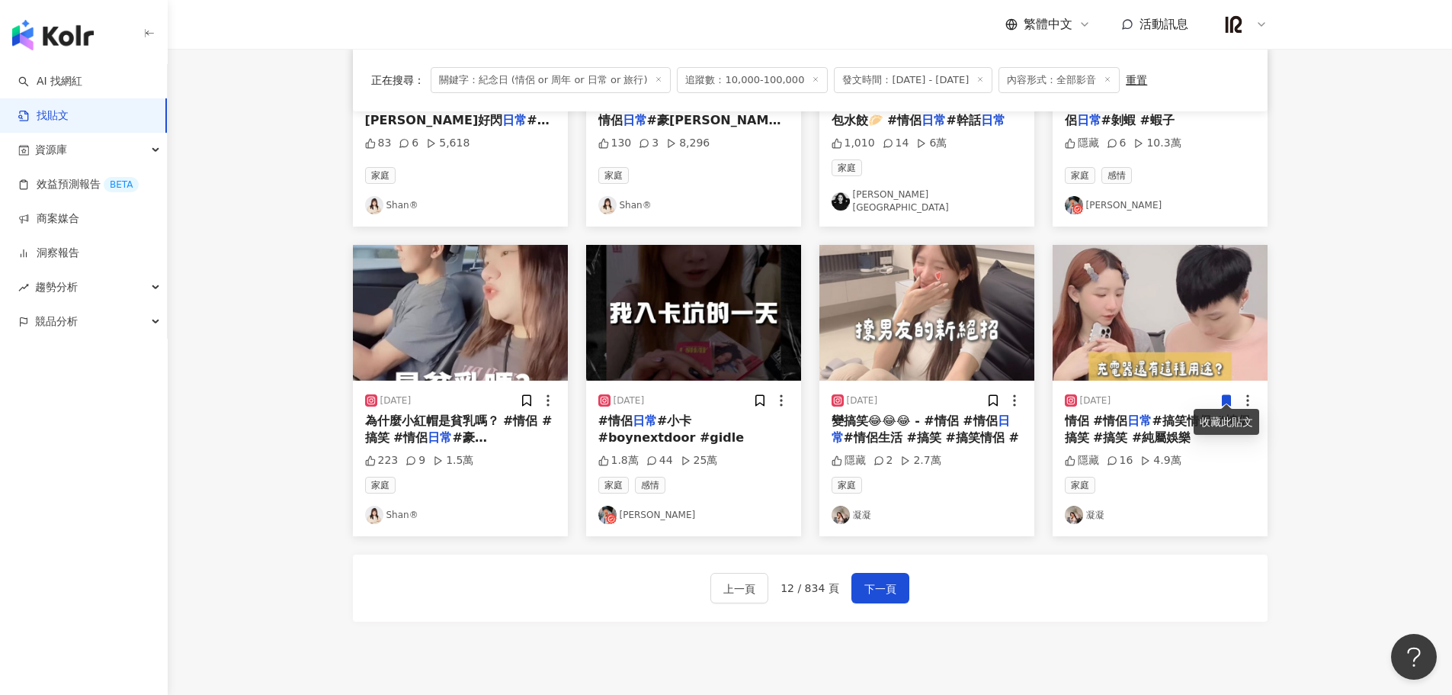
click at [1207, 364] on img "button" at bounding box center [1160, 313] width 215 height 136
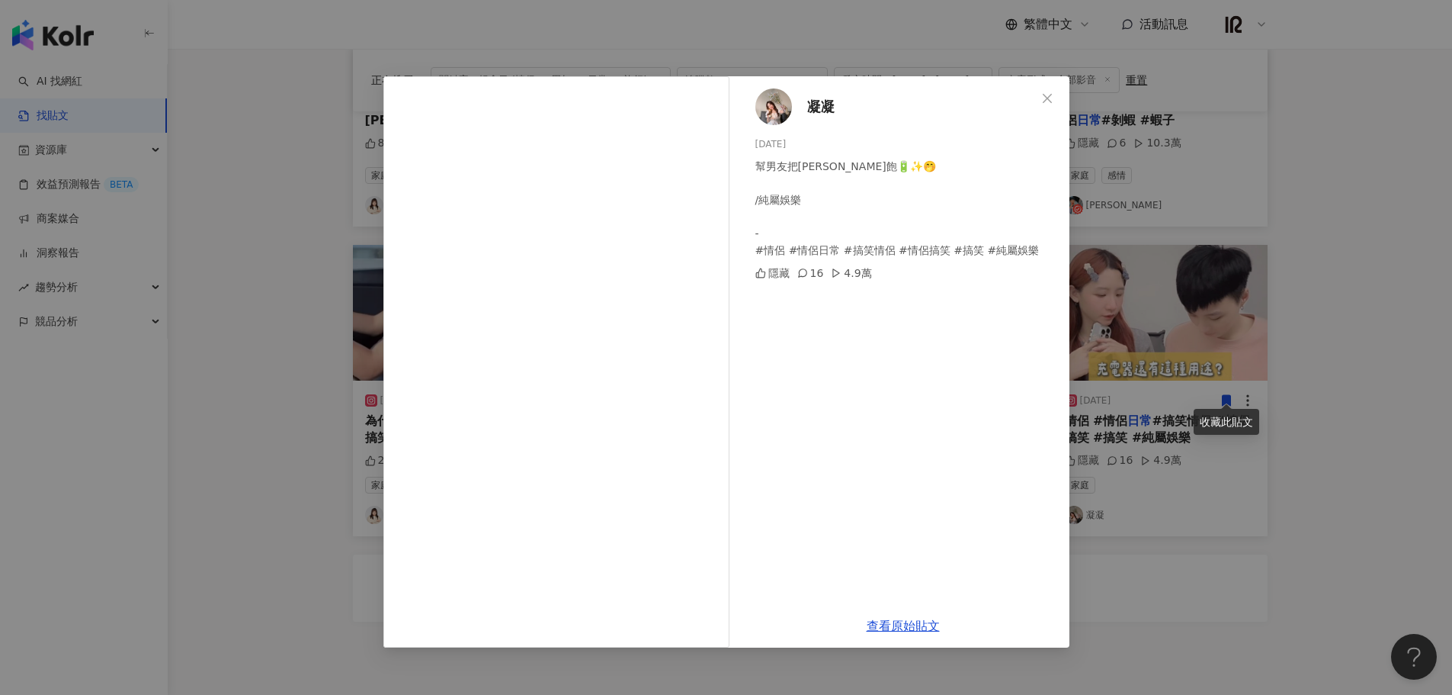
click at [1172, 647] on div "凝凝 [DATE] 幫男友把[PERSON_NAME]飽🔋✨🤭 /純屬娛樂 - #情侶 #情侶日常 #搞笑情侶 #情侶搞笑 #搞笑 #純屬娛樂 隱藏 16 4…" at bounding box center [726, 347] width 1452 height 695
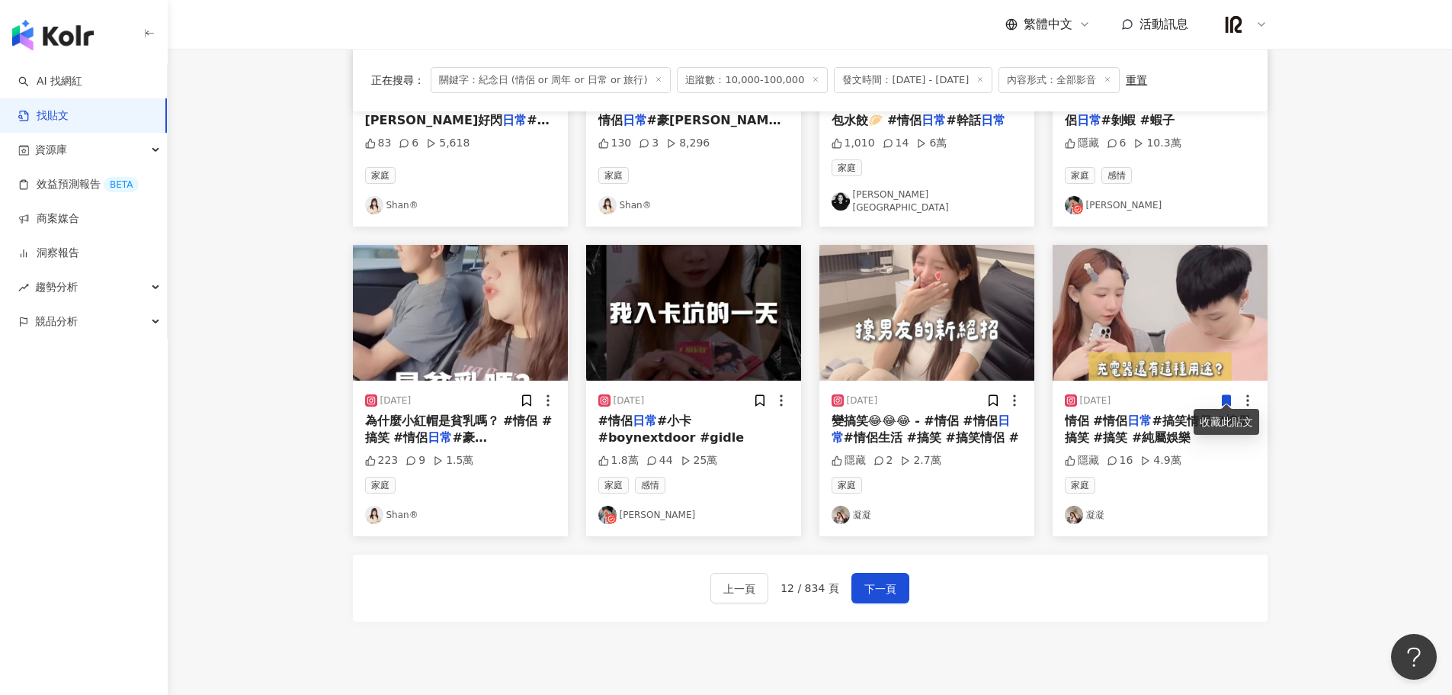
click at [475, 347] on img "button" at bounding box center [460, 313] width 215 height 136
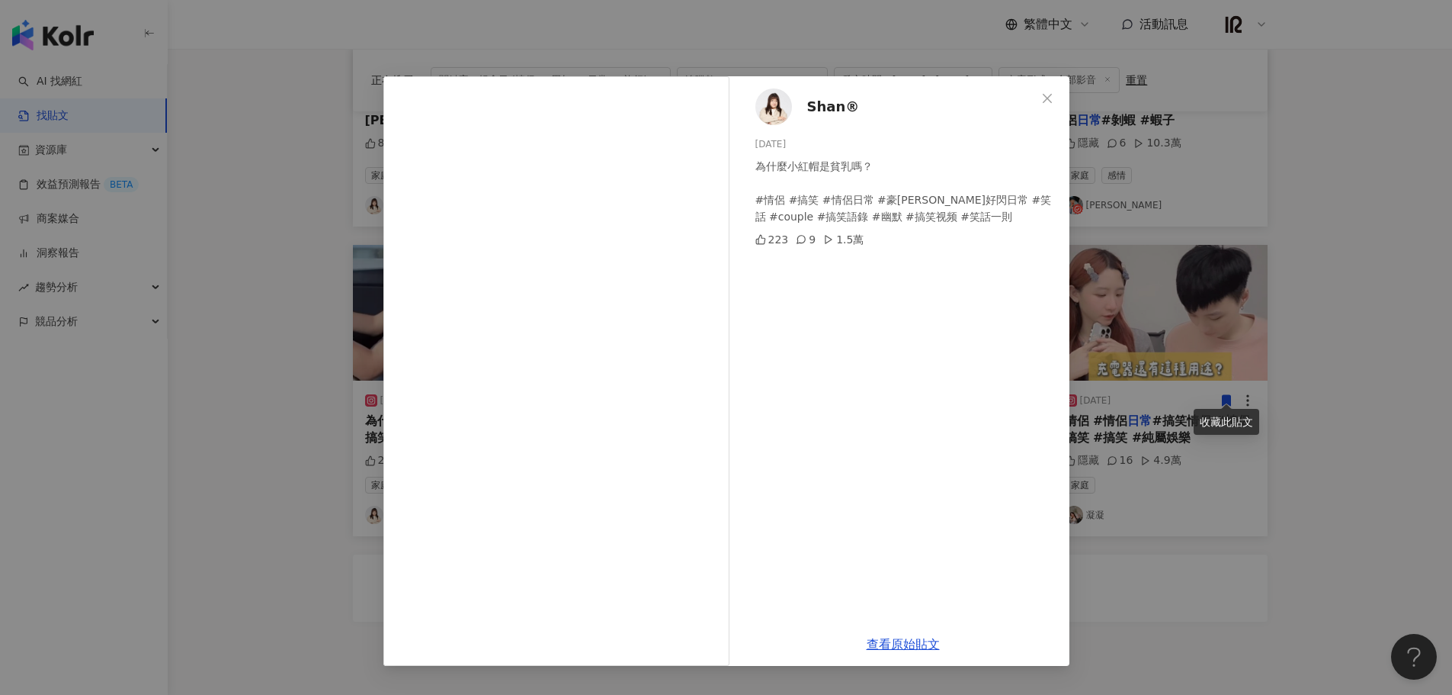
click at [1193, 570] on div "Shan® [DATE] 為什麼小紅帽是貧乳嗎？ #情侶 #搞笑 #情侶日常 #豪[PERSON_NAME]好閃日常 #笑話 #couple #搞笑語錄 #幽…" at bounding box center [726, 347] width 1452 height 695
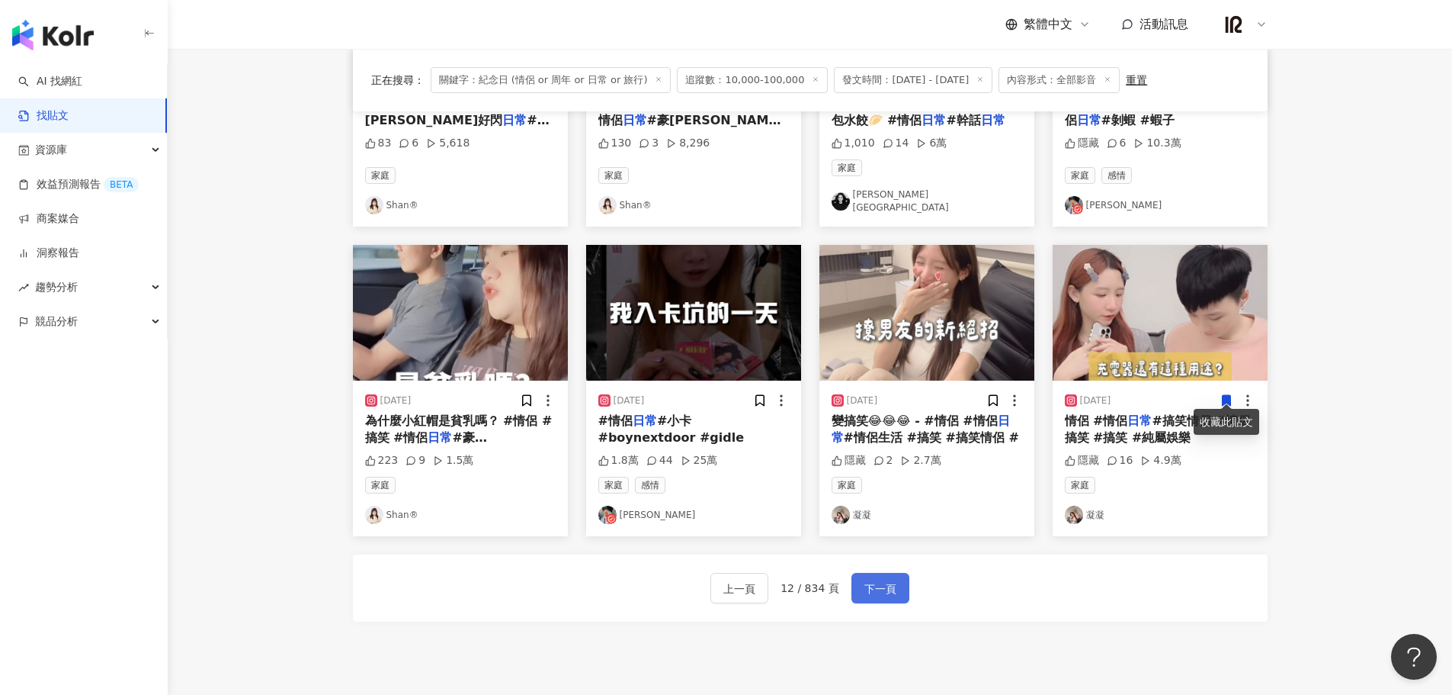
click at [886, 583] on span "下一頁" at bounding box center [881, 588] width 32 height 18
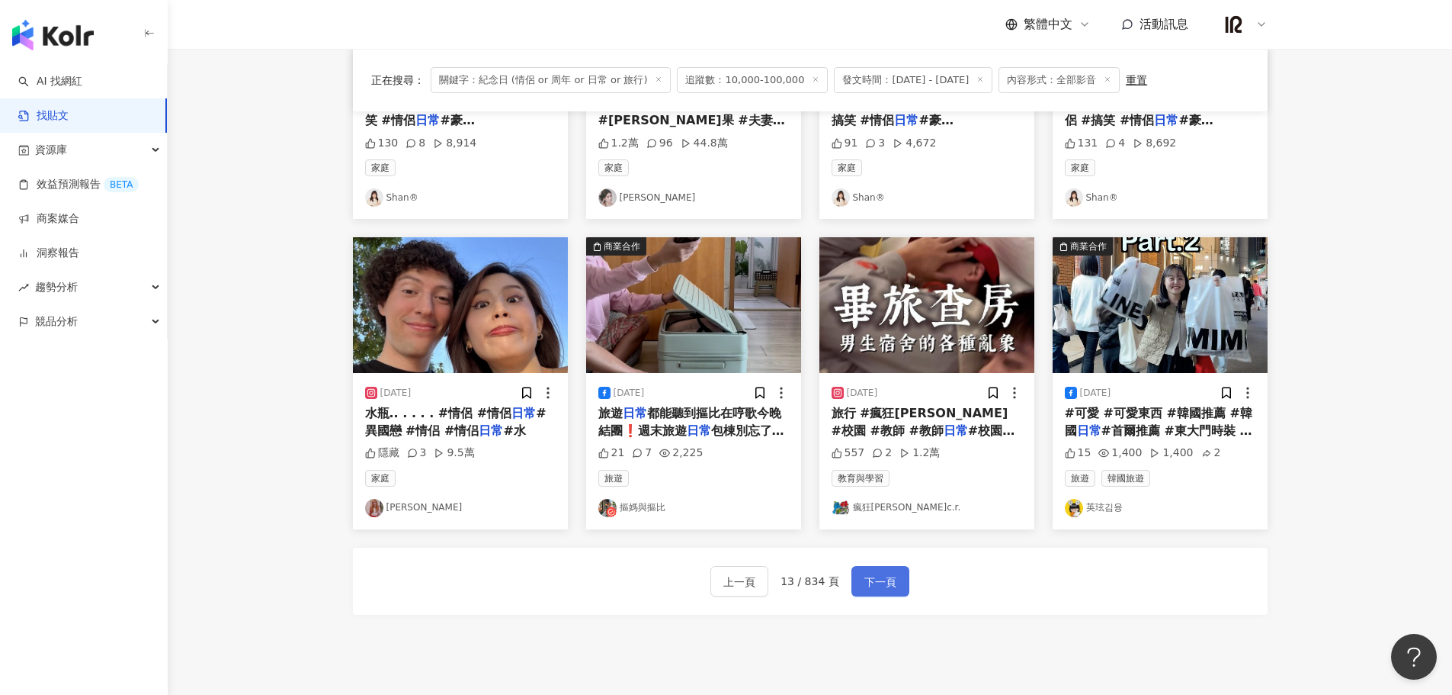
click at [871, 589] on span "下一頁" at bounding box center [881, 582] width 32 height 18
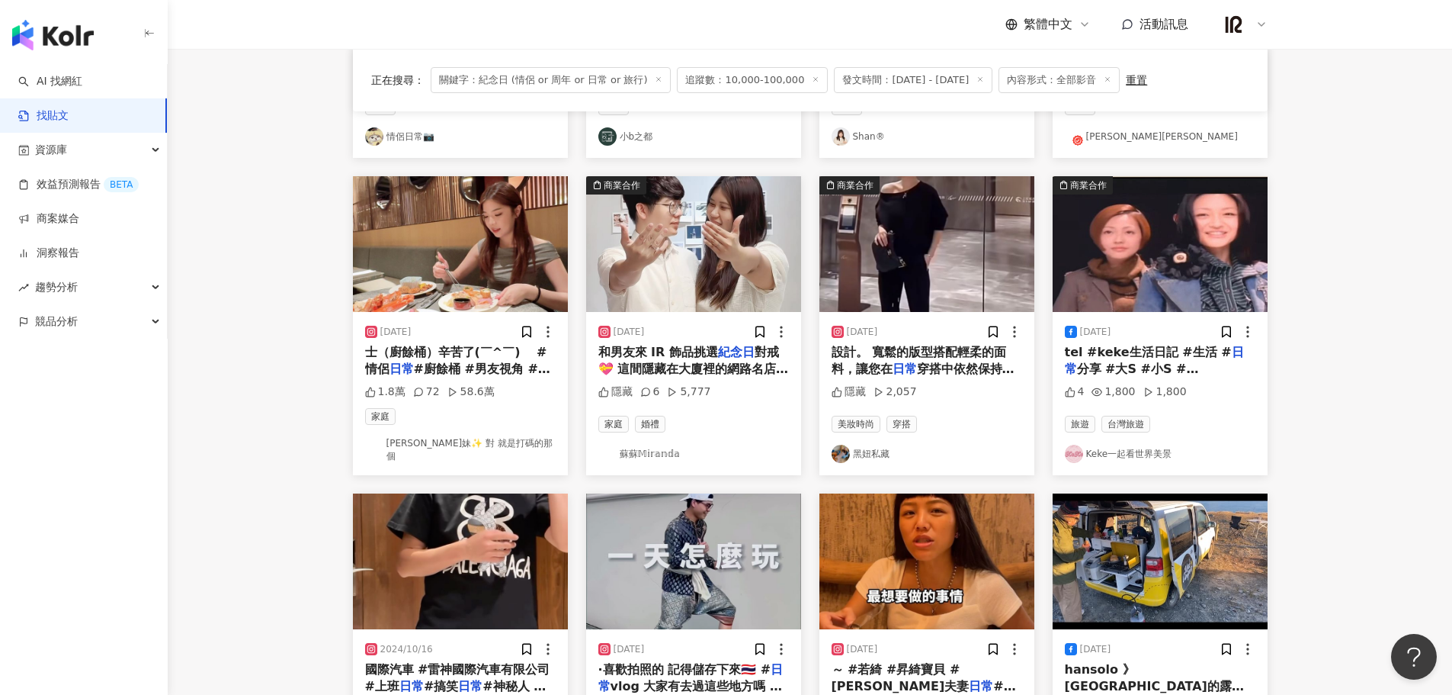
scroll to position [390, 0]
